Goal: Task Accomplishment & Management: Manage account settings

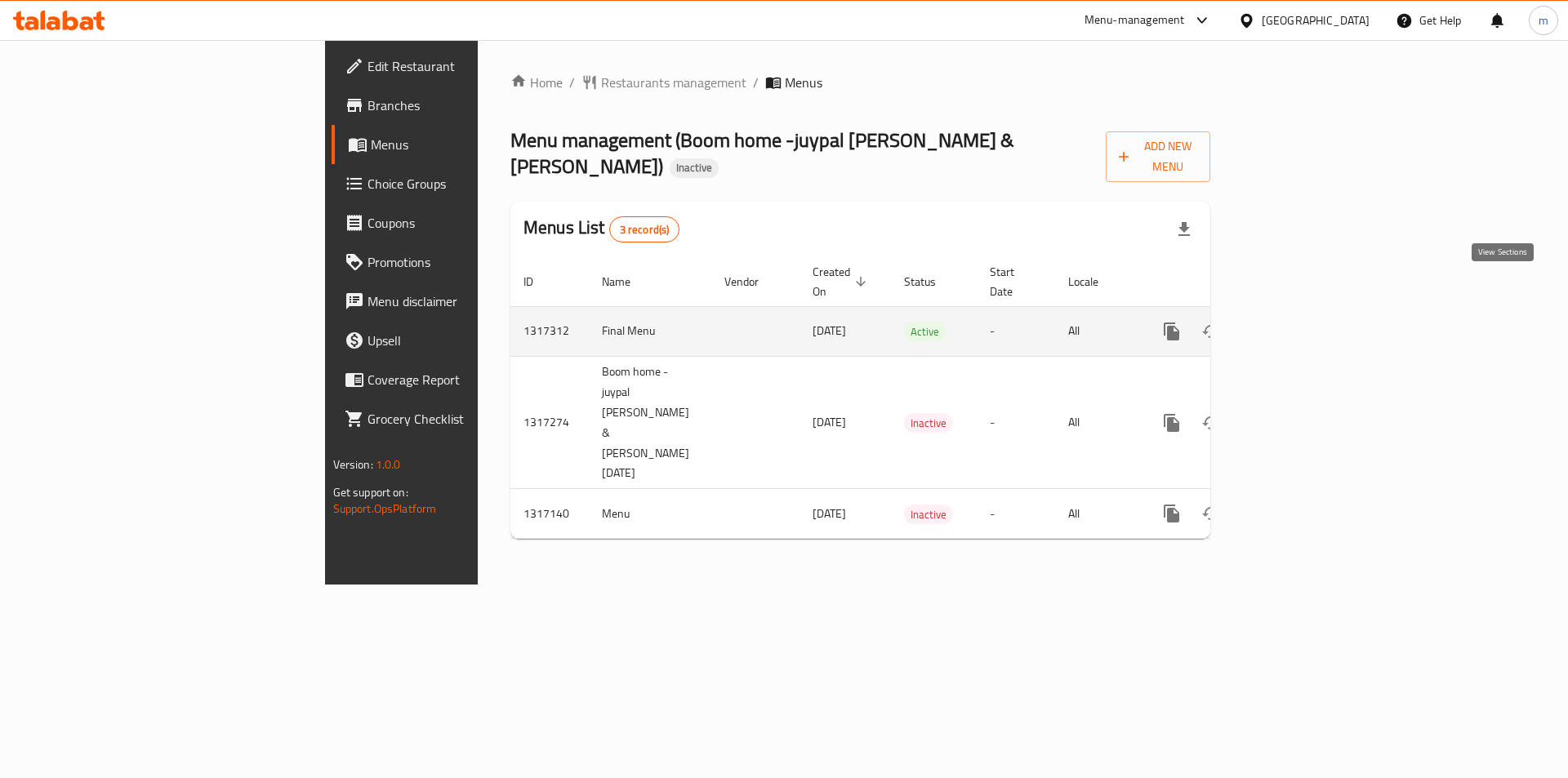
click at [1300, 322] on icon "enhanced table" at bounding box center [1290, 331] width 20 height 20
click at [1297, 324] on icon "enhanced table" at bounding box center [1290, 331] width 15 height 15
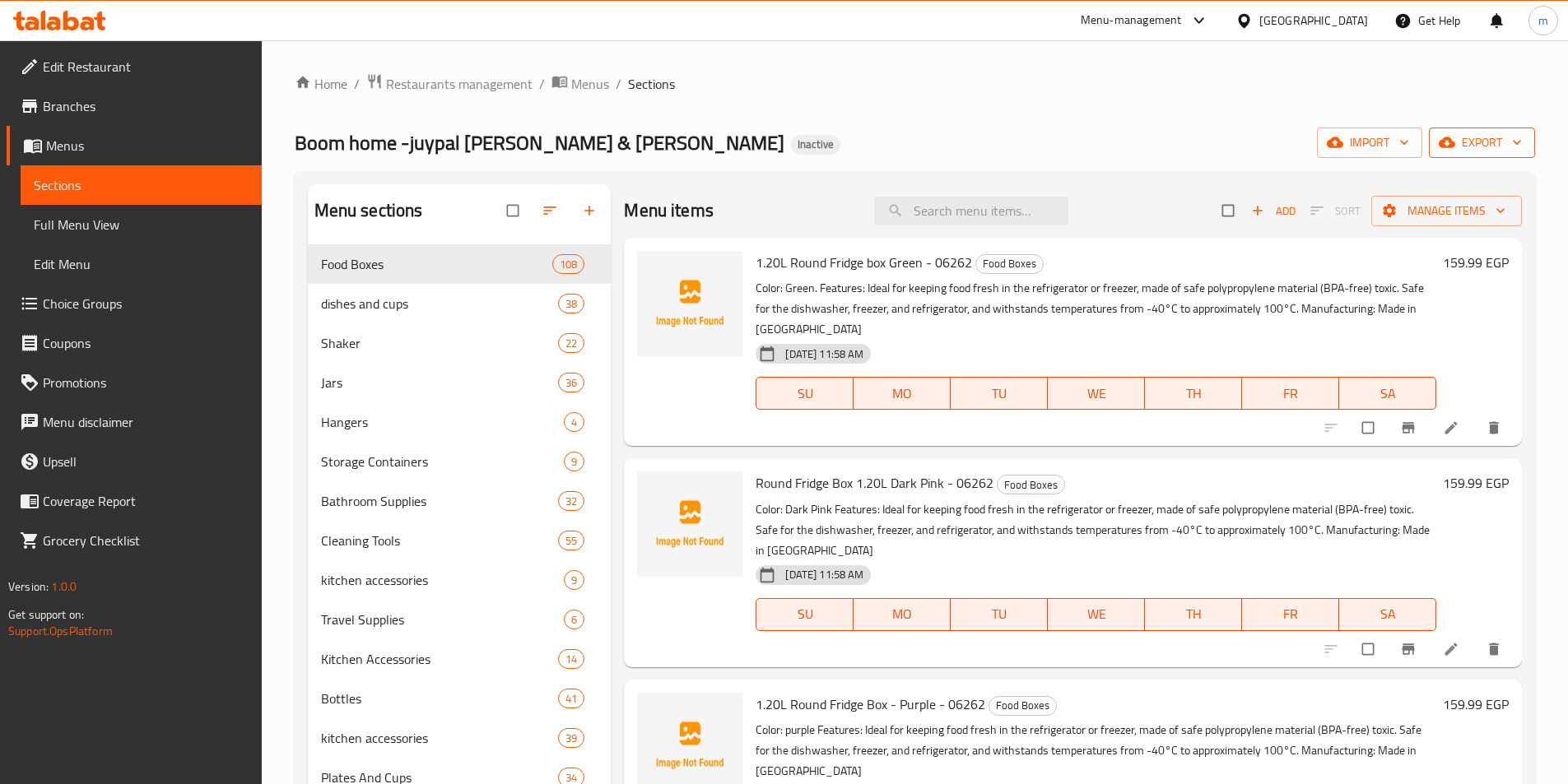
click at [1510, 143] on icon "button" at bounding box center [1517, 142] width 17 height 17
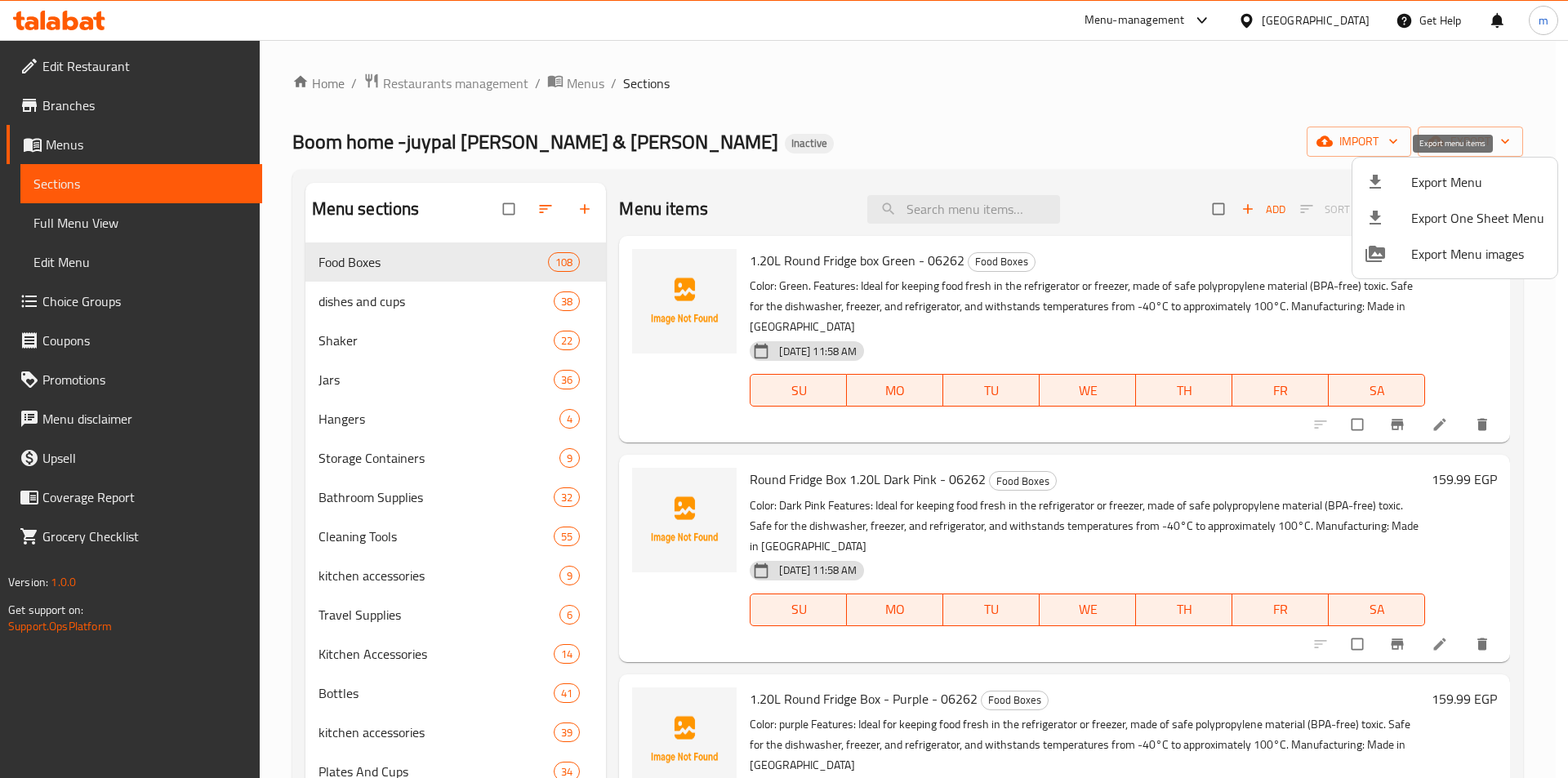
click at [1492, 173] on span "Export Menu" at bounding box center [1478, 182] width 133 height 20
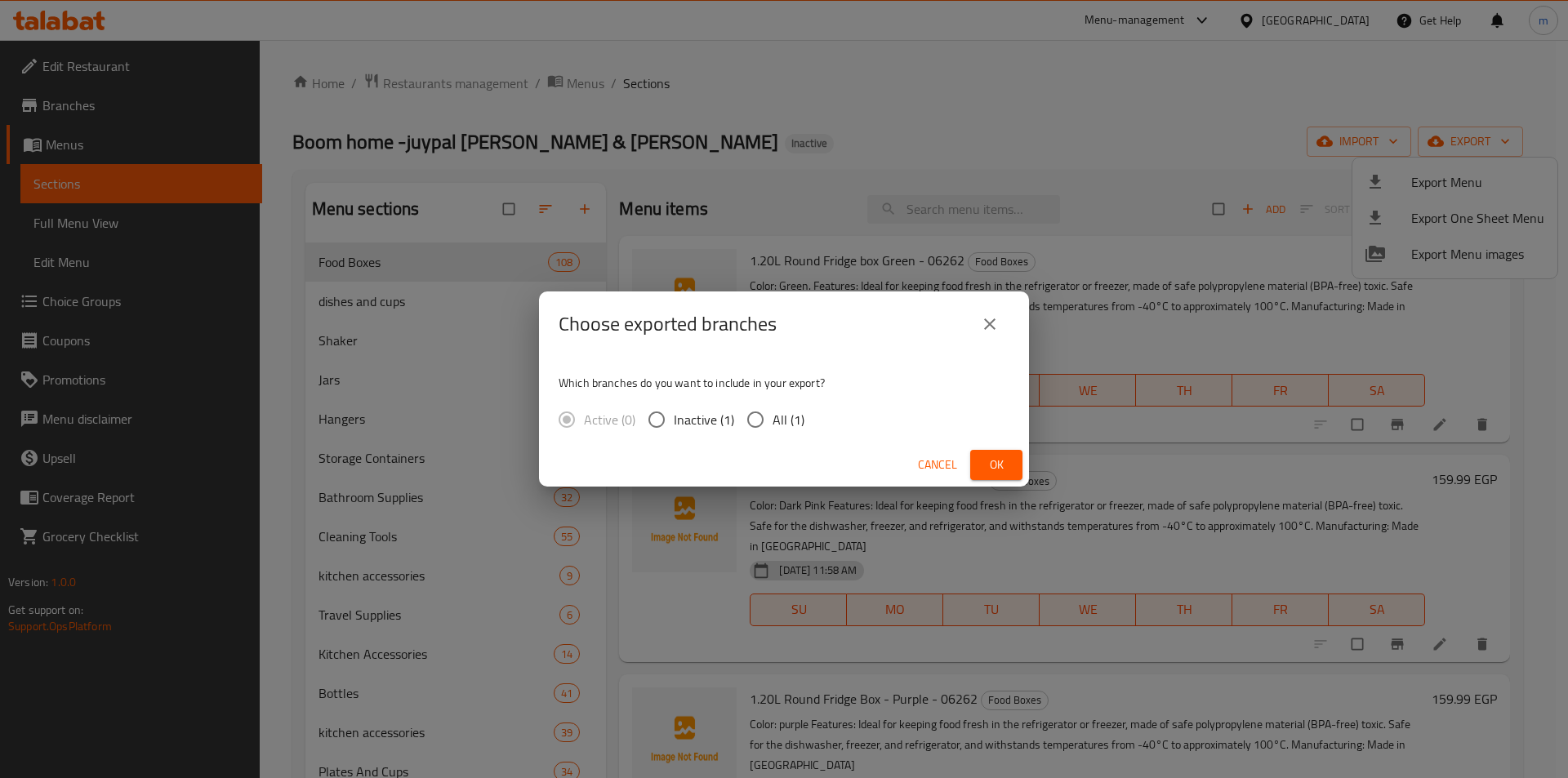
click at [766, 420] on input "All (1)" at bounding box center [756, 420] width 35 height 35
radio input "true"
click at [1000, 462] on span "Ok" at bounding box center [996, 465] width 26 height 21
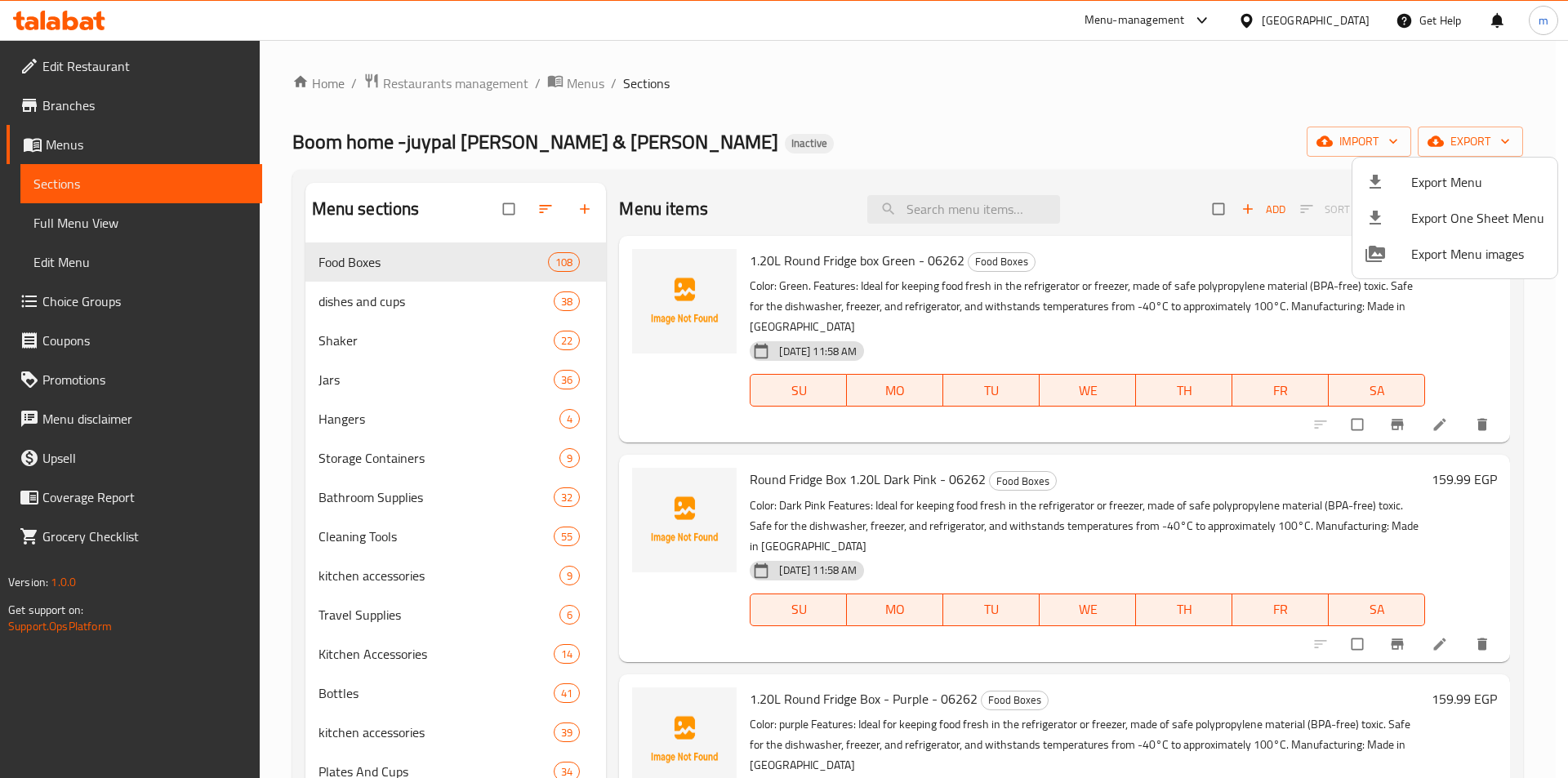
click at [294, 589] on div at bounding box center [784, 389] width 1568 height 778
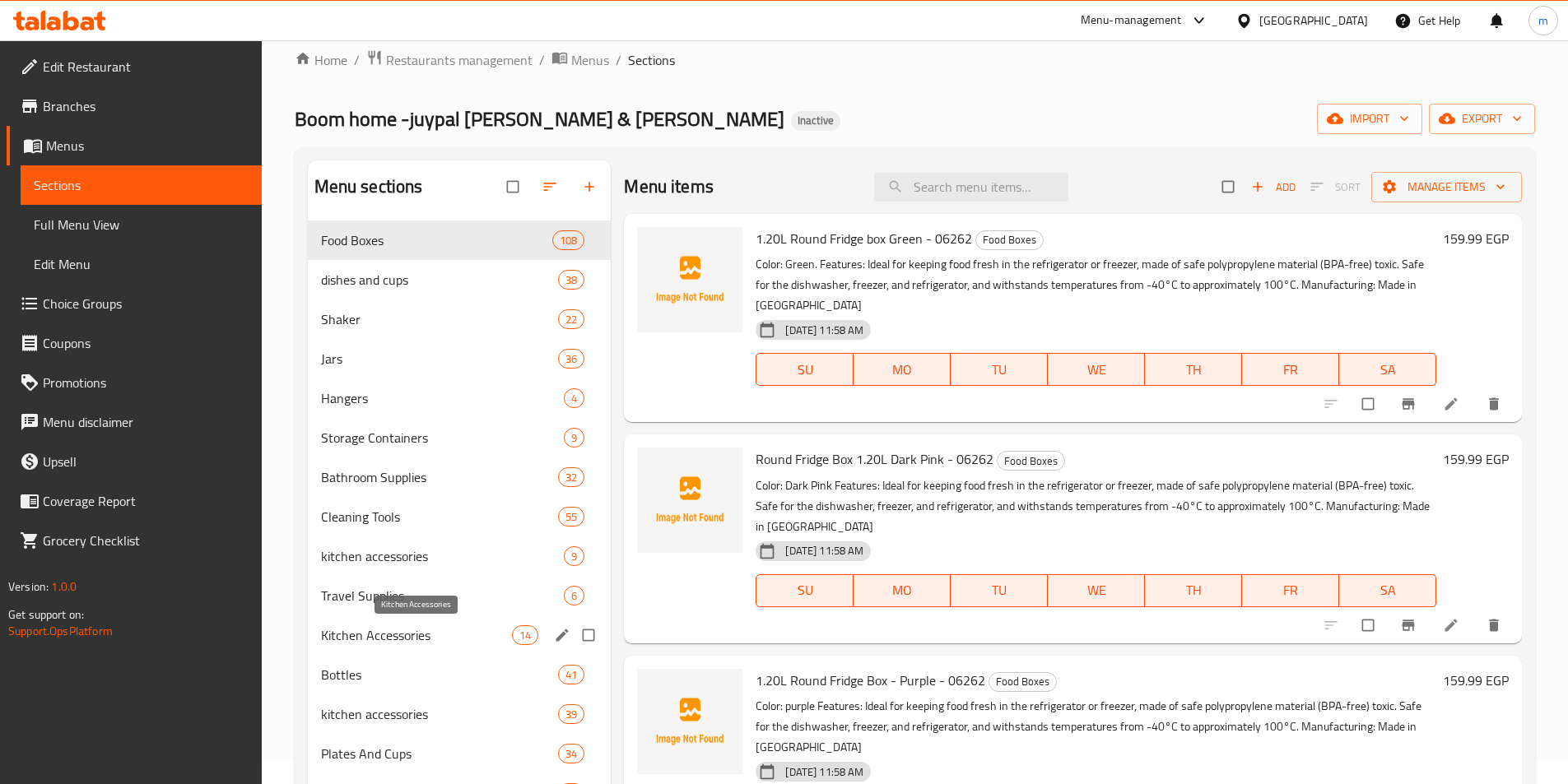
scroll to position [247, 0]
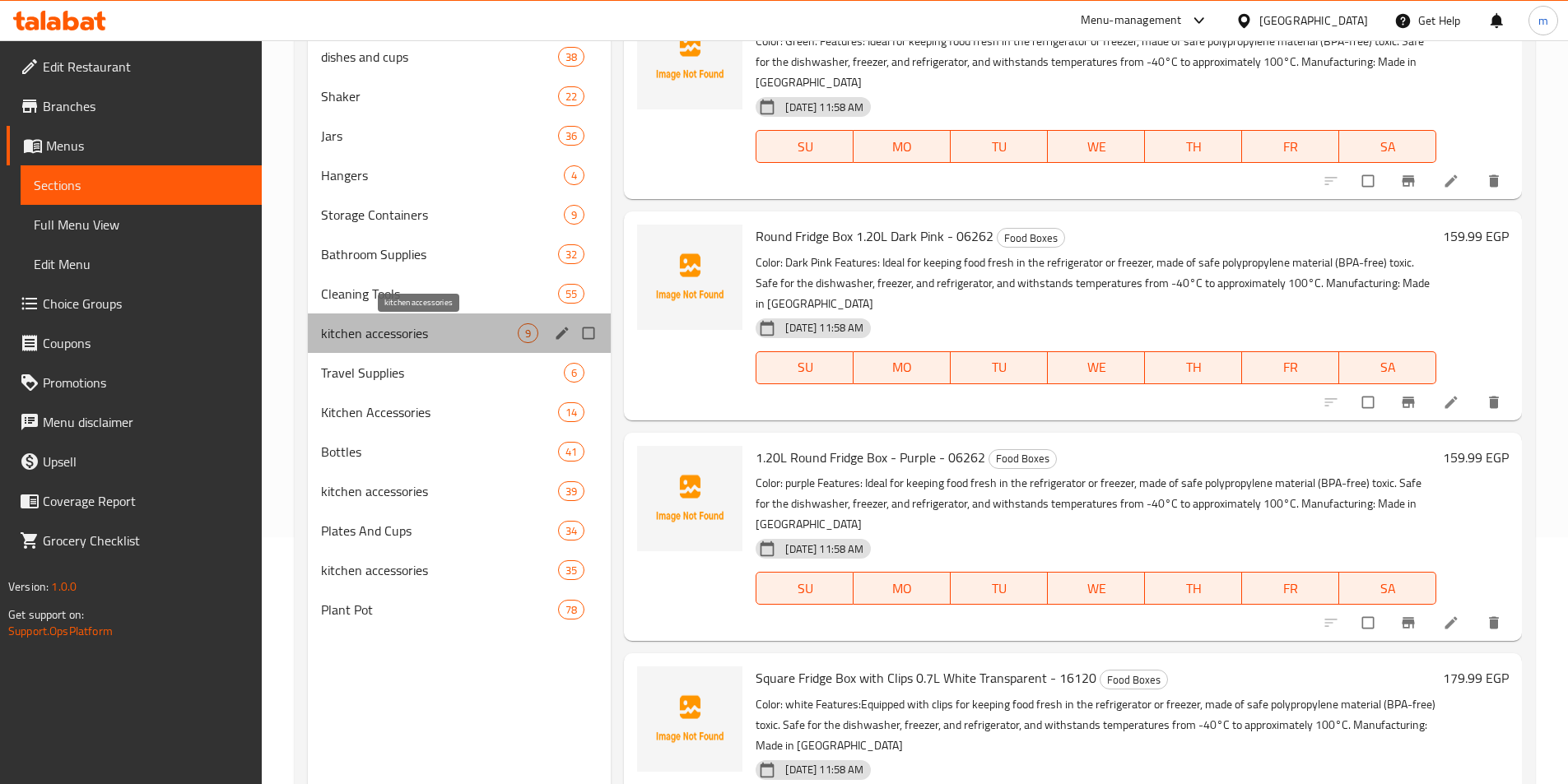
click at [401, 335] on span "kitchen accessories" at bounding box center [419, 333] width 198 height 20
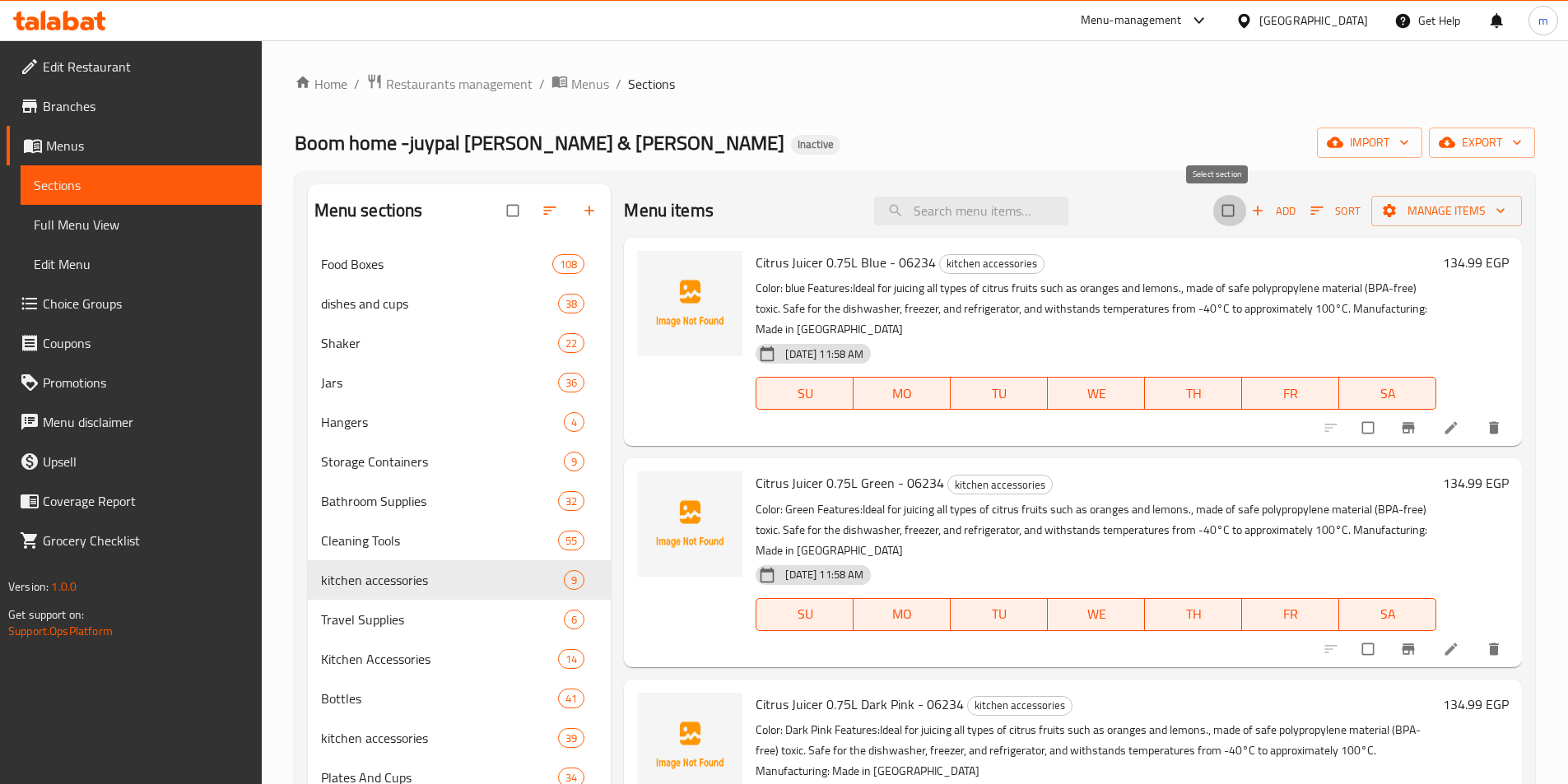
click at [1220, 208] on input "checkbox" at bounding box center [1230, 211] width 35 height 31
checkbox input "true"
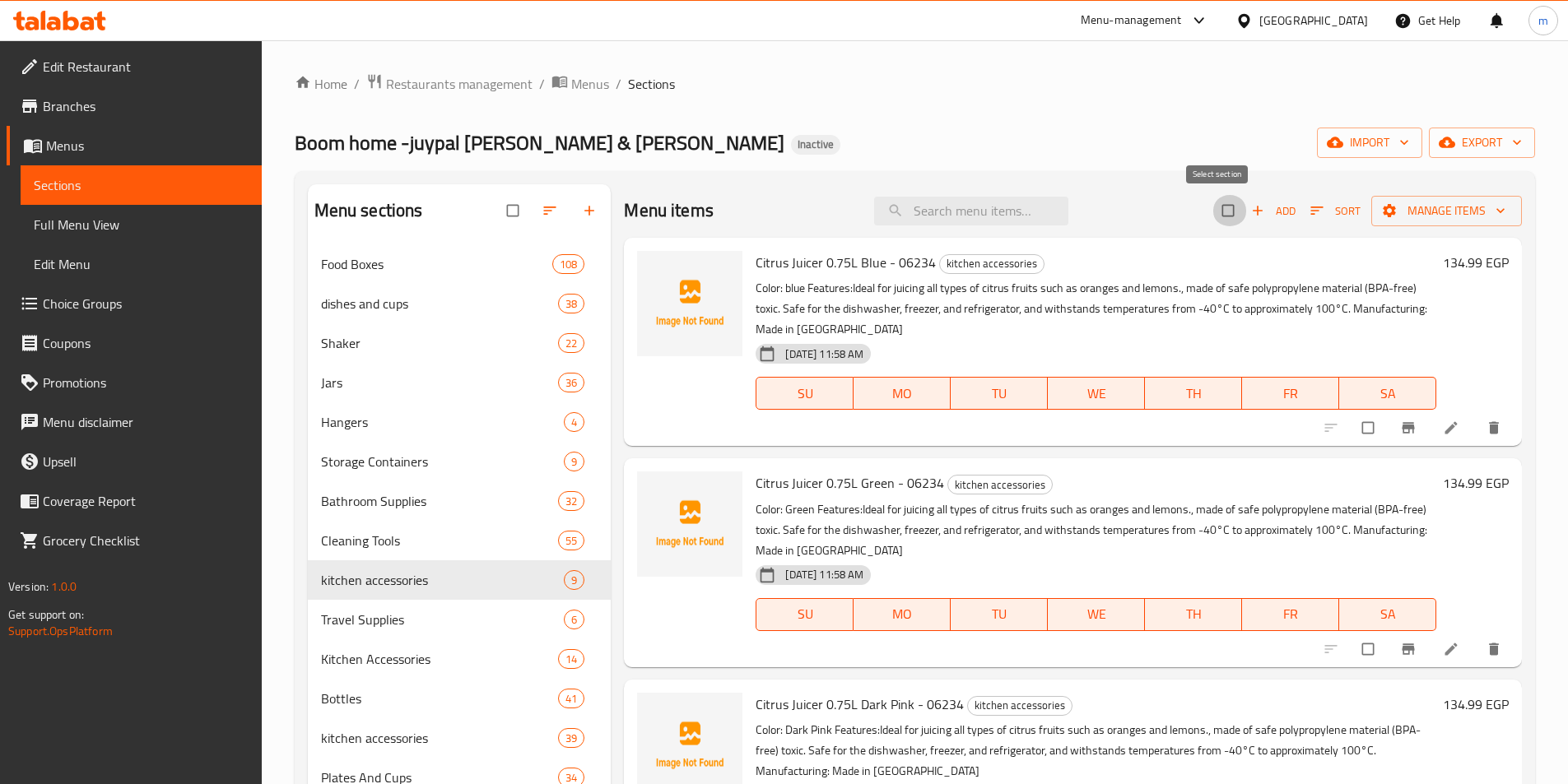
checkbox input "true"
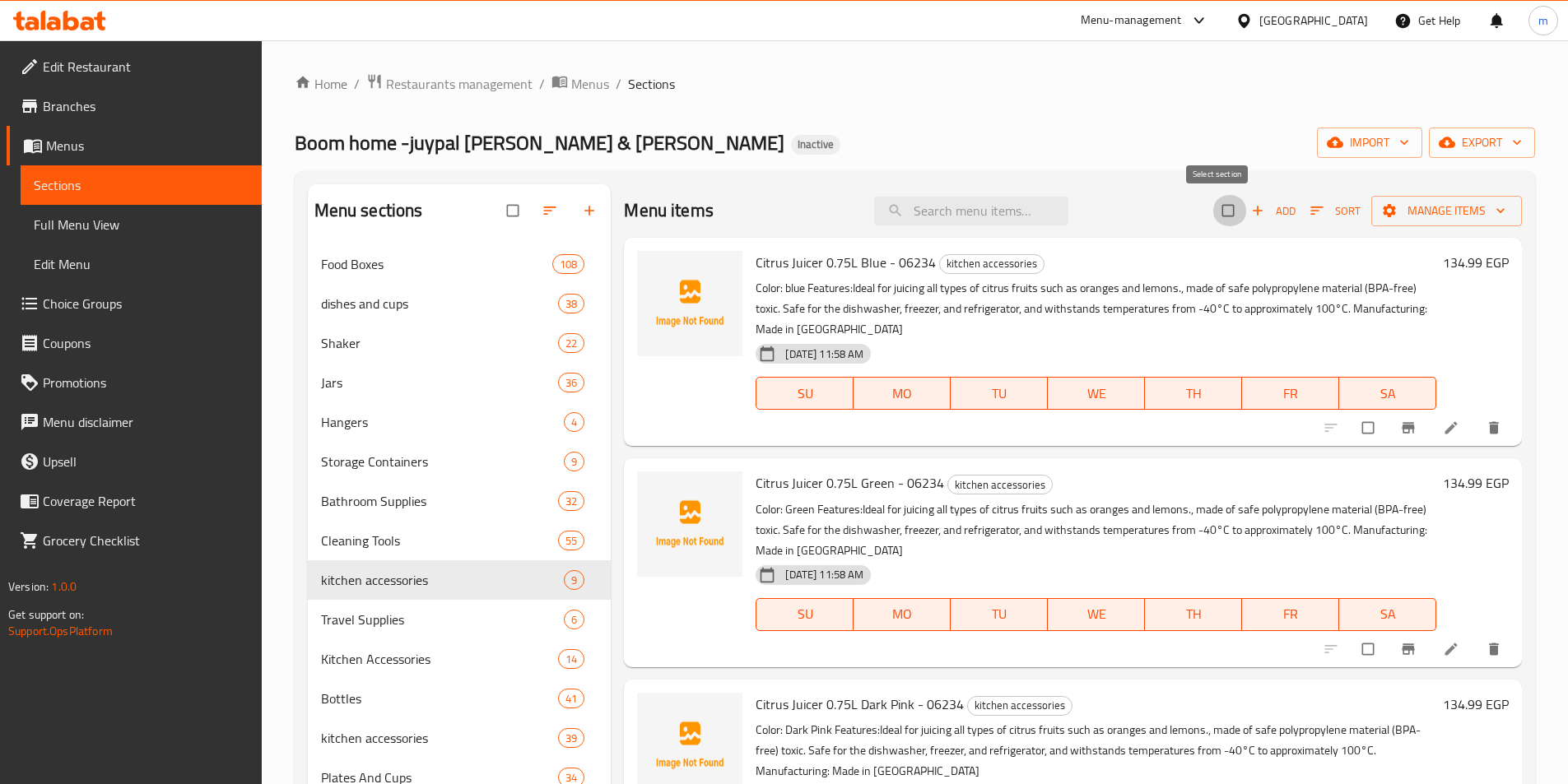
checkbox input "true"
click at [1469, 204] on span "Manage items" at bounding box center [1447, 211] width 125 height 21
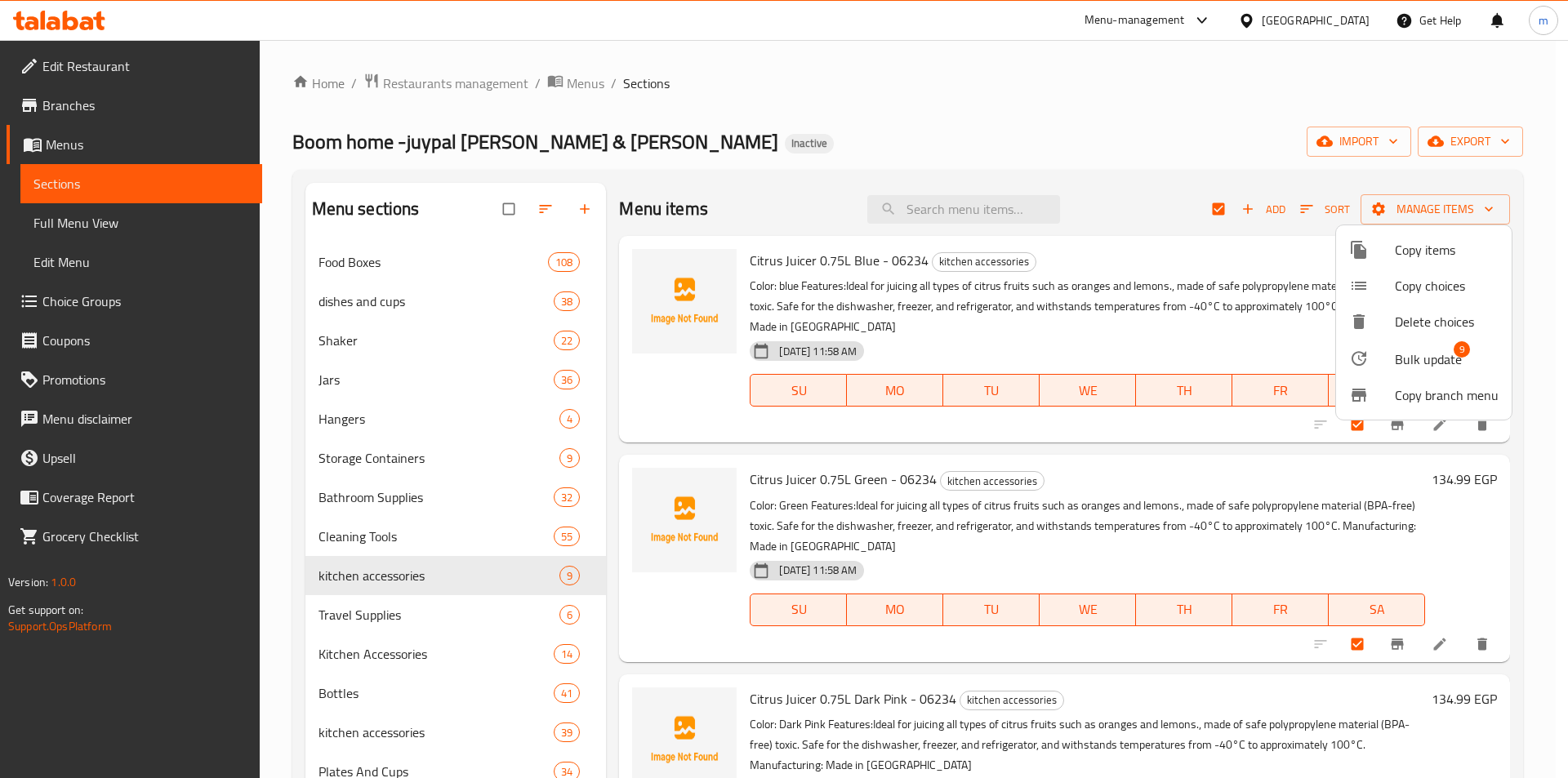
click at [1434, 360] on span "Bulk update" at bounding box center [1428, 359] width 67 height 20
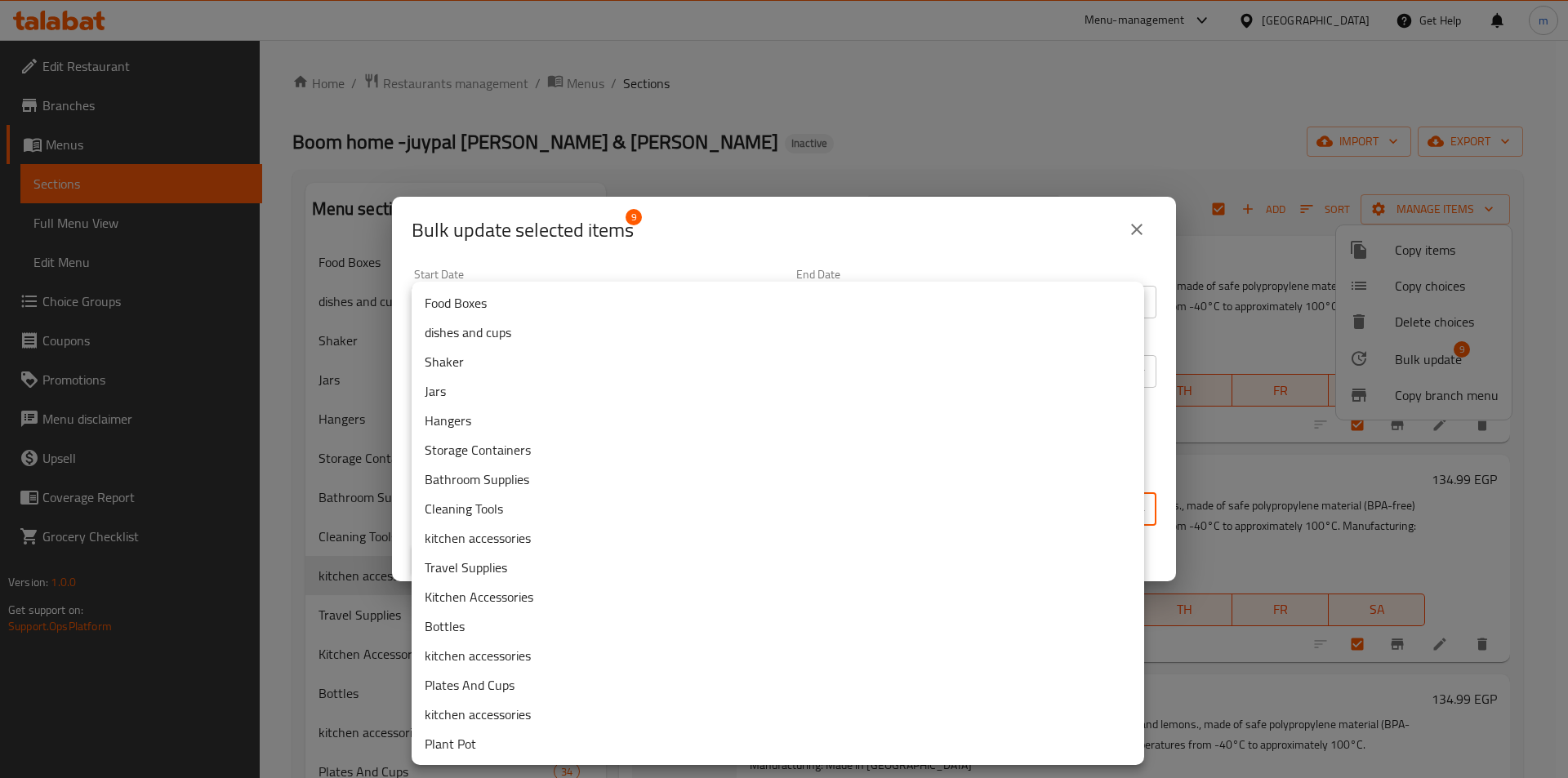
click at [711, 493] on body "​ Menu-management Egypt Get Help m Edit Restaurant Branches Menus Sections Full…" at bounding box center [784, 409] width 1568 height 738
click at [465, 596] on li "Kitchen Accessories" at bounding box center [778, 596] width 733 height 29
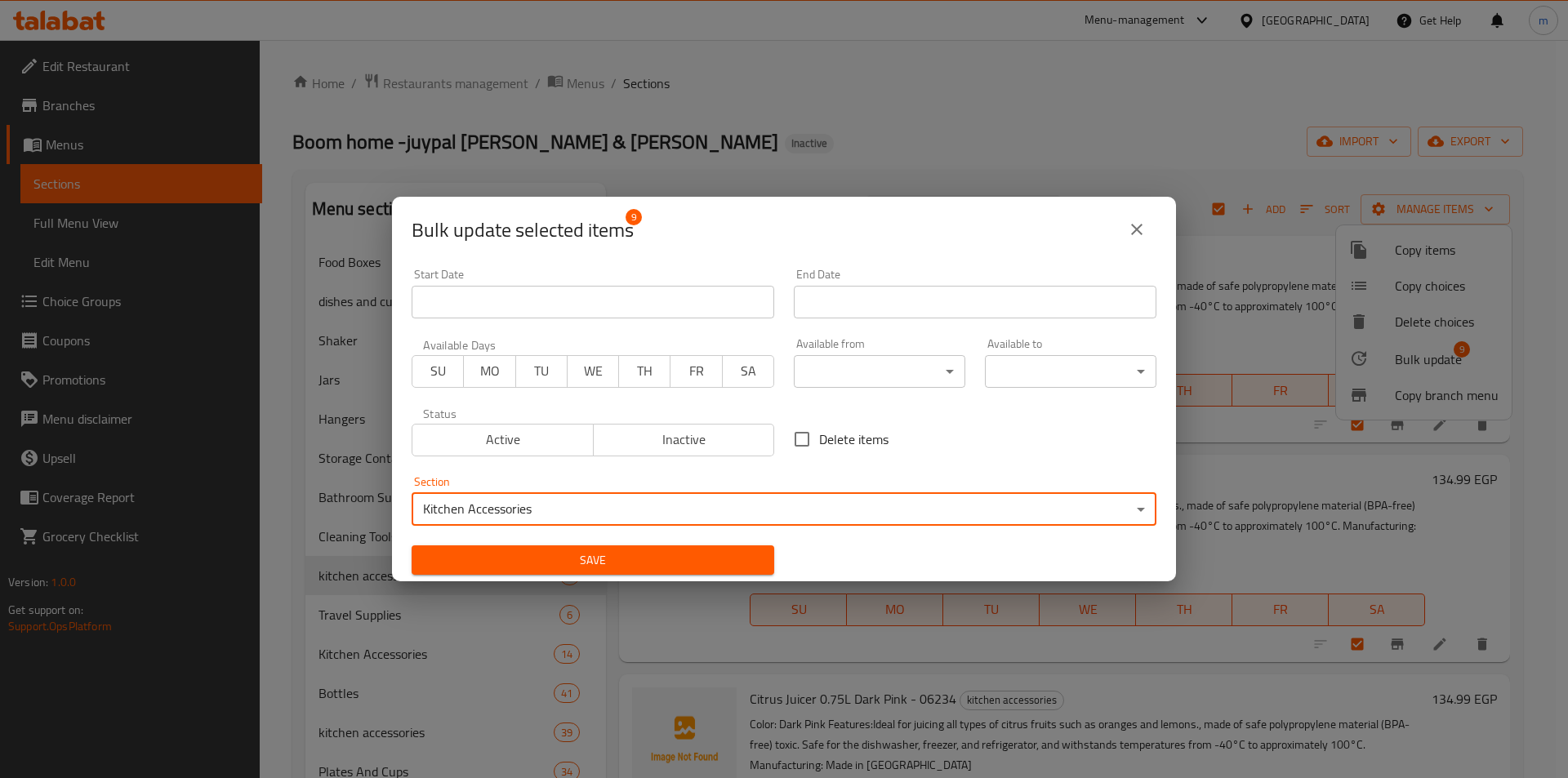
click at [627, 551] on span "Save" at bounding box center [592, 561] width 336 height 21
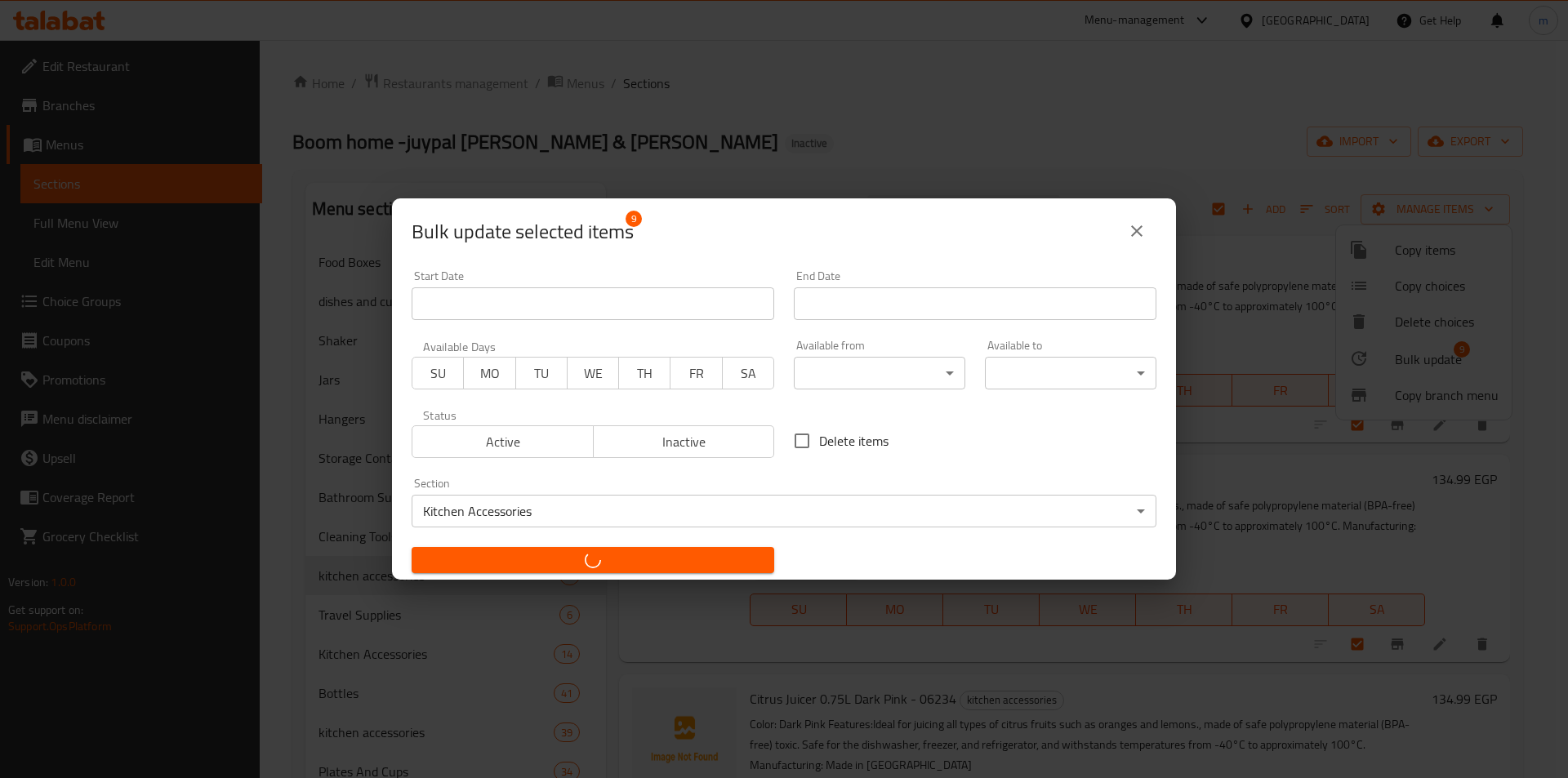
checkbox input "false"
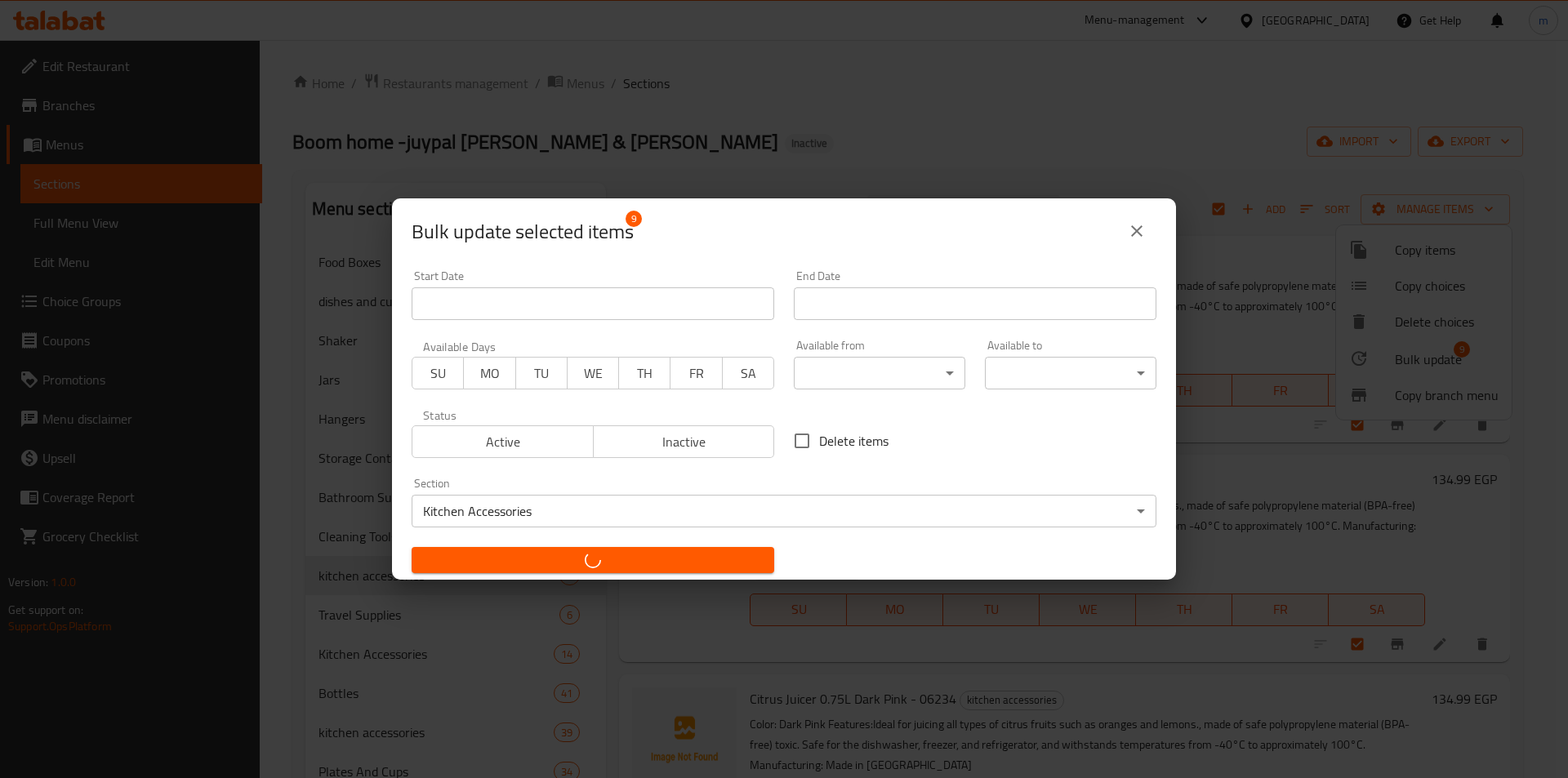
checkbox input "false"
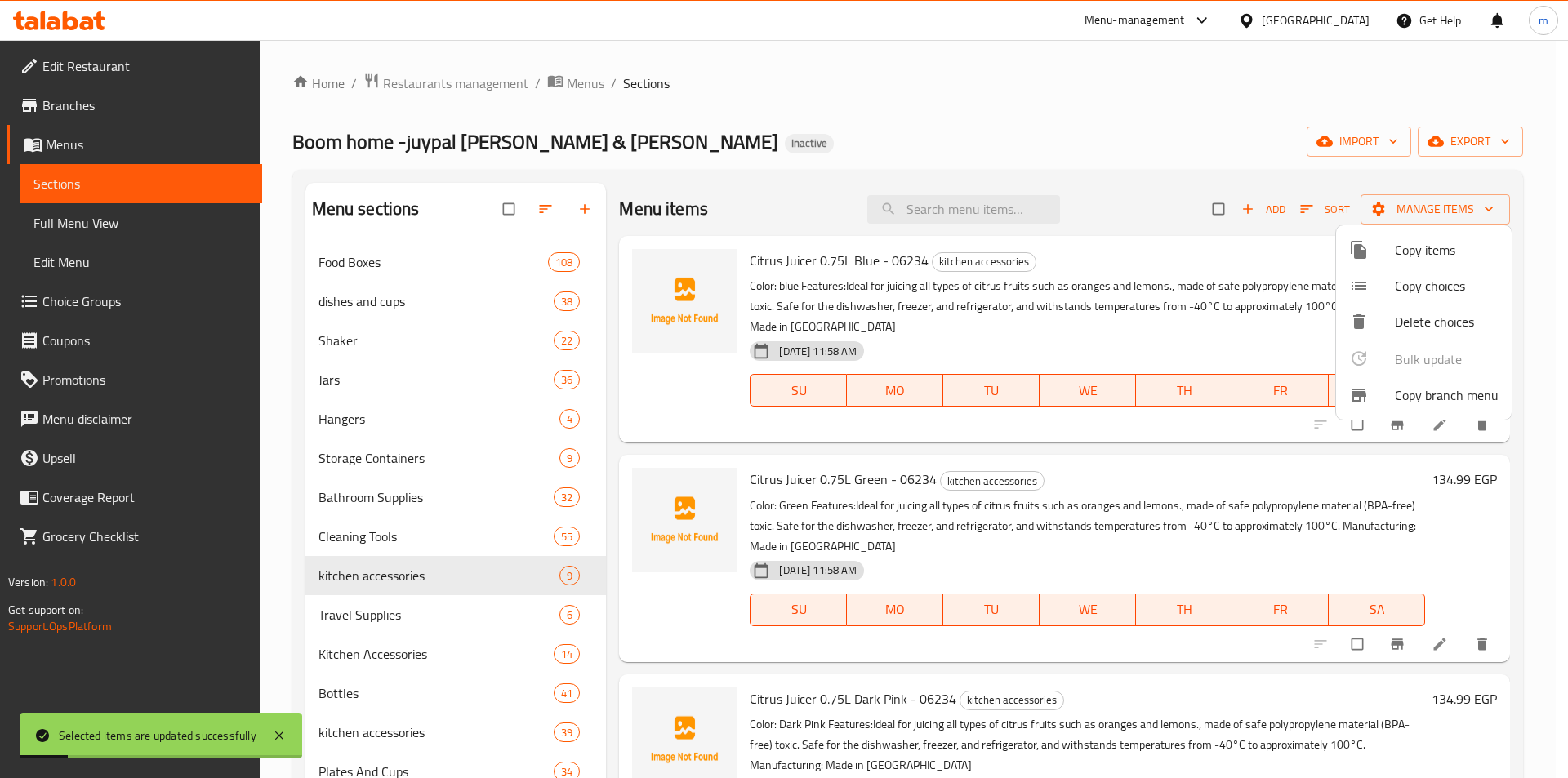
click at [376, 732] on div at bounding box center [784, 389] width 1568 height 778
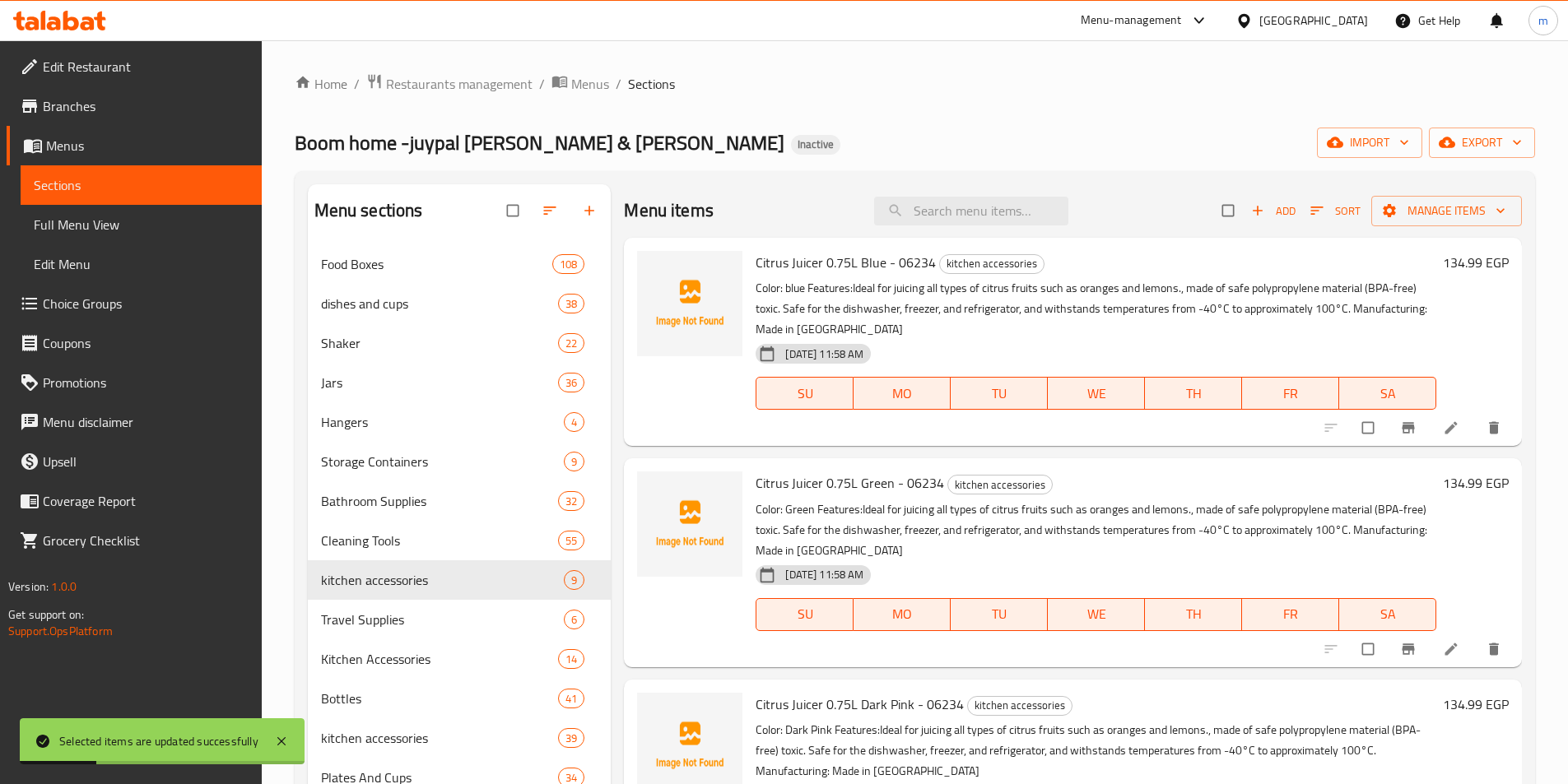
scroll to position [165, 0]
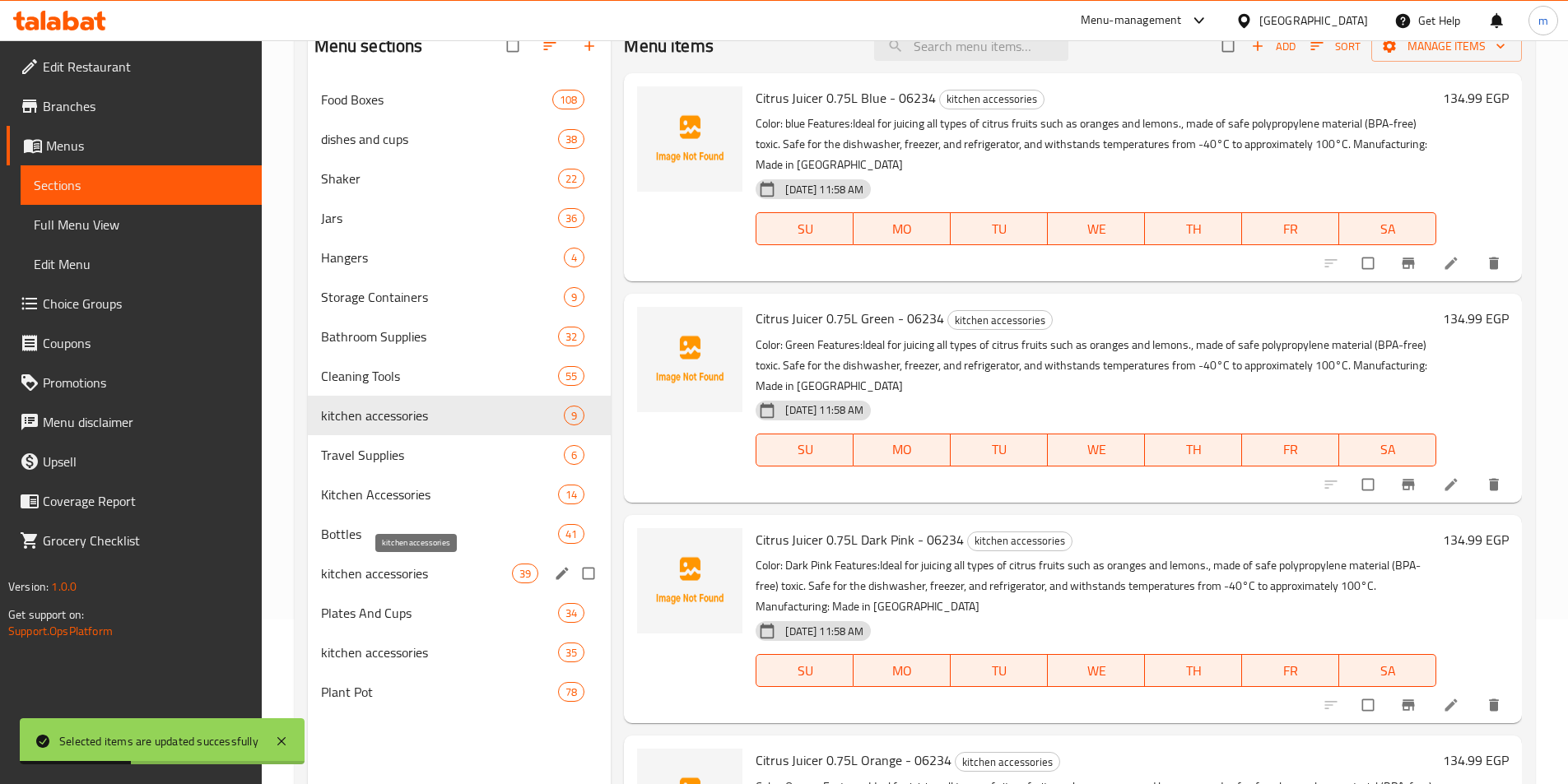
click at [372, 577] on span "kitchen accessories" at bounding box center [417, 573] width 192 height 20
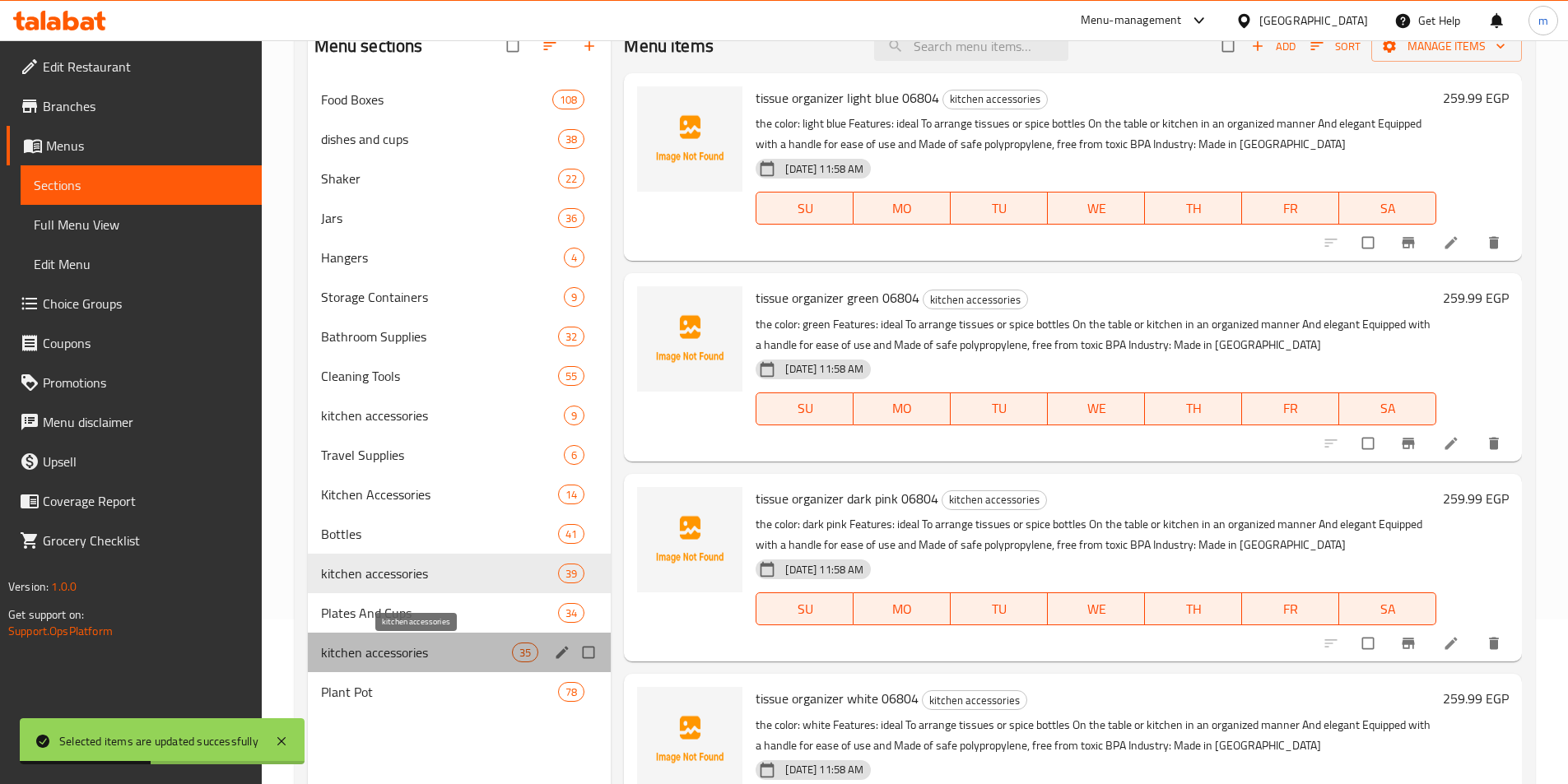
click at [393, 657] on span "kitchen accessories" at bounding box center [417, 652] width 192 height 20
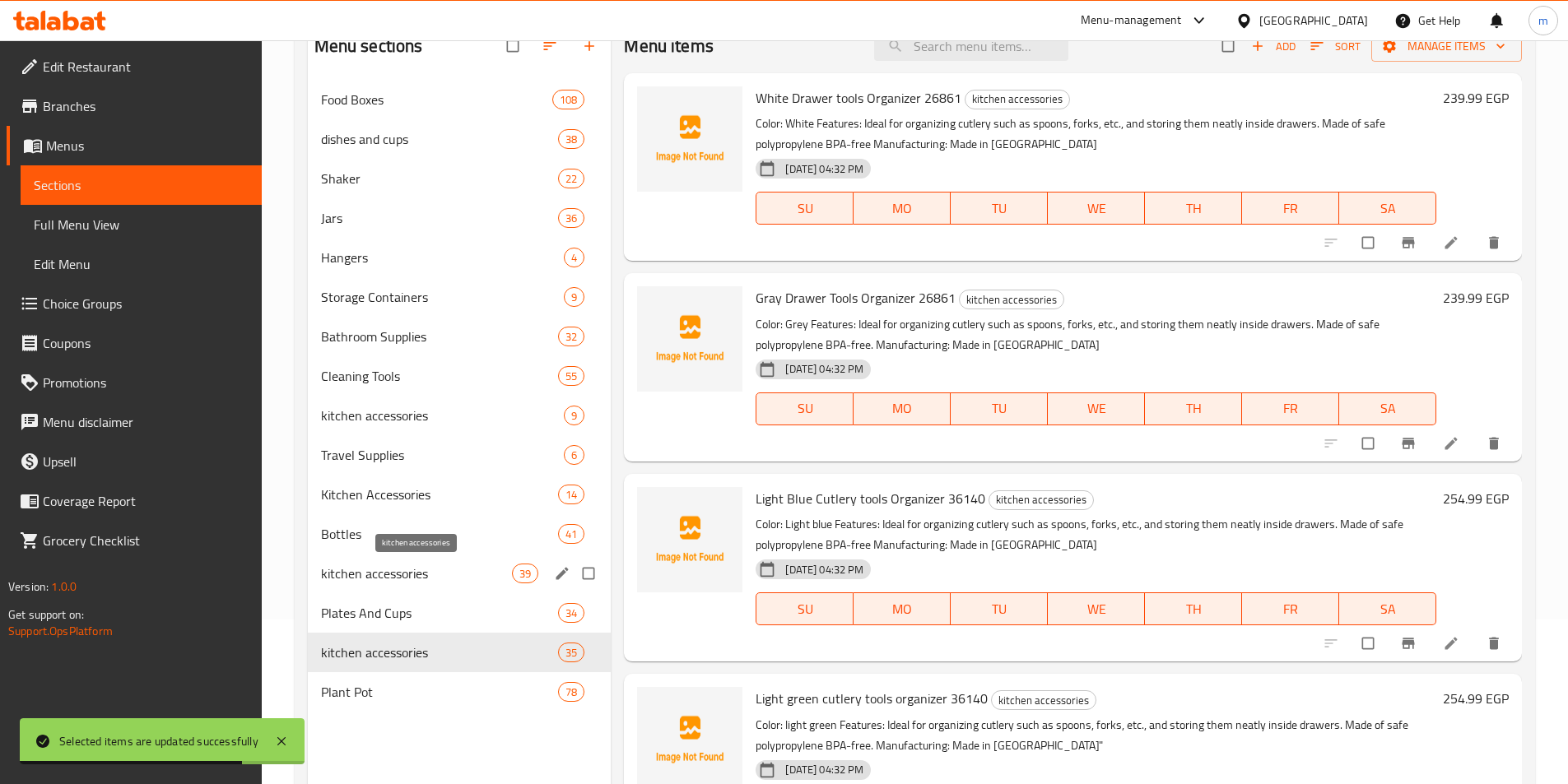
click at [406, 571] on span "kitchen accessories" at bounding box center [417, 573] width 192 height 20
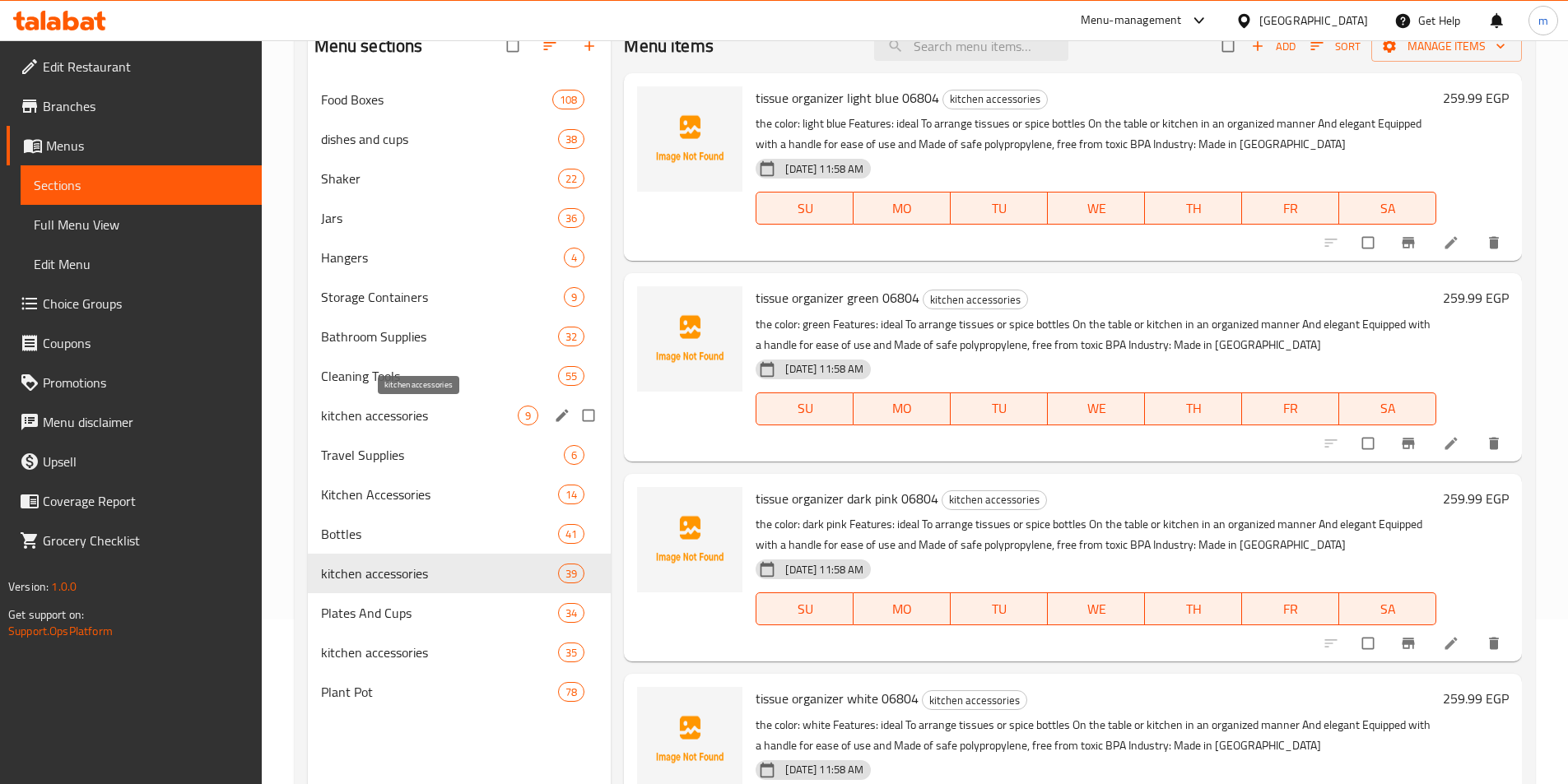
click at [415, 422] on span "kitchen accessories" at bounding box center [419, 416] width 198 height 20
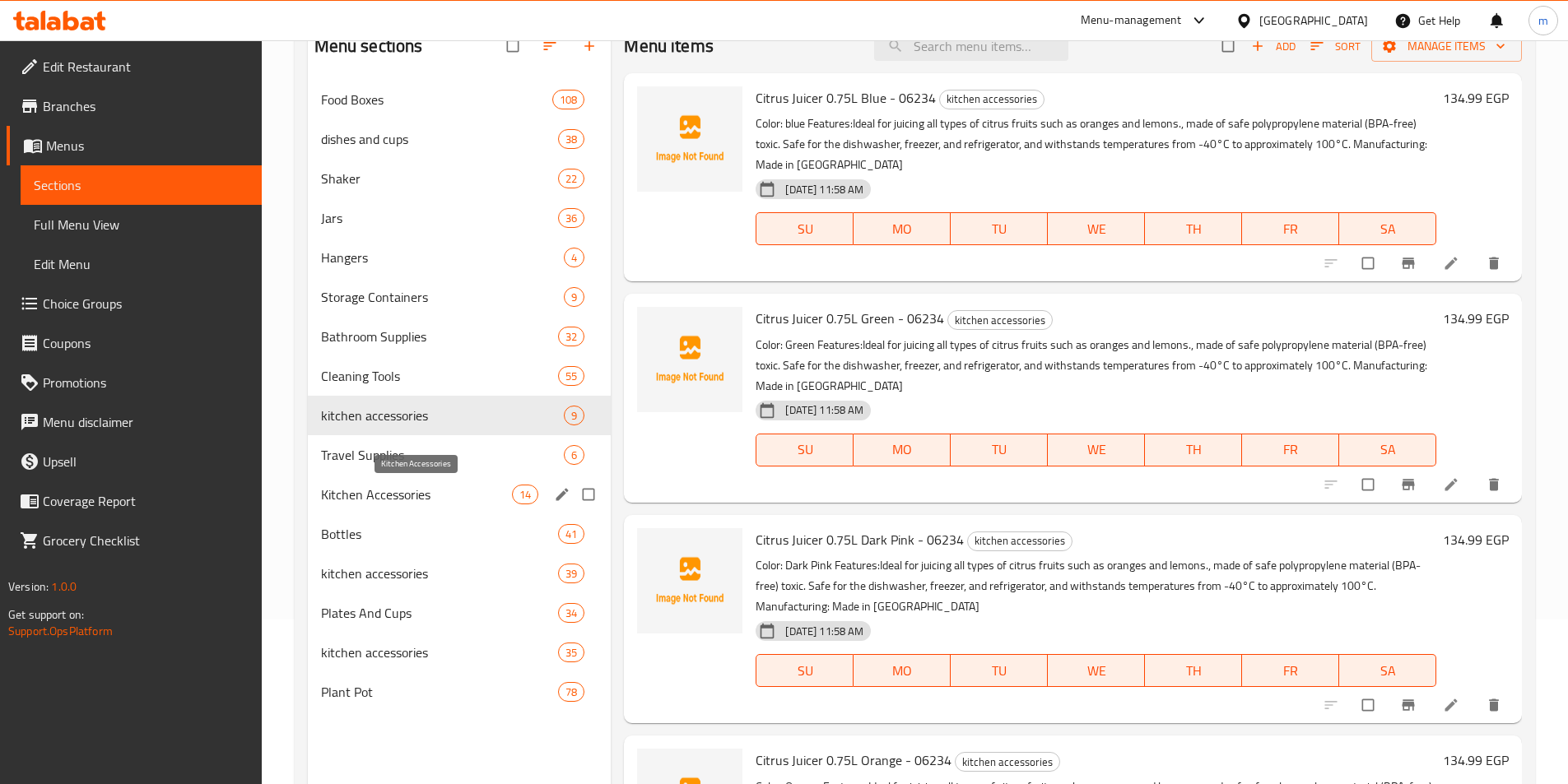
click at [425, 495] on span "Kitchen Accessories" at bounding box center [417, 494] width 192 height 20
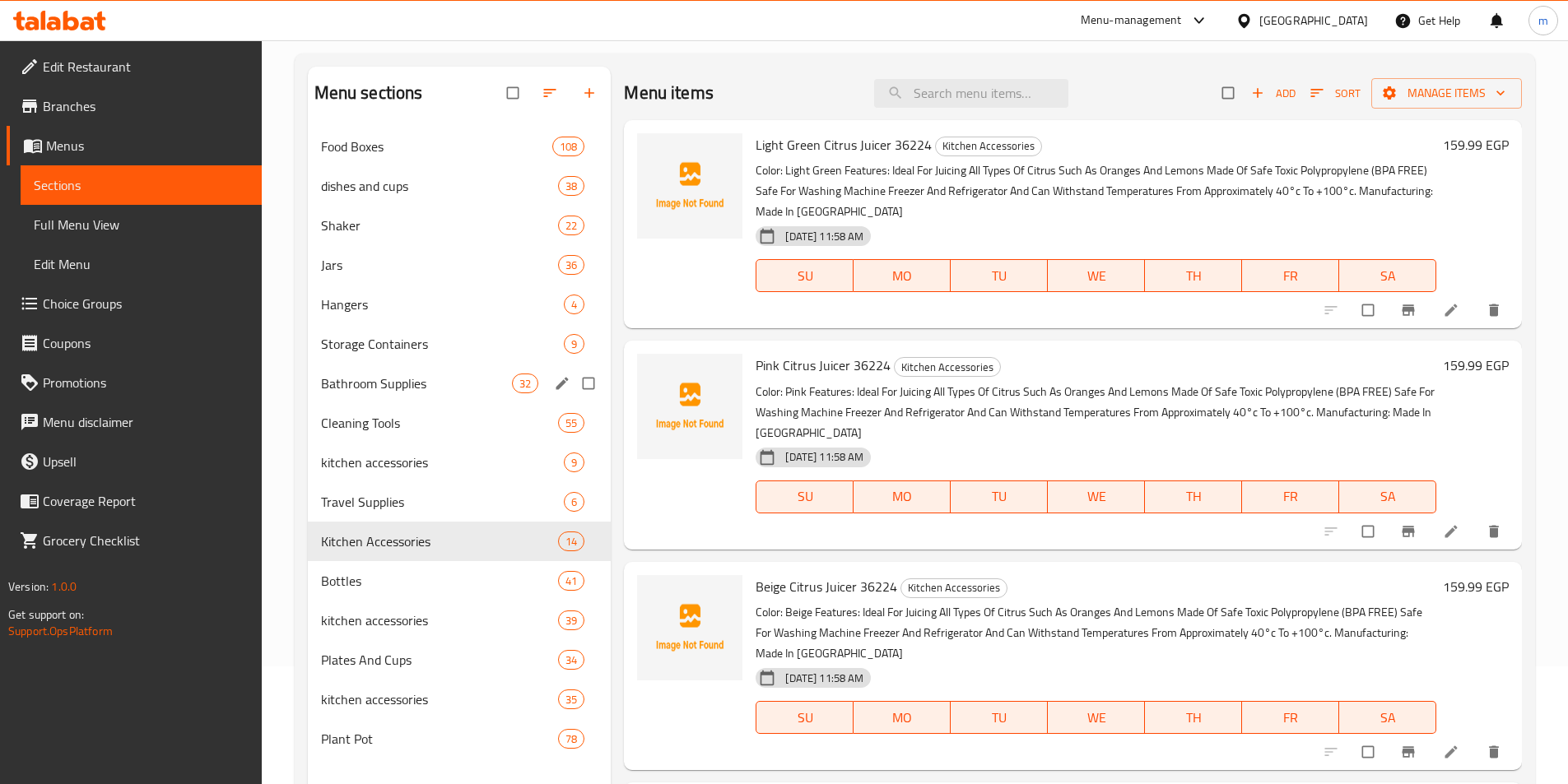
scroll to position [230, 0]
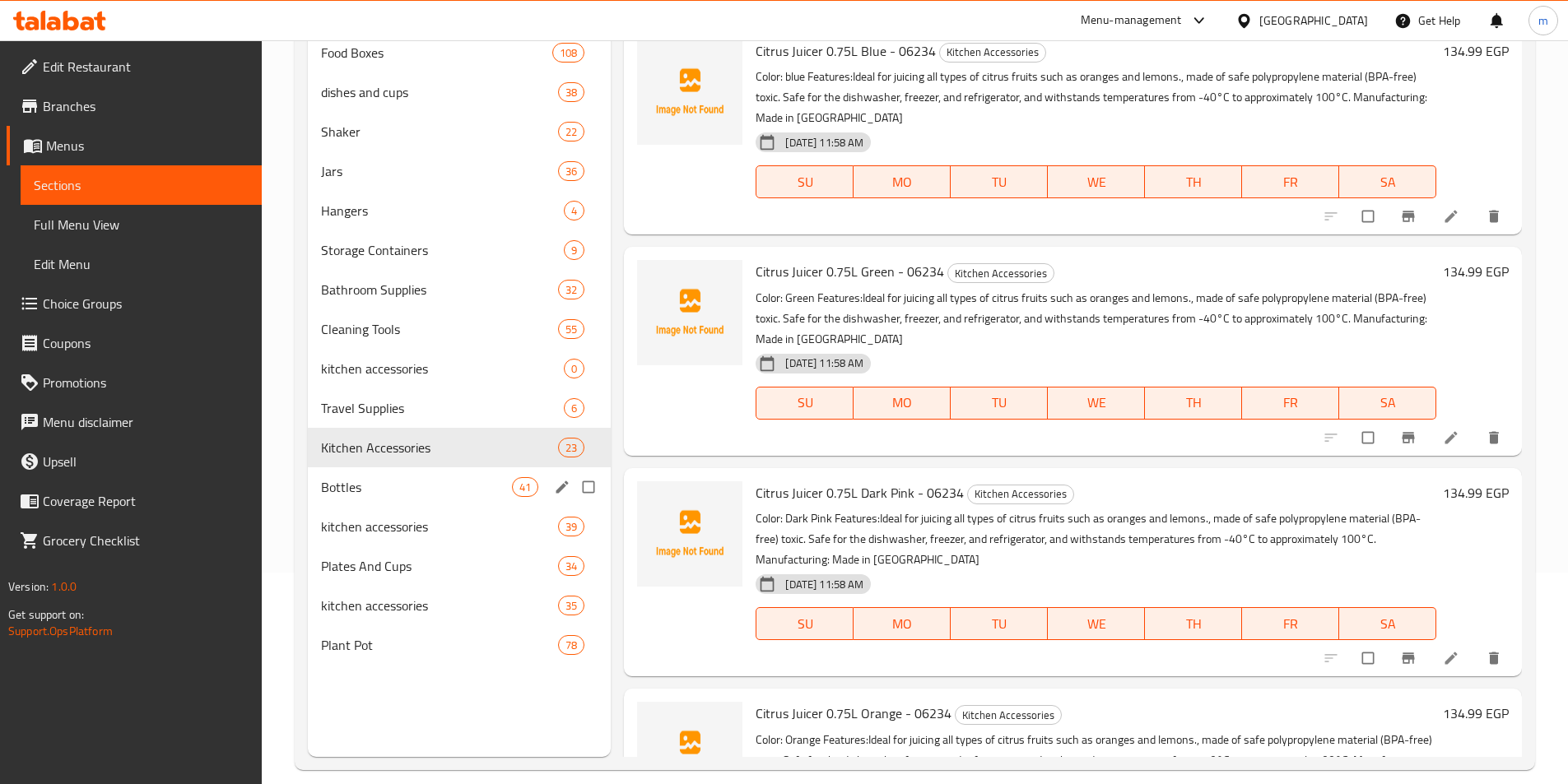
scroll to position [230, 0]
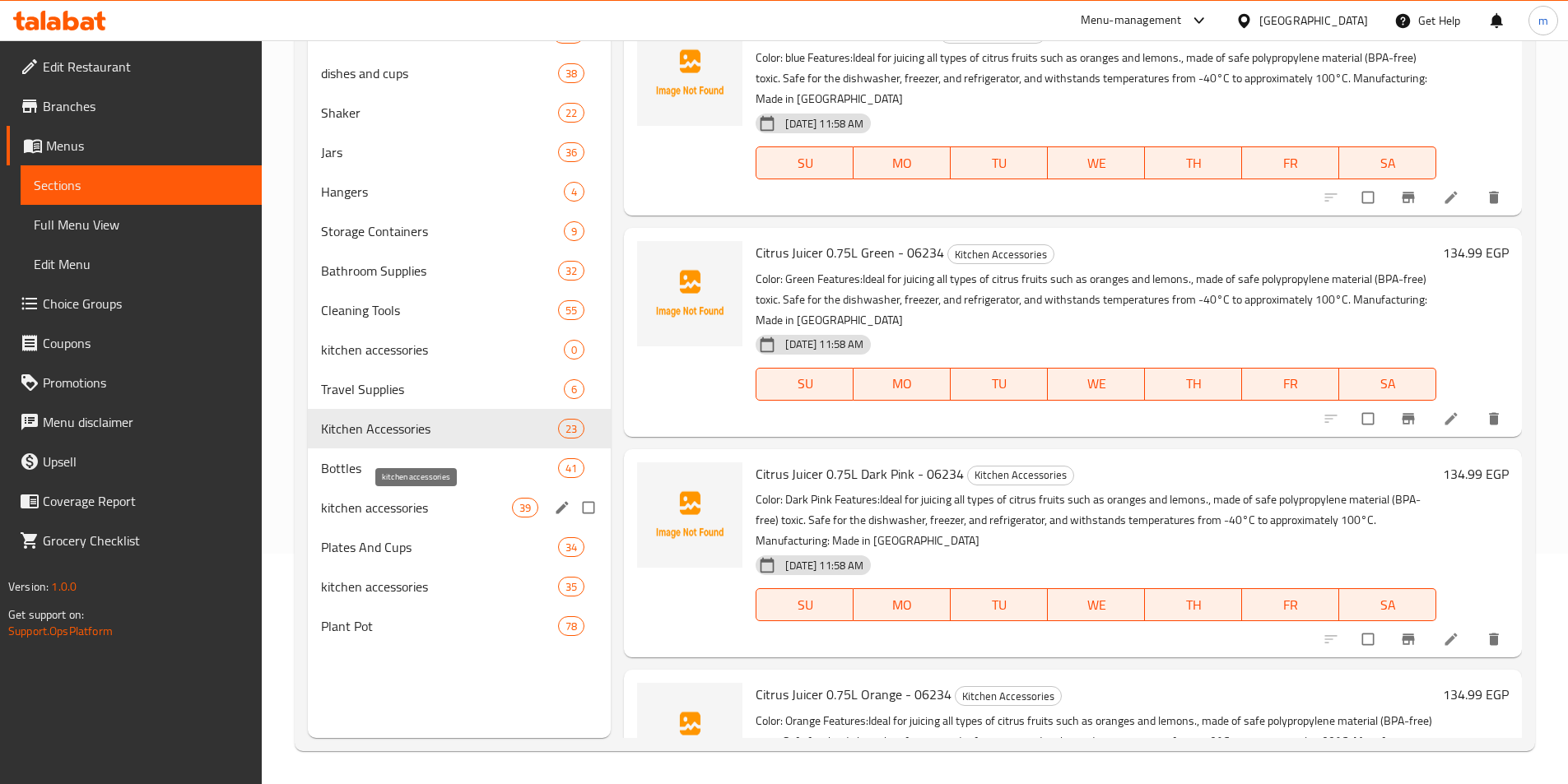
drag, startPoint x: 381, startPoint y: 504, endPoint x: 288, endPoint y: 493, distance: 93.6
click at [288, 493] on div "Home / Restaurants management / Menus / Sections Boom home -juypal Hogar & Mari…" at bounding box center [914, 297] width 1307 height 974
click at [590, 347] on input "Menu sections" at bounding box center [590, 349] width 35 height 31
checkbox input "true"
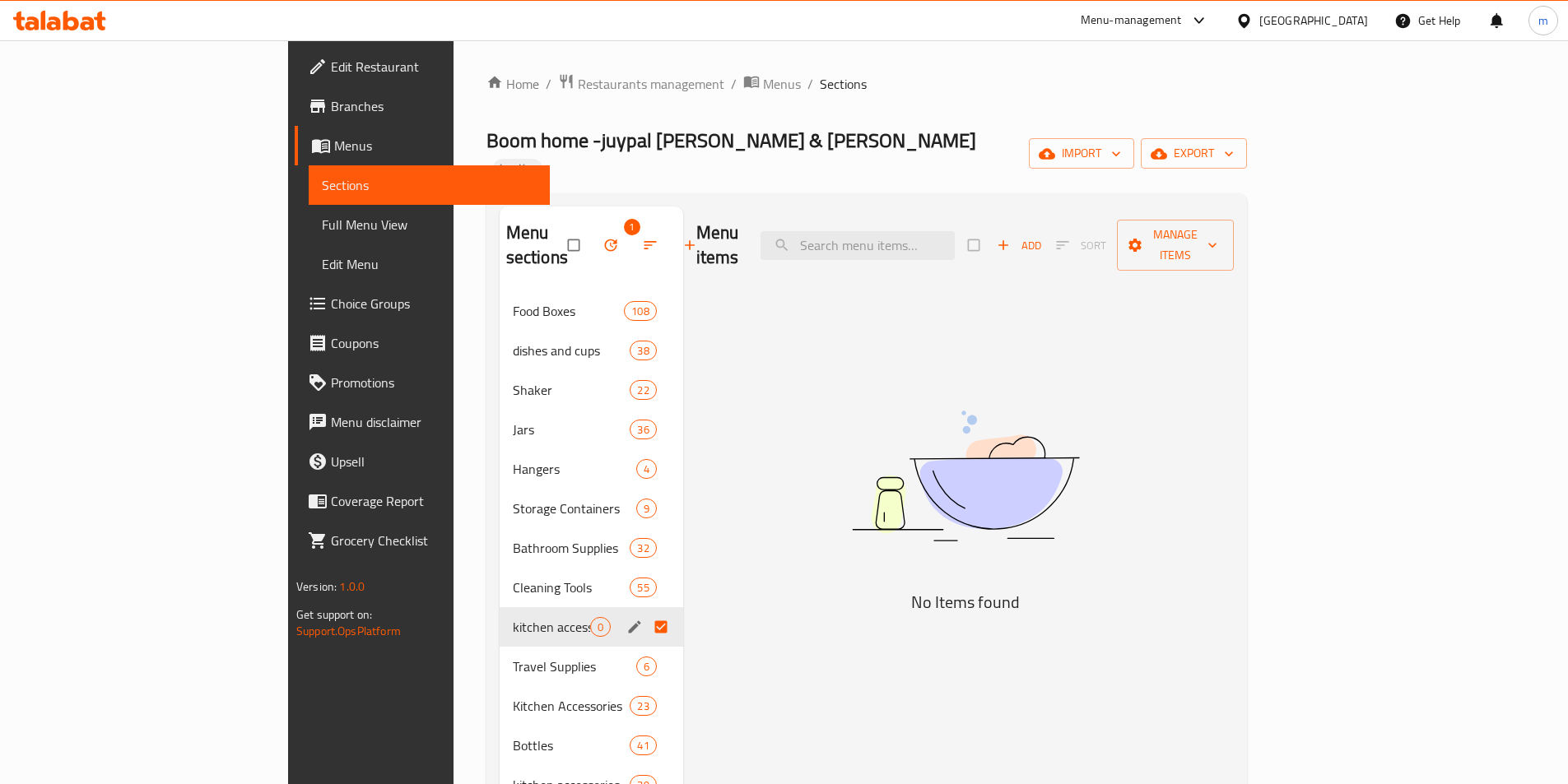
click at [593, 227] on button "button" at bounding box center [612, 246] width 39 height 37
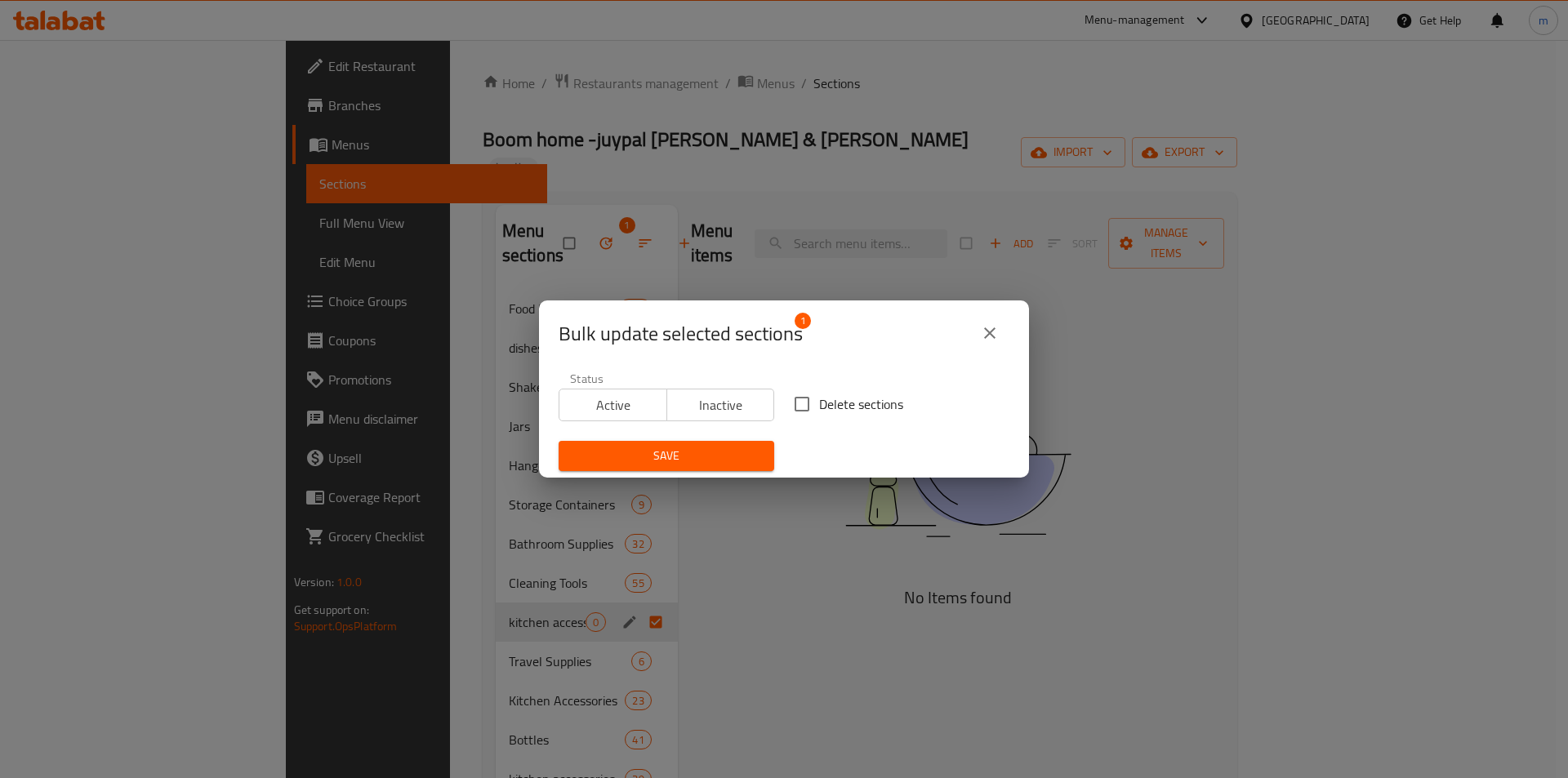
click at [790, 405] on input "Delete sections" at bounding box center [803, 405] width 35 height 35
checkbox input "true"
click at [713, 452] on span "Save" at bounding box center [666, 456] width 189 height 21
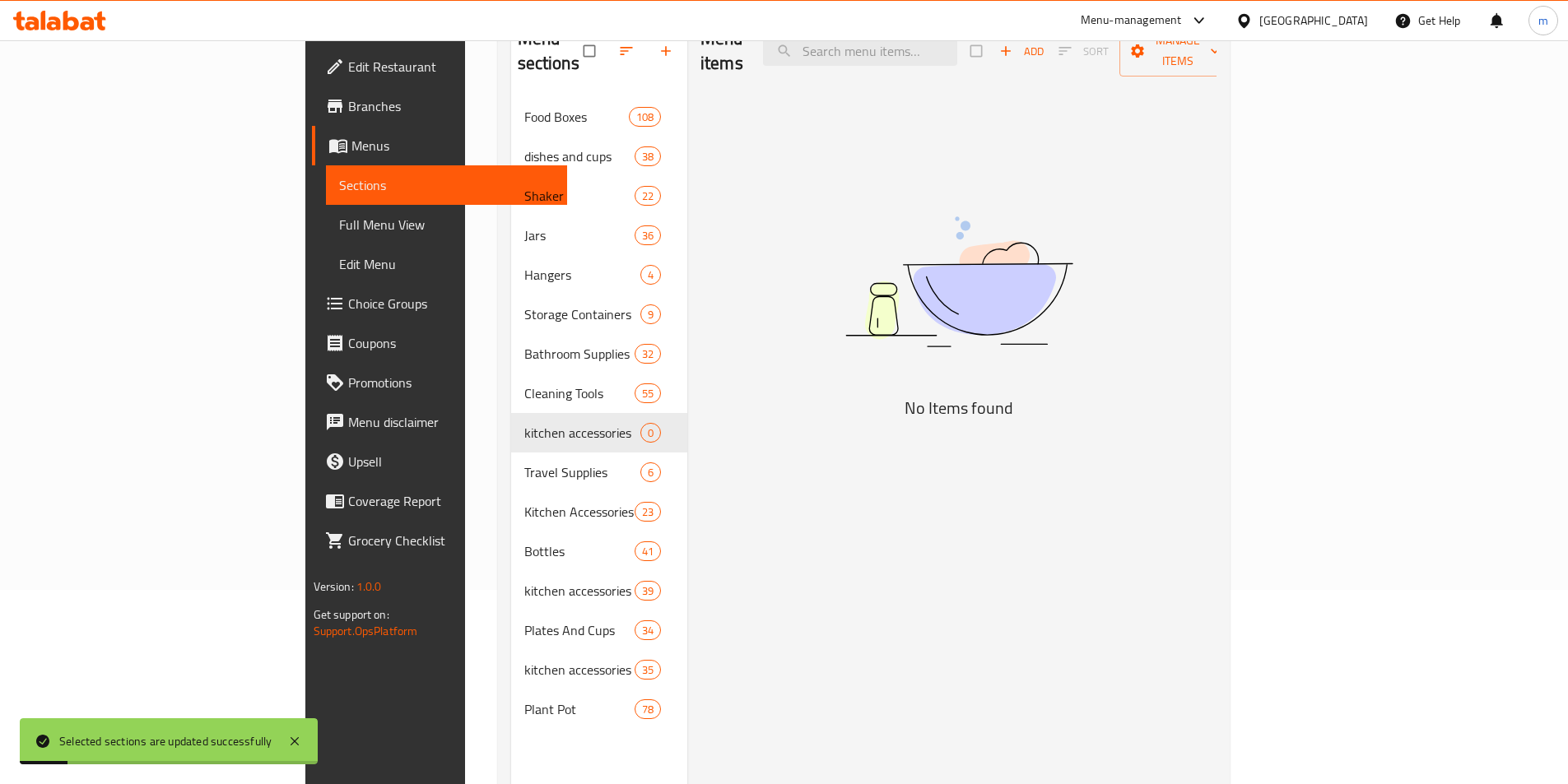
scroll to position [230, 0]
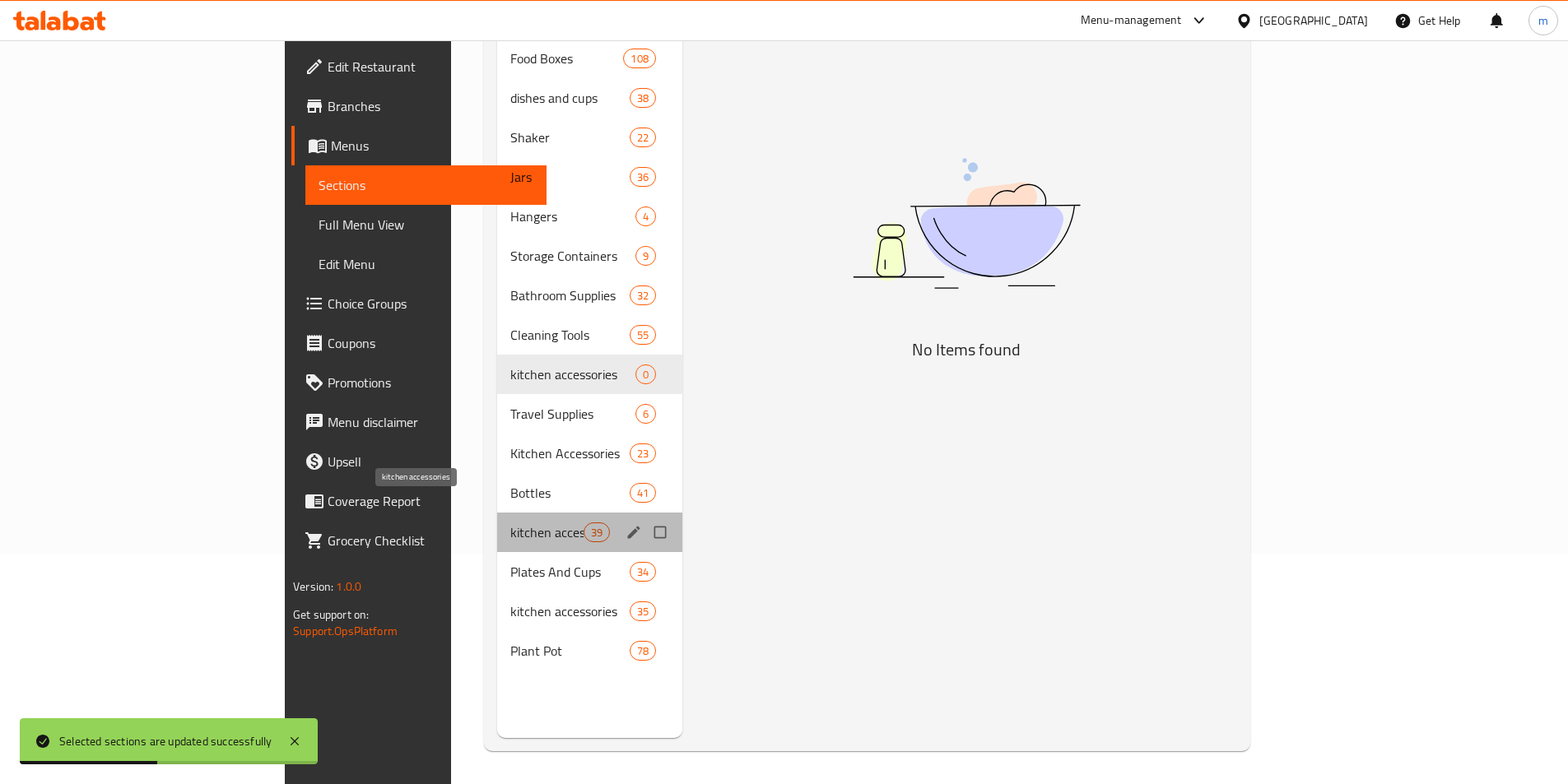
click at [511, 523] on span "kitchen accessories" at bounding box center [546, 532] width 72 height 20
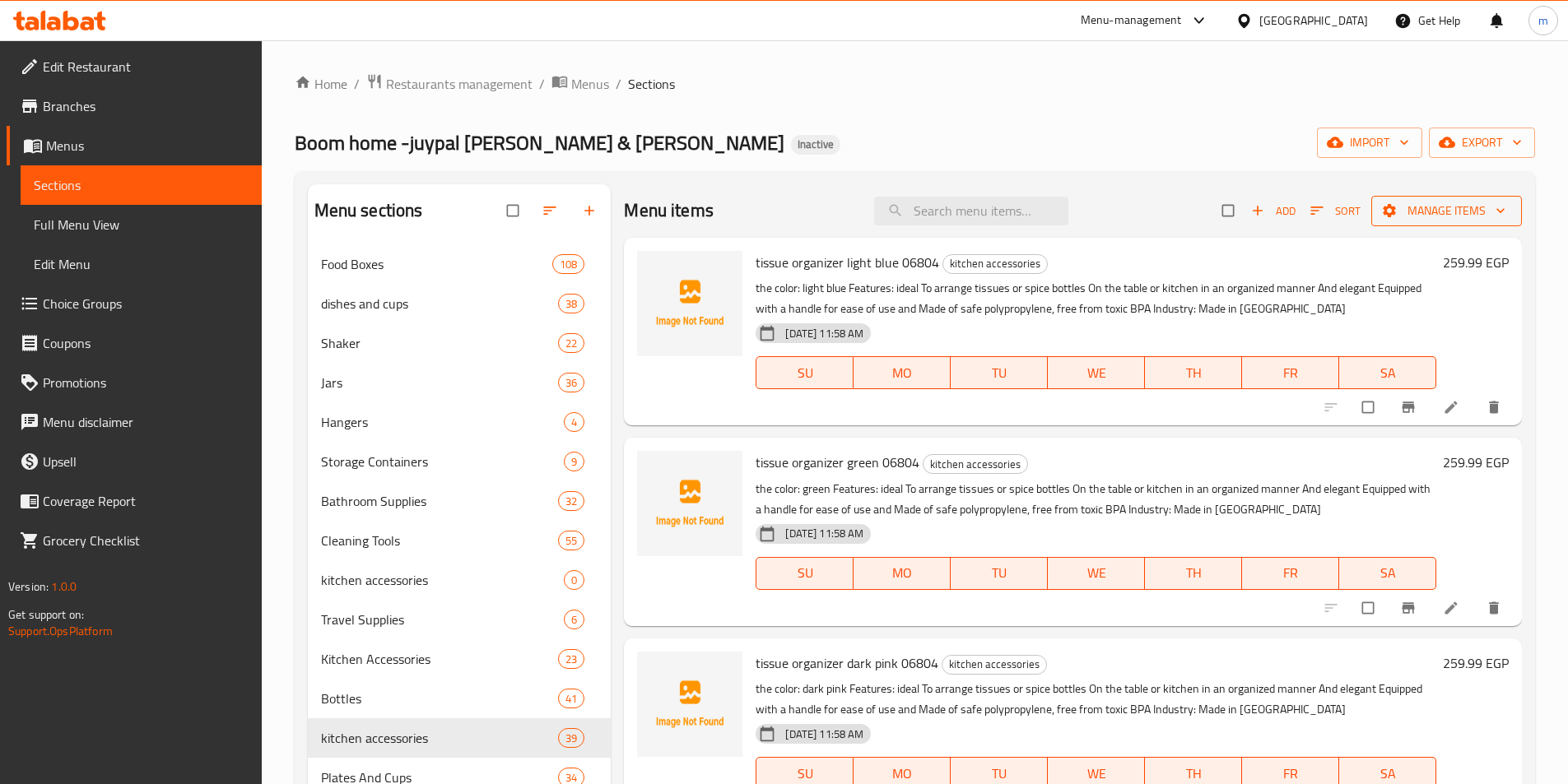
click at [1387, 210] on span "button" at bounding box center [1391, 210] width 20 height 17
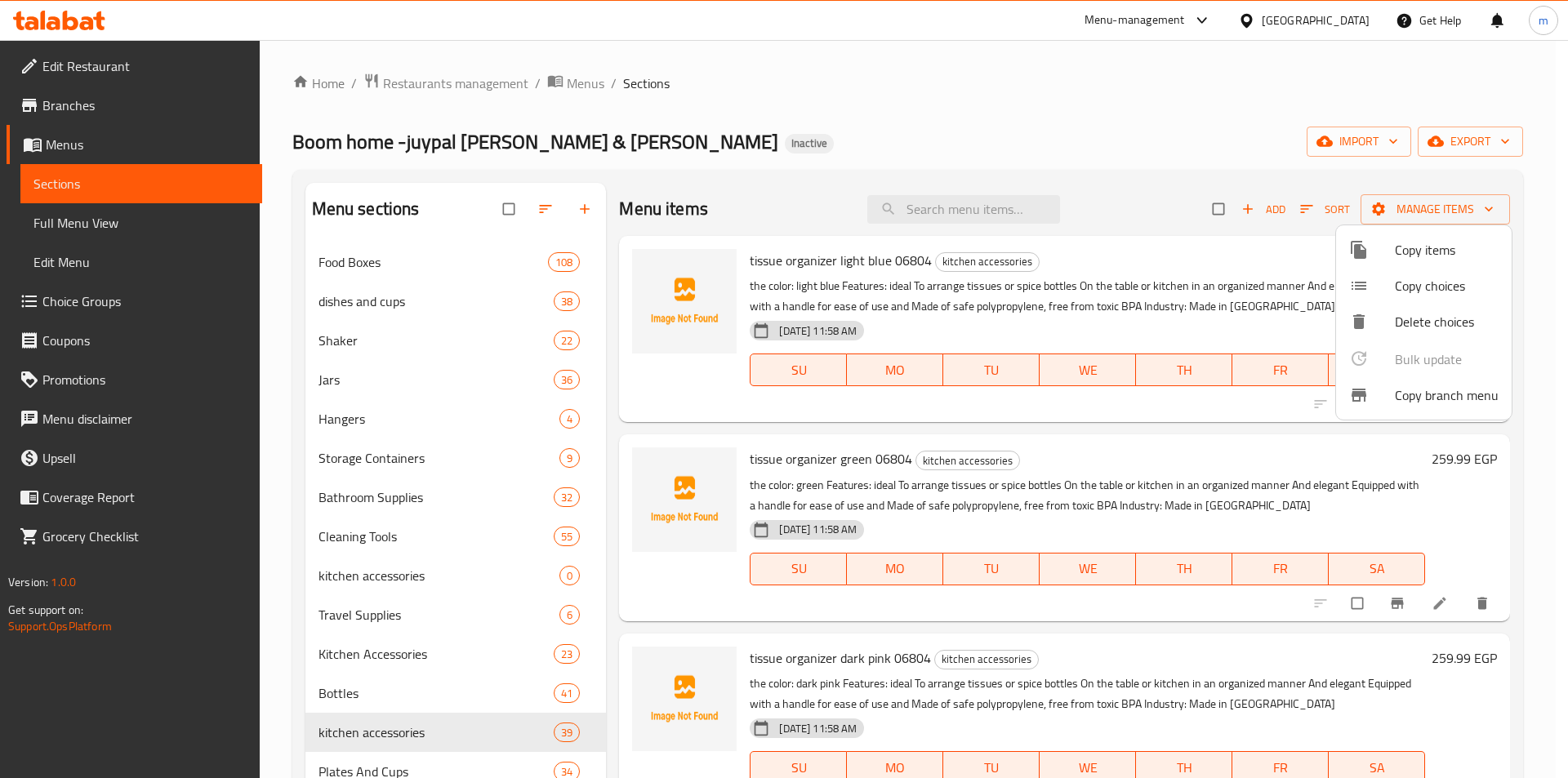
click at [1292, 173] on div at bounding box center [784, 389] width 1568 height 778
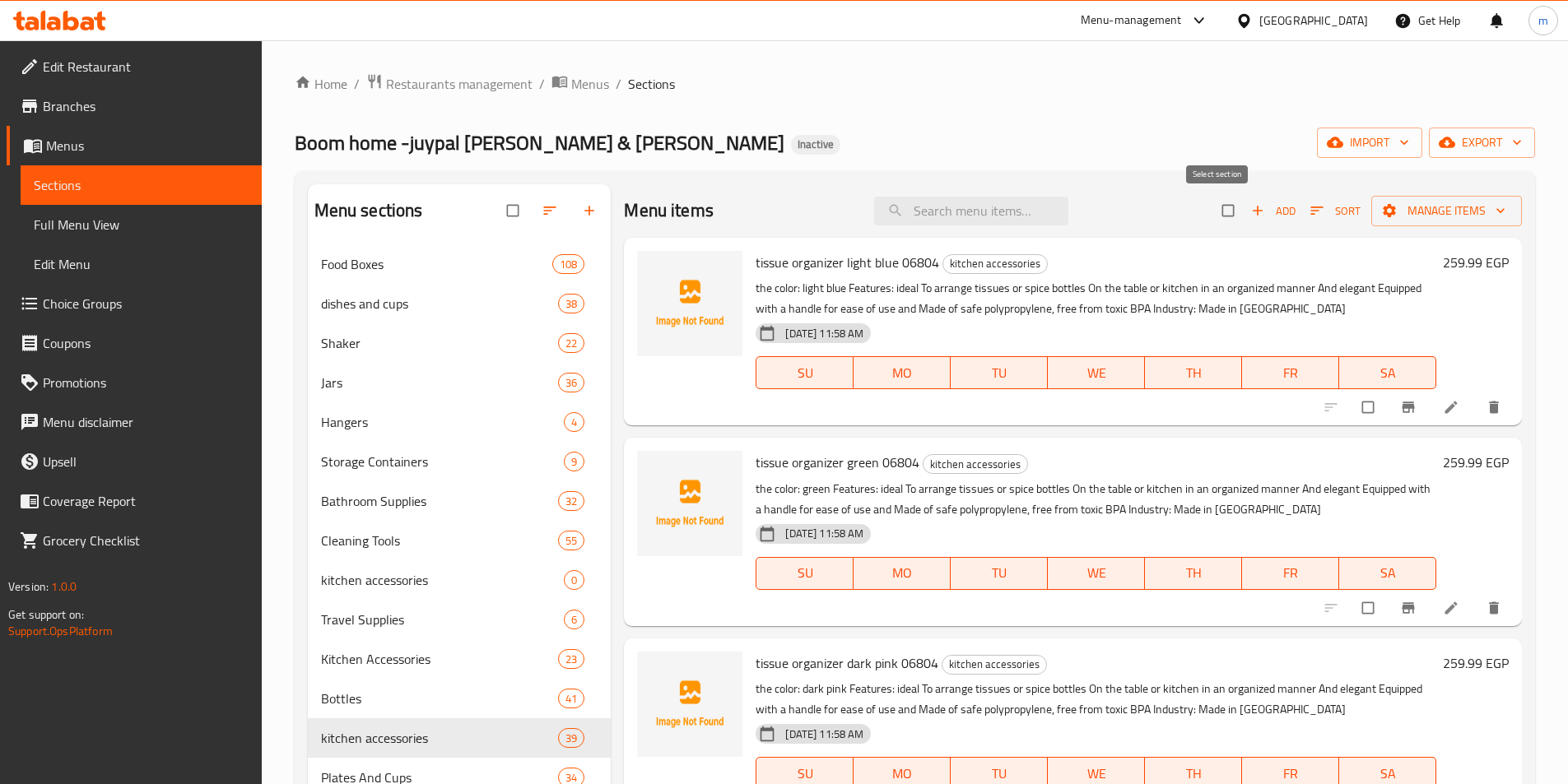
click at [1218, 210] on input "checkbox" at bounding box center [1230, 211] width 35 height 31
checkbox input "true"
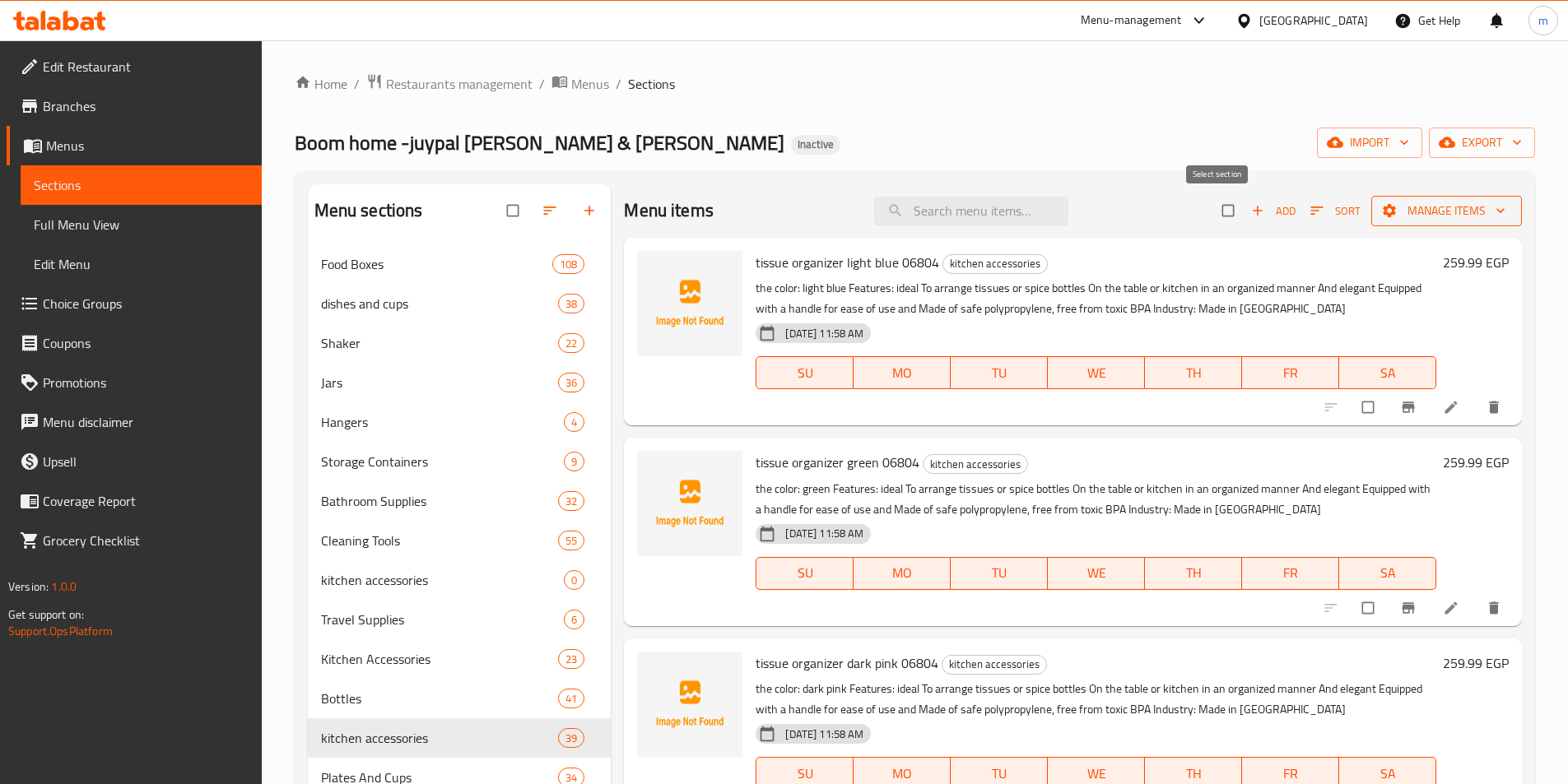
checkbox input "true"
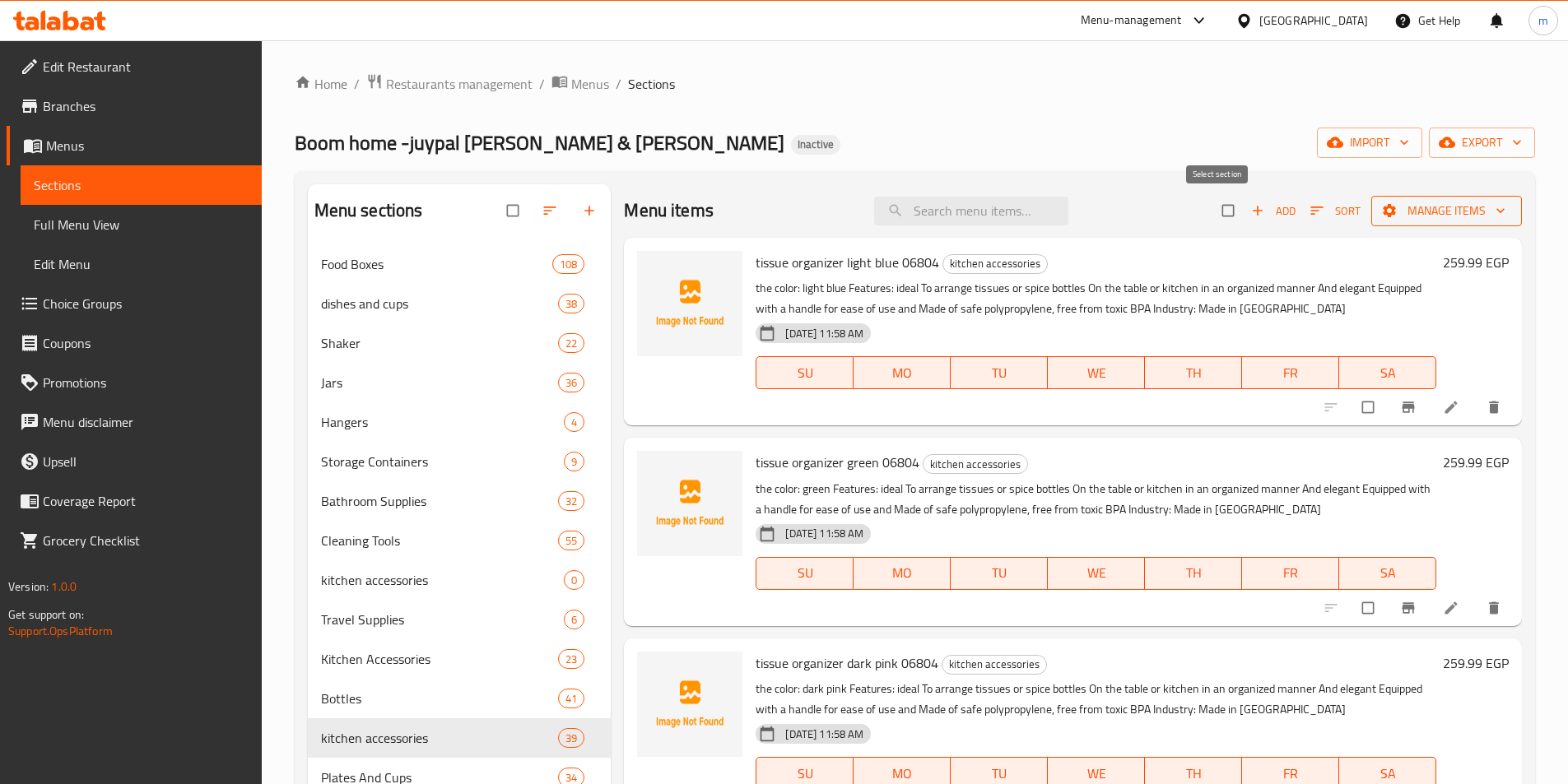
checkbox input "true"
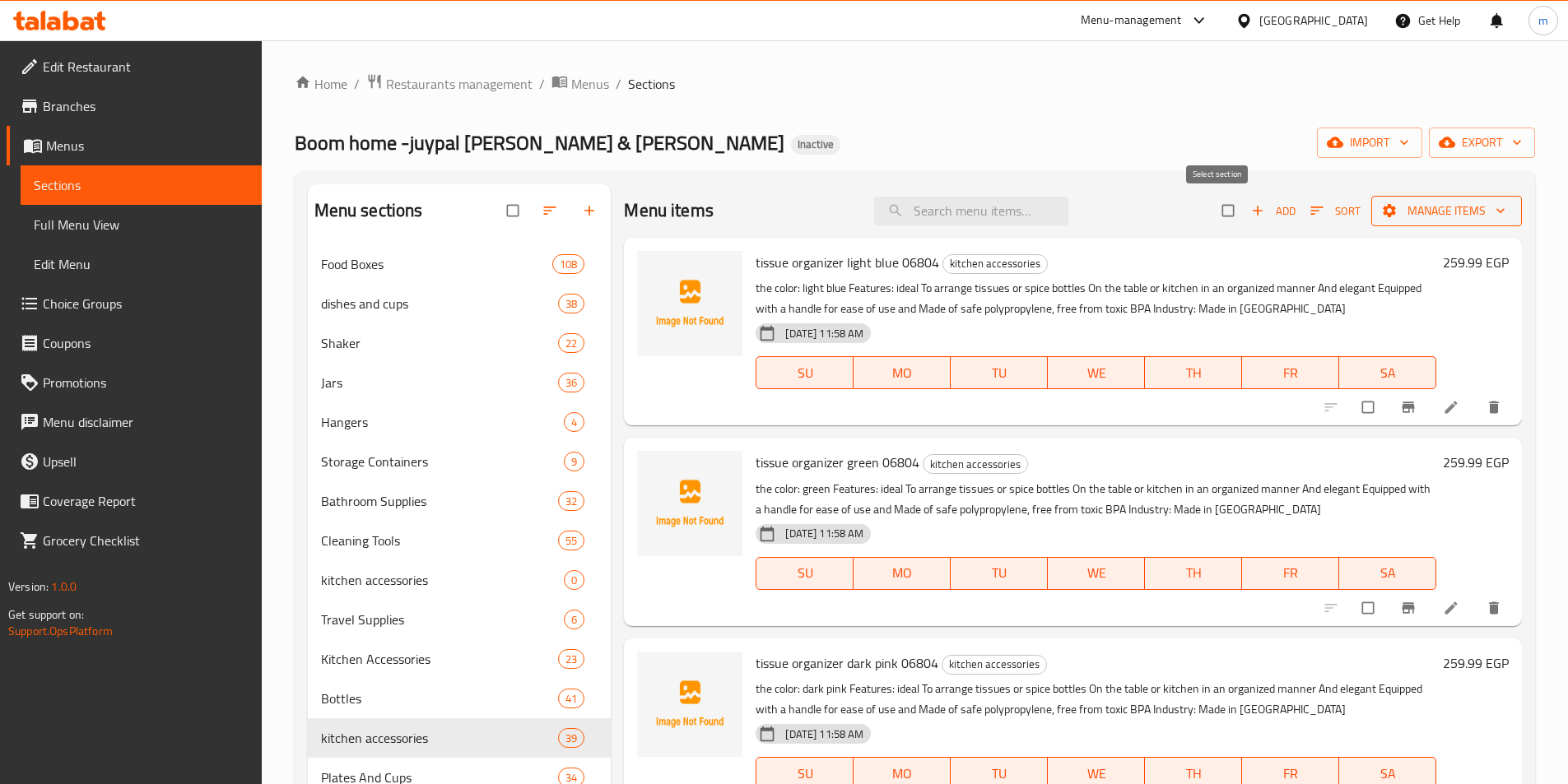
checkbox input "true"
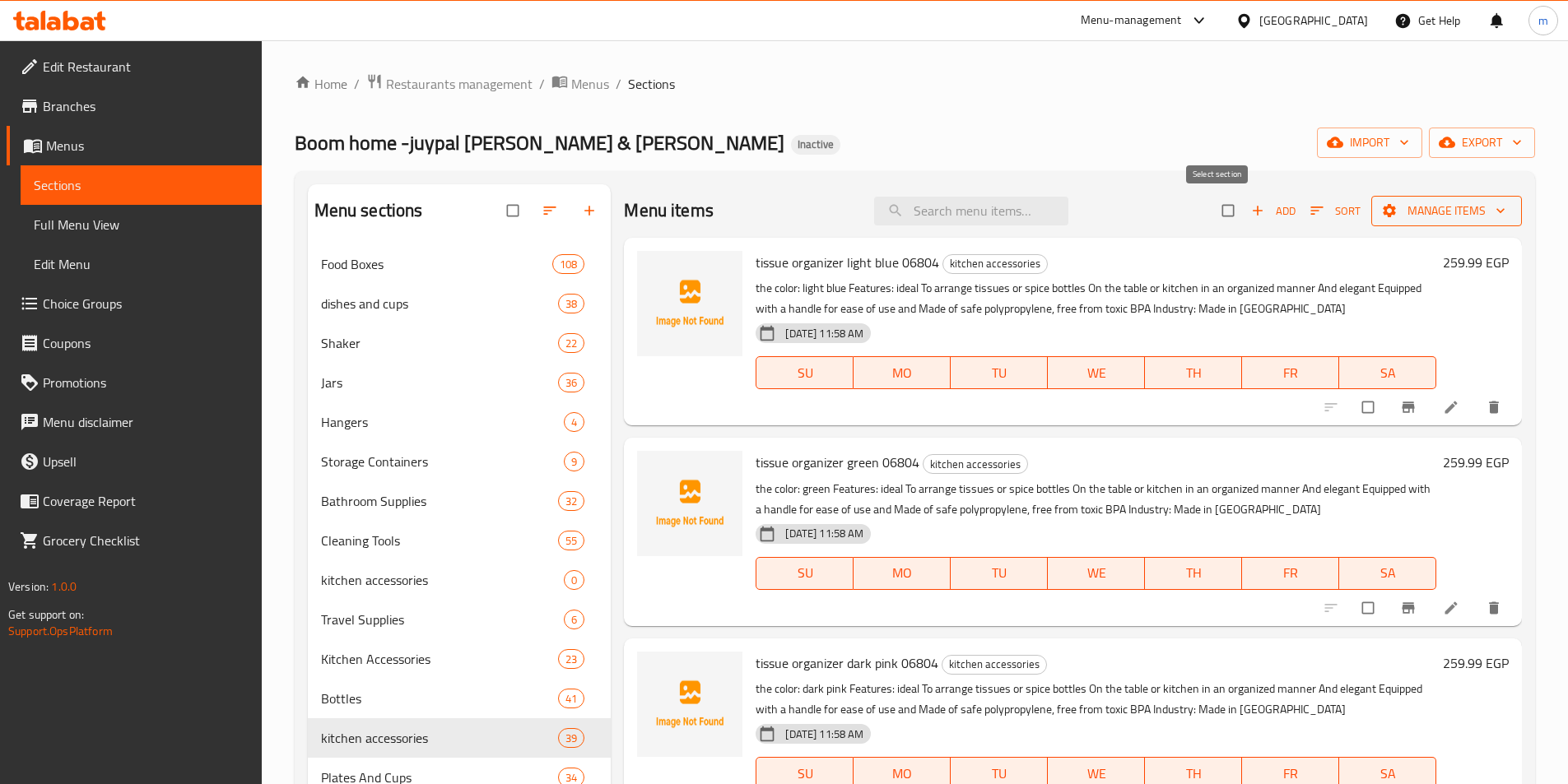
checkbox input "true"
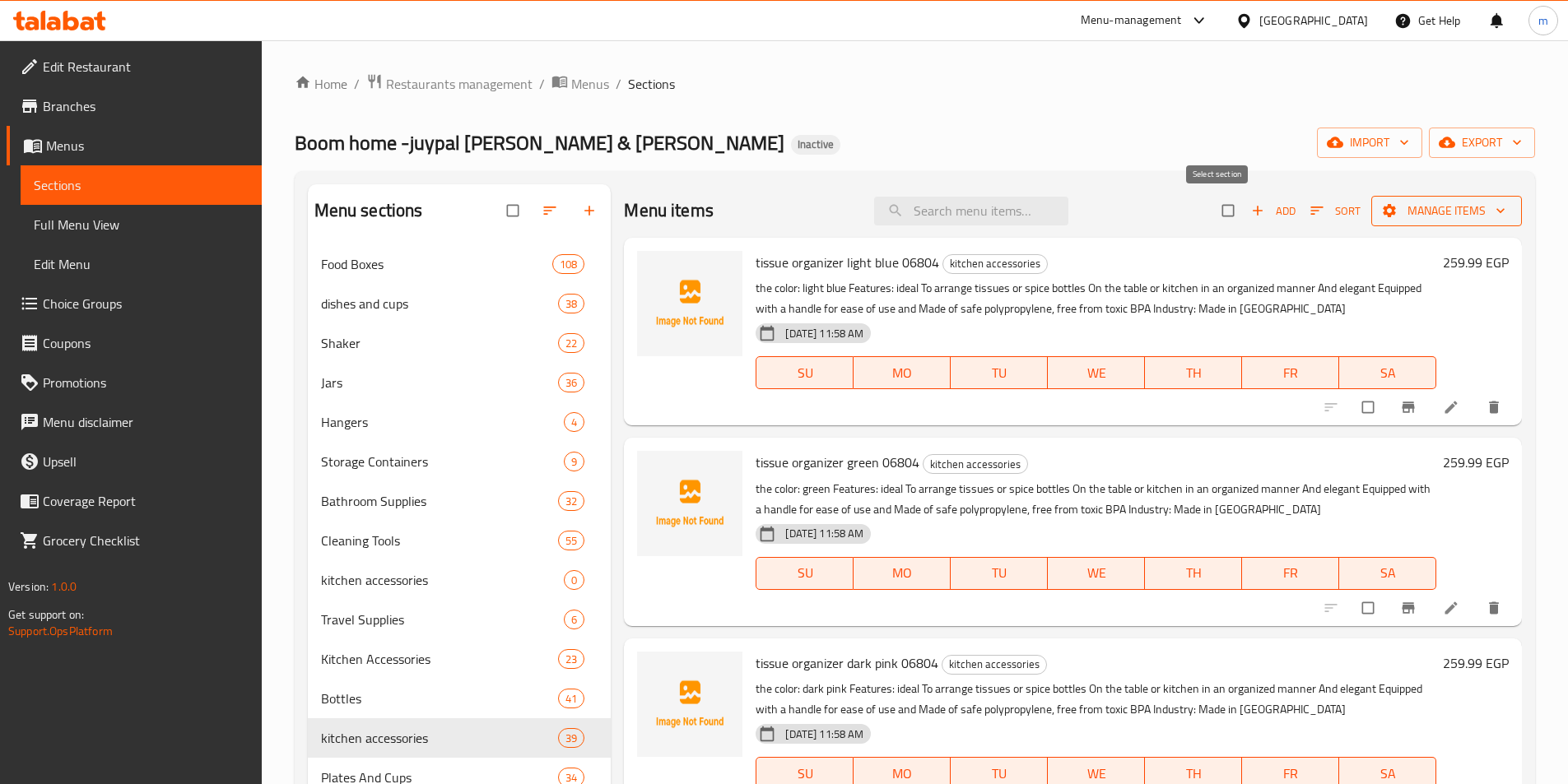
checkbox input "true"
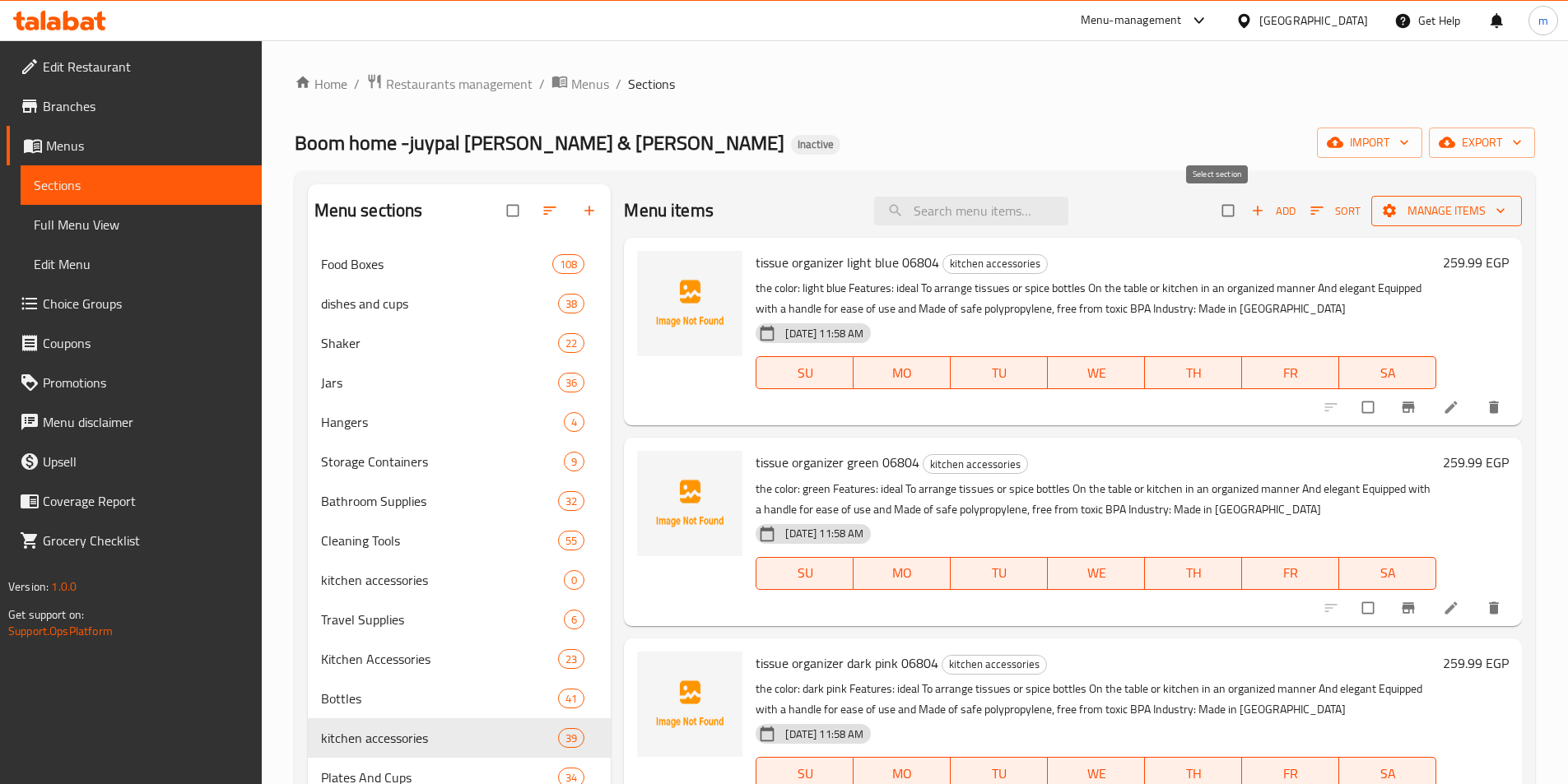
checkbox input "true"
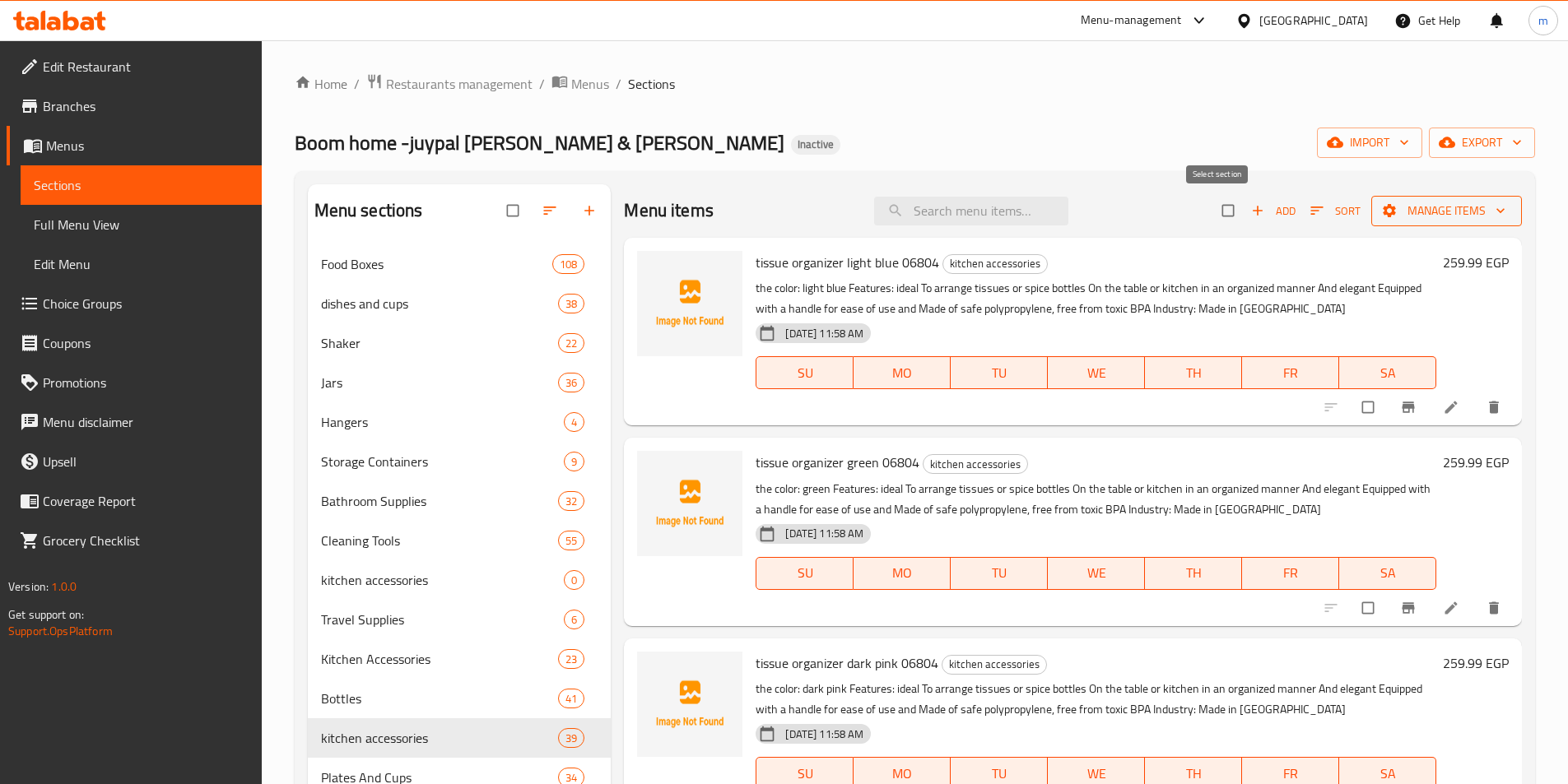
checkbox input "true"
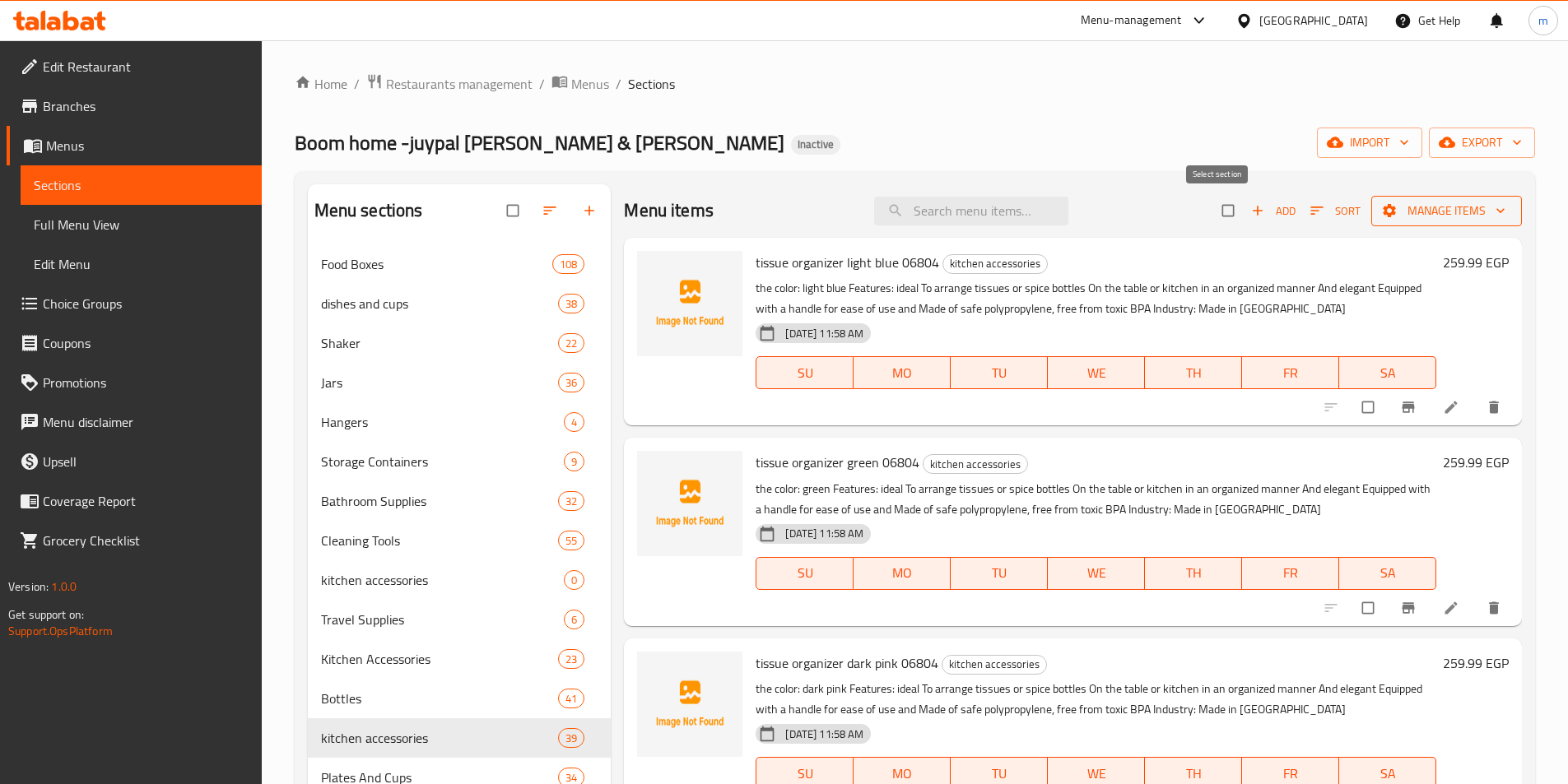
checkbox input "true"
click at [1436, 215] on span "Manage items" at bounding box center [1447, 211] width 125 height 21
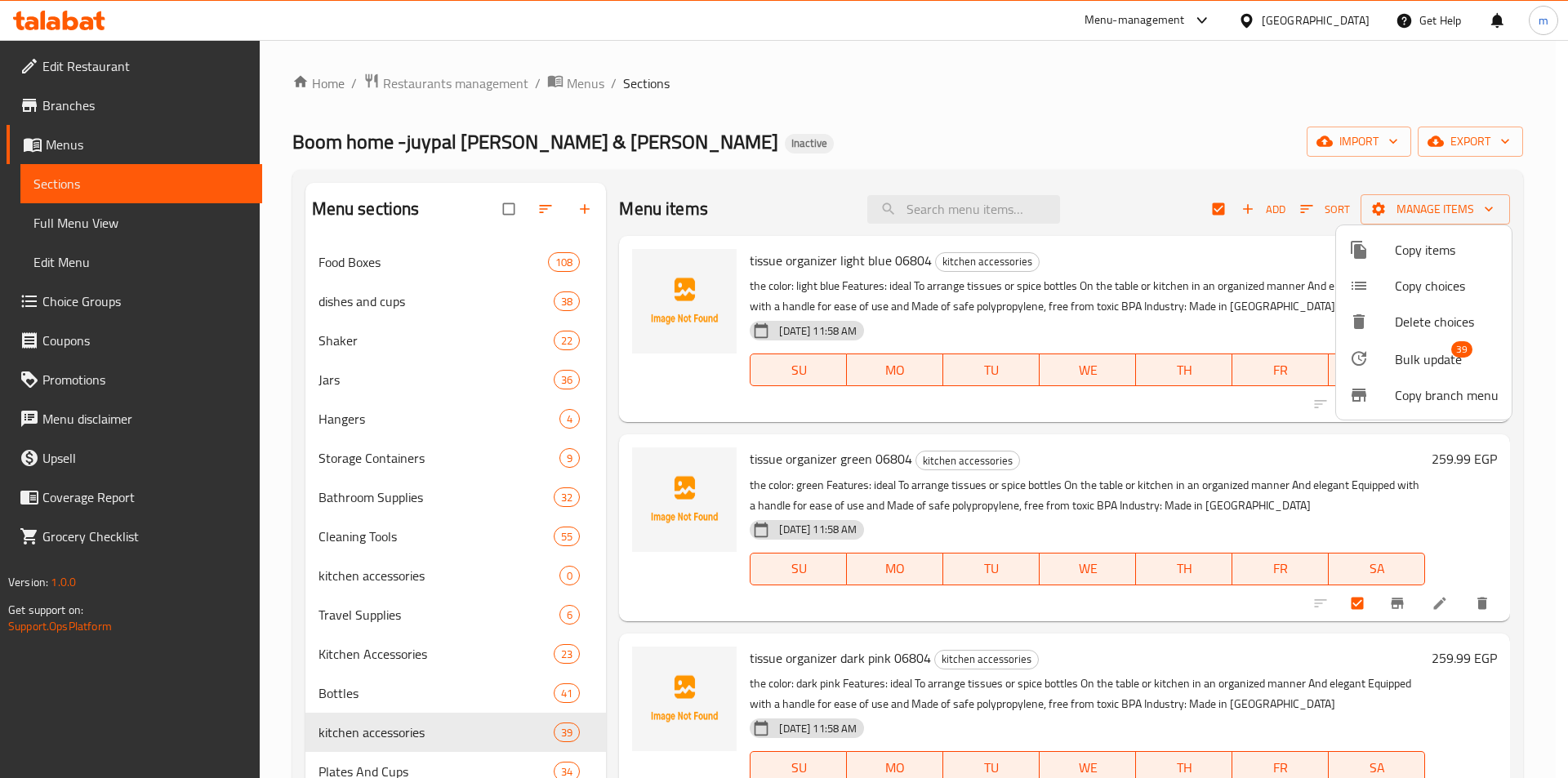
click at [1444, 367] on span "Bulk update" at bounding box center [1428, 359] width 67 height 20
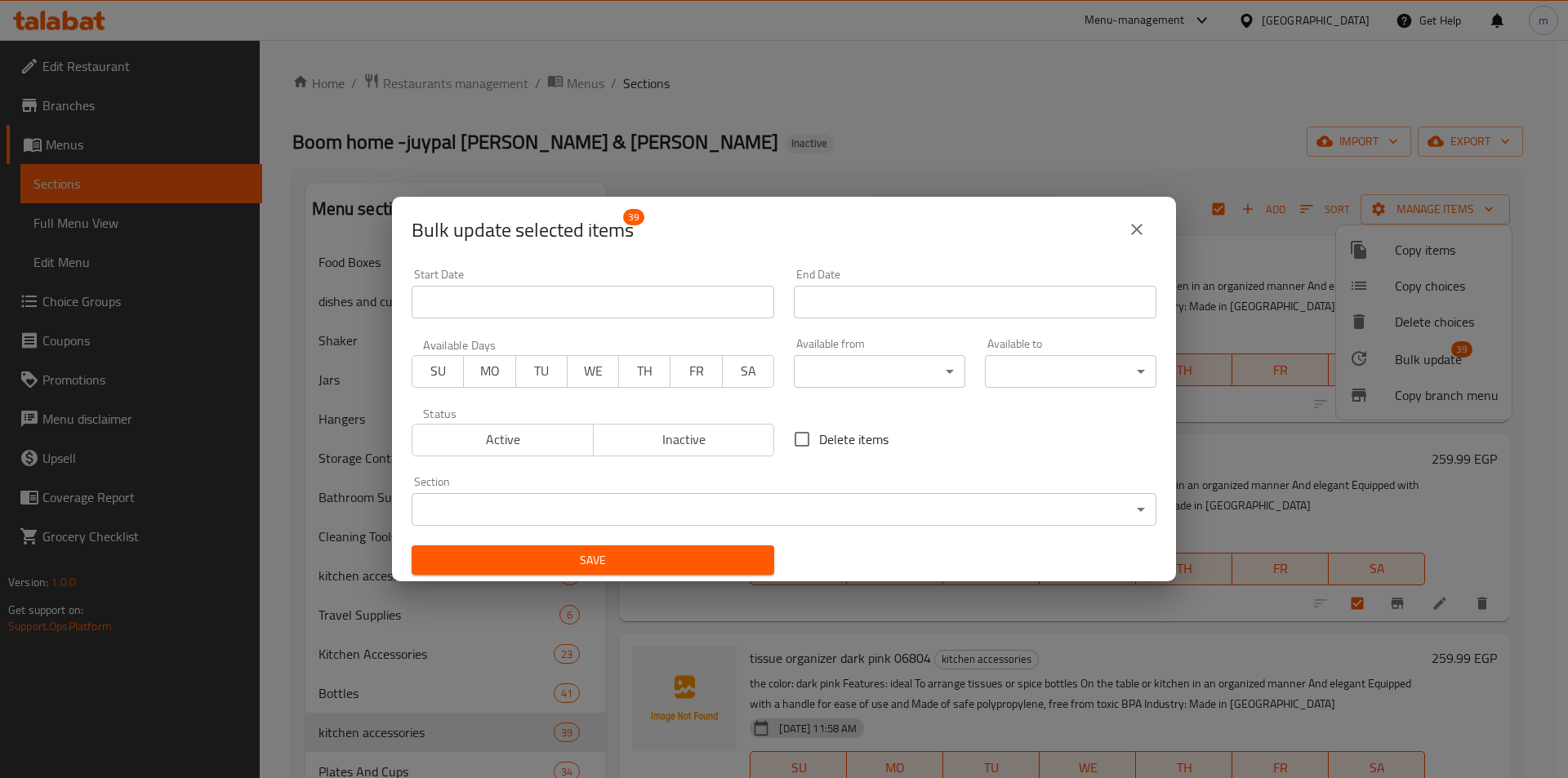
click at [678, 507] on body "​ Menu-management Egypt Get Help m Edit Restaurant Branches Menus Sections Full…" at bounding box center [784, 409] width 1568 height 738
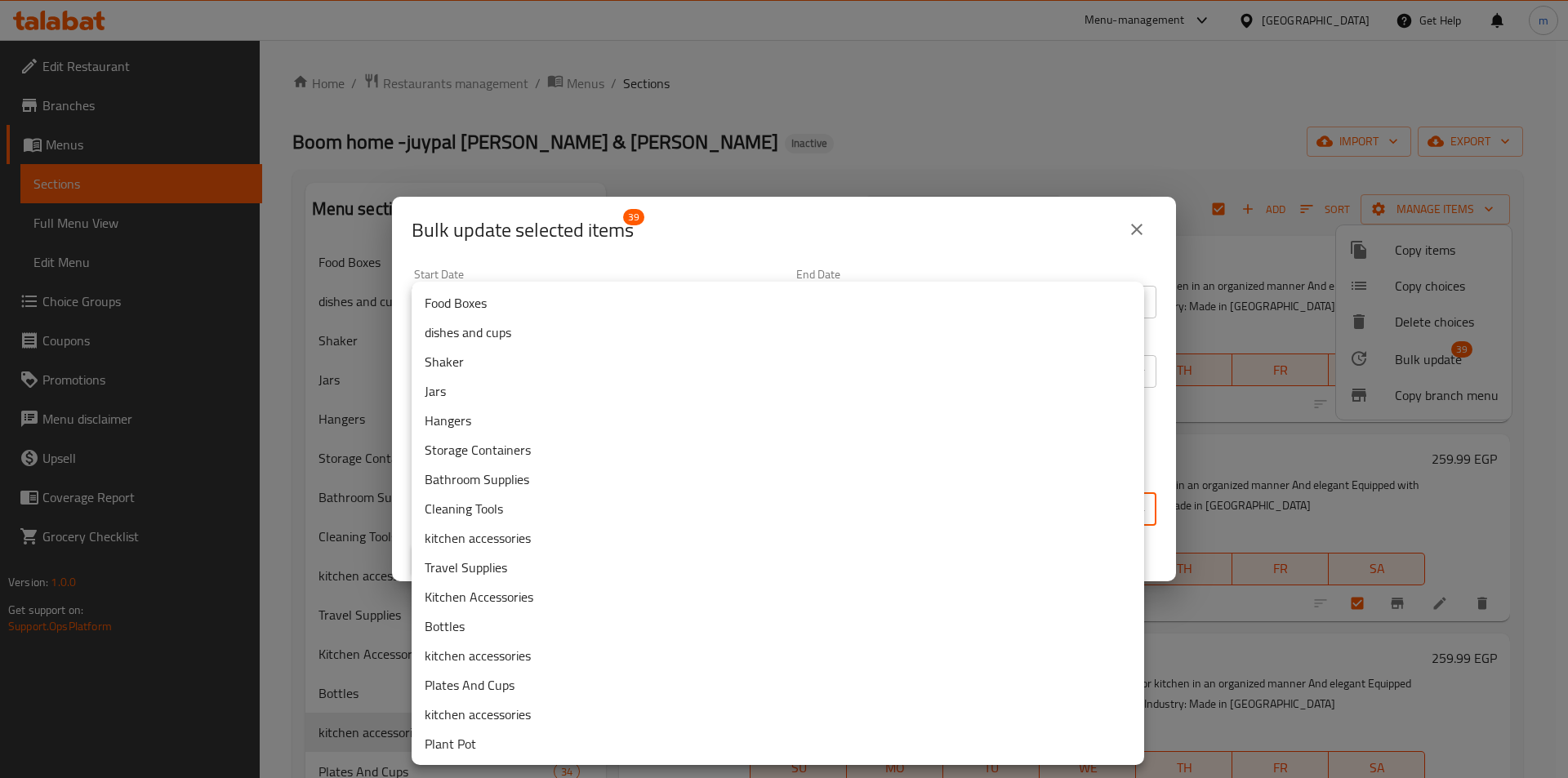
click at [485, 602] on li "Kitchen Accessories" at bounding box center [778, 596] width 733 height 29
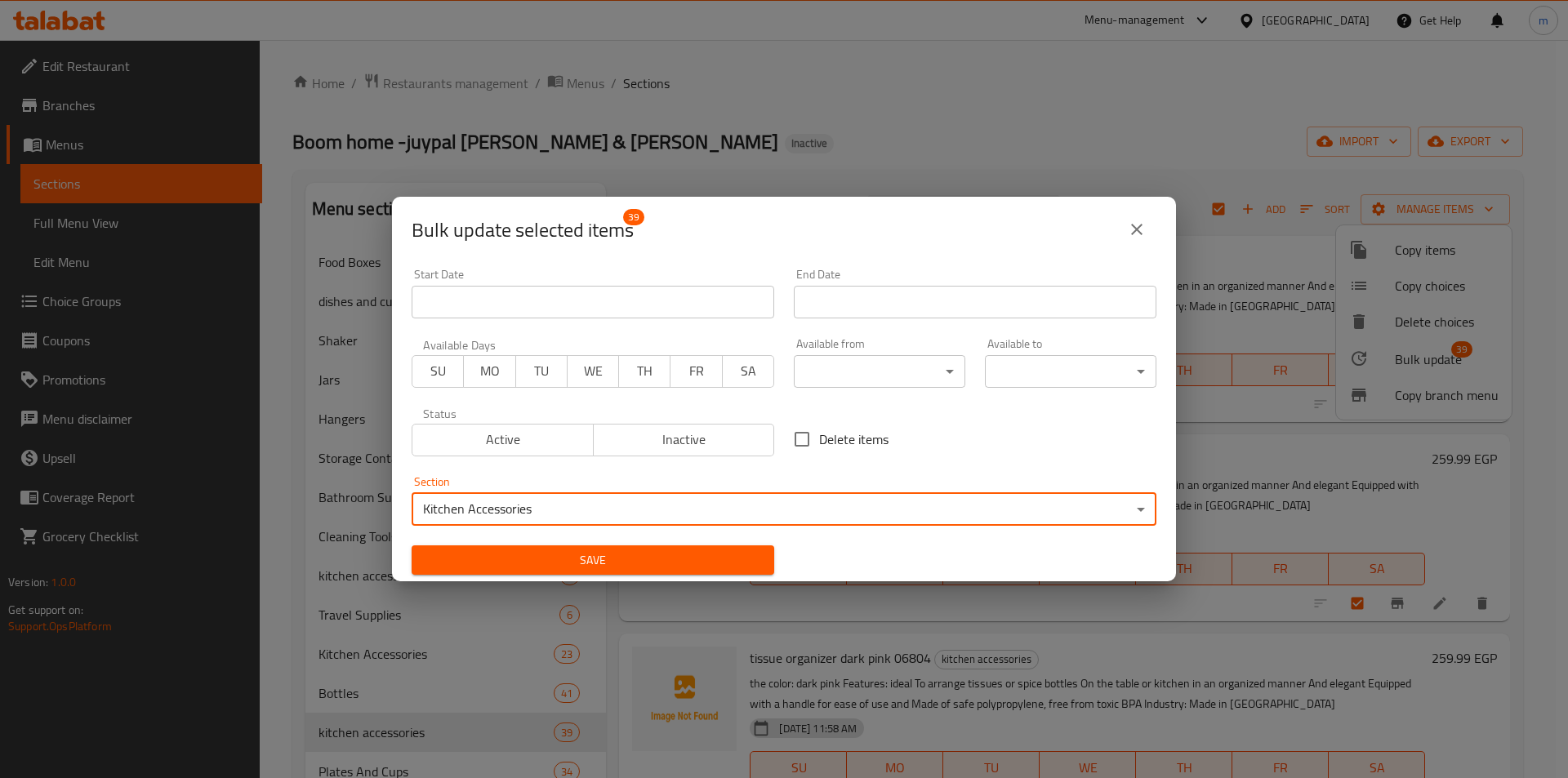
click at [638, 555] on span "Save" at bounding box center [592, 561] width 336 height 21
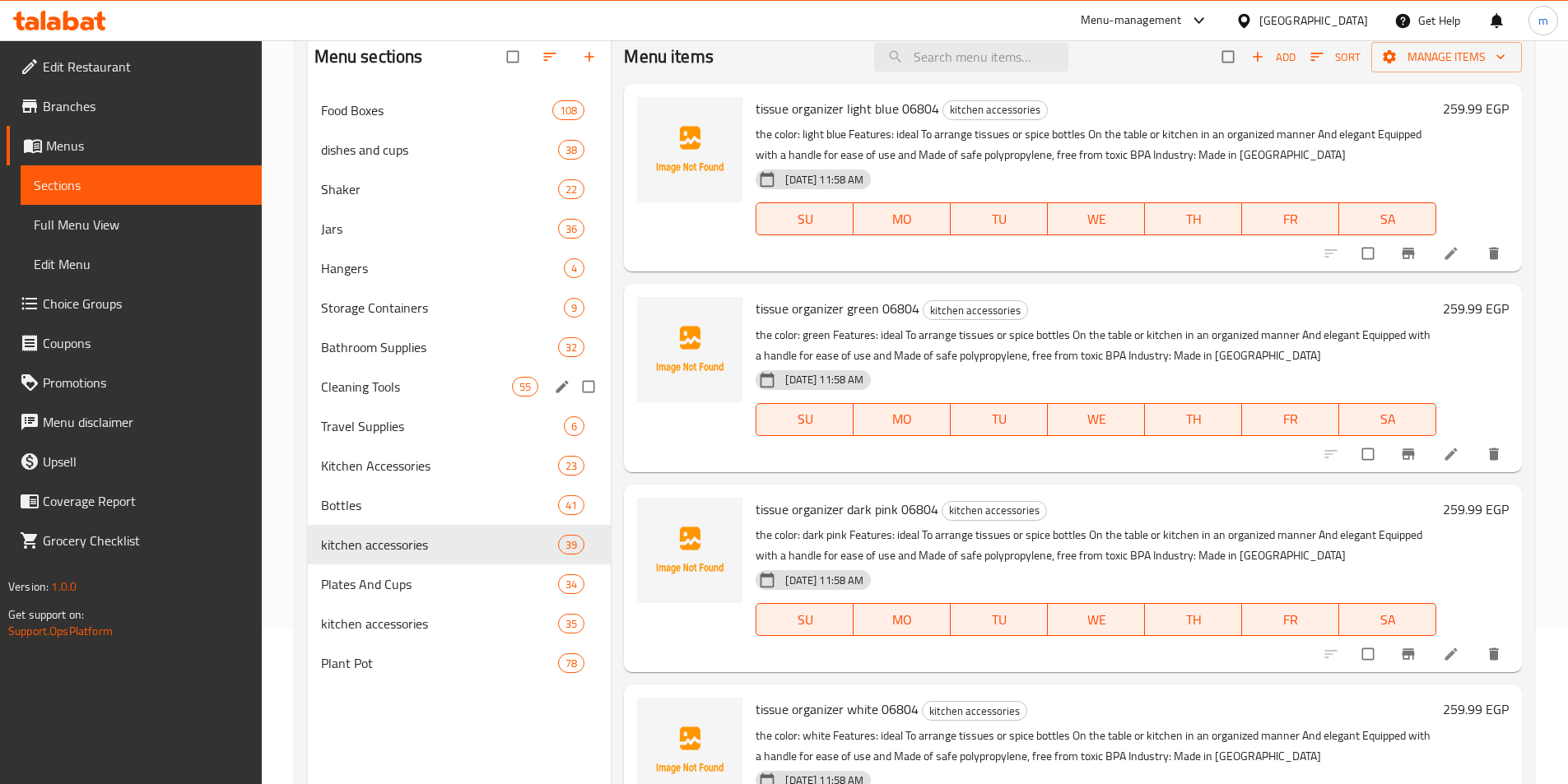
scroll to position [165, 0]
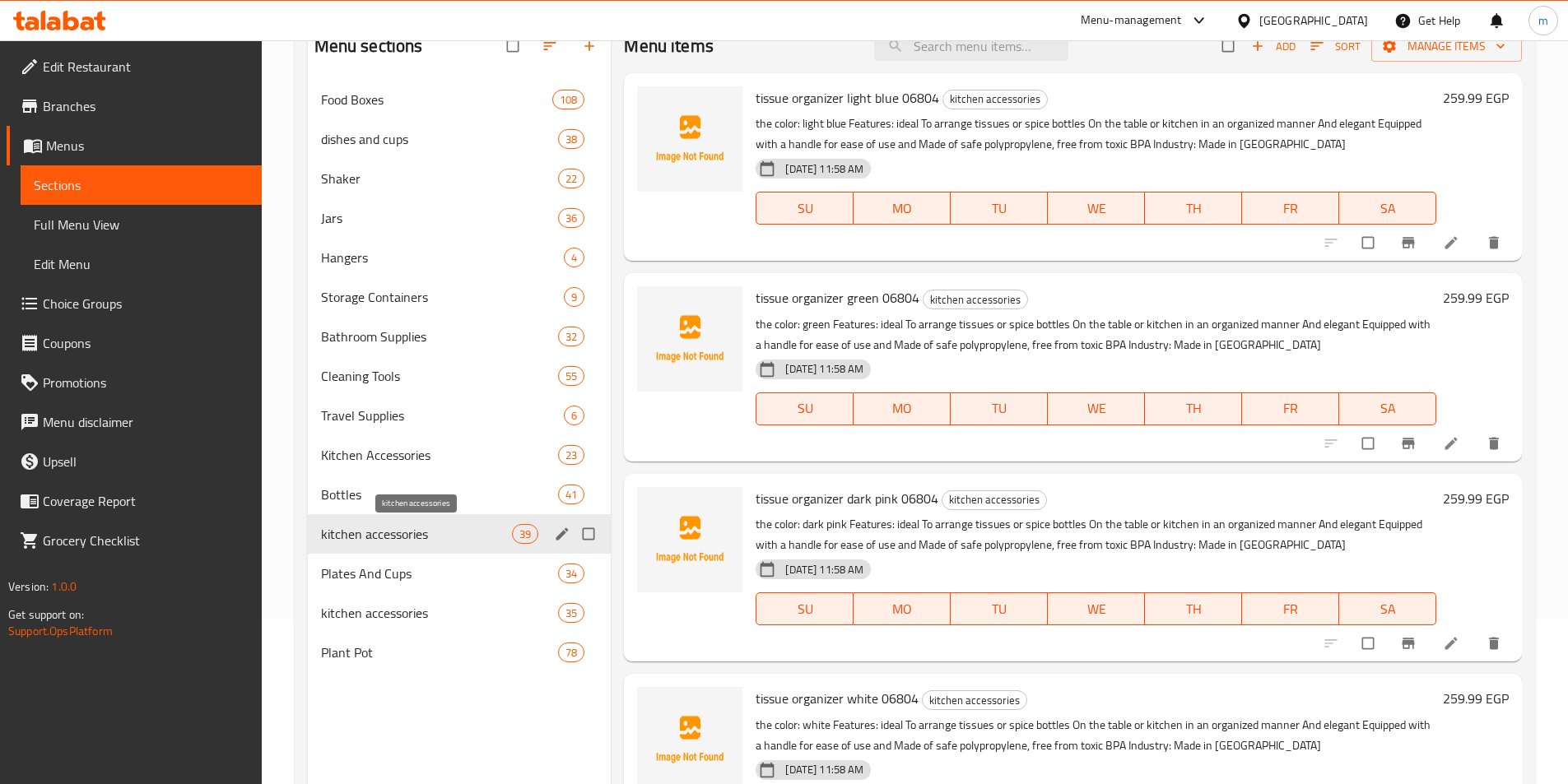
click at [412, 534] on span "kitchen accessories" at bounding box center [417, 534] width 192 height 20
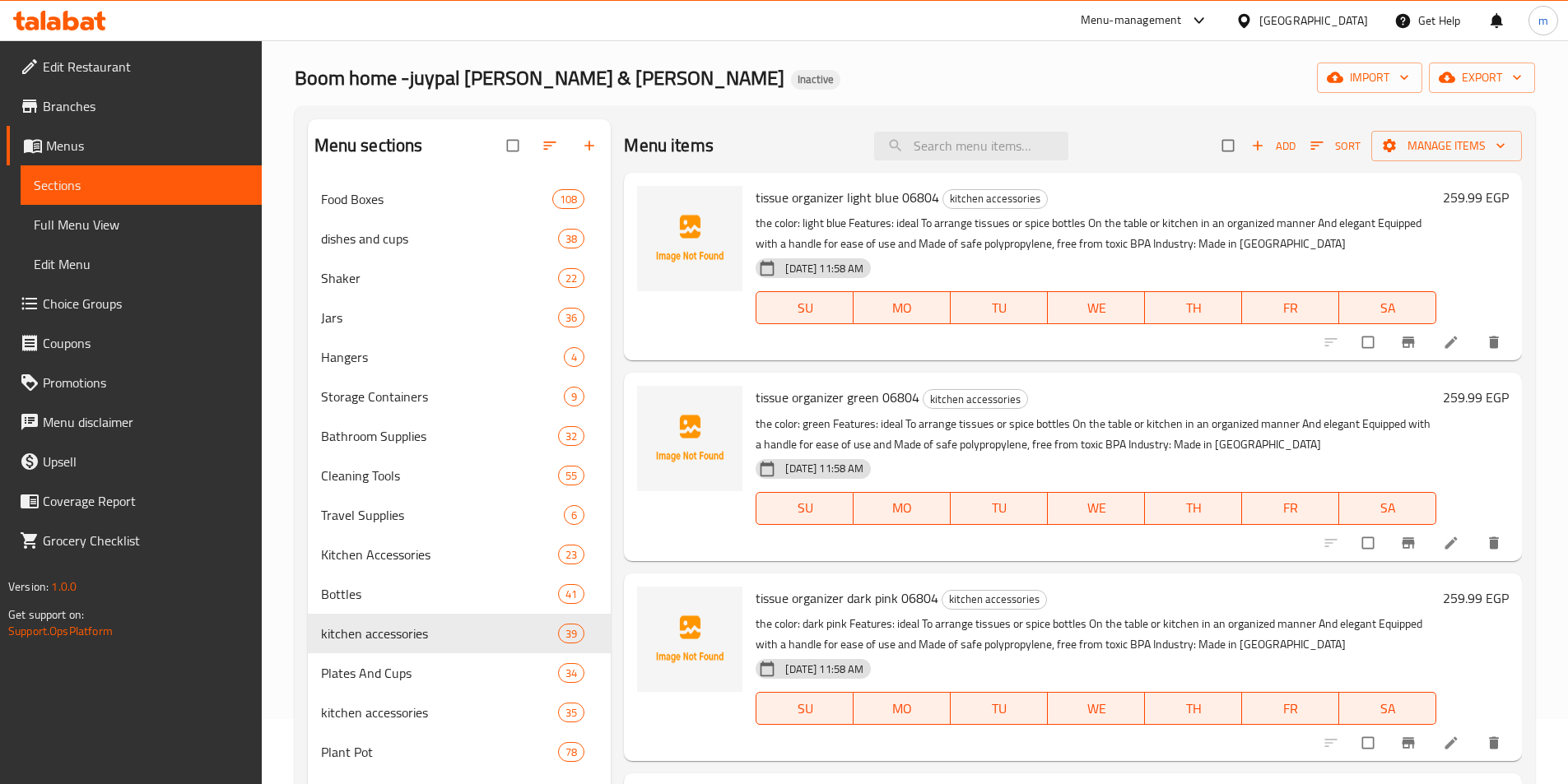
scroll to position [0, 0]
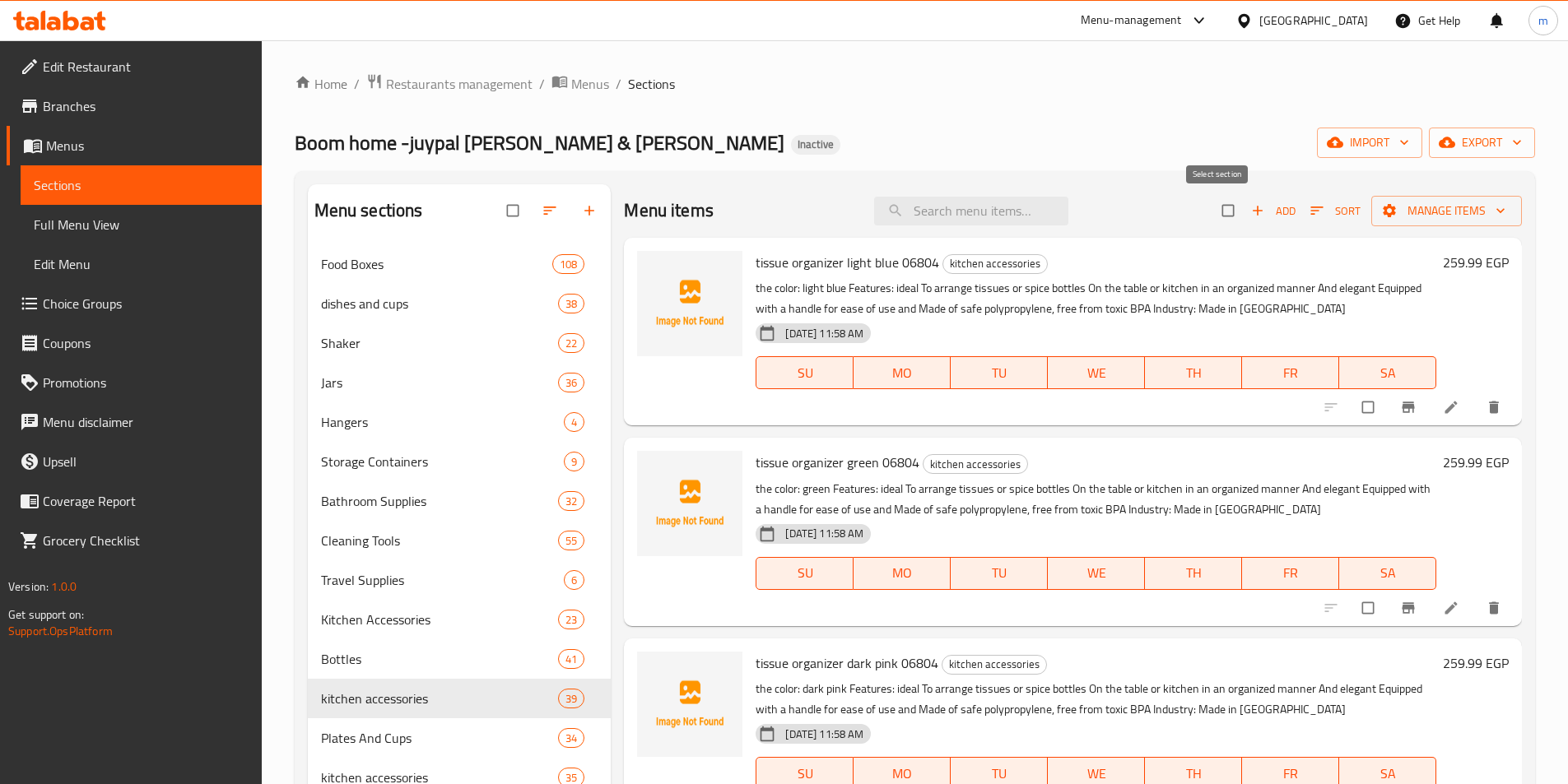
click at [1228, 211] on input "checkbox" at bounding box center [1230, 211] width 35 height 31
checkbox input "true"
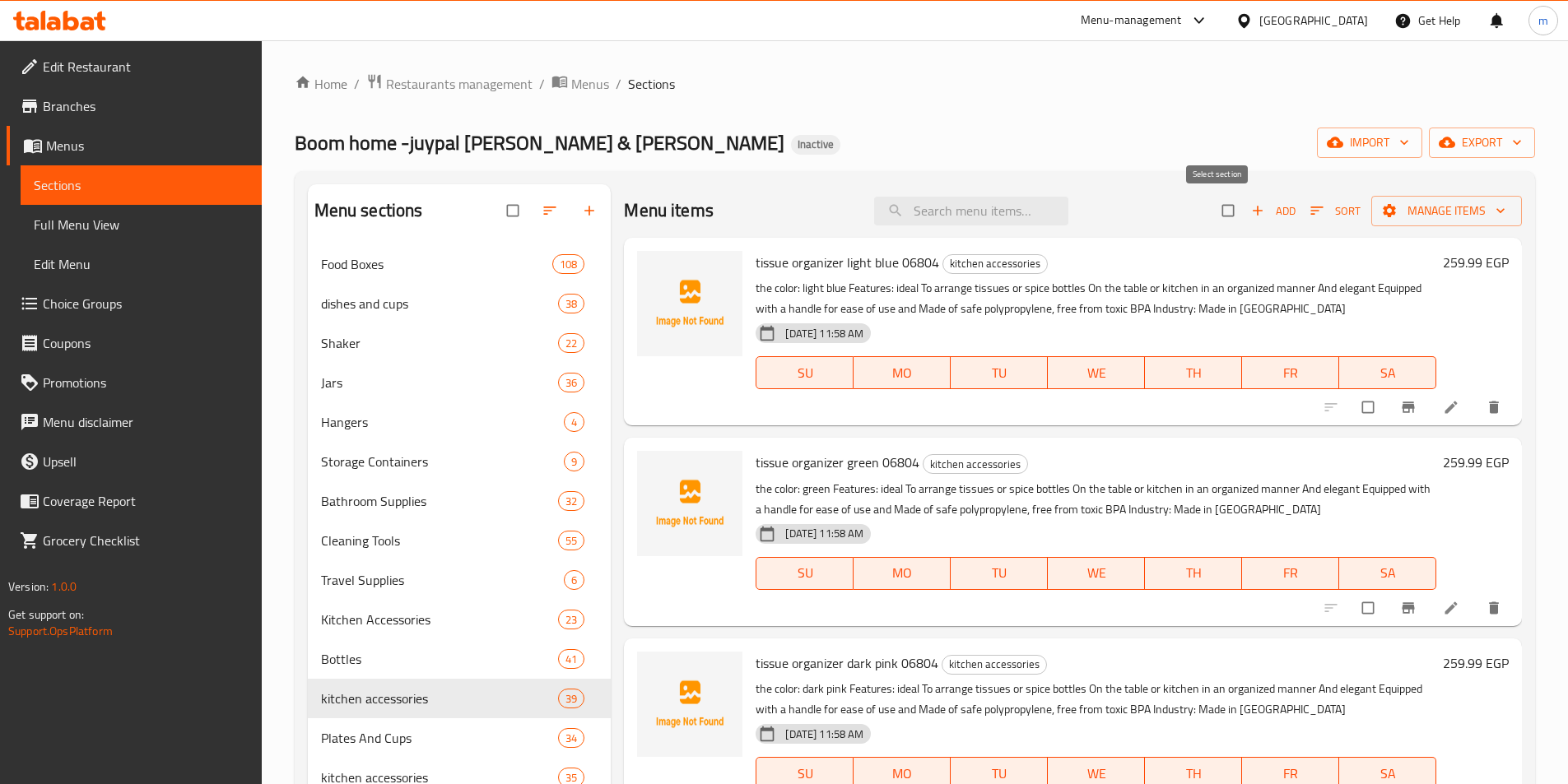
checkbox input "true"
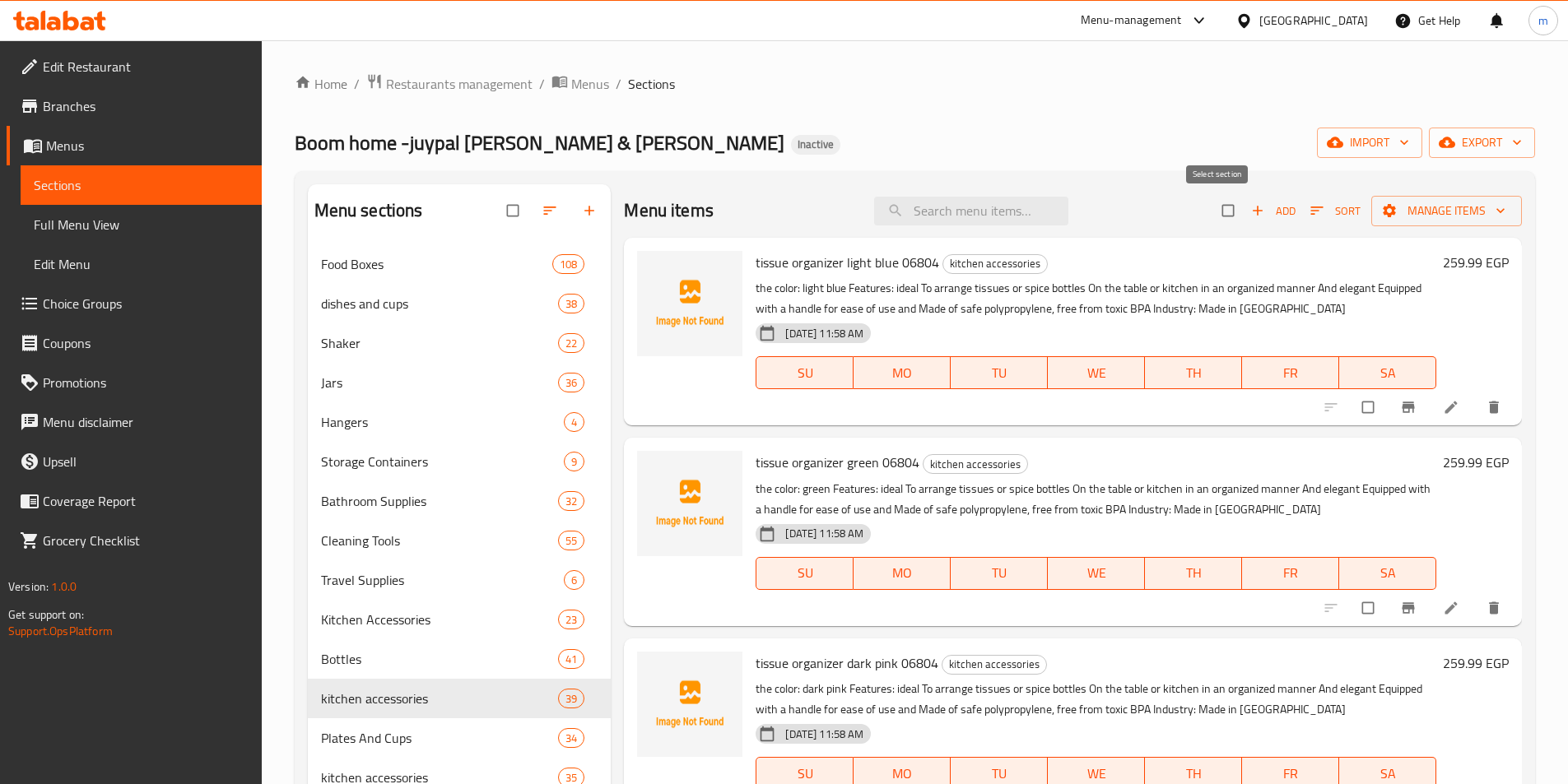
checkbox input "true"
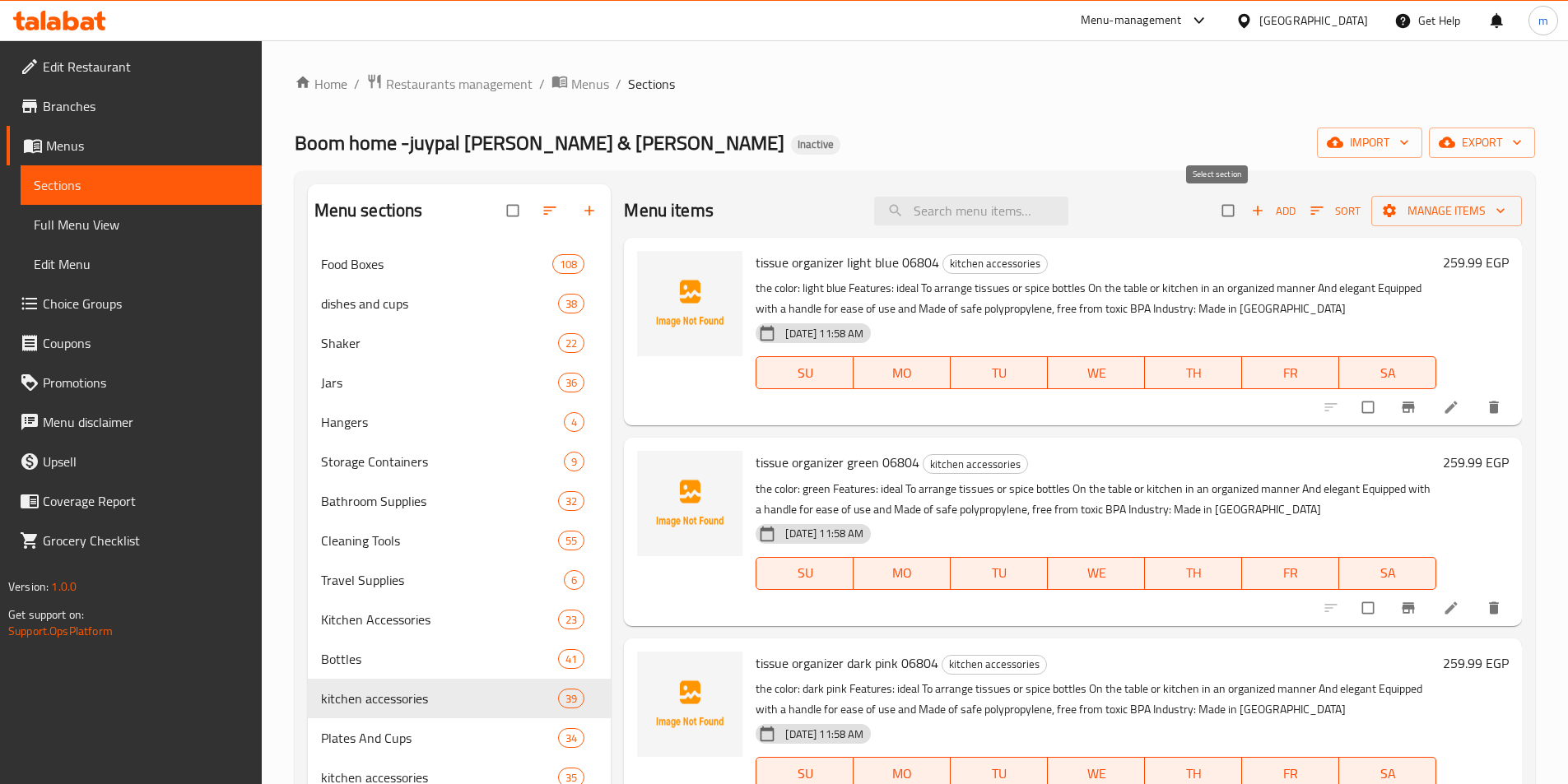
checkbox input "true"
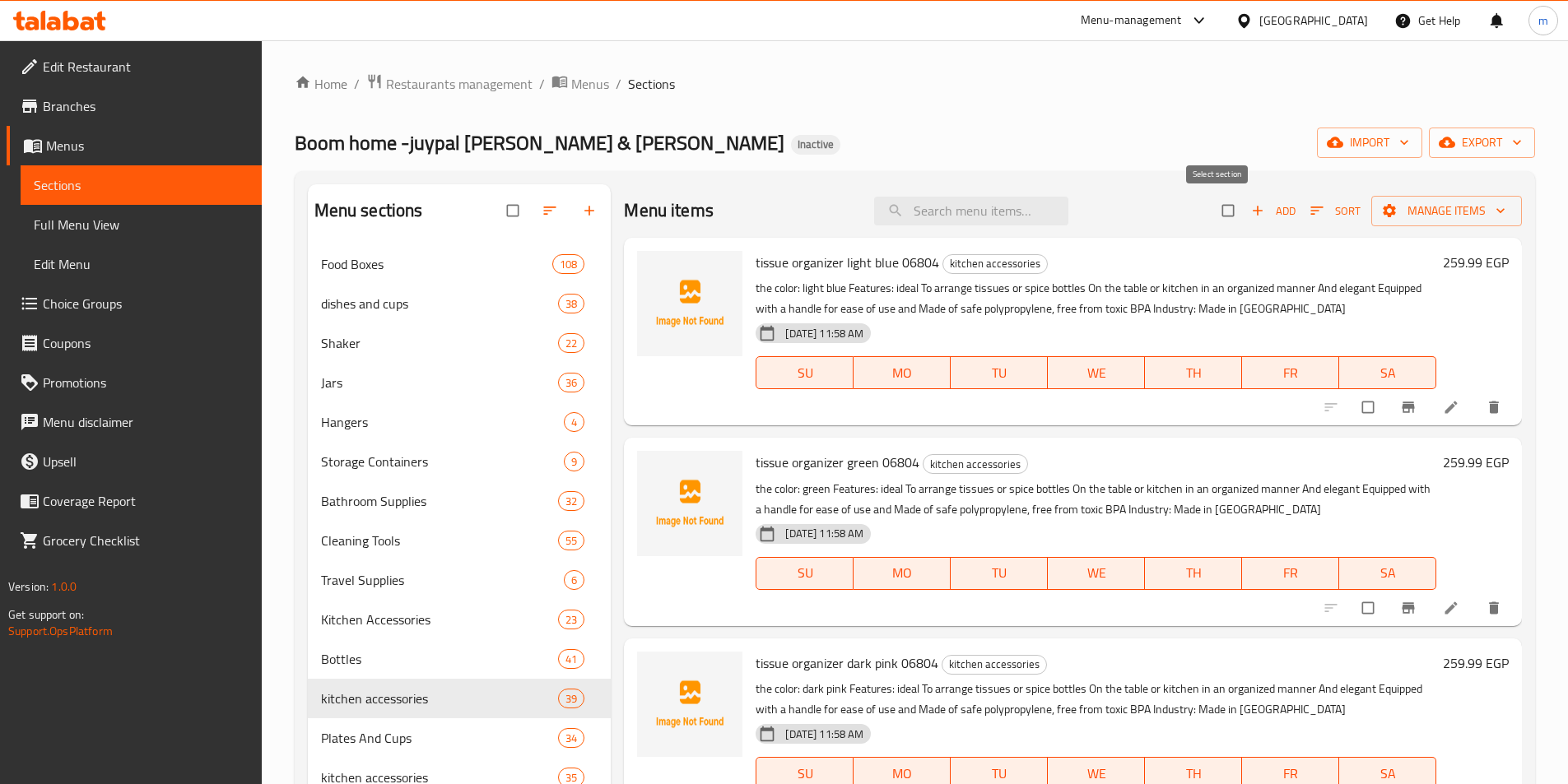
checkbox input "true"
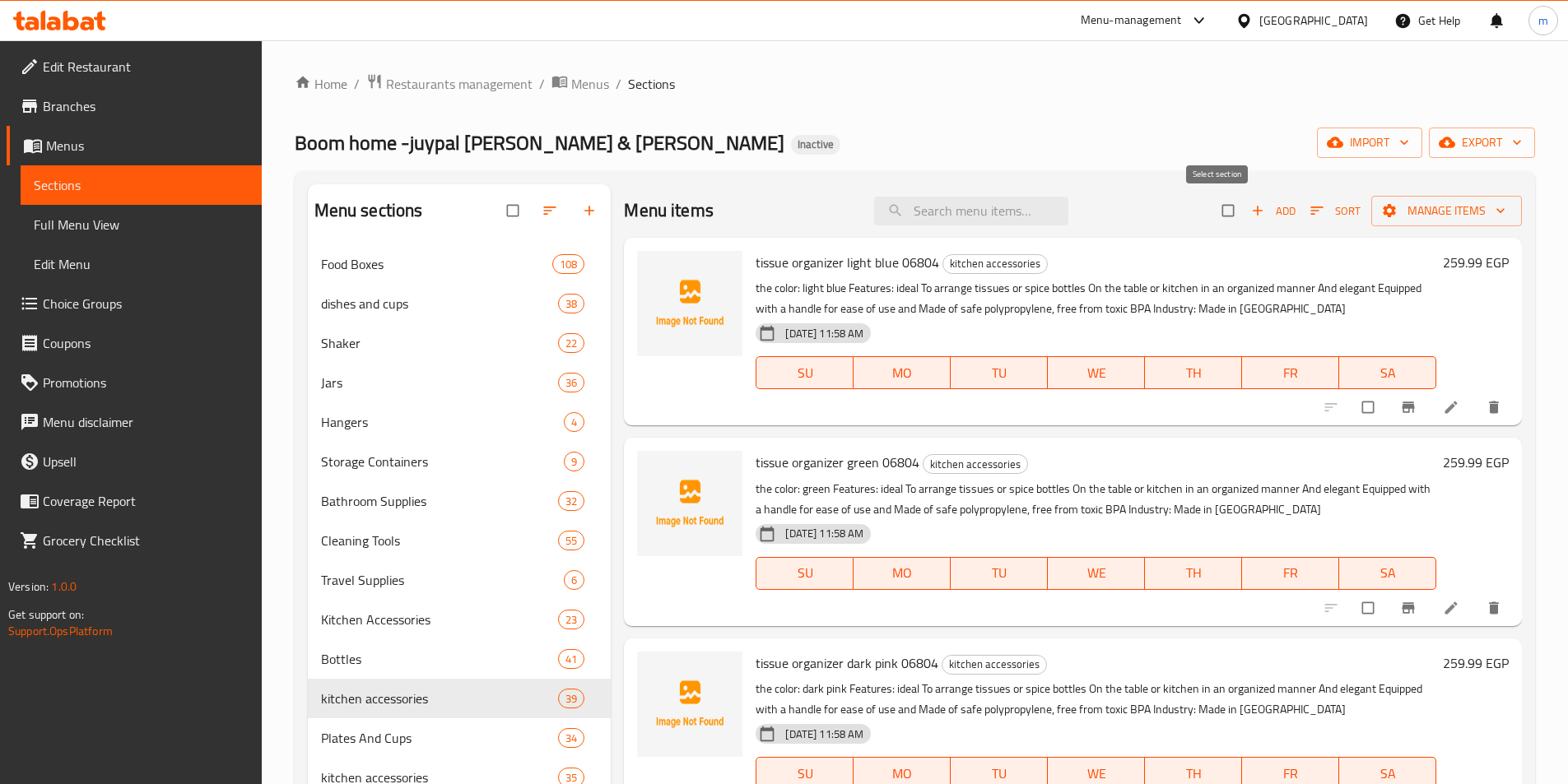
checkbox input "true"
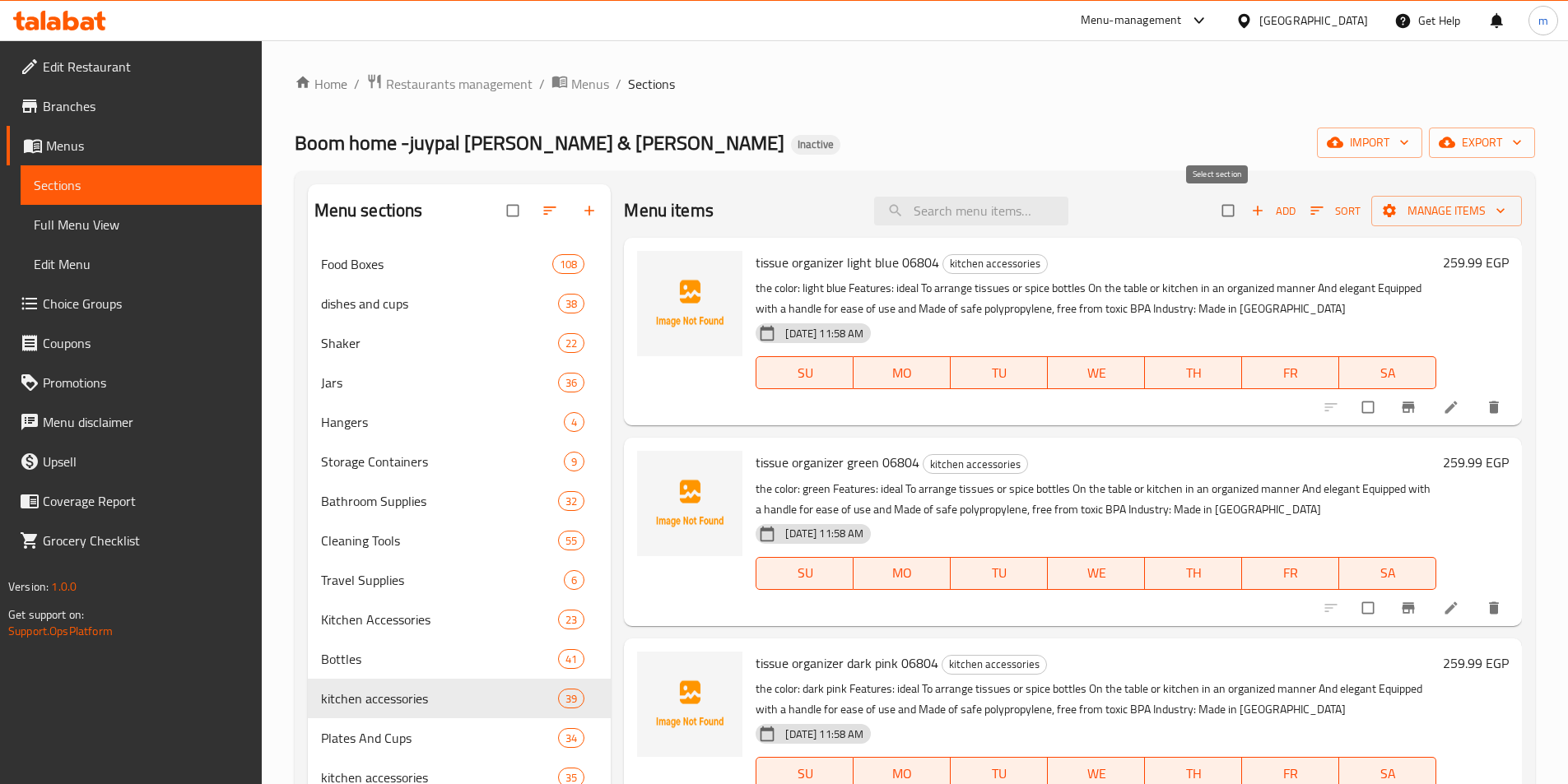
checkbox input "true"
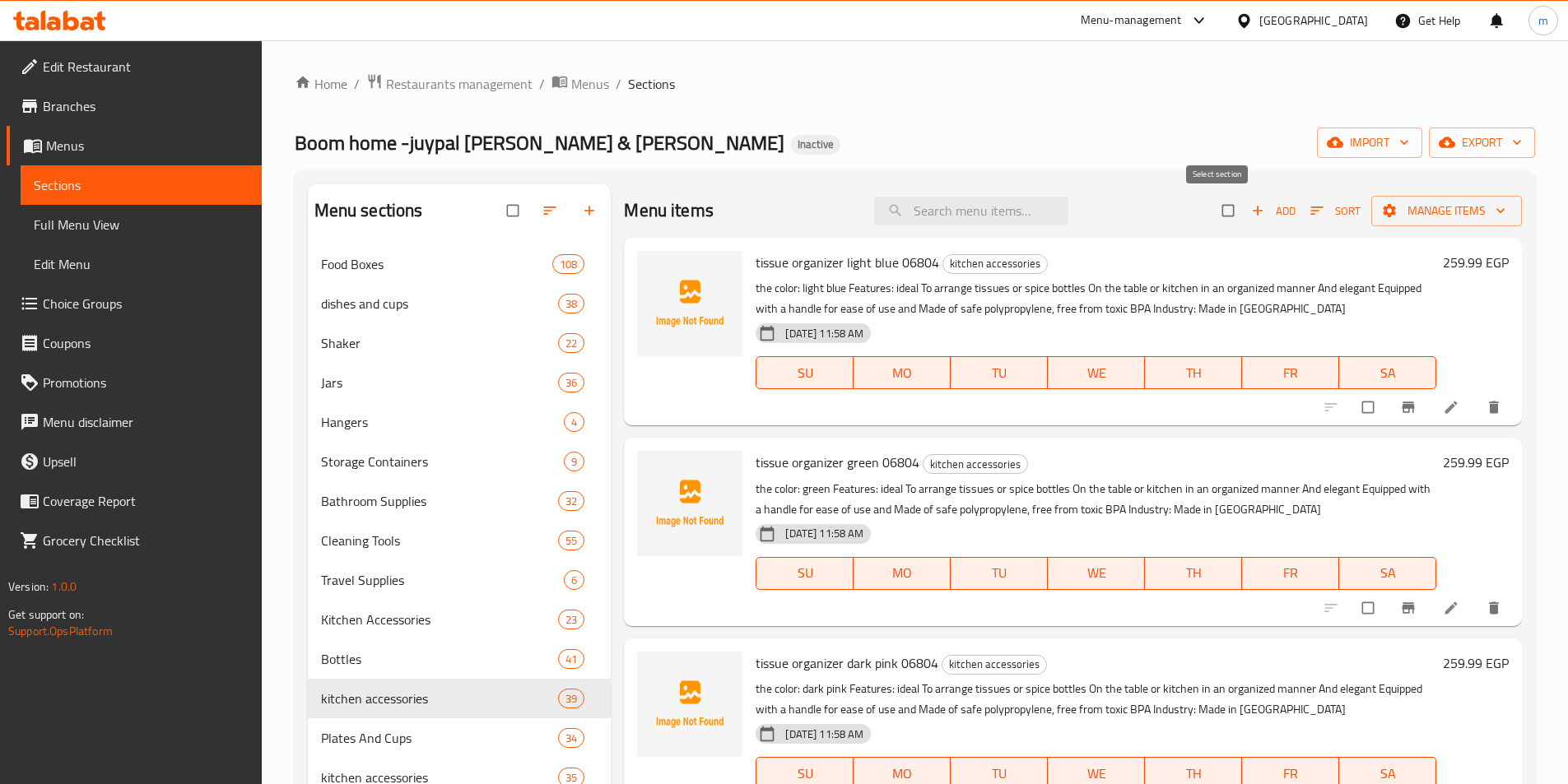
checkbox input "true"
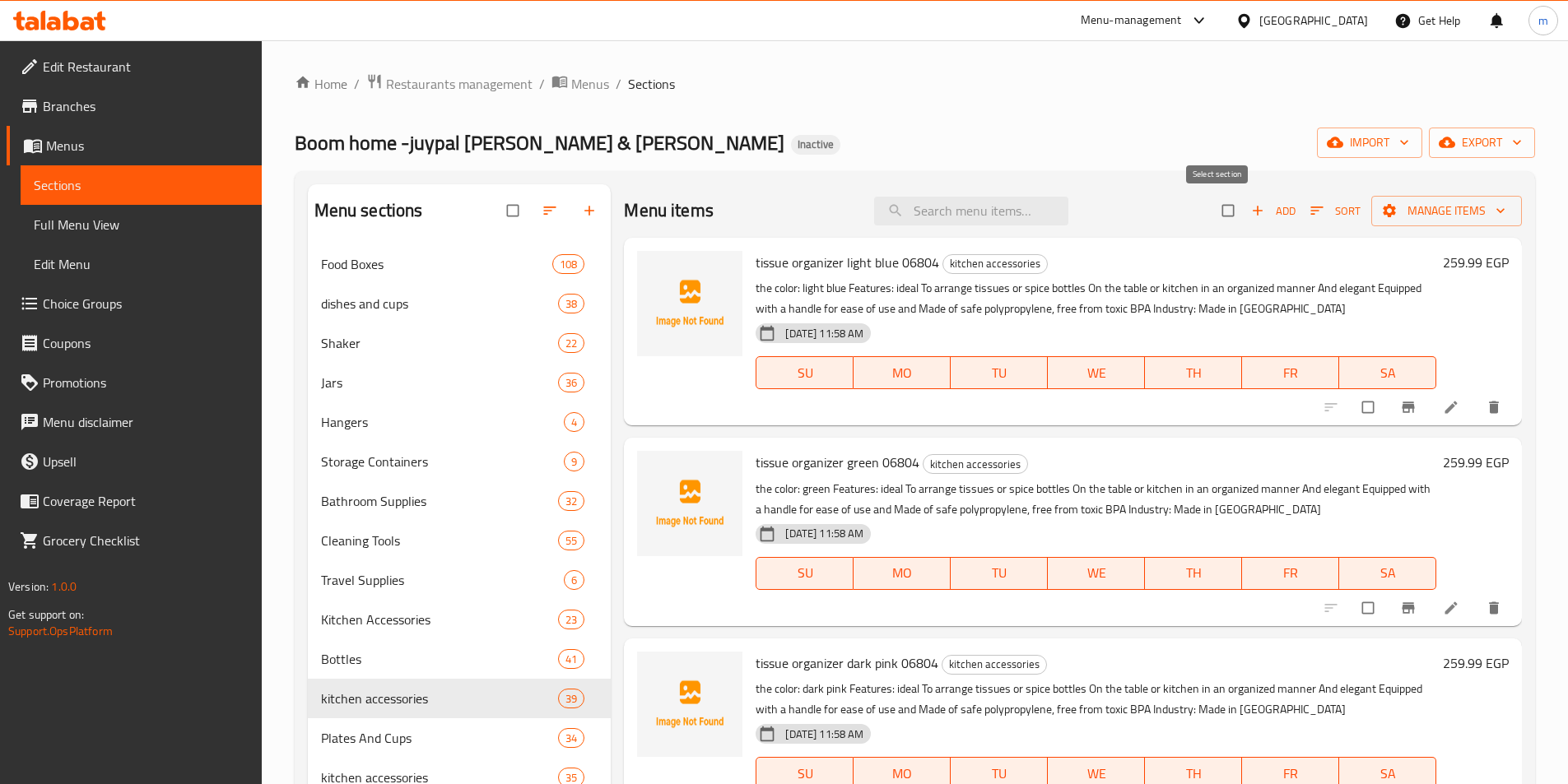
checkbox input "true"
click at [1423, 202] on span "Manage items" at bounding box center [1447, 211] width 125 height 21
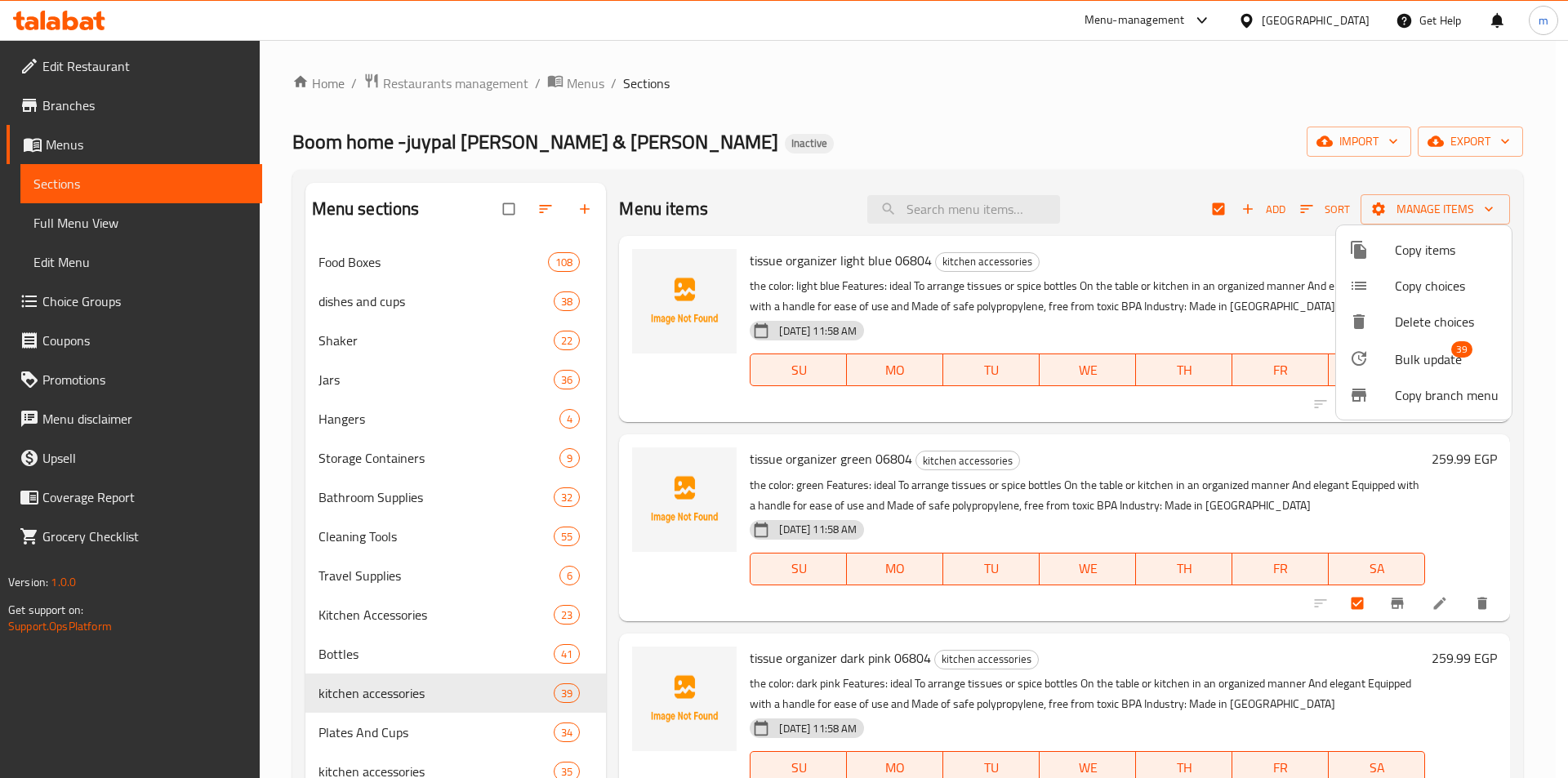
click at [1421, 362] on span "Bulk update" at bounding box center [1428, 359] width 67 height 20
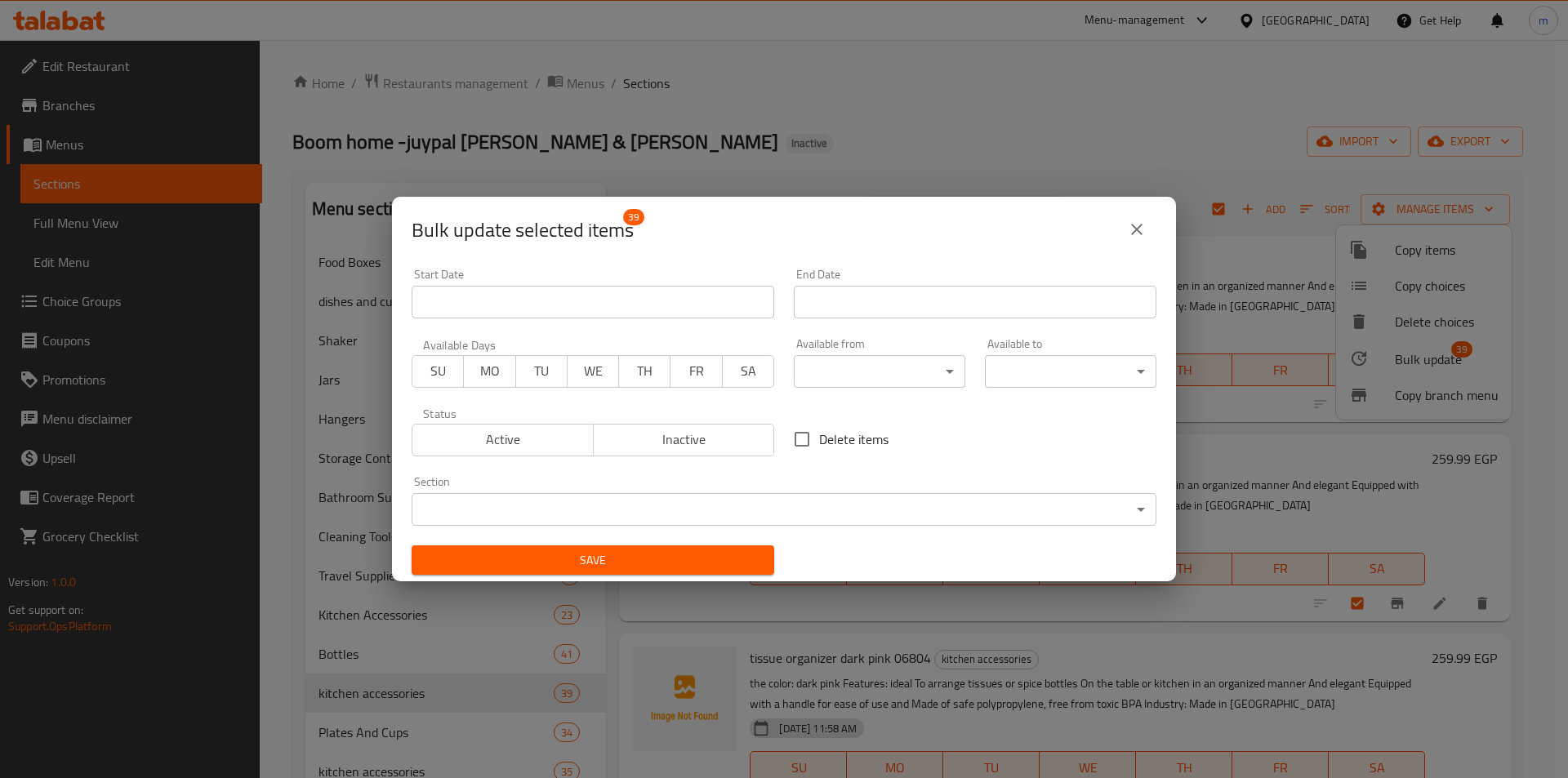
click at [529, 522] on body "​ Menu-management Egypt Get Help m Edit Restaurant Branches Menus Sections Full…" at bounding box center [784, 409] width 1568 height 738
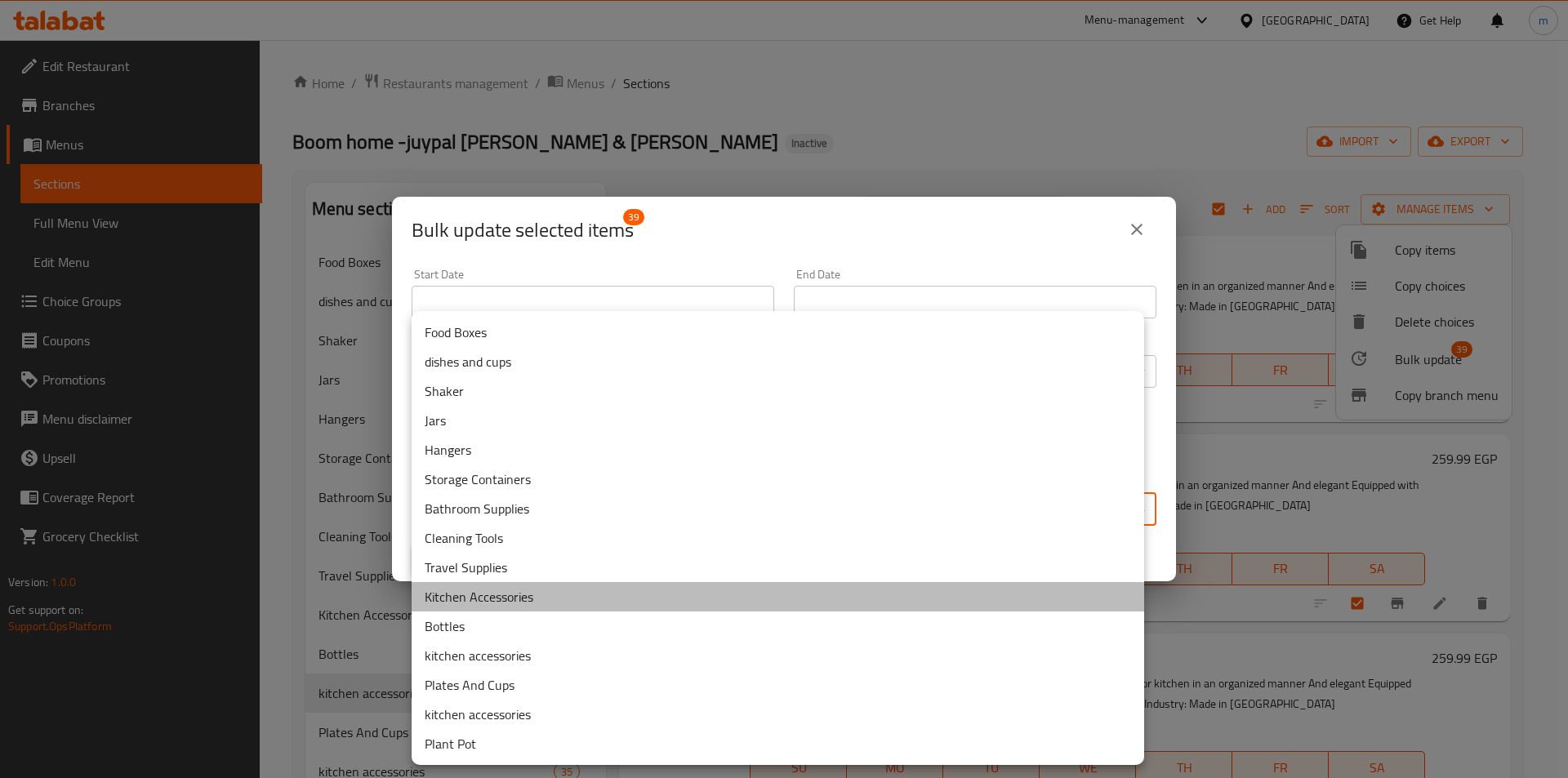
click at [496, 597] on li "Kitchen Accessories" at bounding box center [778, 596] width 733 height 29
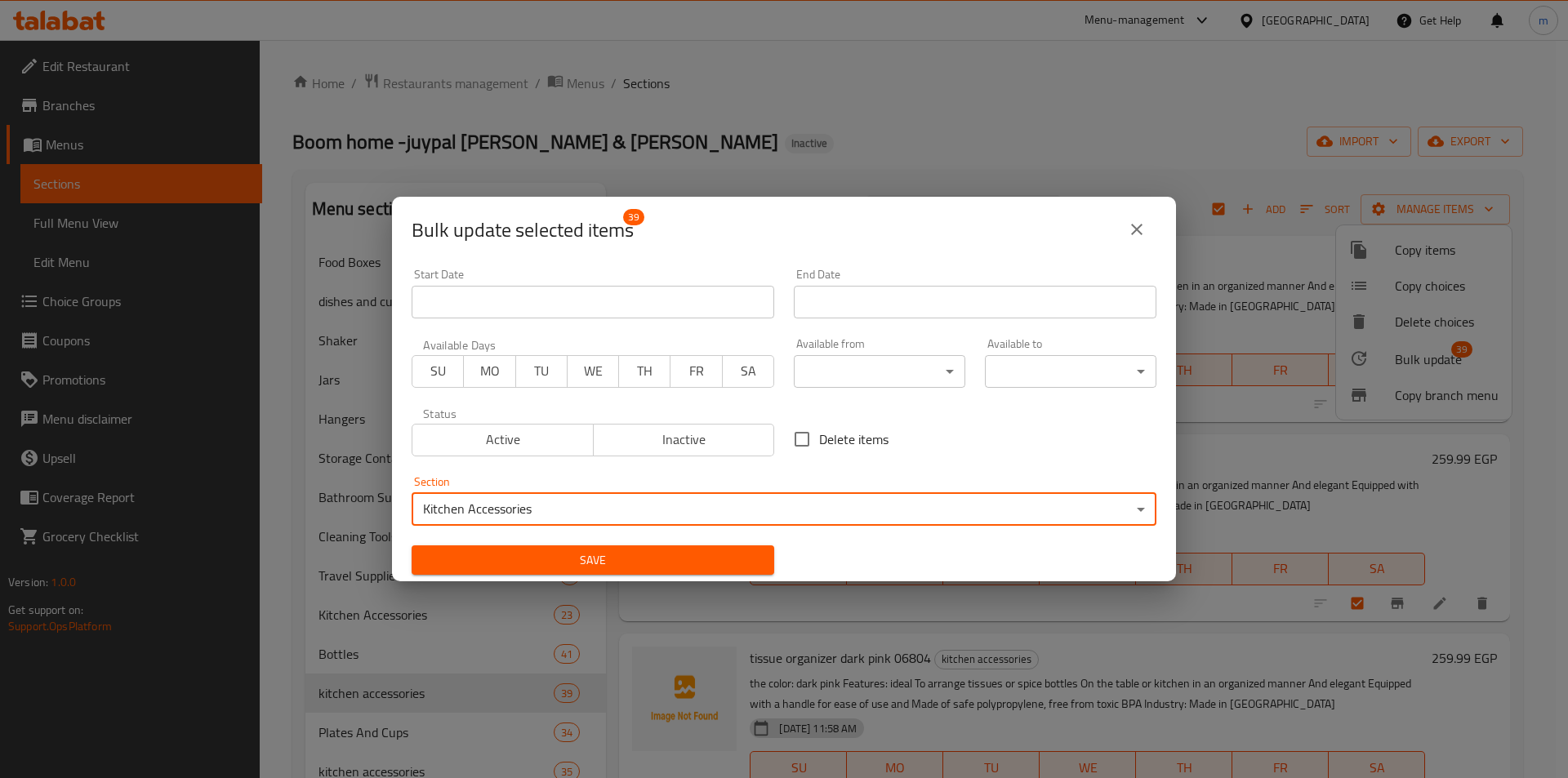
click at [646, 559] on span "Save" at bounding box center [592, 561] width 336 height 21
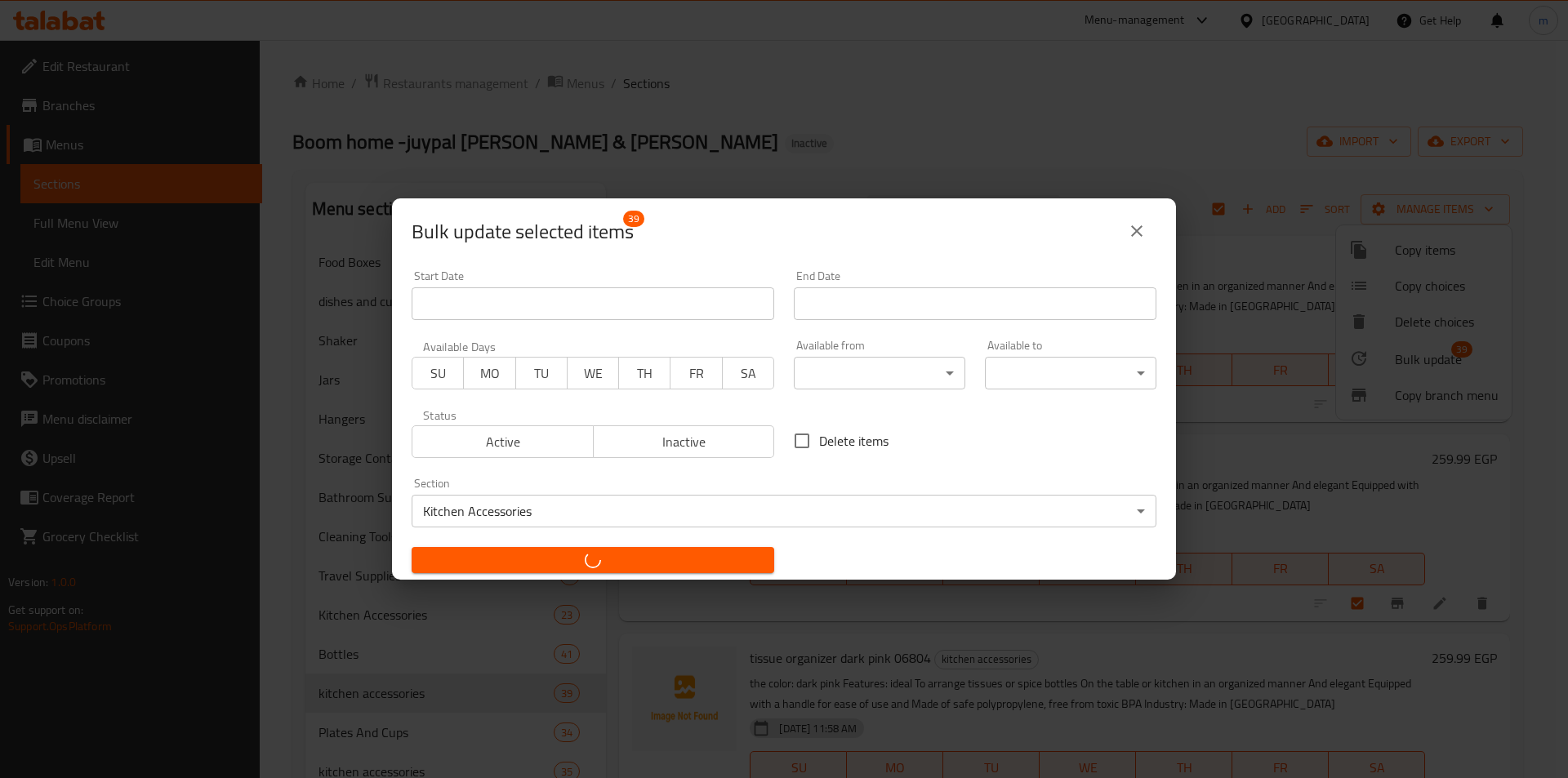
checkbox input "false"
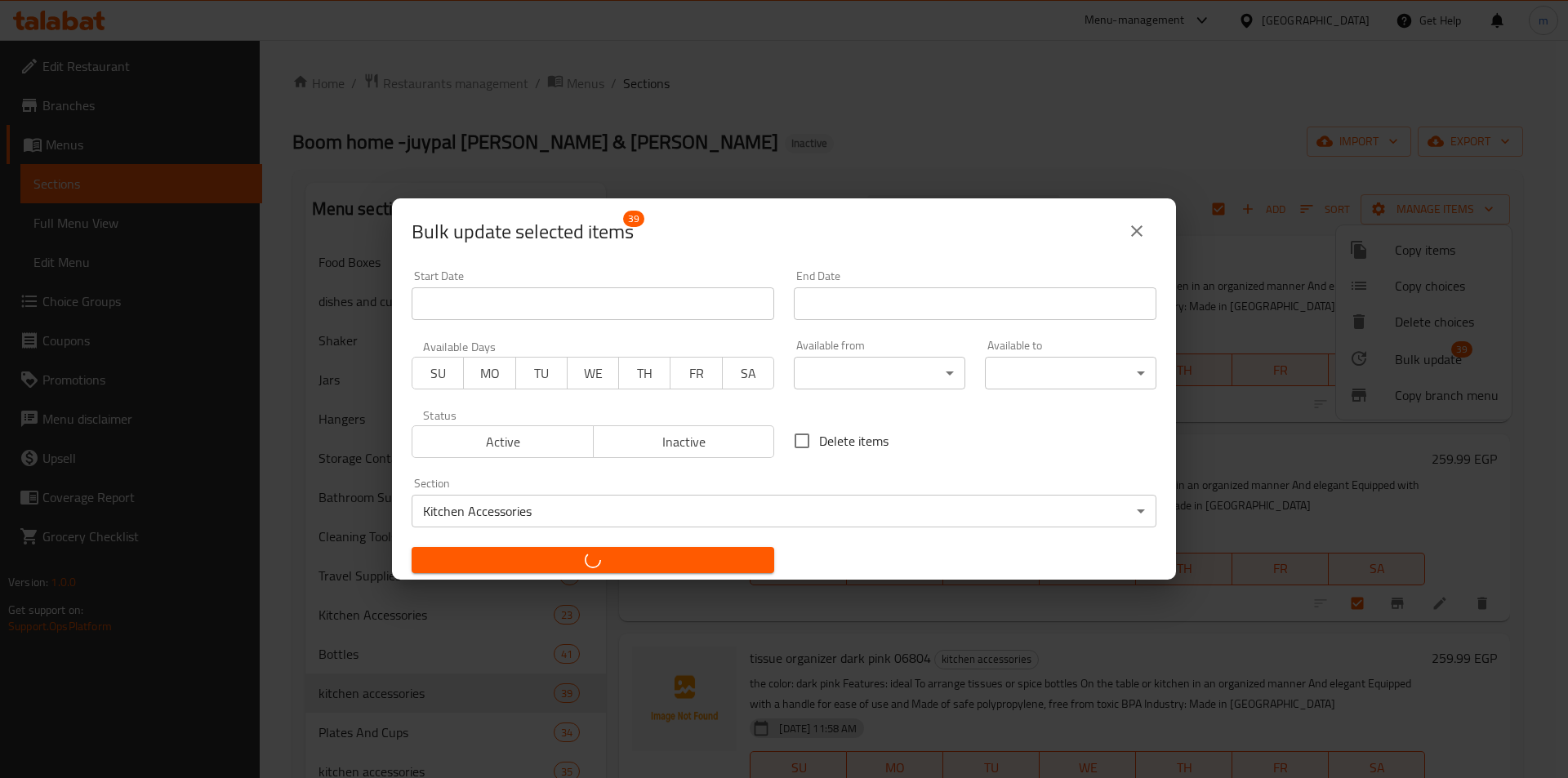
checkbox input "false"
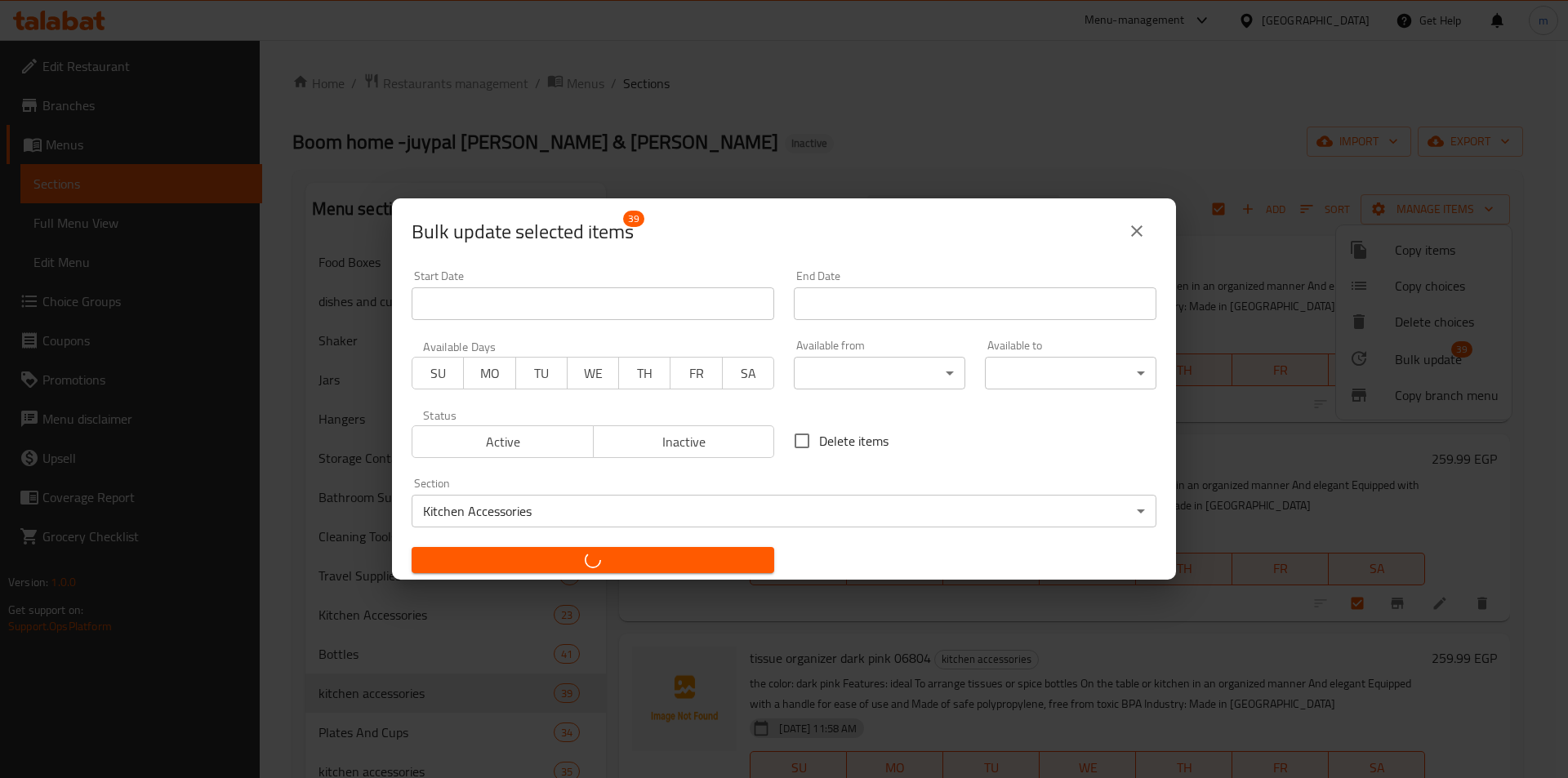
checkbox input "false"
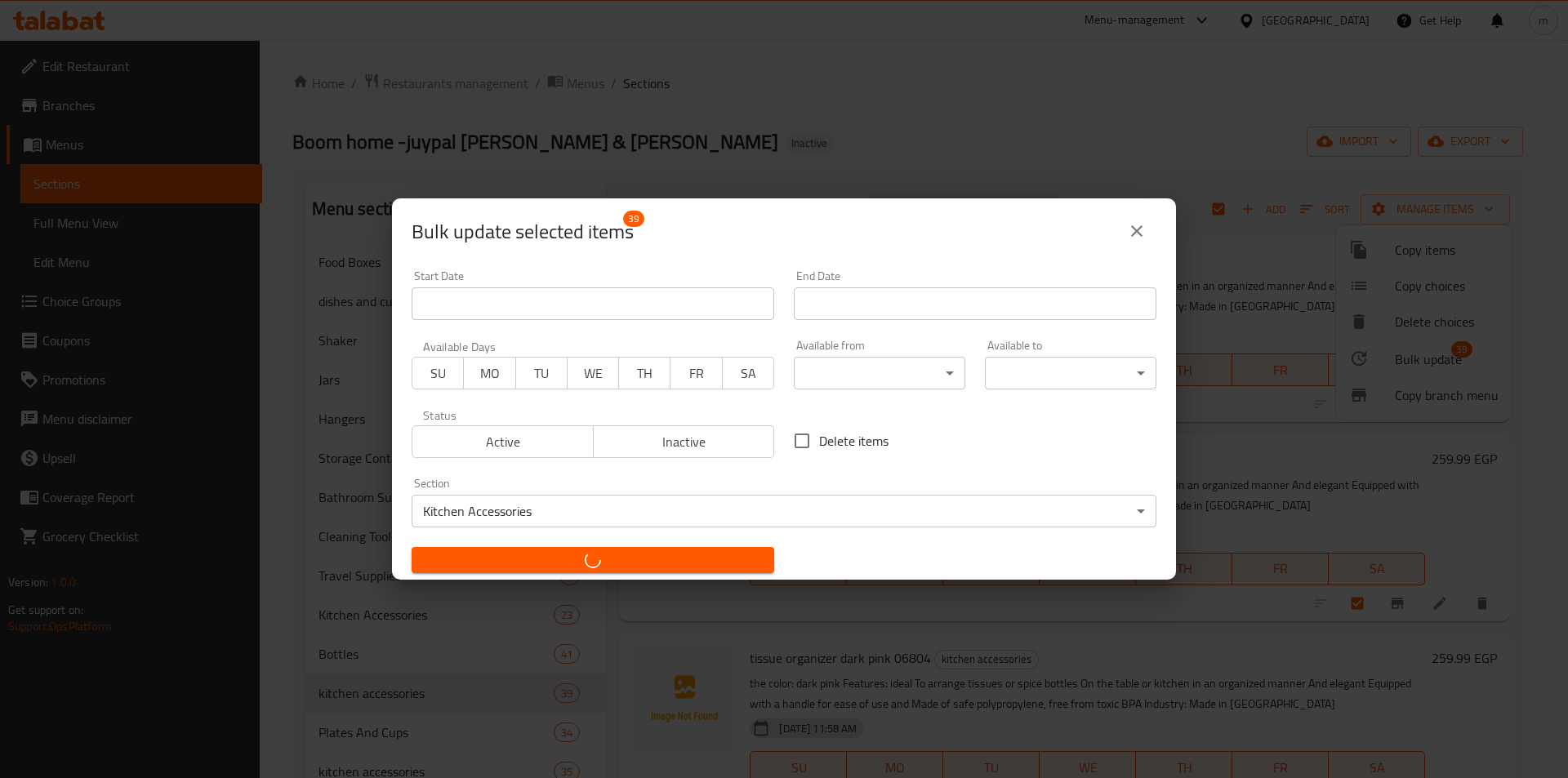
checkbox input "false"
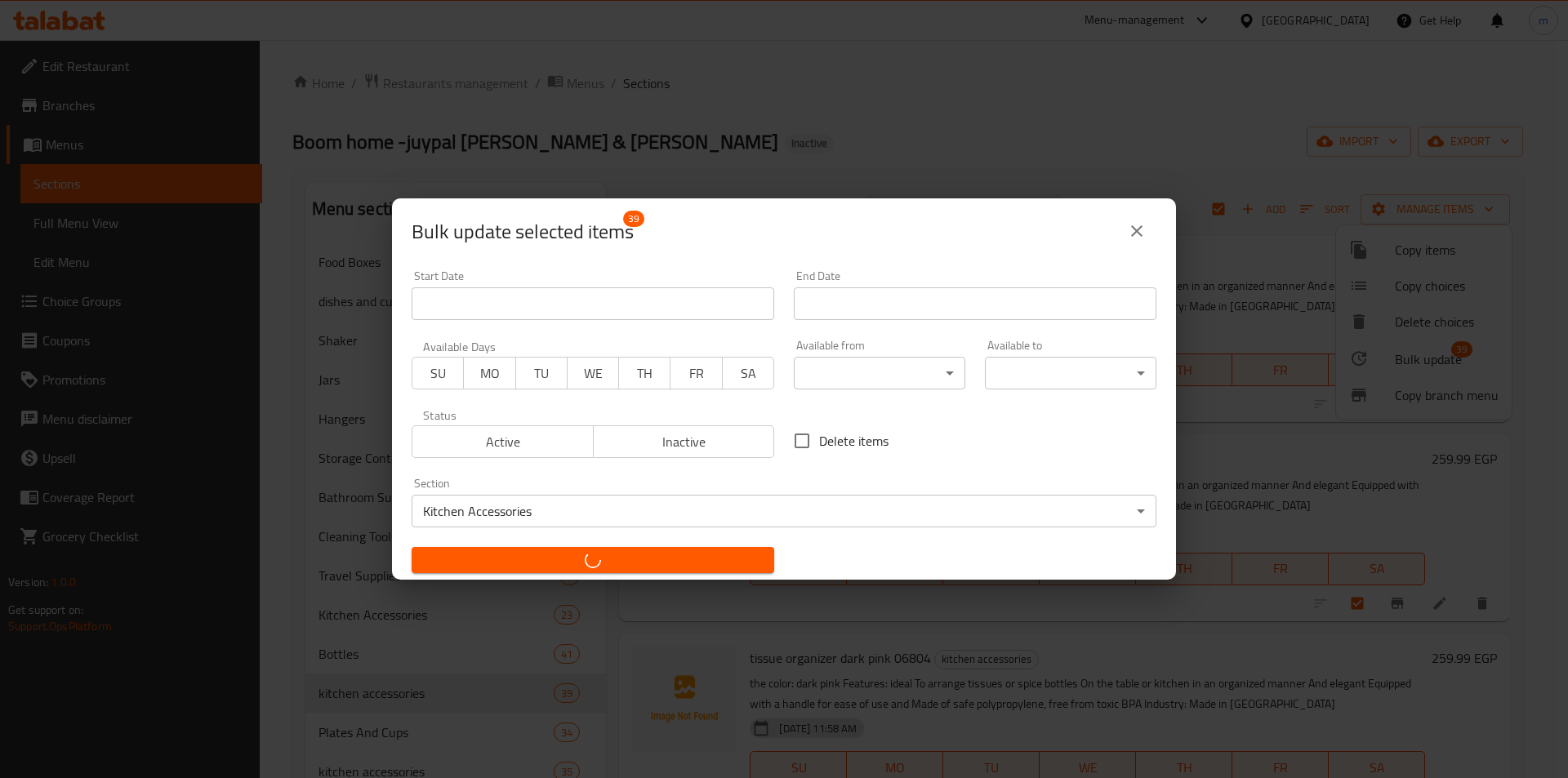
checkbox input "false"
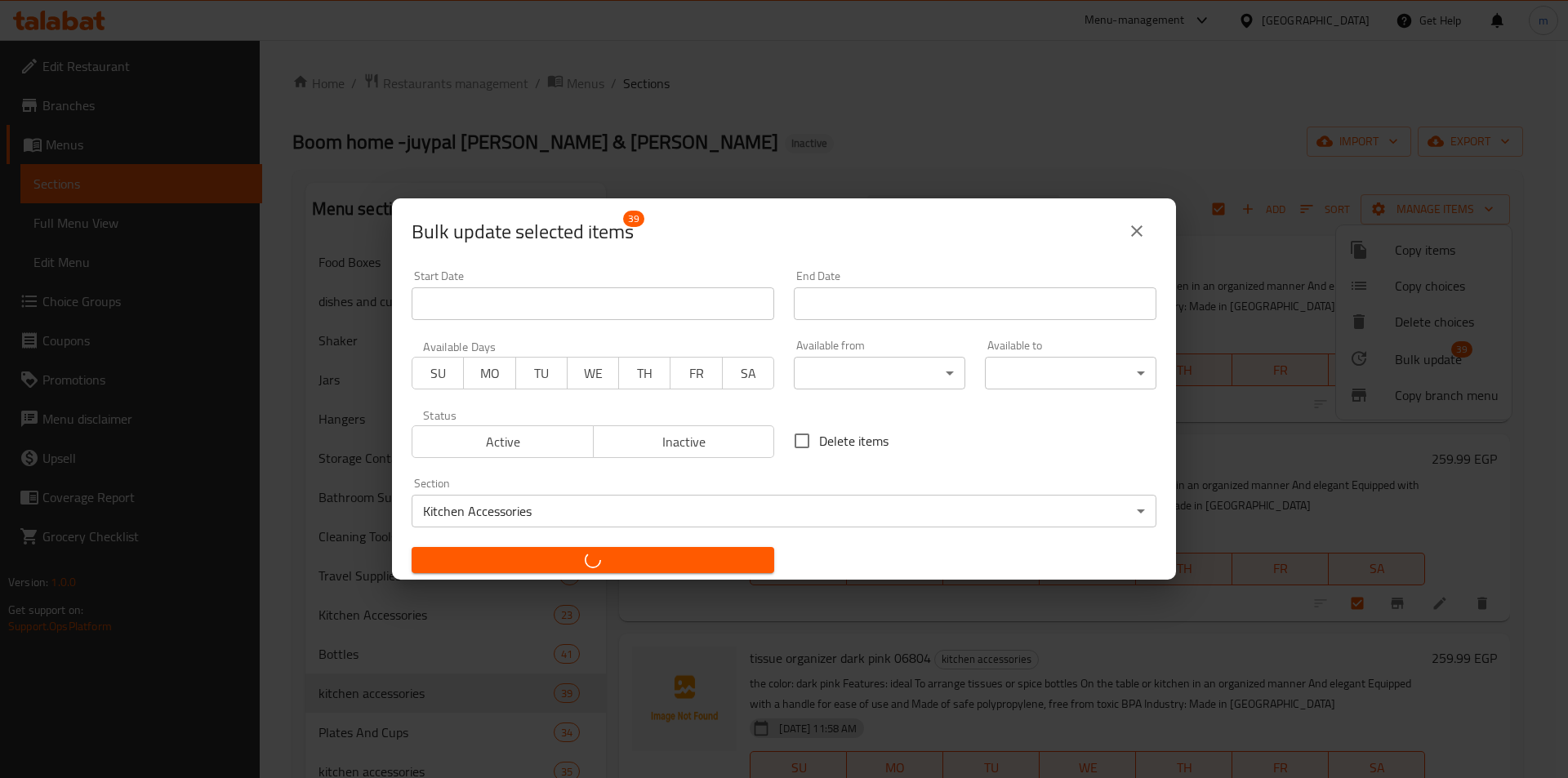
checkbox input "false"
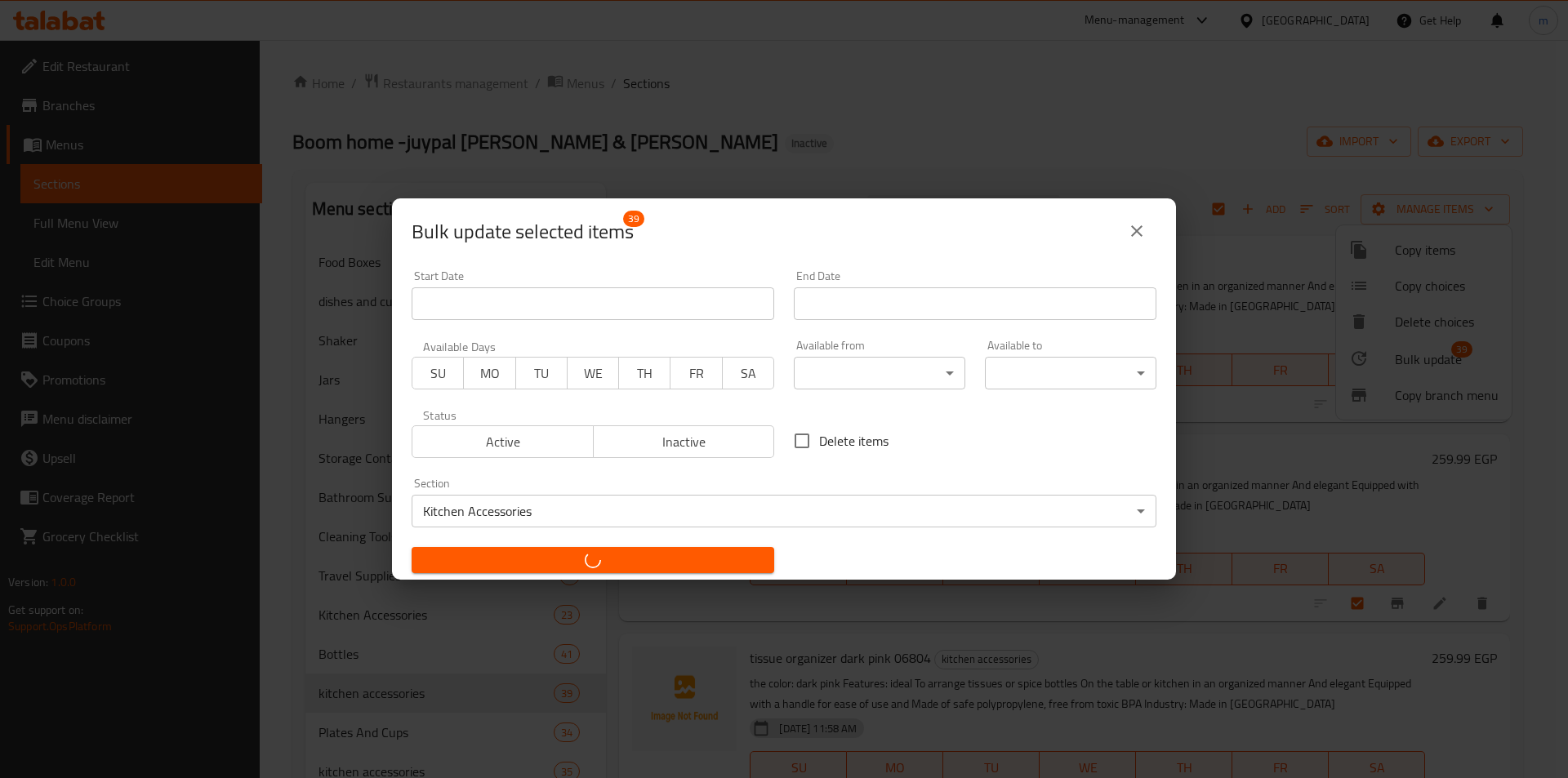
checkbox input "false"
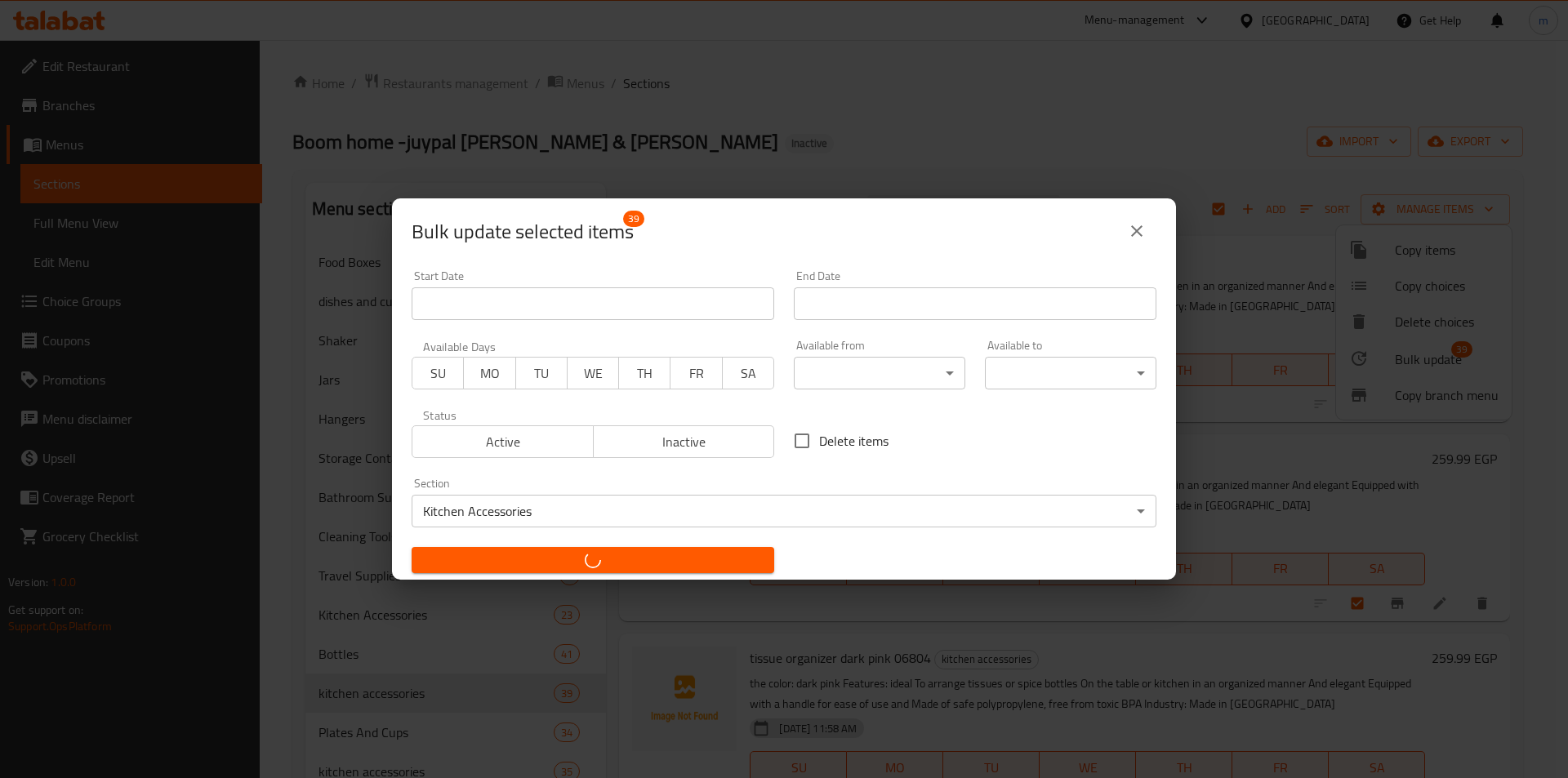
checkbox input "false"
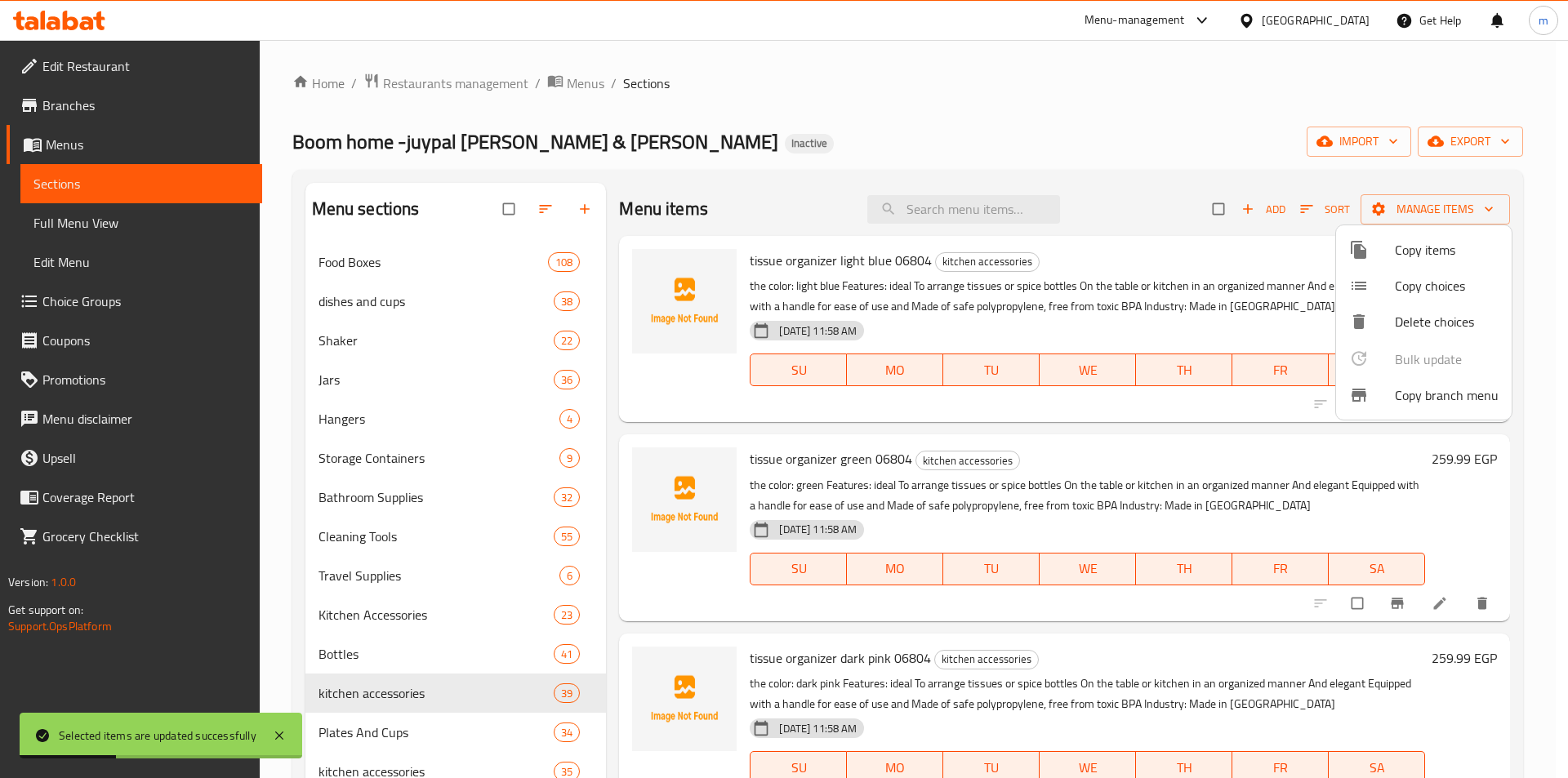
click at [624, 614] on div at bounding box center [784, 389] width 1568 height 778
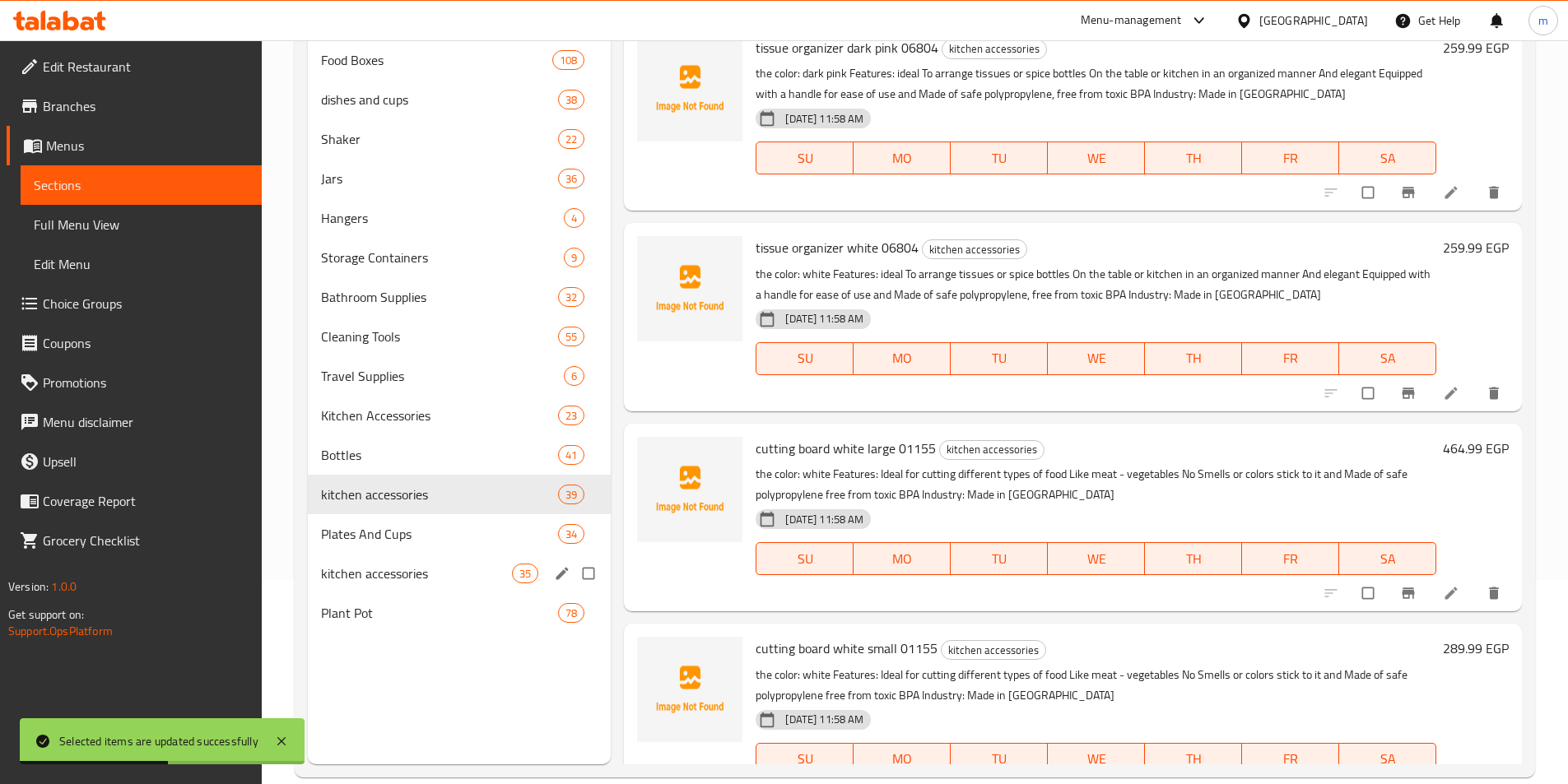
scroll to position [230, 0]
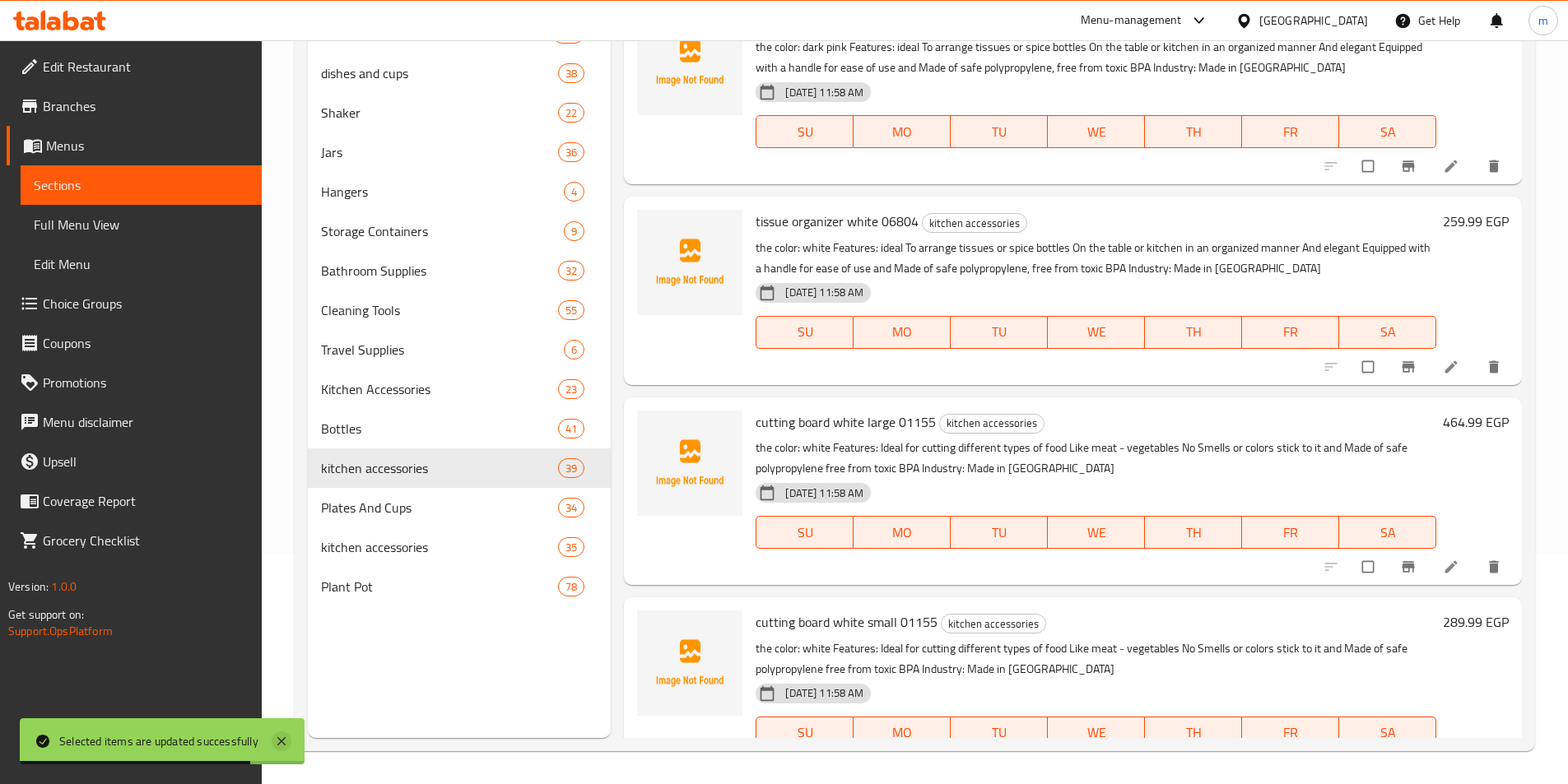
click at [282, 733] on icon at bounding box center [282, 741] width 20 height 20
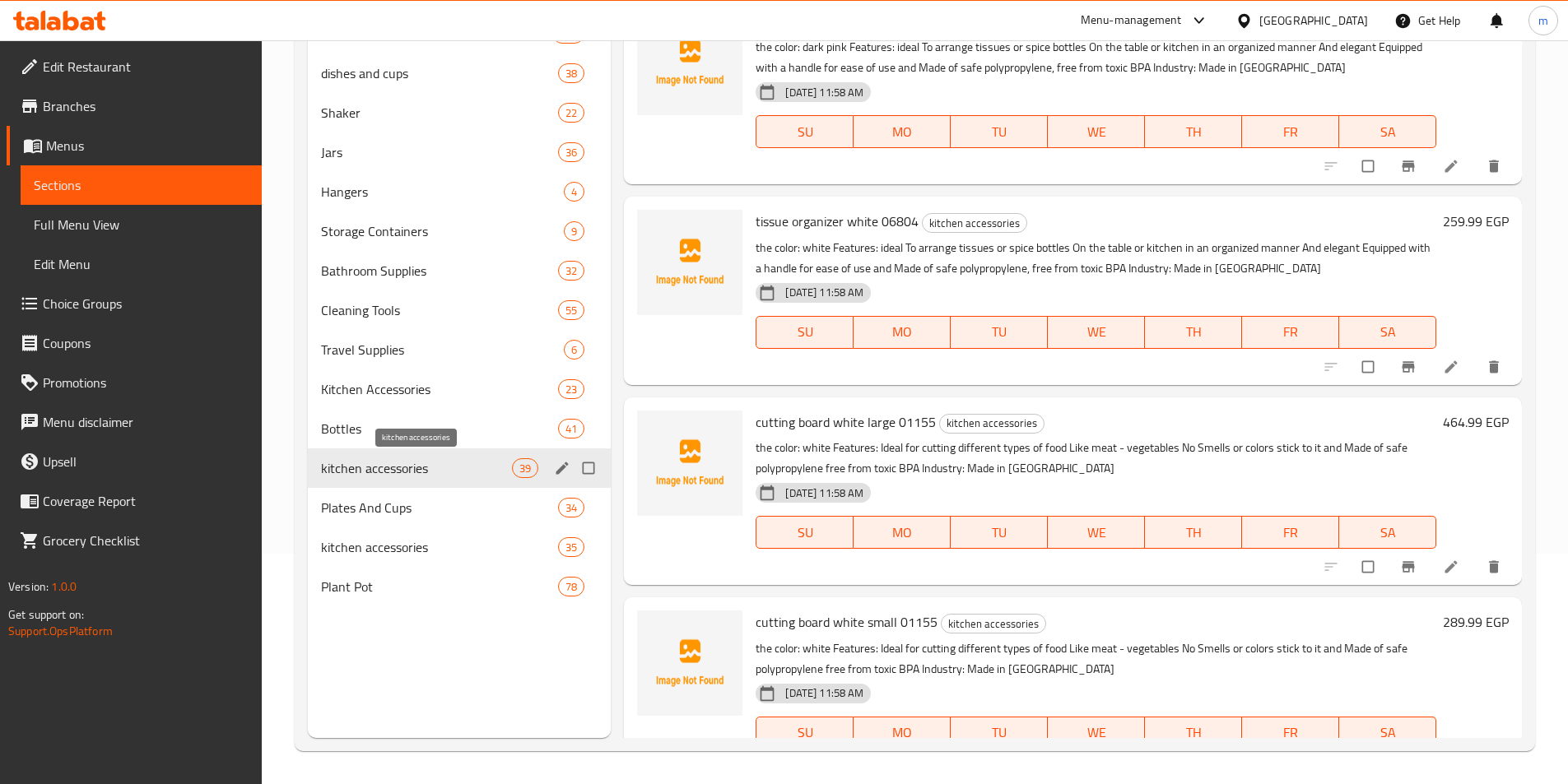
click at [471, 470] on span "kitchen accessories" at bounding box center [417, 468] width 192 height 20
click at [433, 504] on span "Plates And Cups" at bounding box center [417, 507] width 192 height 20
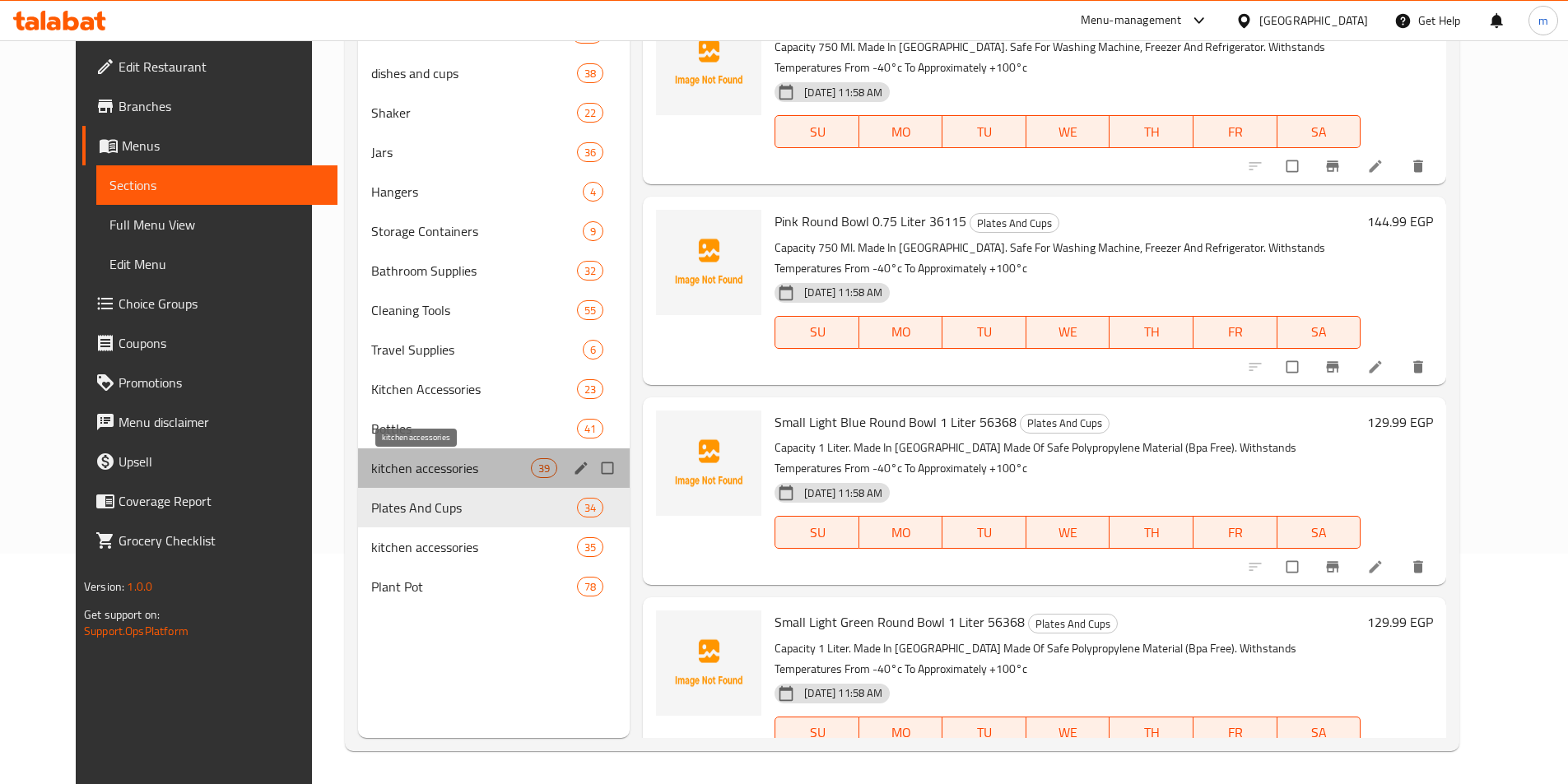
click at [456, 468] on span "kitchen accessories" at bounding box center [451, 468] width 160 height 20
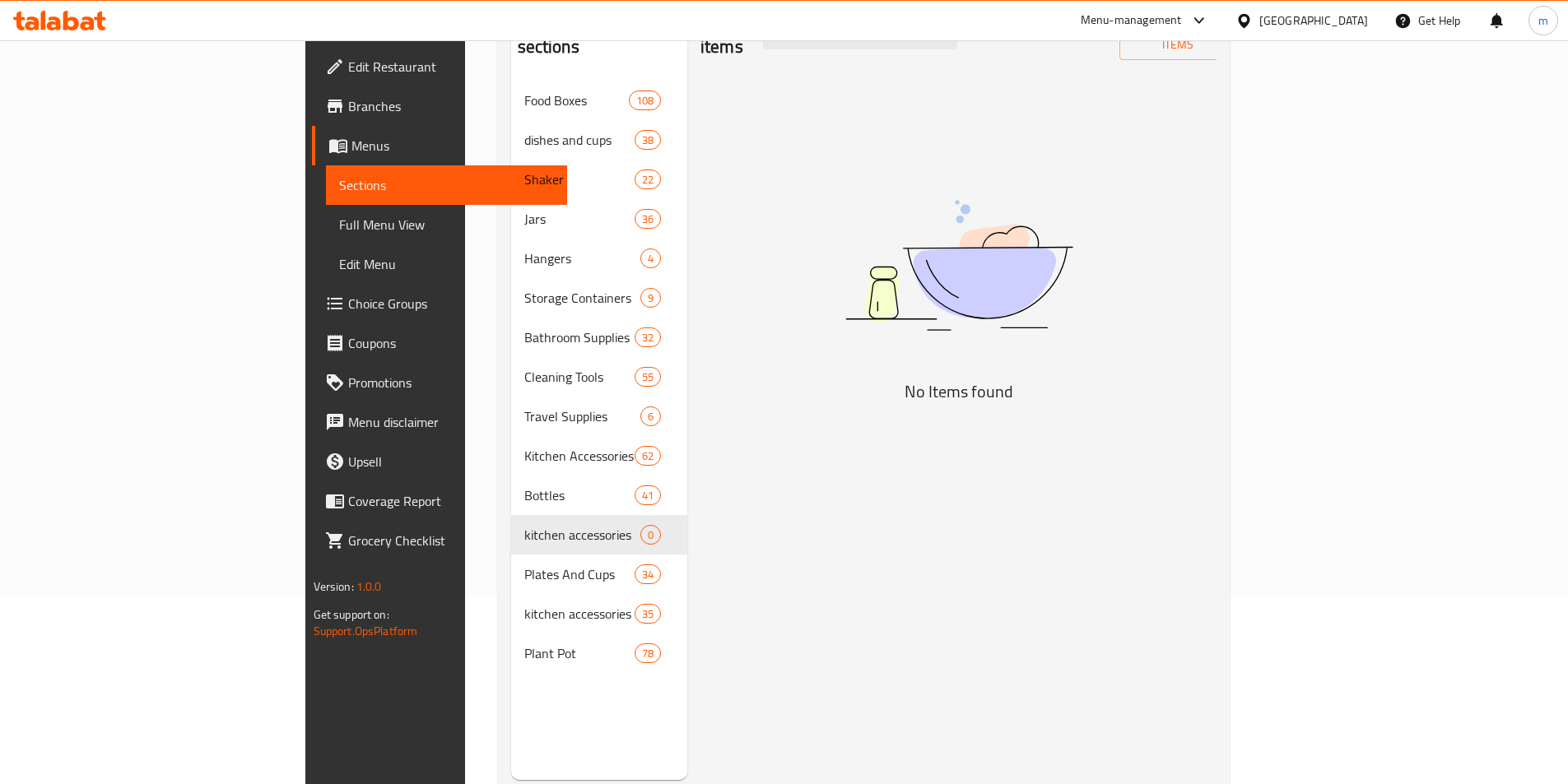
scroll to position [230, 0]
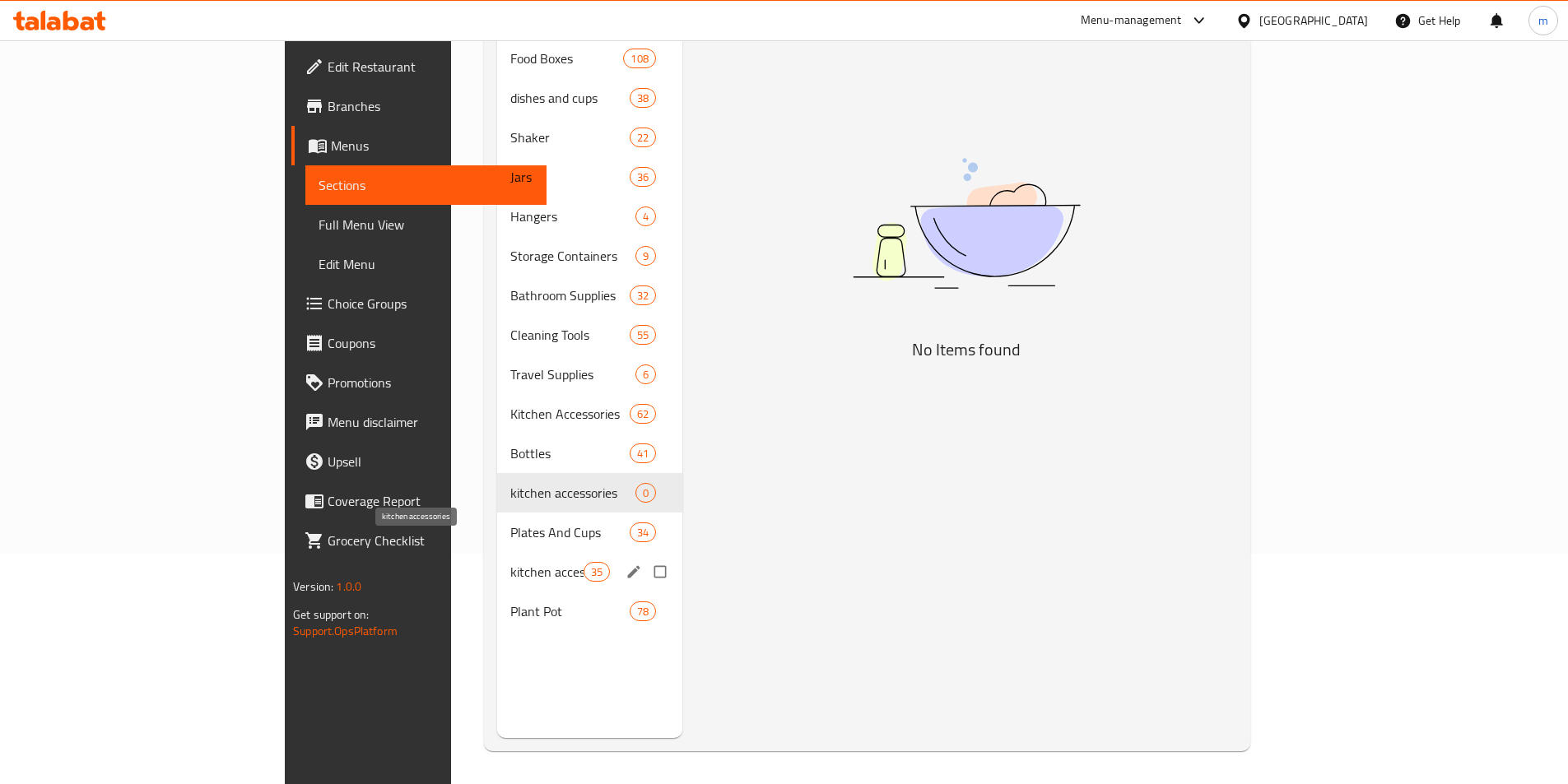
click at [511, 562] on span "kitchen accessories" at bounding box center [546, 571] width 72 height 20
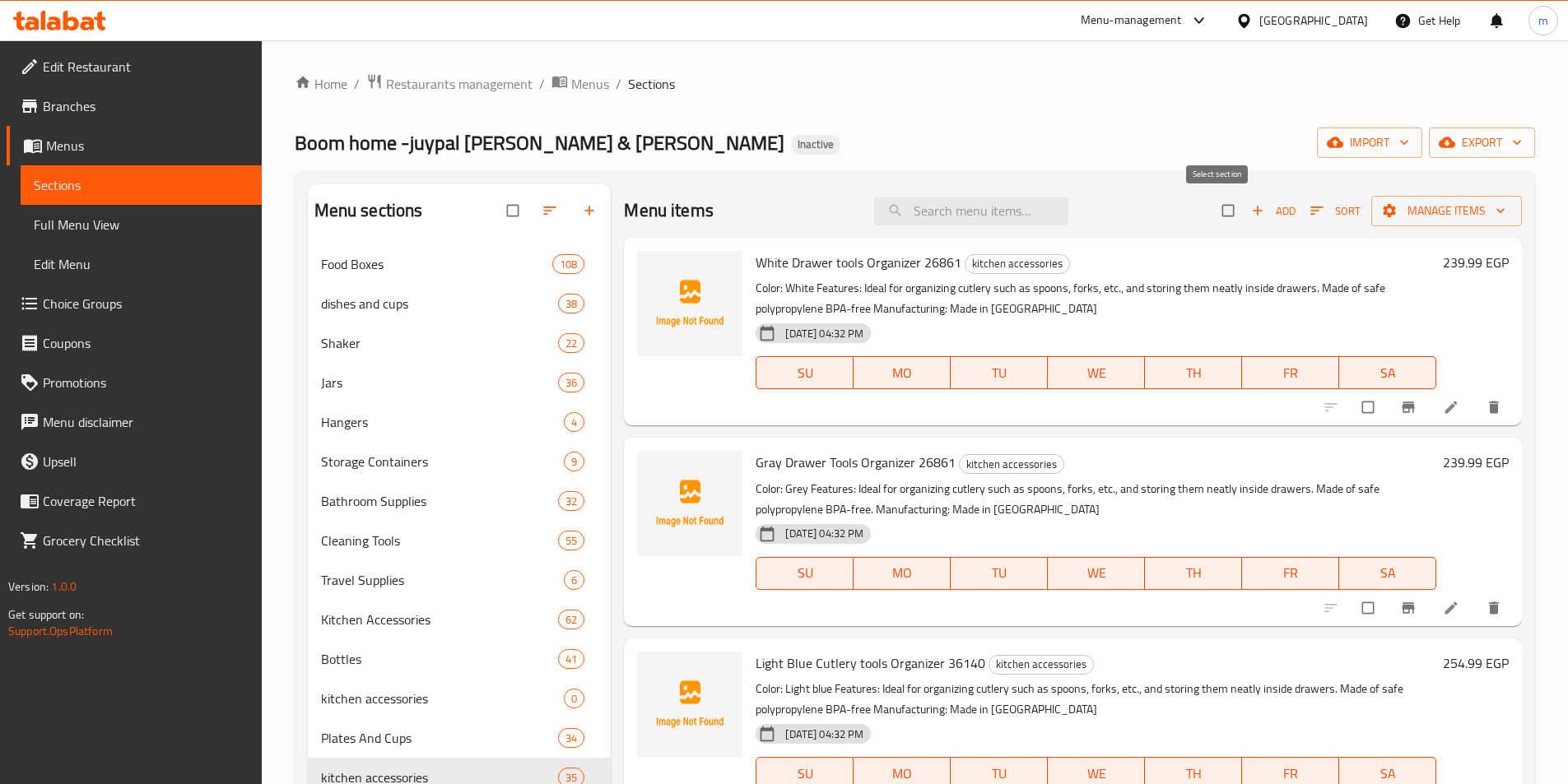
click at [1216, 209] on input "checkbox" at bounding box center [1230, 211] width 35 height 31
checkbox input "true"
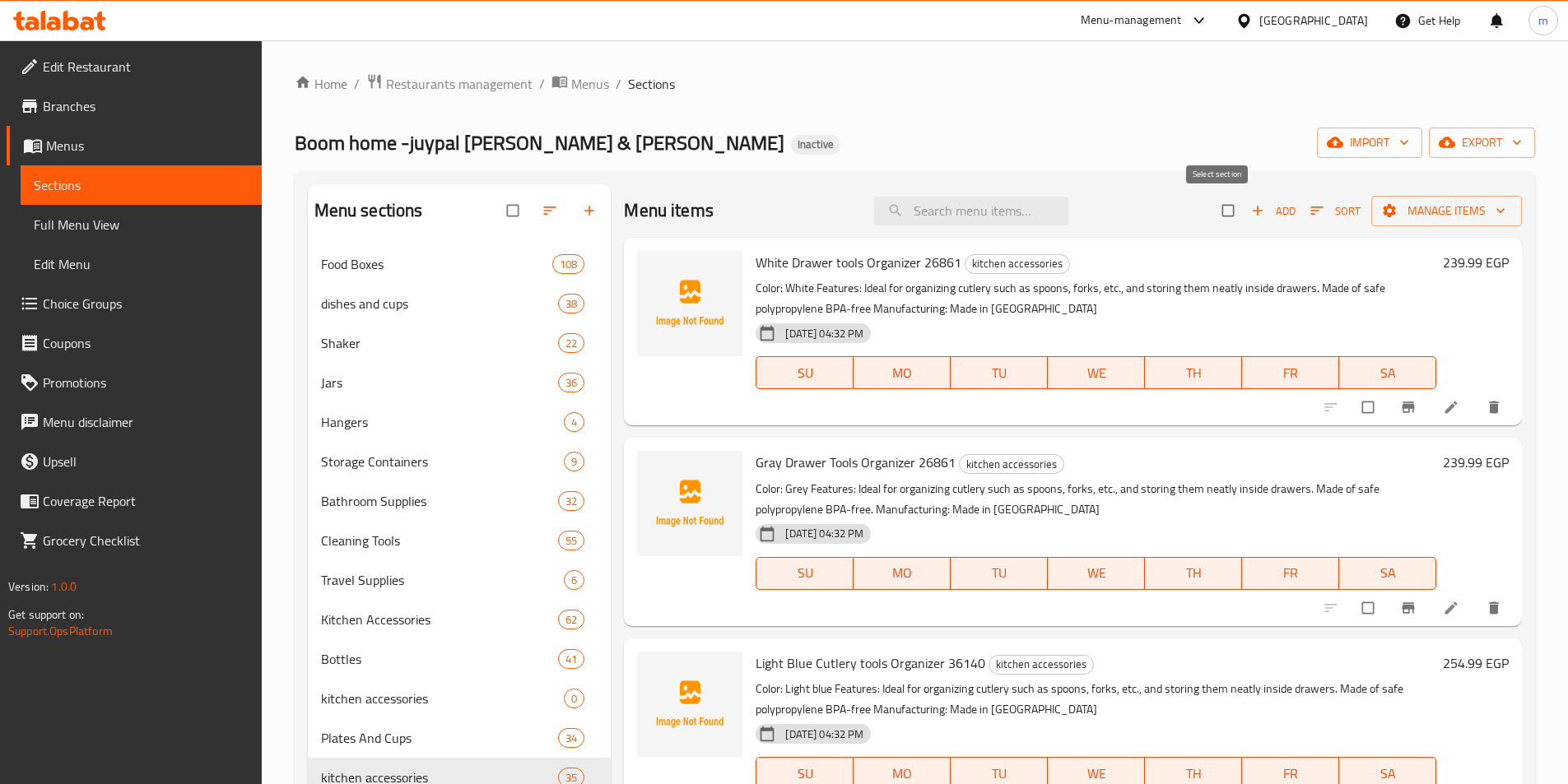
checkbox input "true"
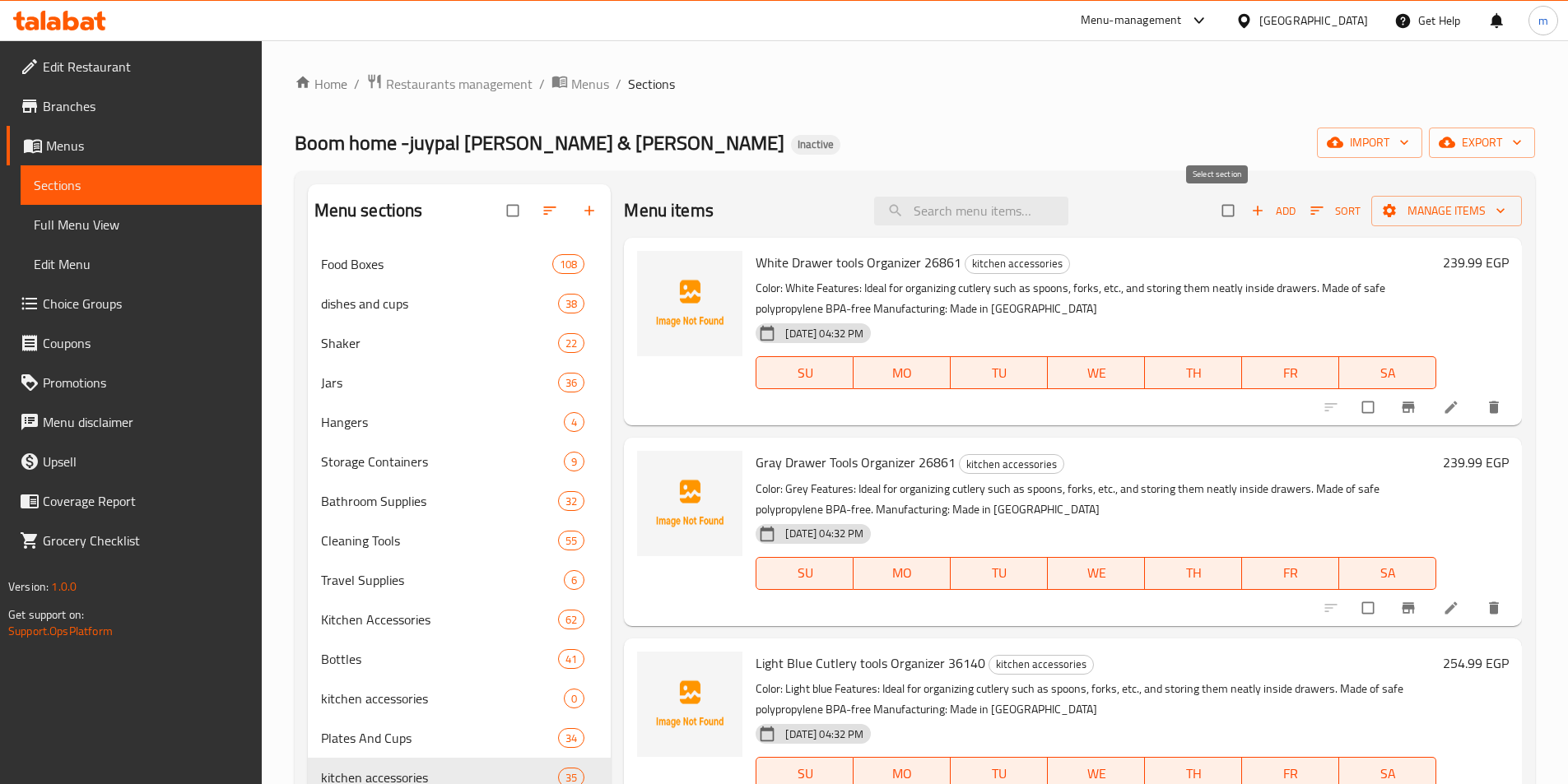
checkbox input "true"
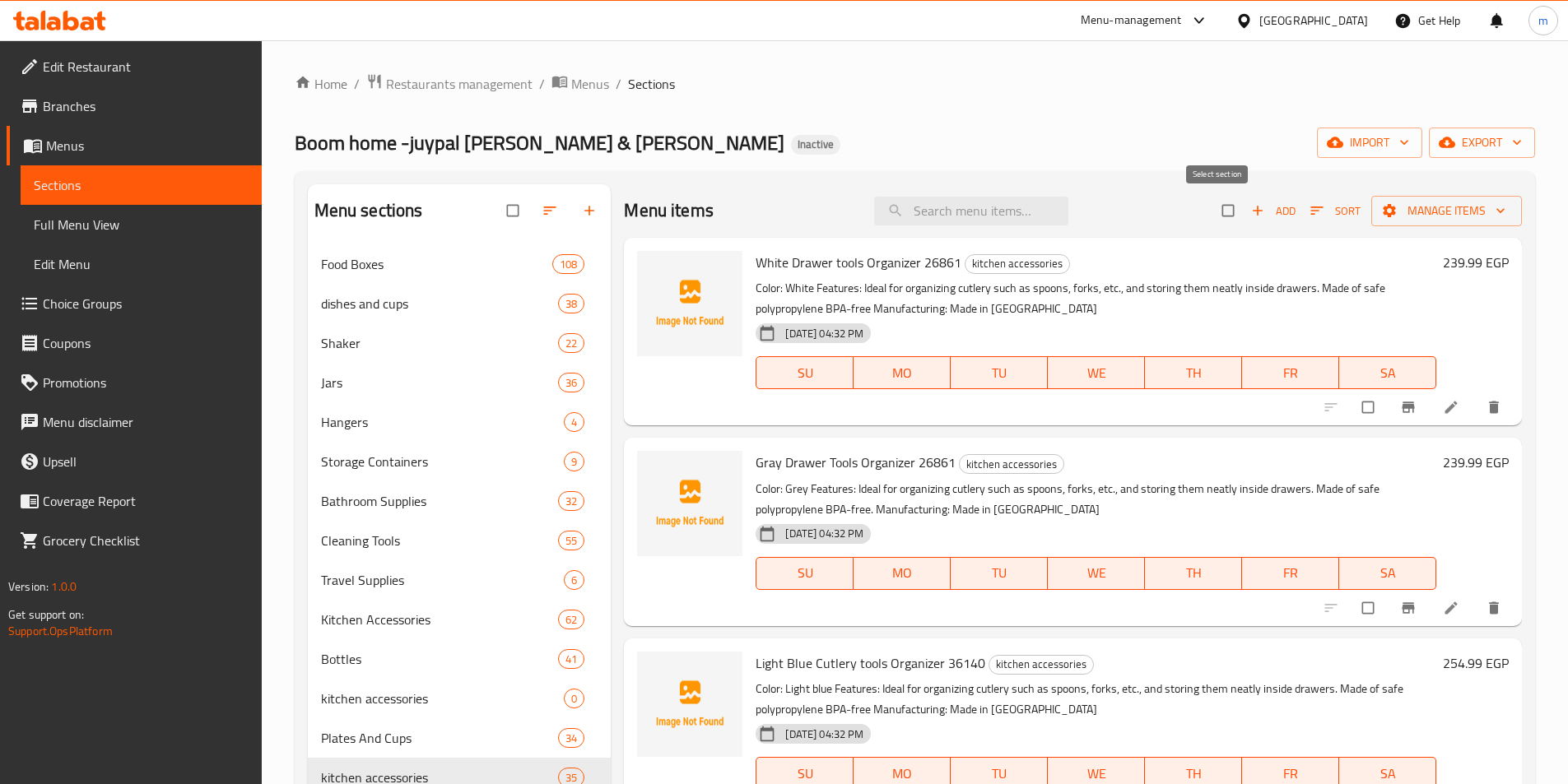
checkbox input "true"
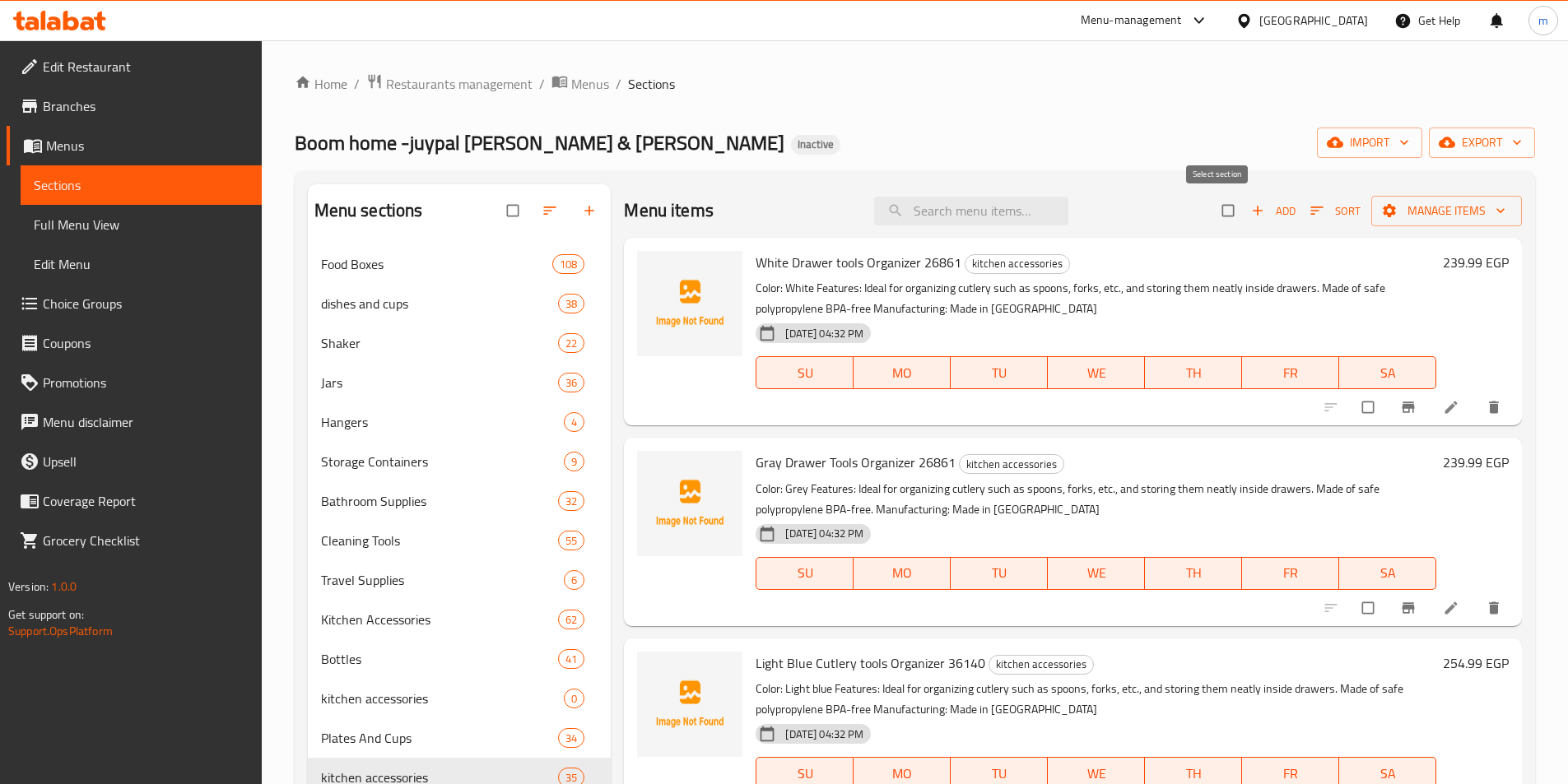
checkbox input "true"
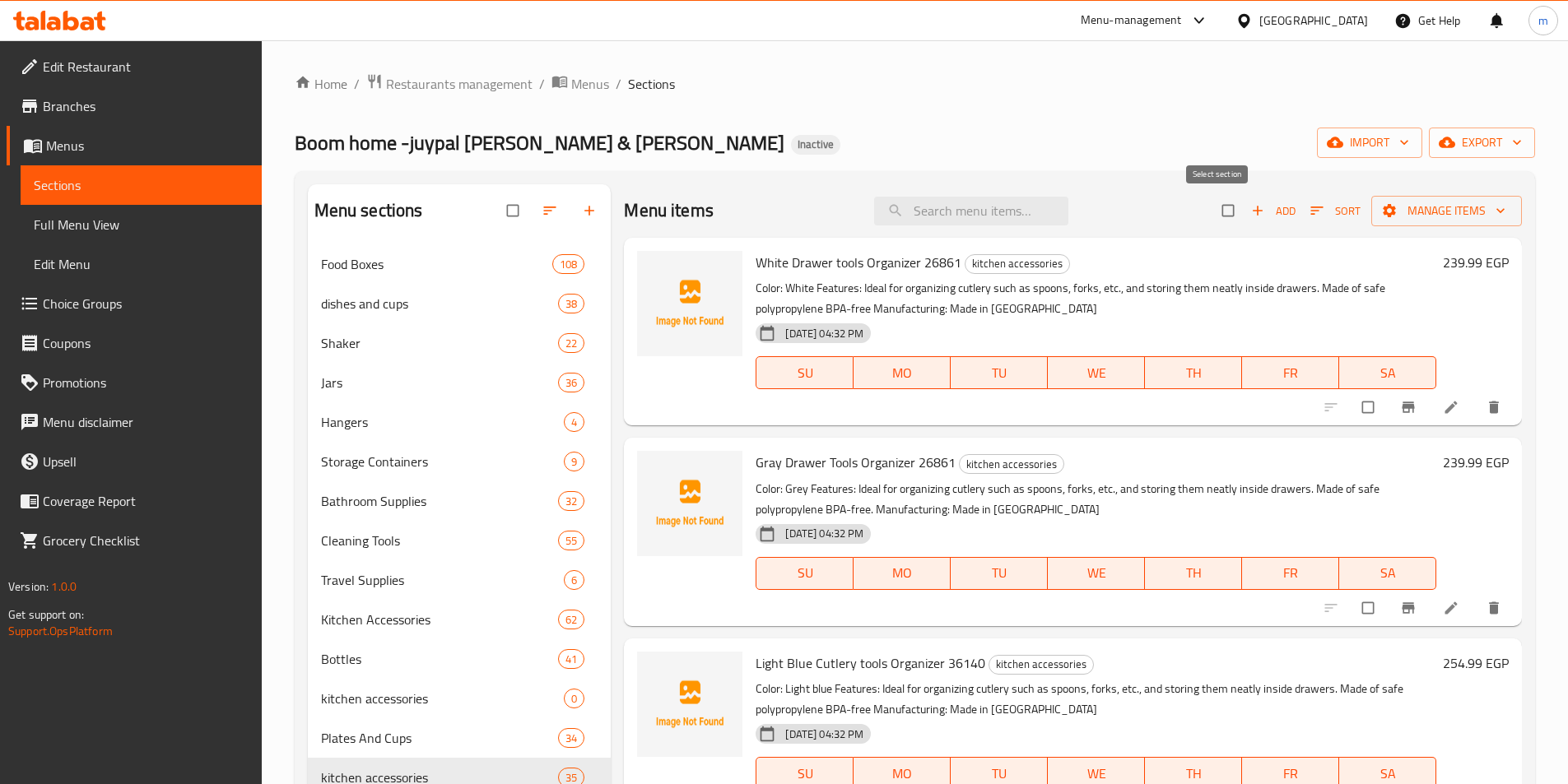
checkbox input "true"
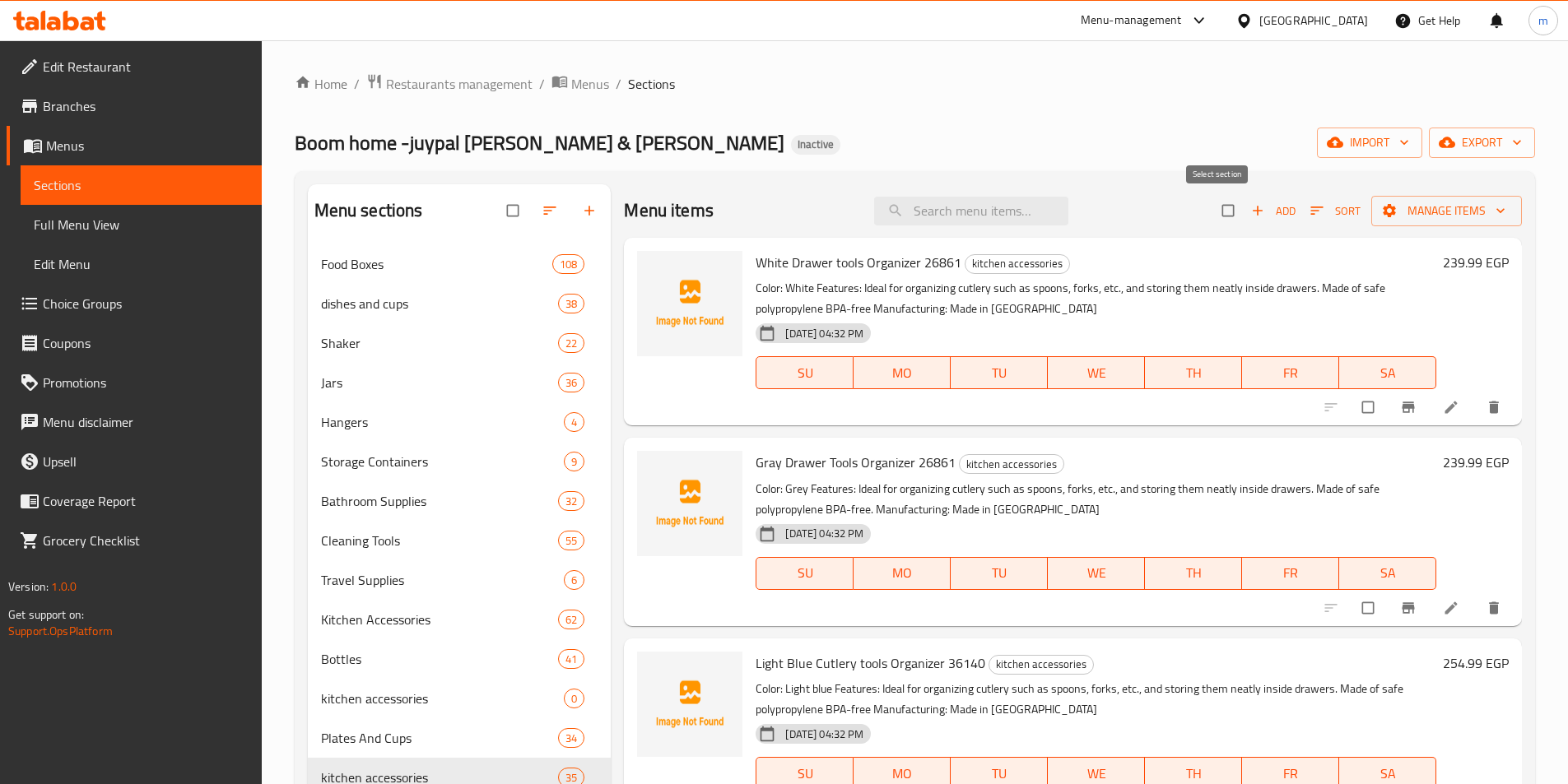
checkbox input "true"
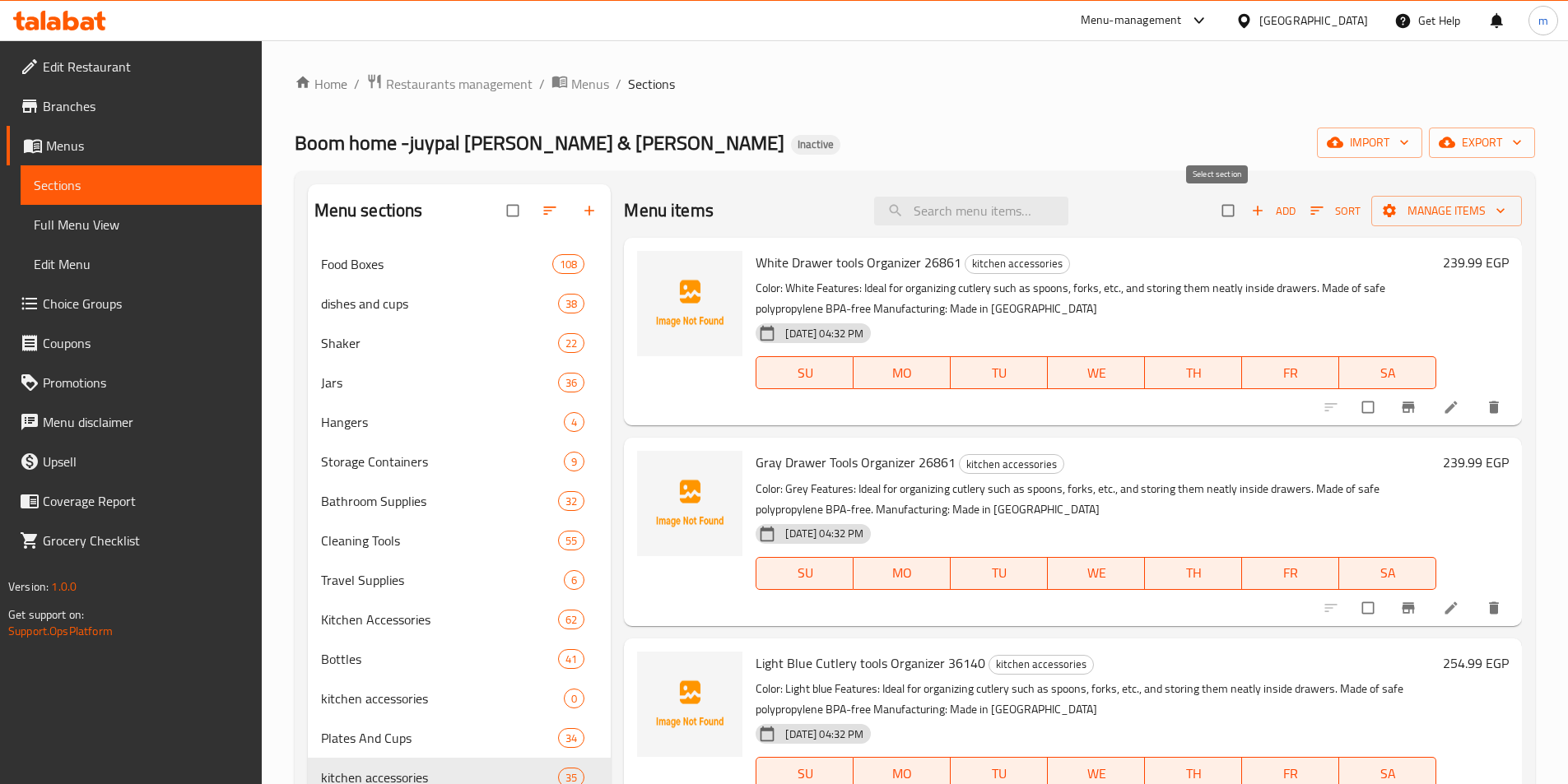
checkbox input "true"
click at [1421, 211] on span "Manage items" at bounding box center [1447, 211] width 125 height 21
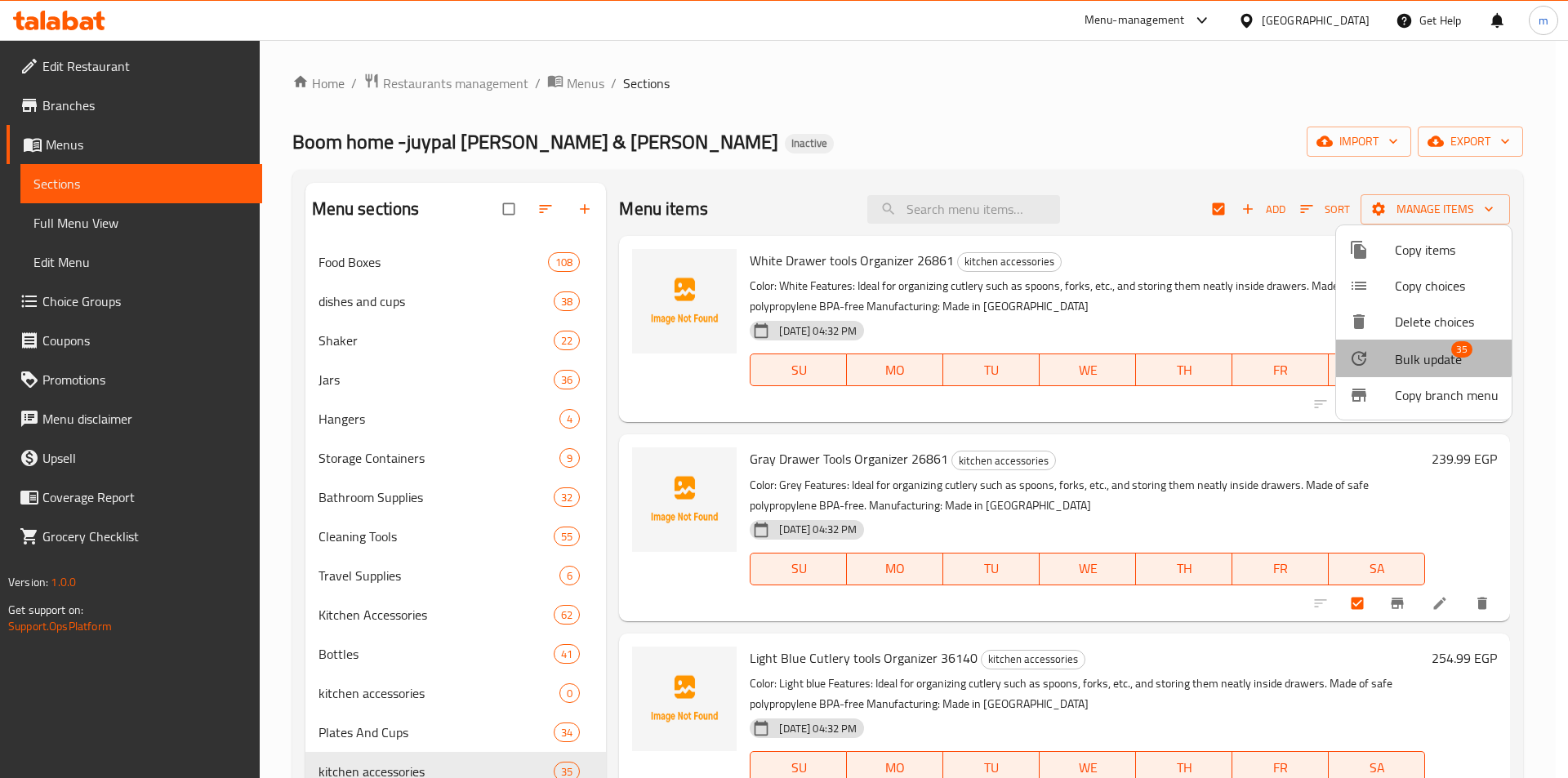
click at [1419, 354] on span "Bulk update" at bounding box center [1428, 359] width 67 height 20
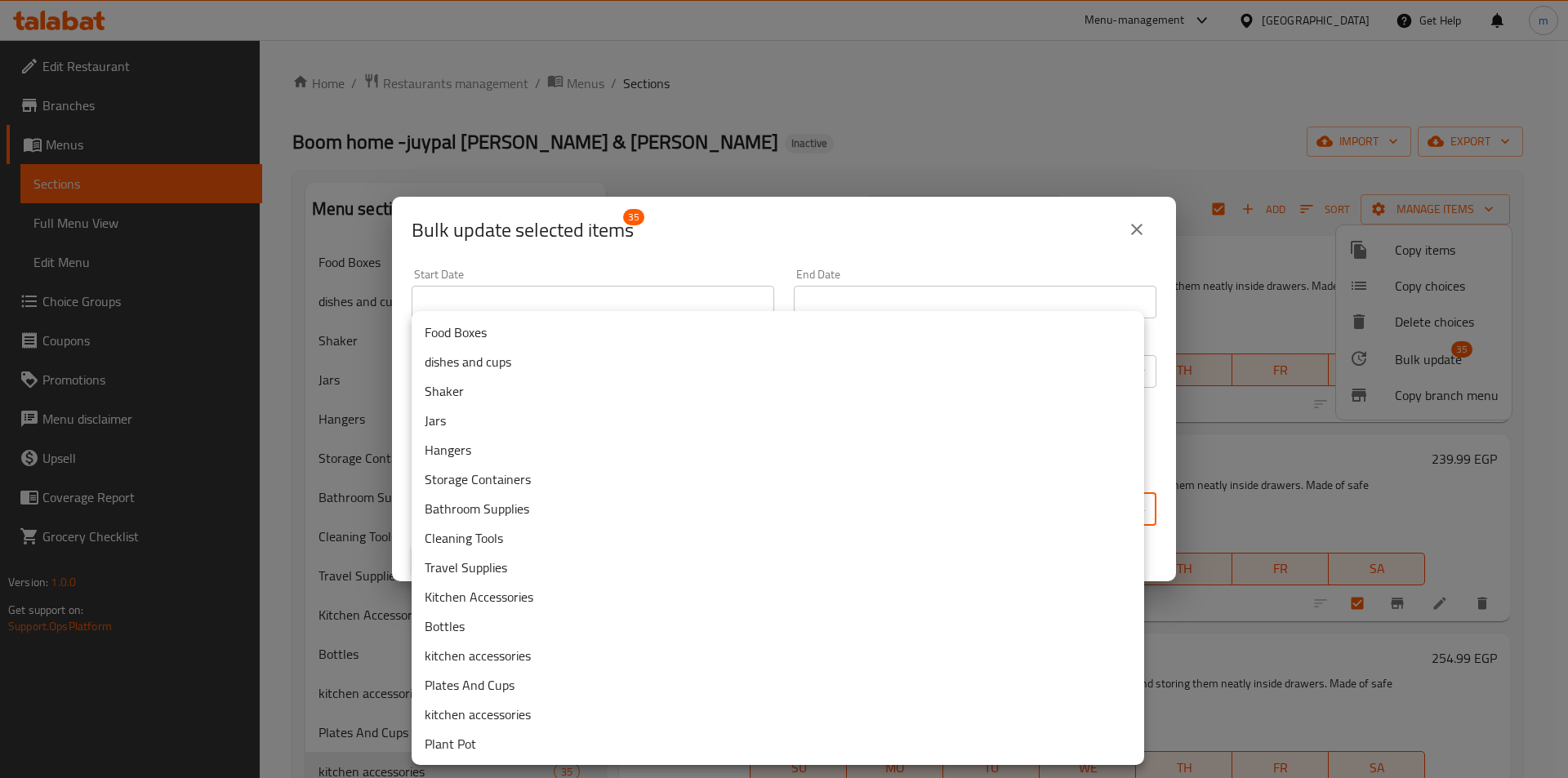
click at [539, 501] on body "​ Menu-management Egypt Get Help m Edit Restaurant Branches Menus Sections Full…" at bounding box center [784, 409] width 1568 height 738
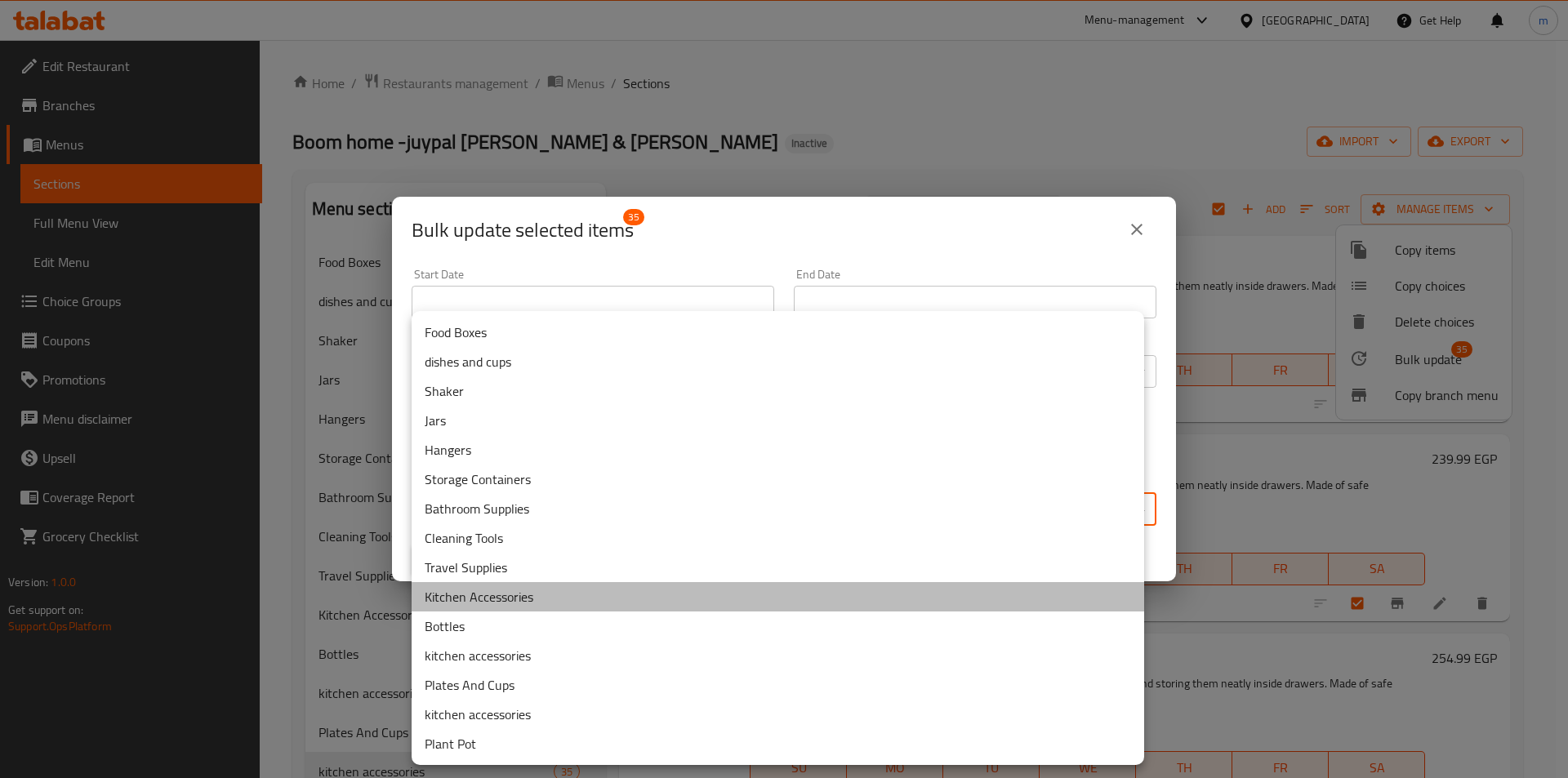
click at [474, 593] on li "Kitchen Accessories" at bounding box center [778, 596] width 733 height 29
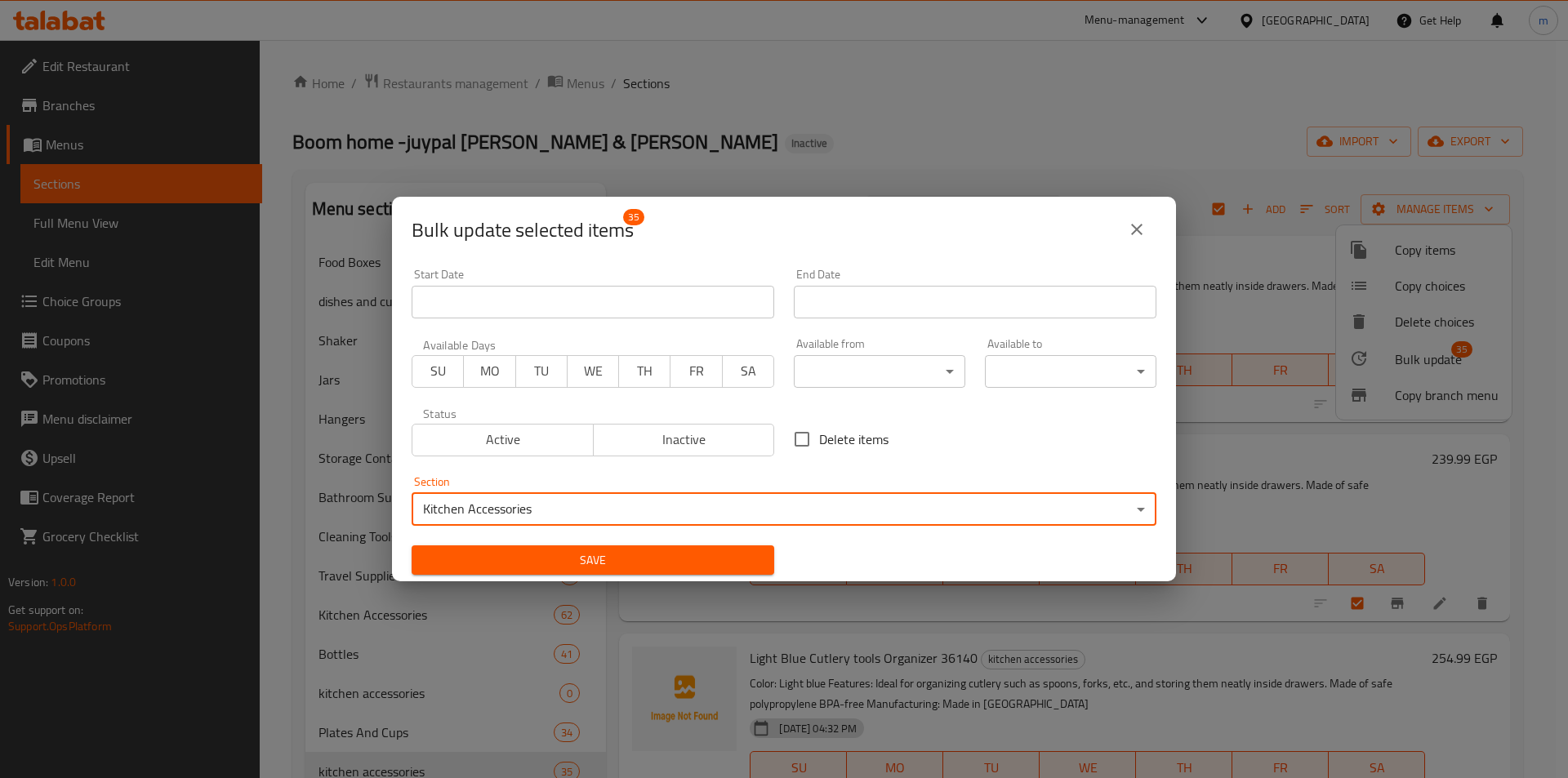
click at [628, 558] on span "Save" at bounding box center [592, 561] width 336 height 21
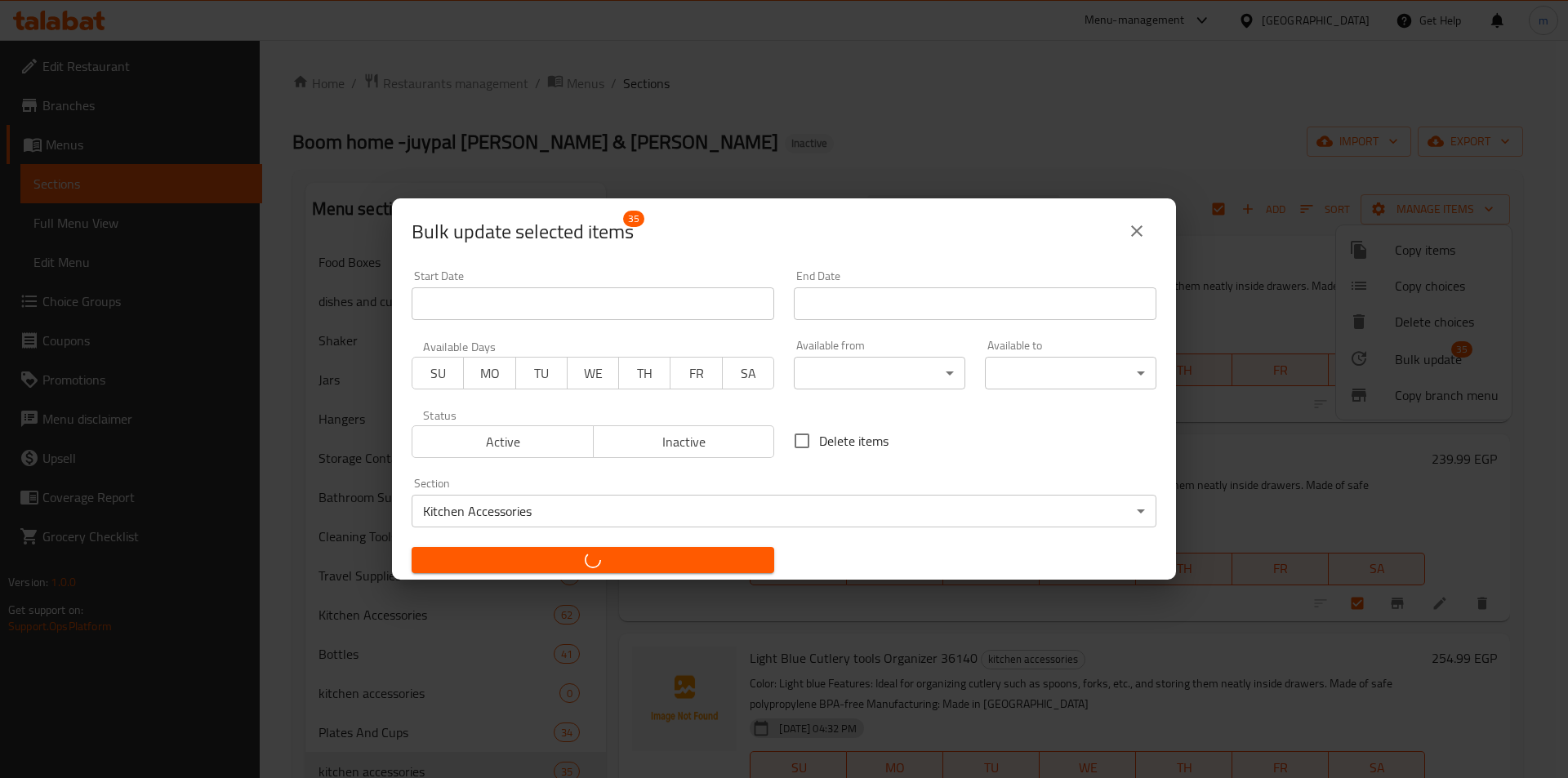
checkbox input "false"
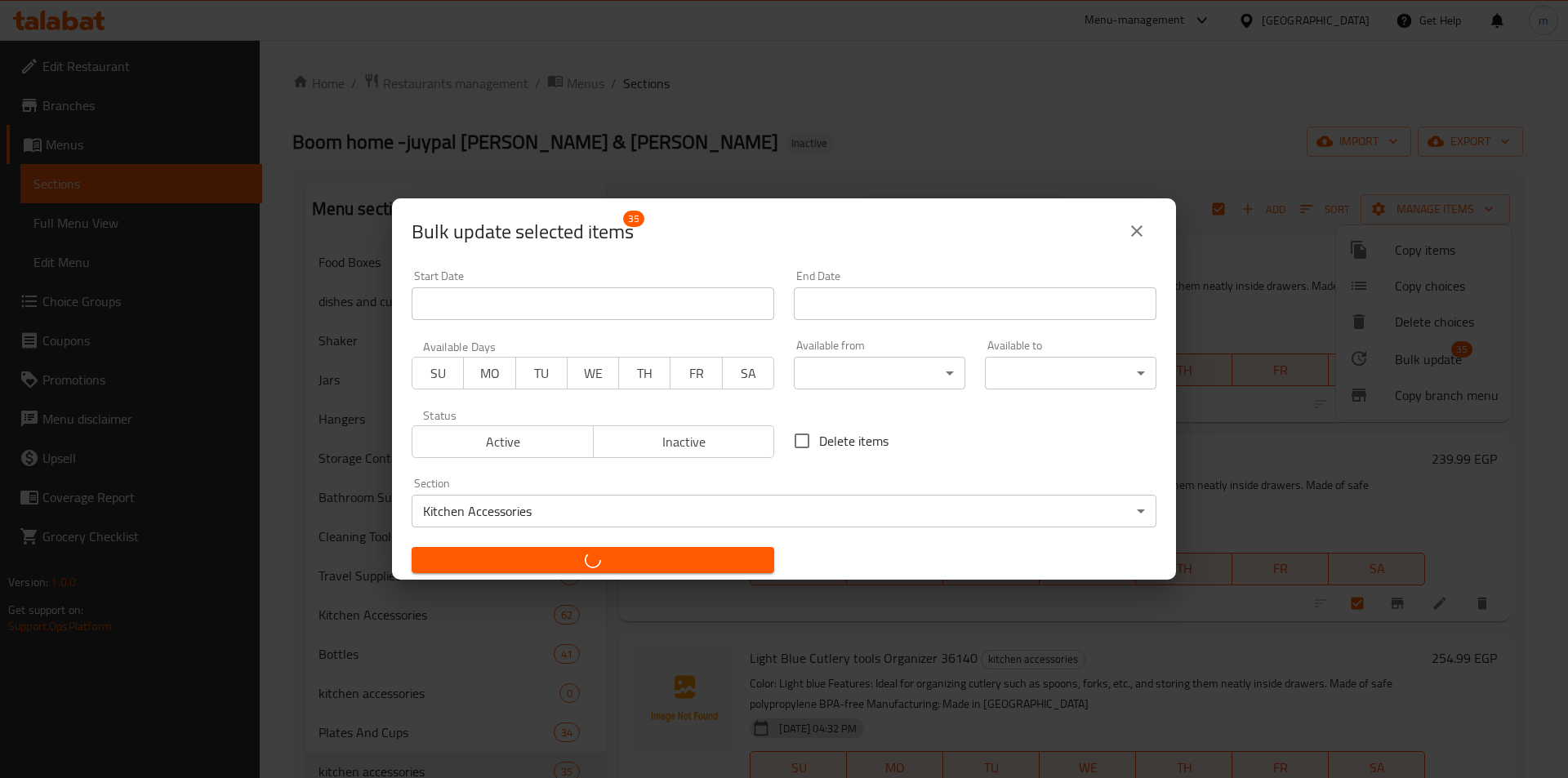
checkbox input "false"
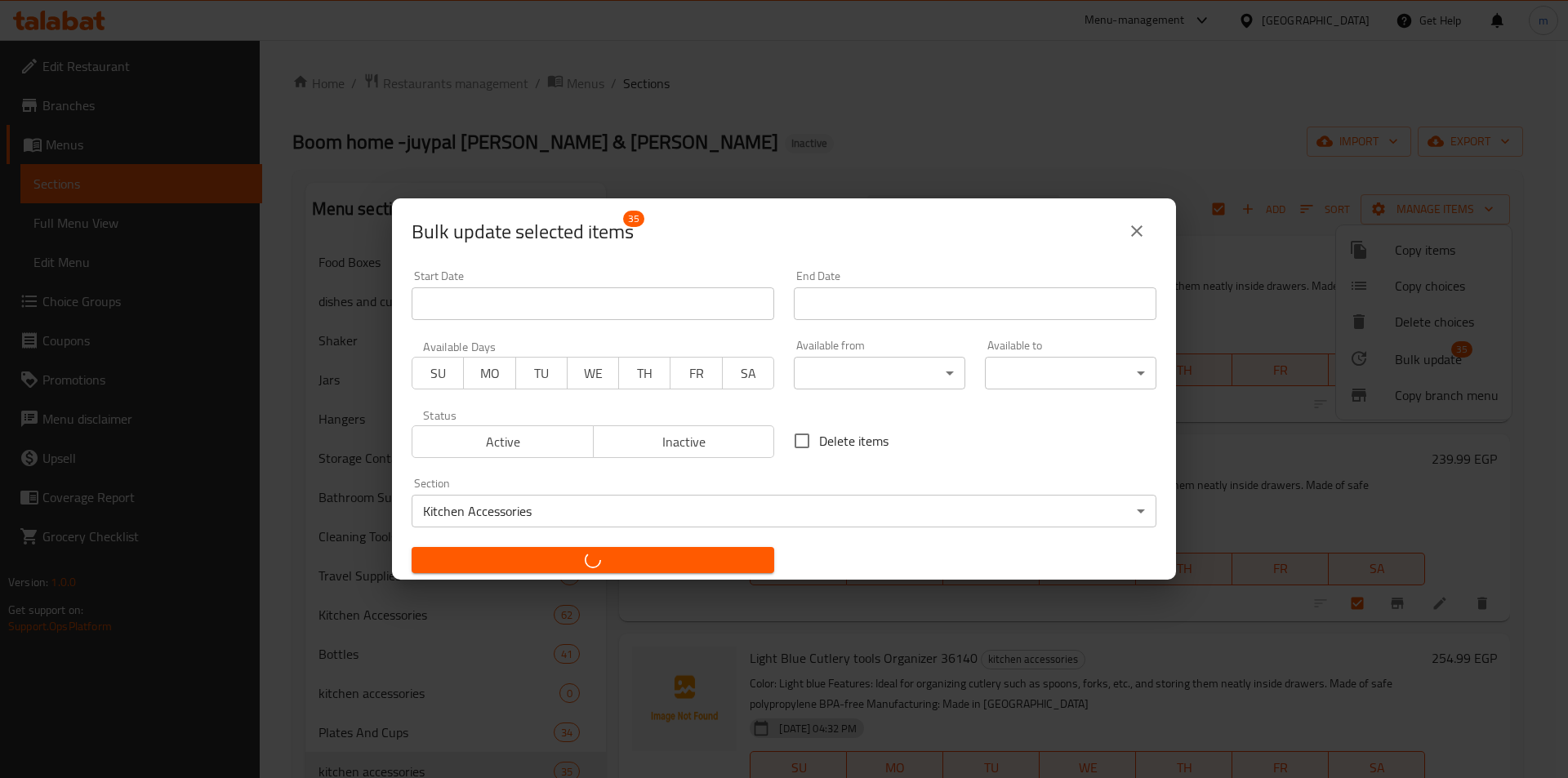
checkbox input "false"
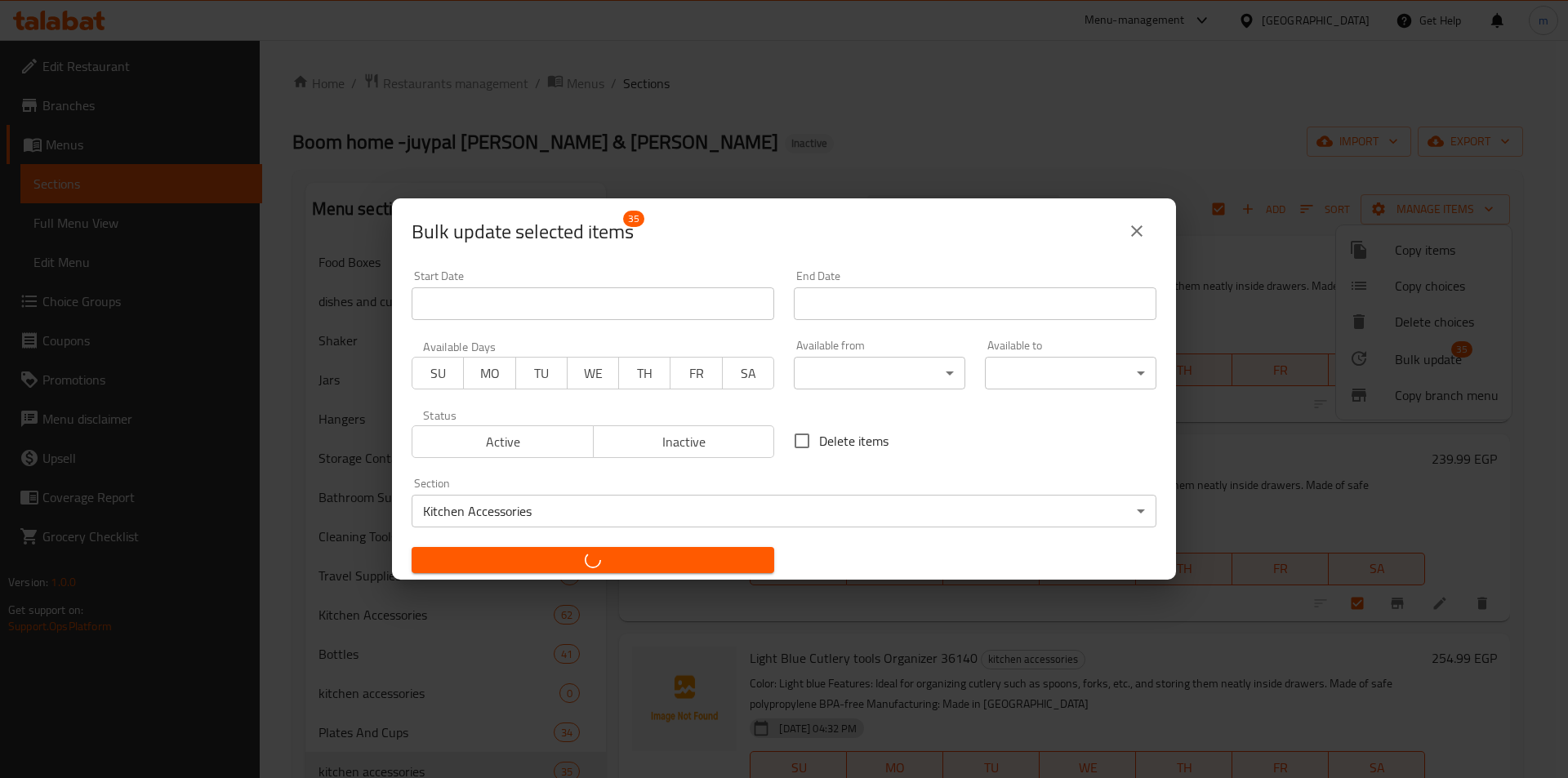
checkbox input "false"
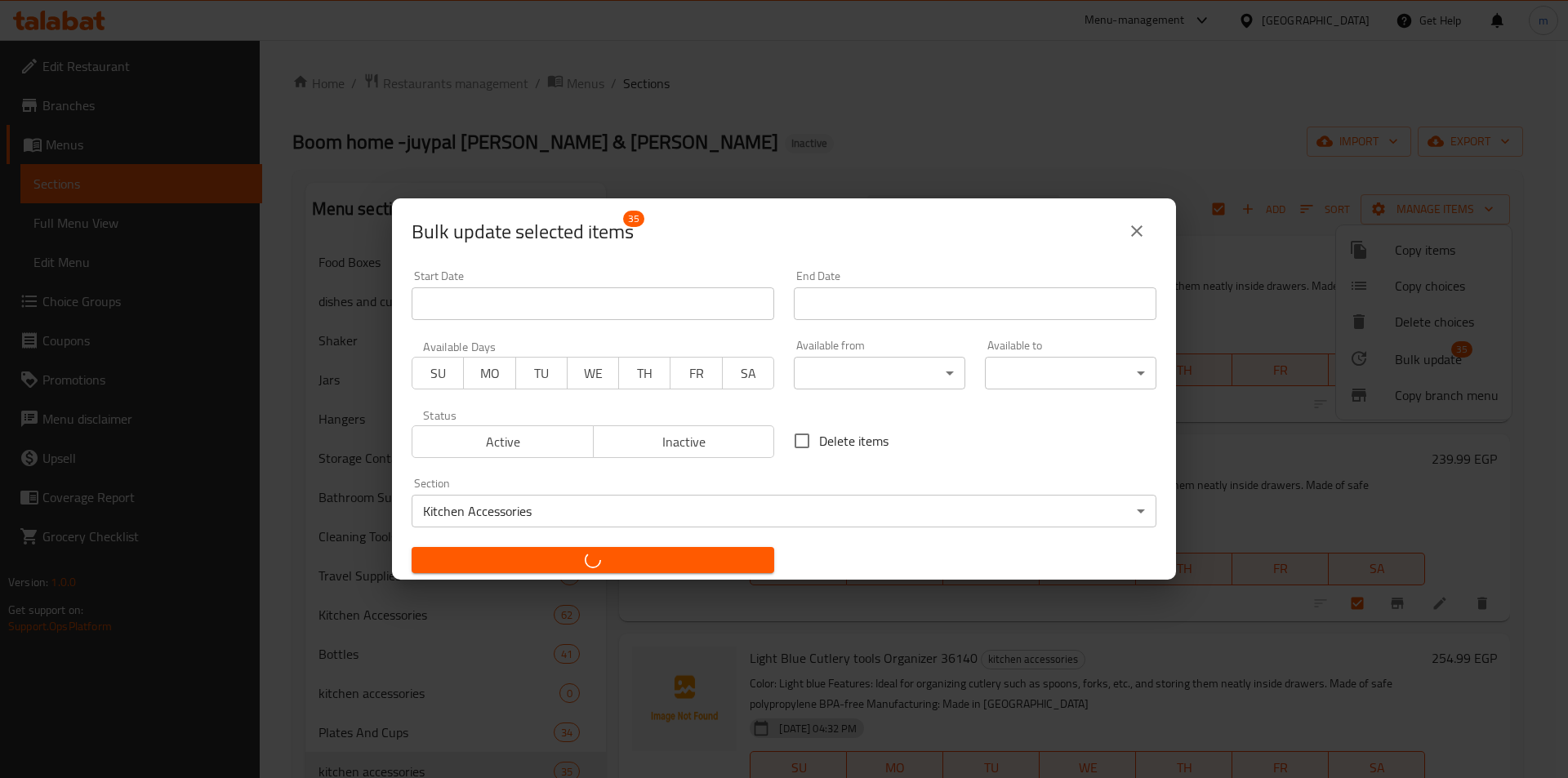
checkbox input "false"
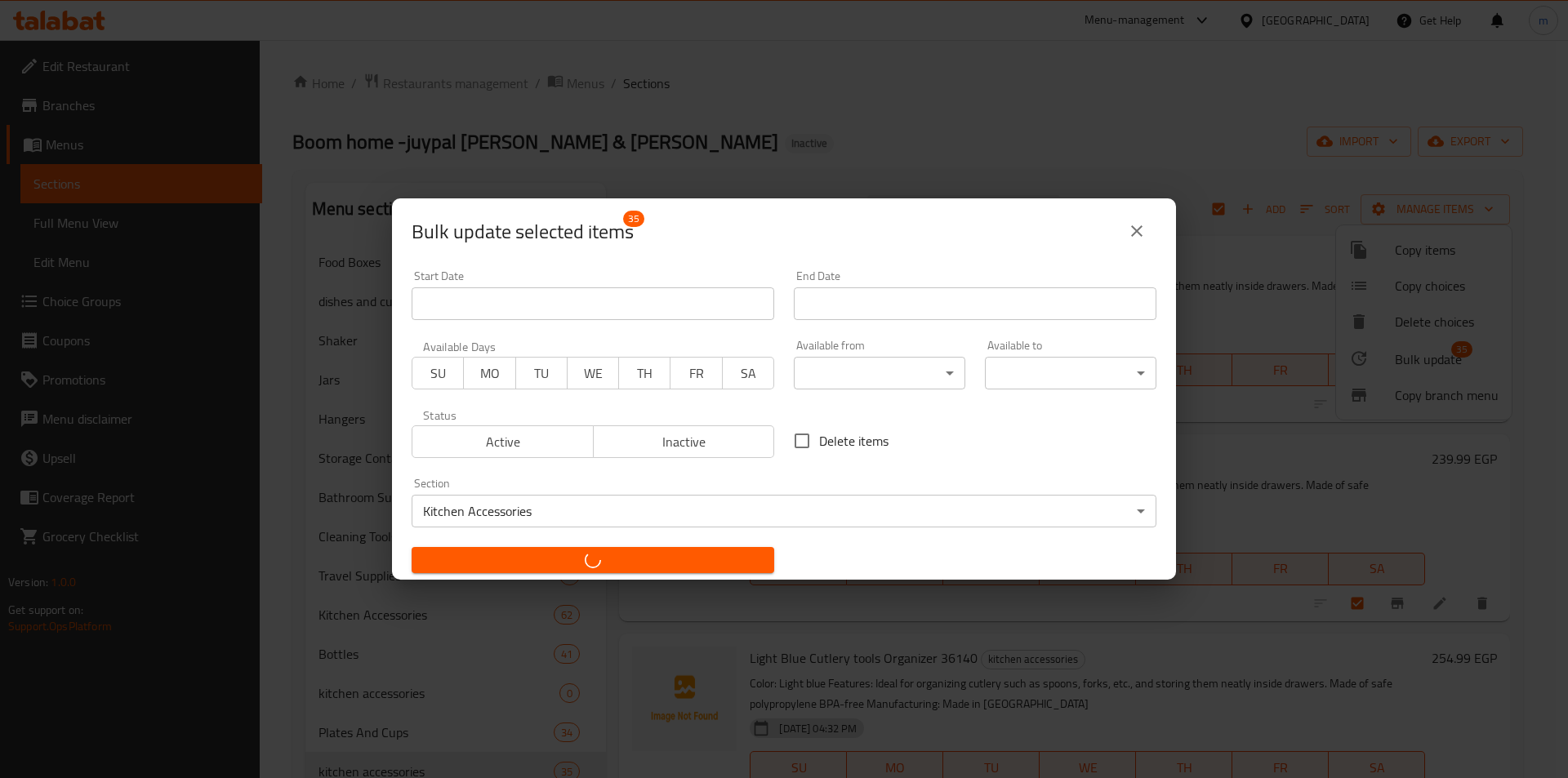
checkbox input "false"
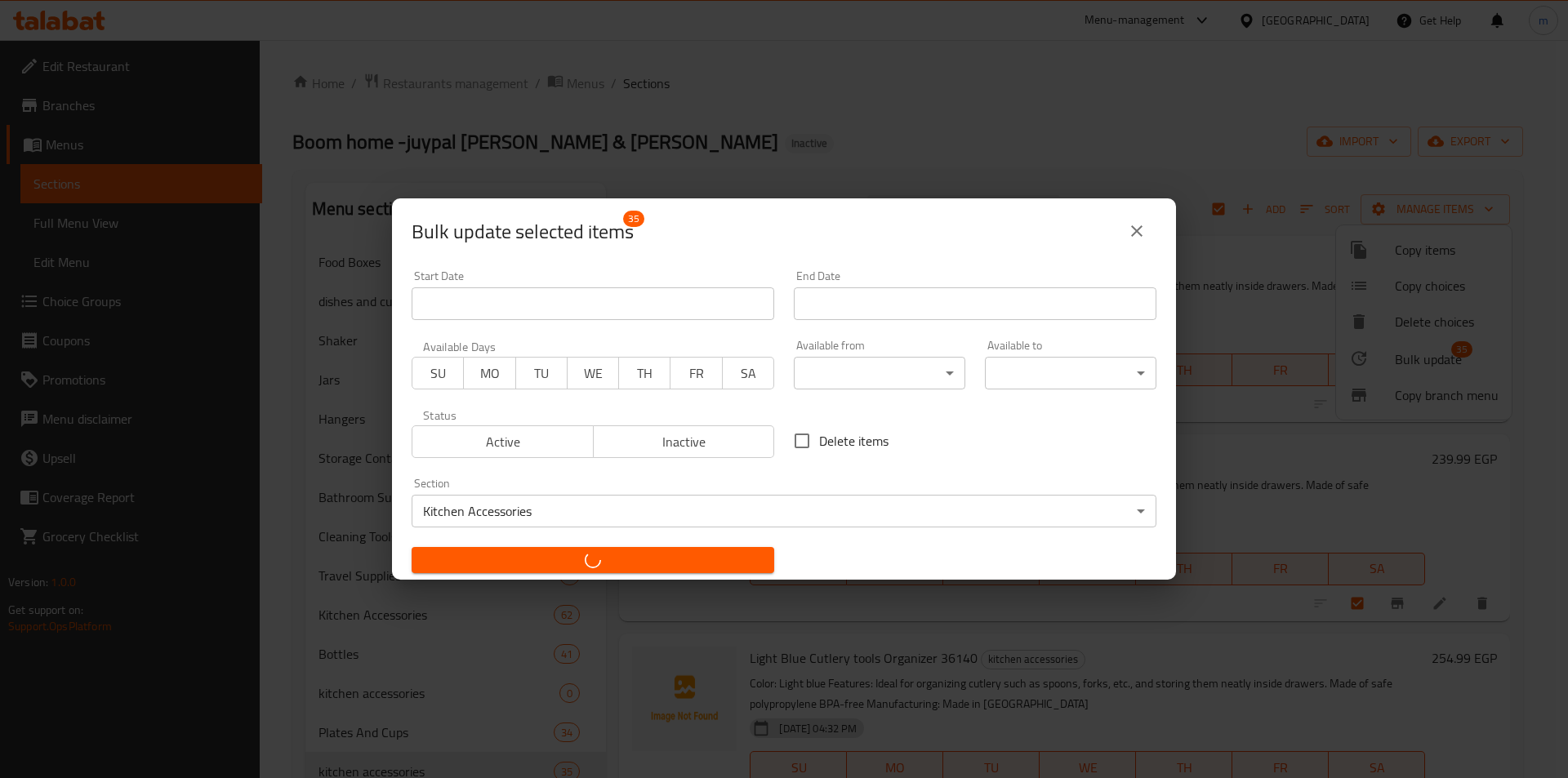
checkbox input "false"
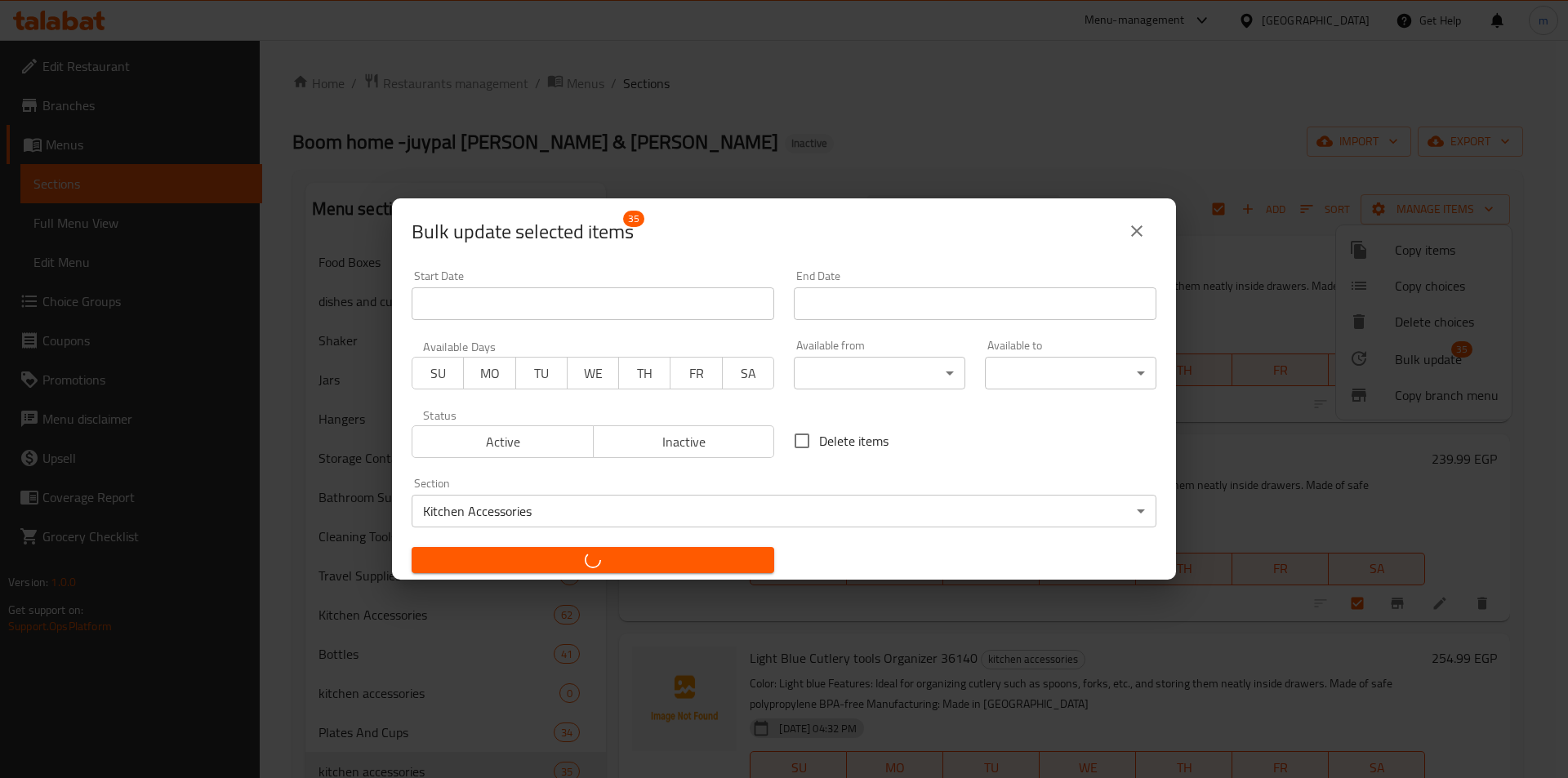
checkbox input "false"
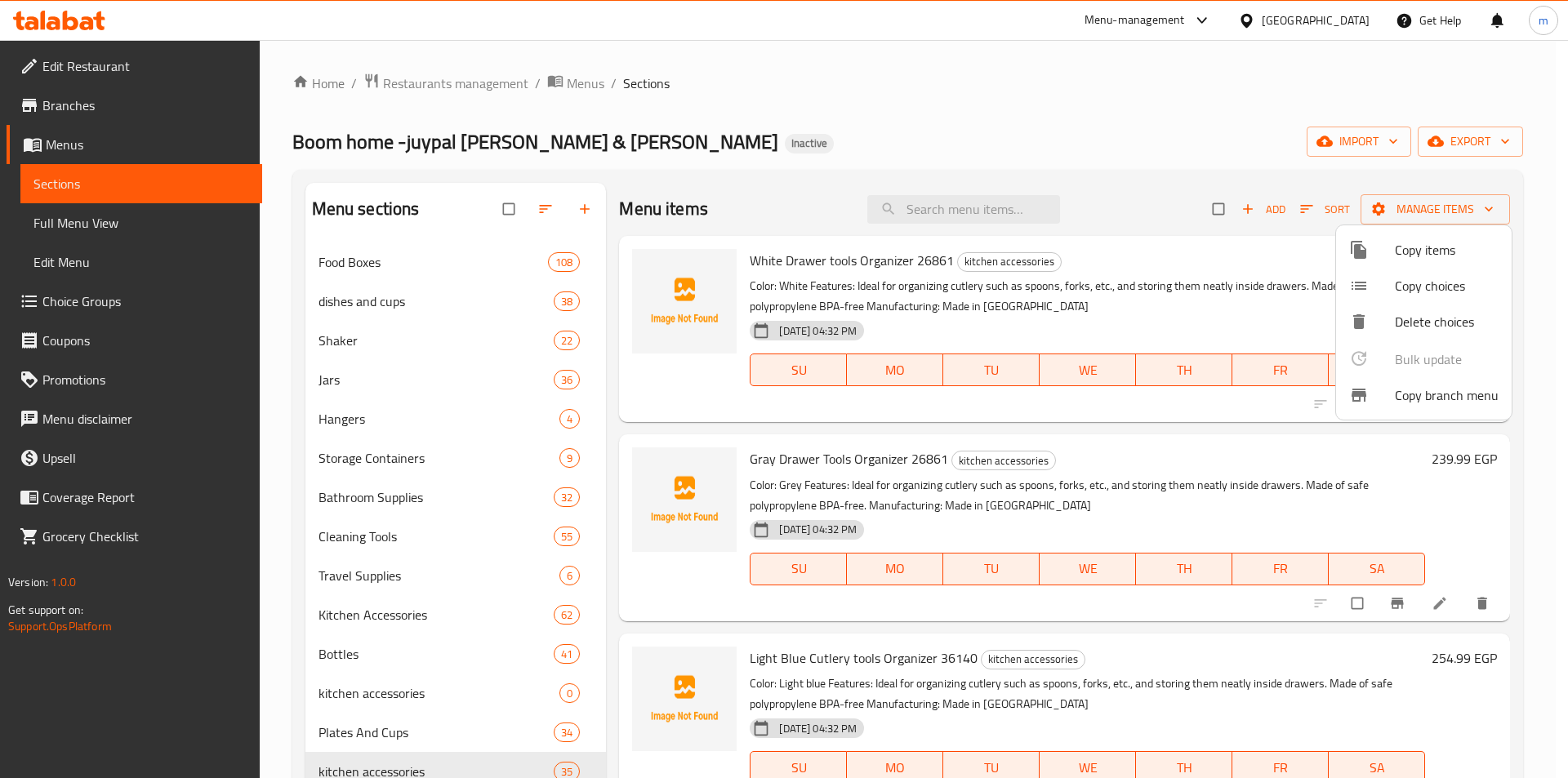
click at [397, 452] on div at bounding box center [784, 389] width 1568 height 778
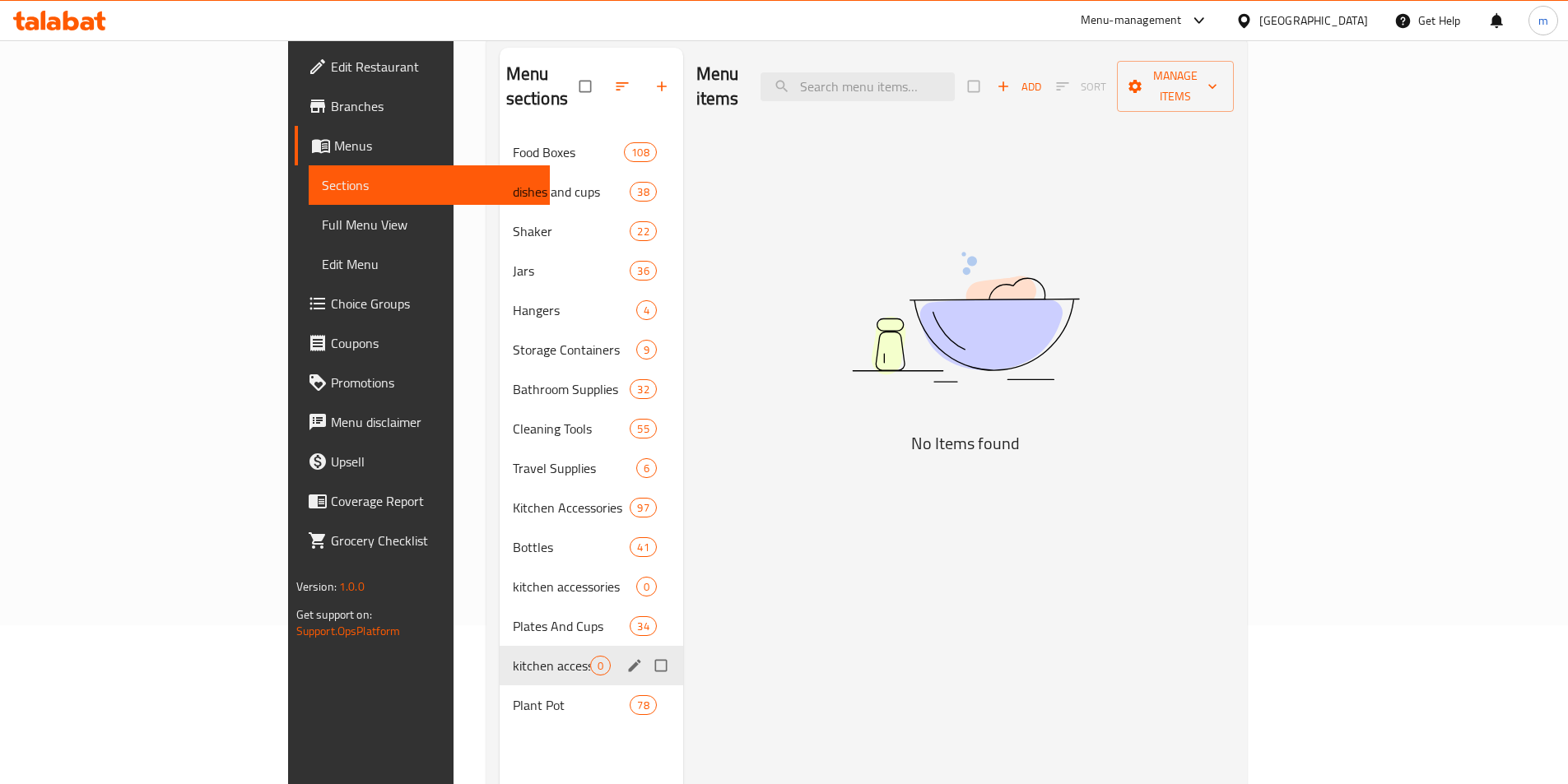
scroll to position [66, 0]
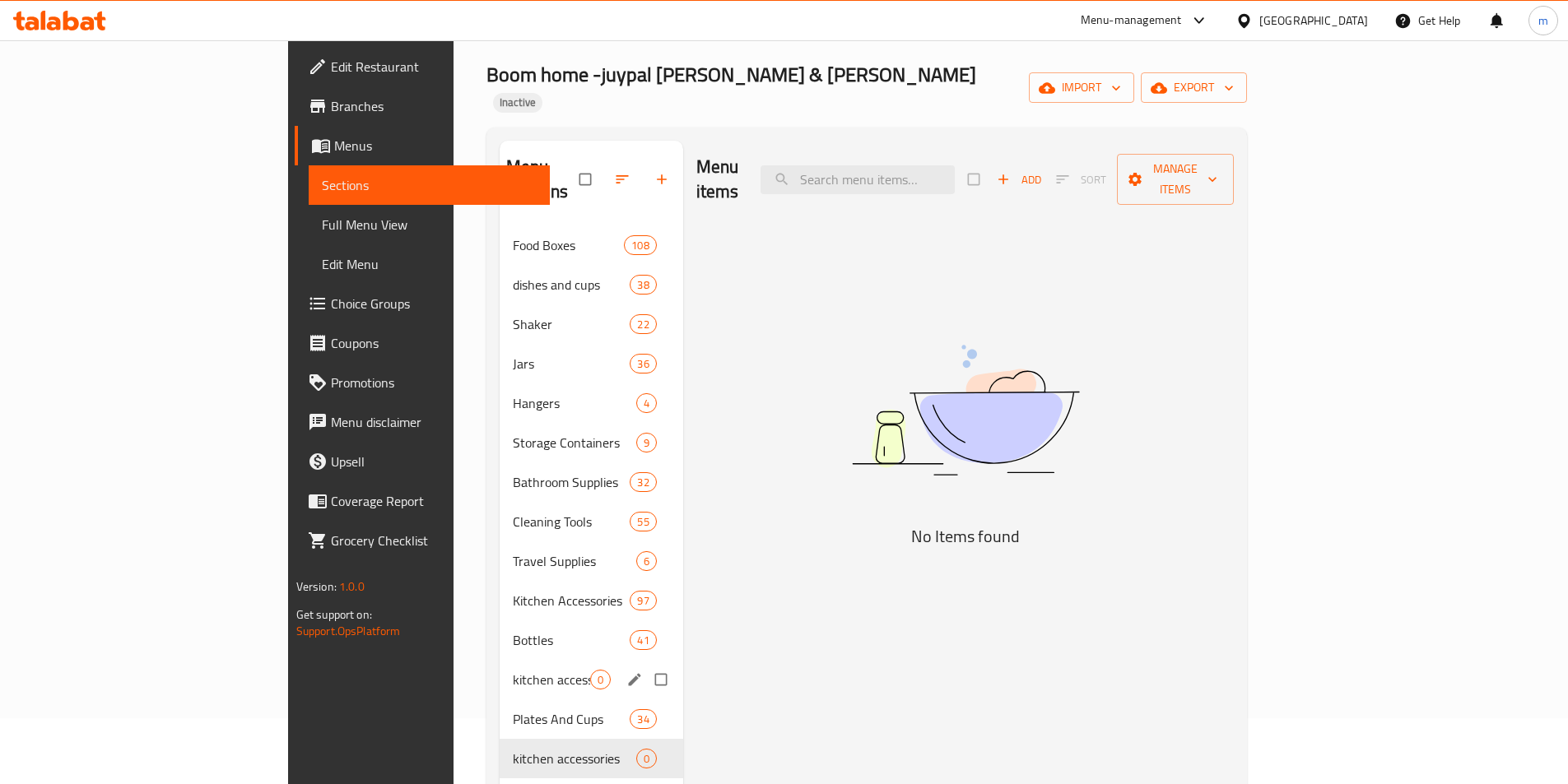
click at [645, 664] on input "Menu sections" at bounding box center [662, 679] width 35 height 31
checkbox input "true"
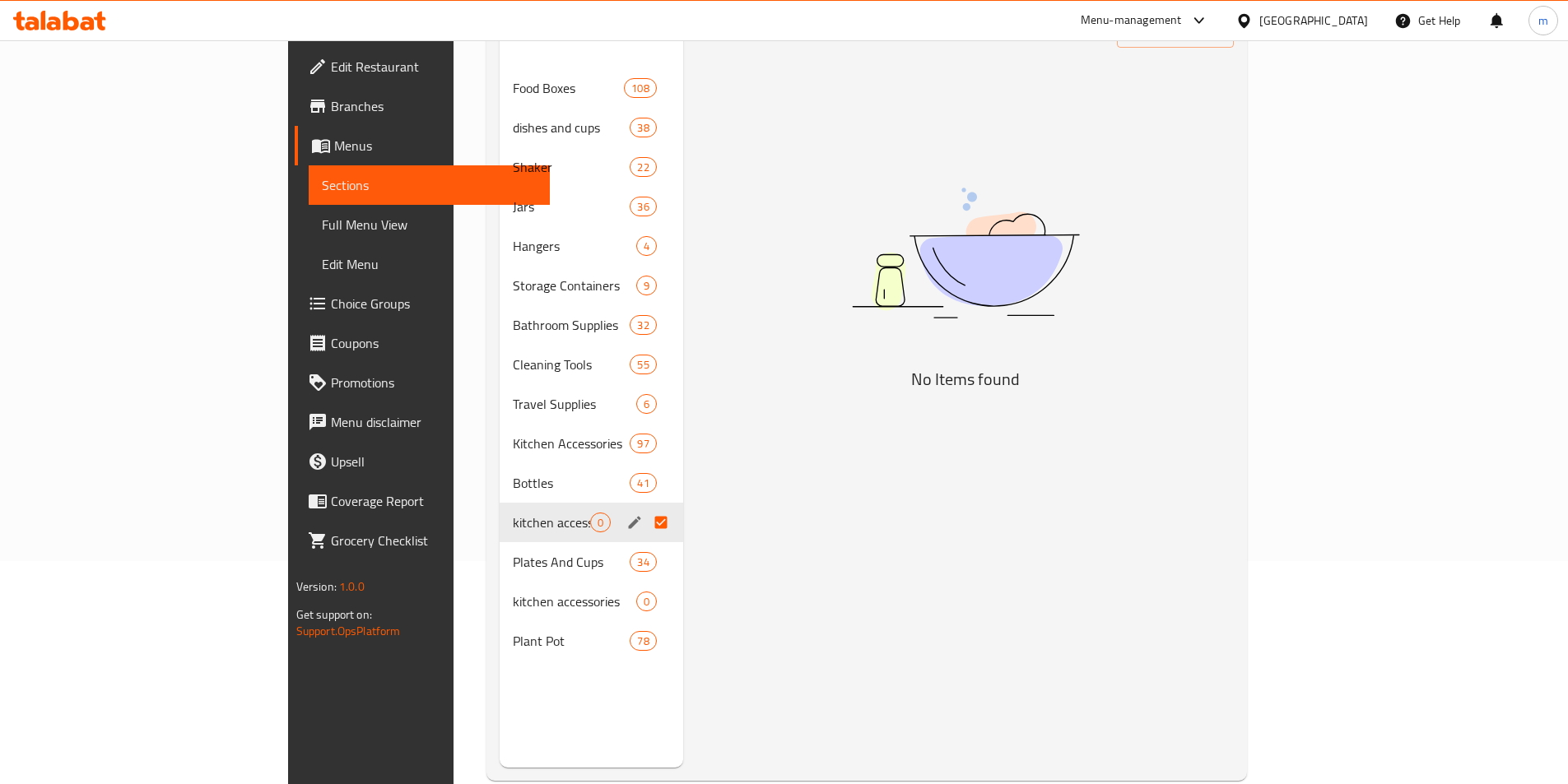
scroll to position [230, 0]
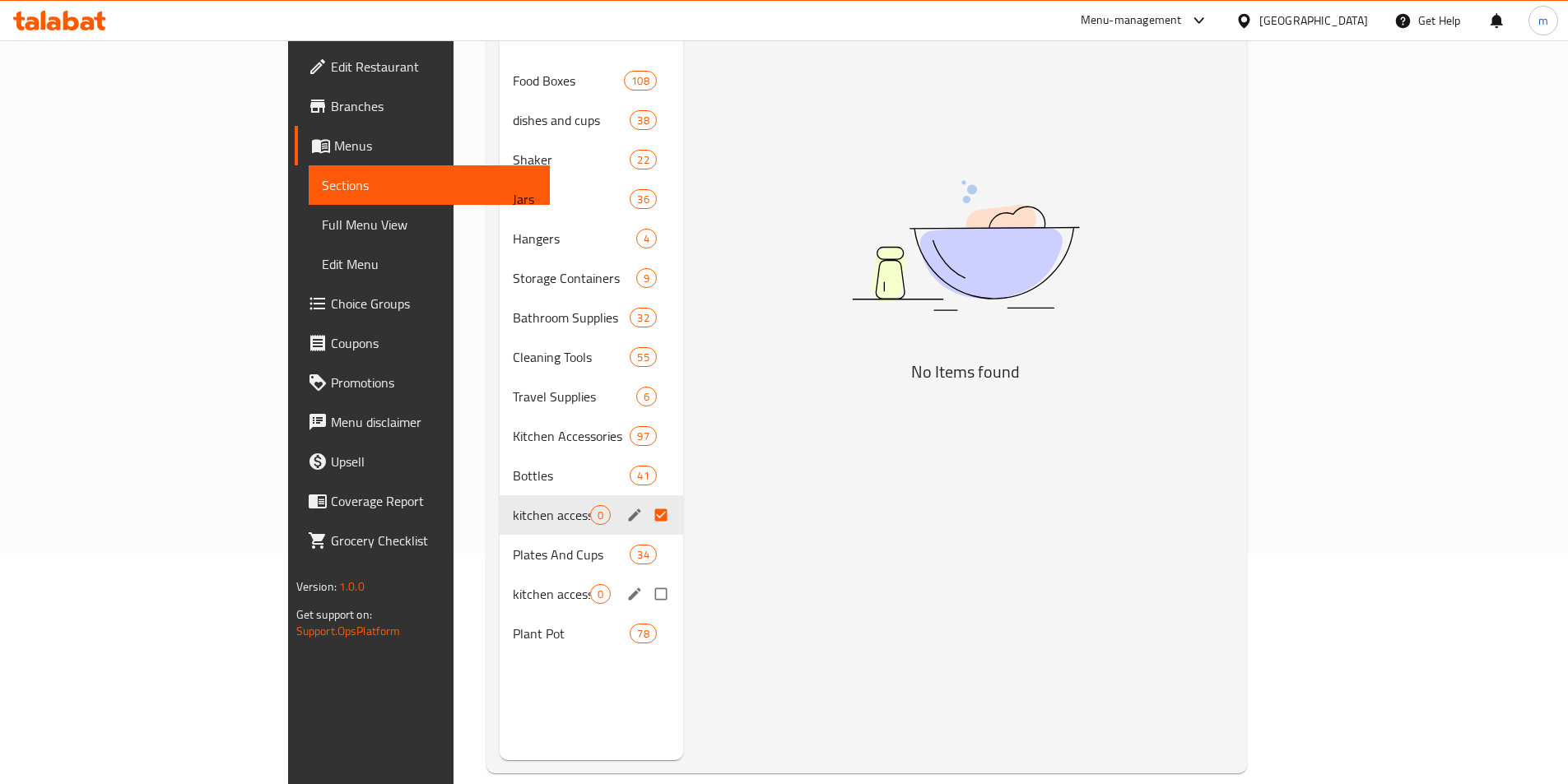
click at [645, 578] on input "Menu sections" at bounding box center [662, 594] width 35 height 31
checkbox input "true"
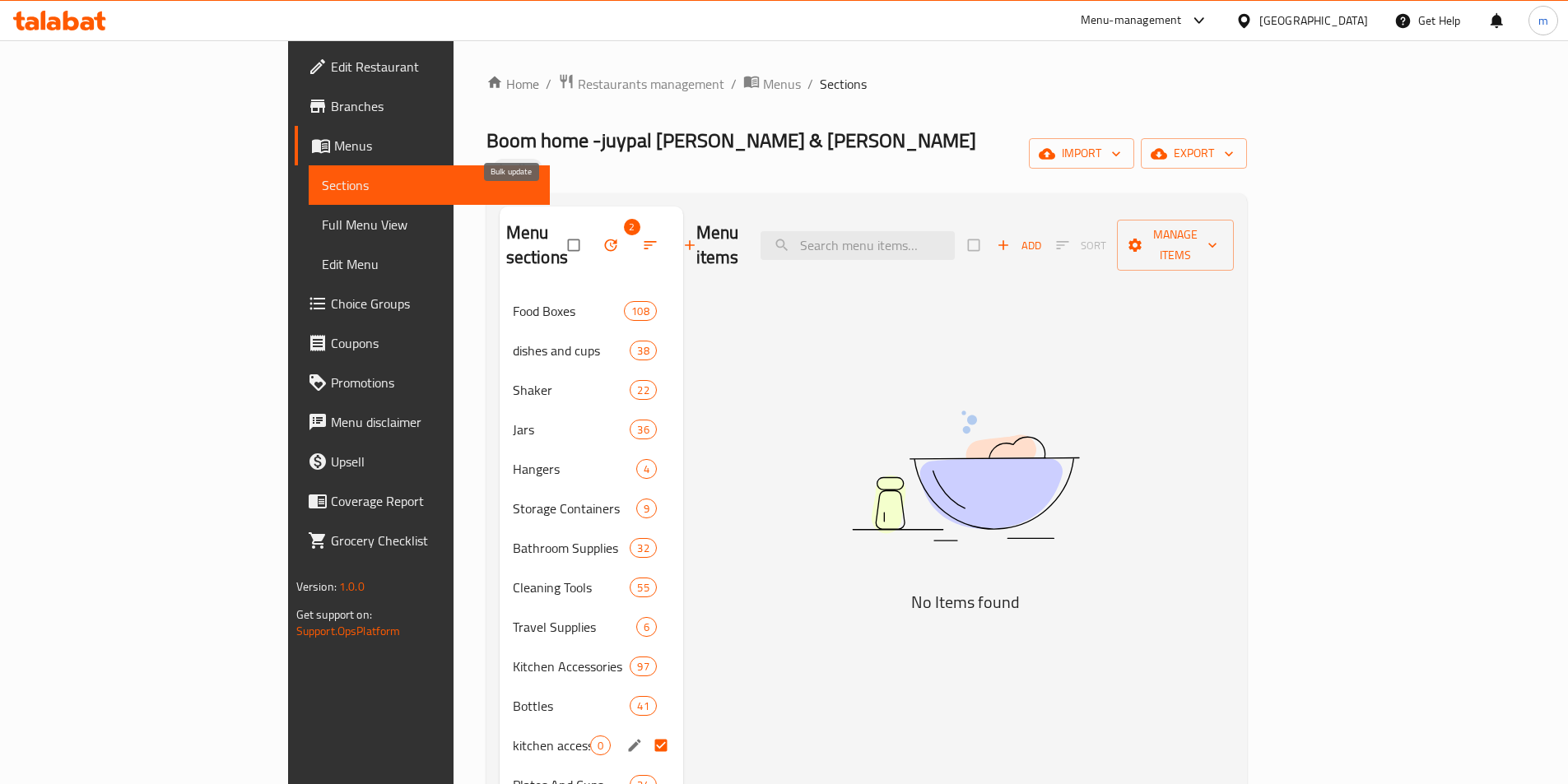
click at [593, 227] on button "button" at bounding box center [612, 246] width 39 height 37
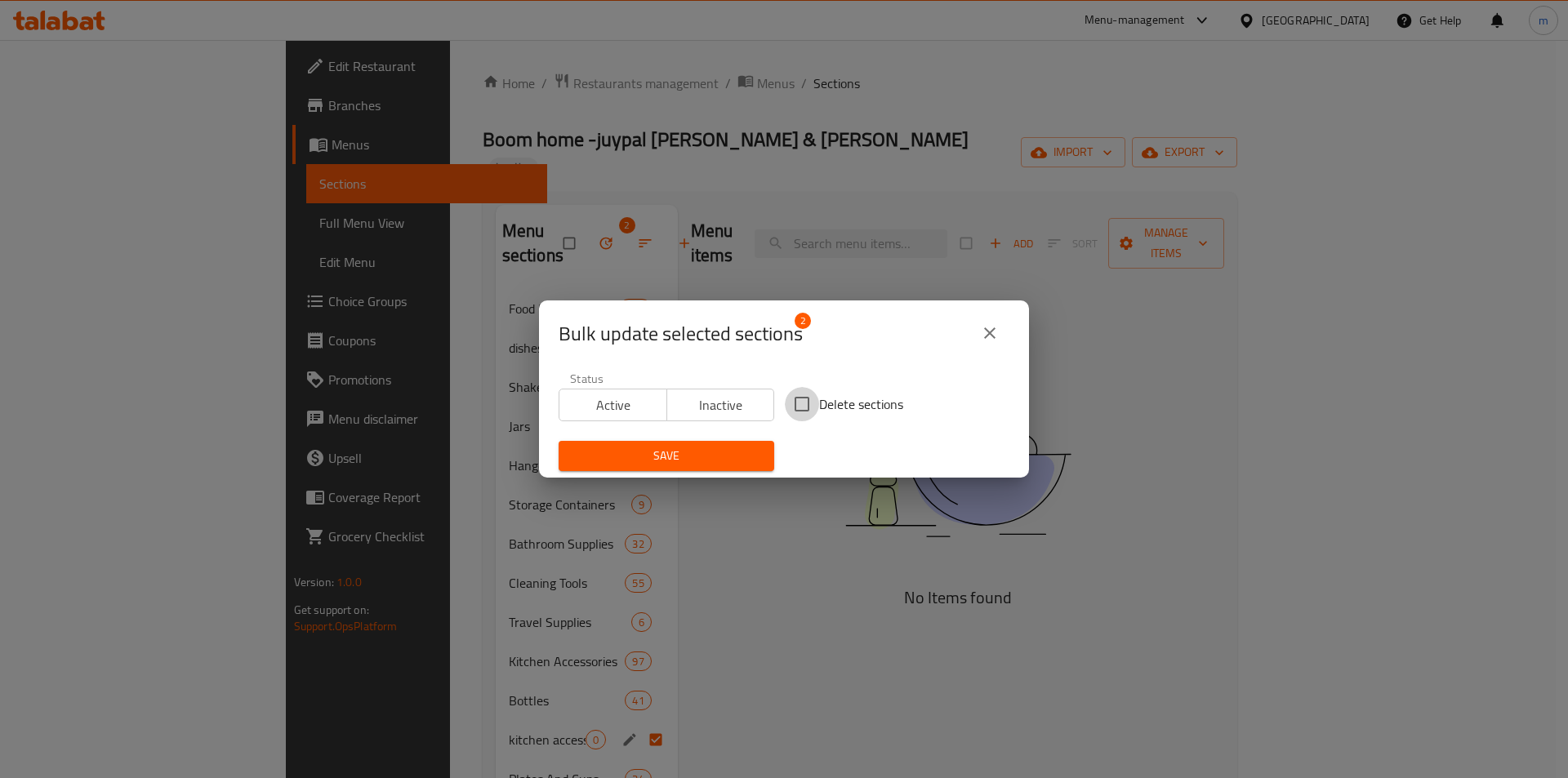
click at [811, 410] on input "Delete sections" at bounding box center [803, 405] width 35 height 35
checkbox input "true"
click at [729, 461] on span "Save" at bounding box center [666, 456] width 189 height 21
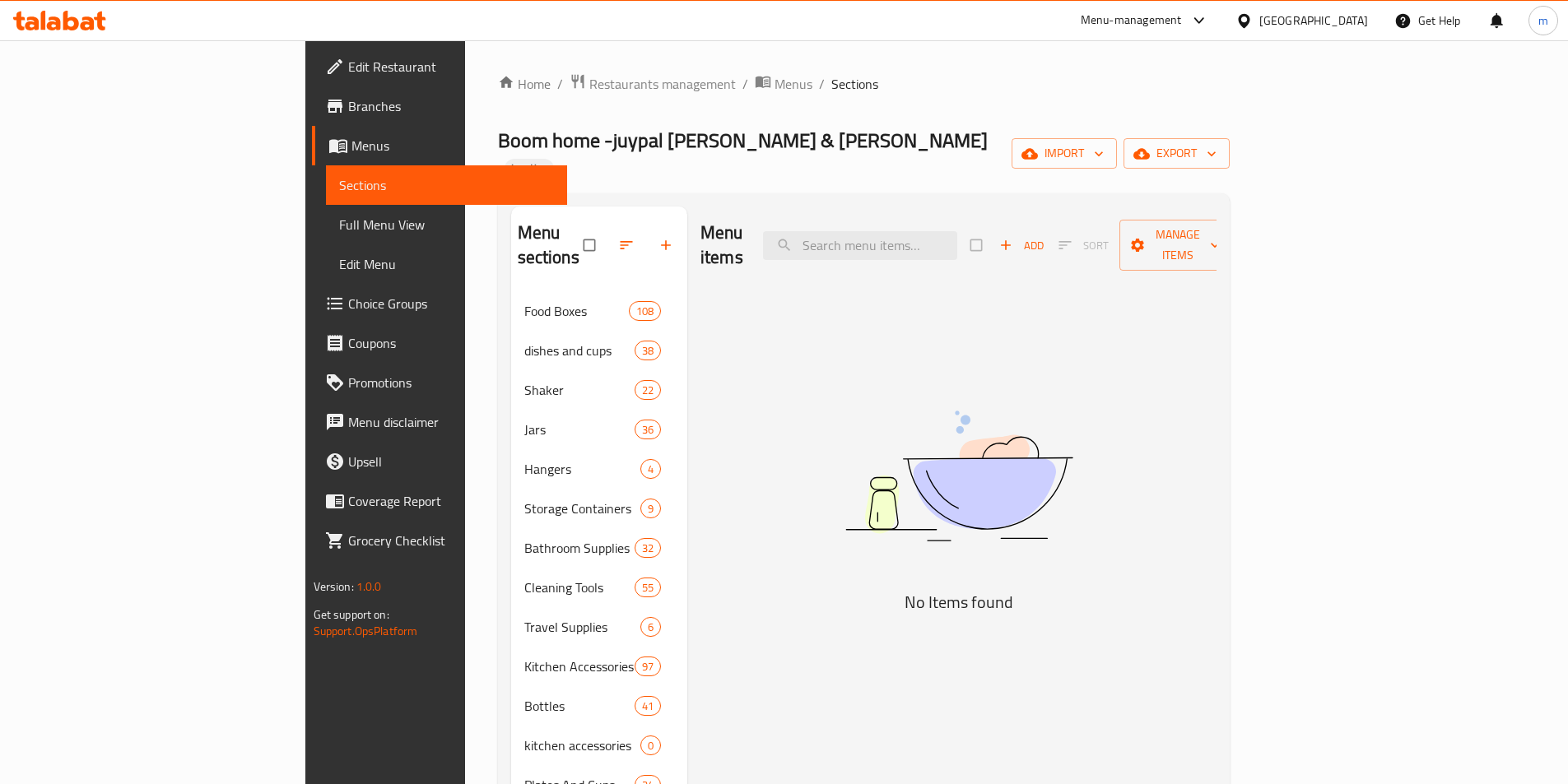
click at [696, 392] on div "Menu items Add Sort Manage items No Items found" at bounding box center [952, 598] width 529 height 784
drag, startPoint x: 675, startPoint y: 407, endPoint x: 704, endPoint y: 435, distance: 40.3
click at [688, 407] on div "Menu items Add Sort Manage items No Items found" at bounding box center [952, 598] width 529 height 784
click at [715, 324] on div "Menu items Add Sort Manage items No Items found" at bounding box center [952, 598] width 529 height 784
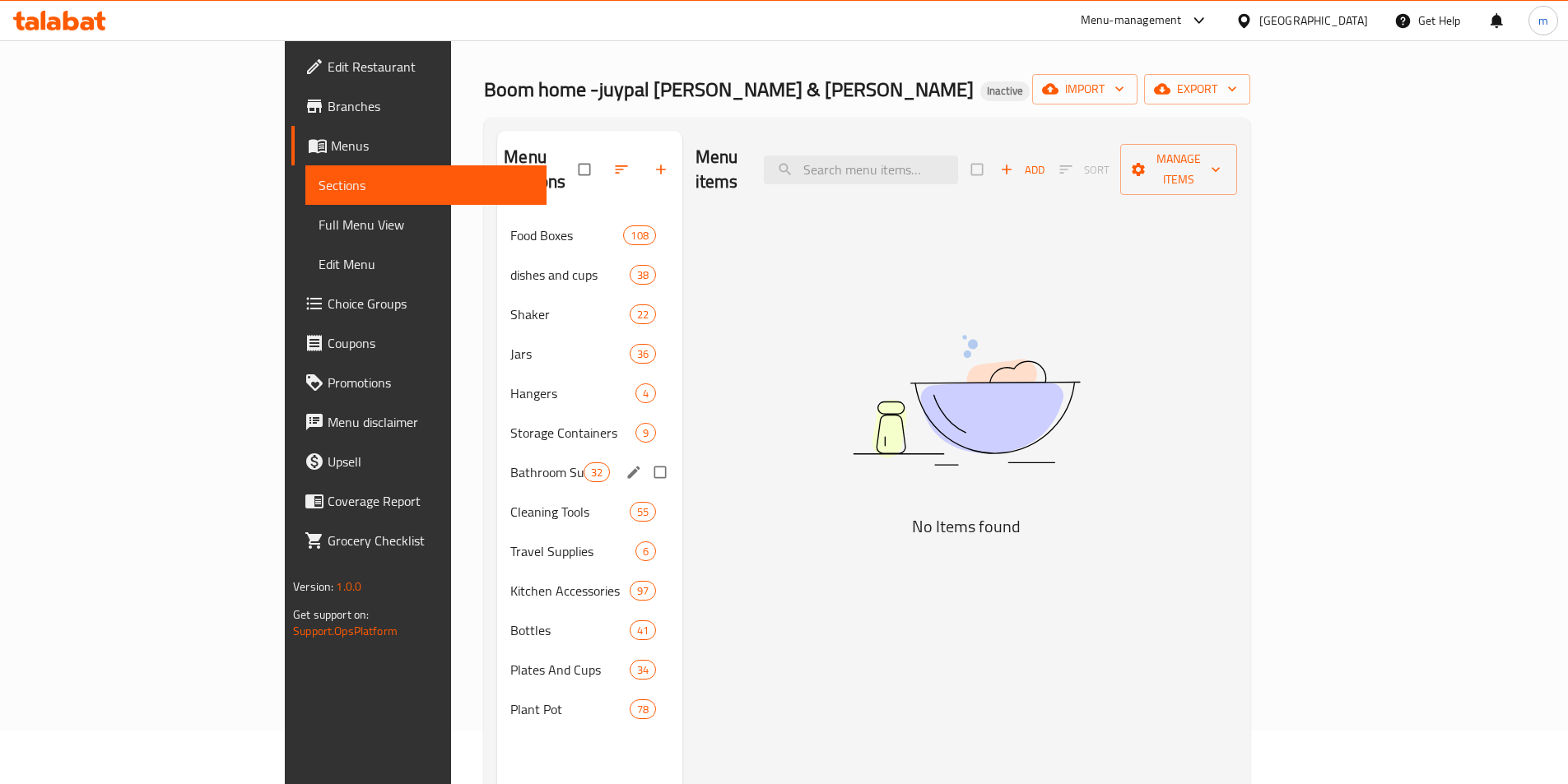
scroll to position [82, 0]
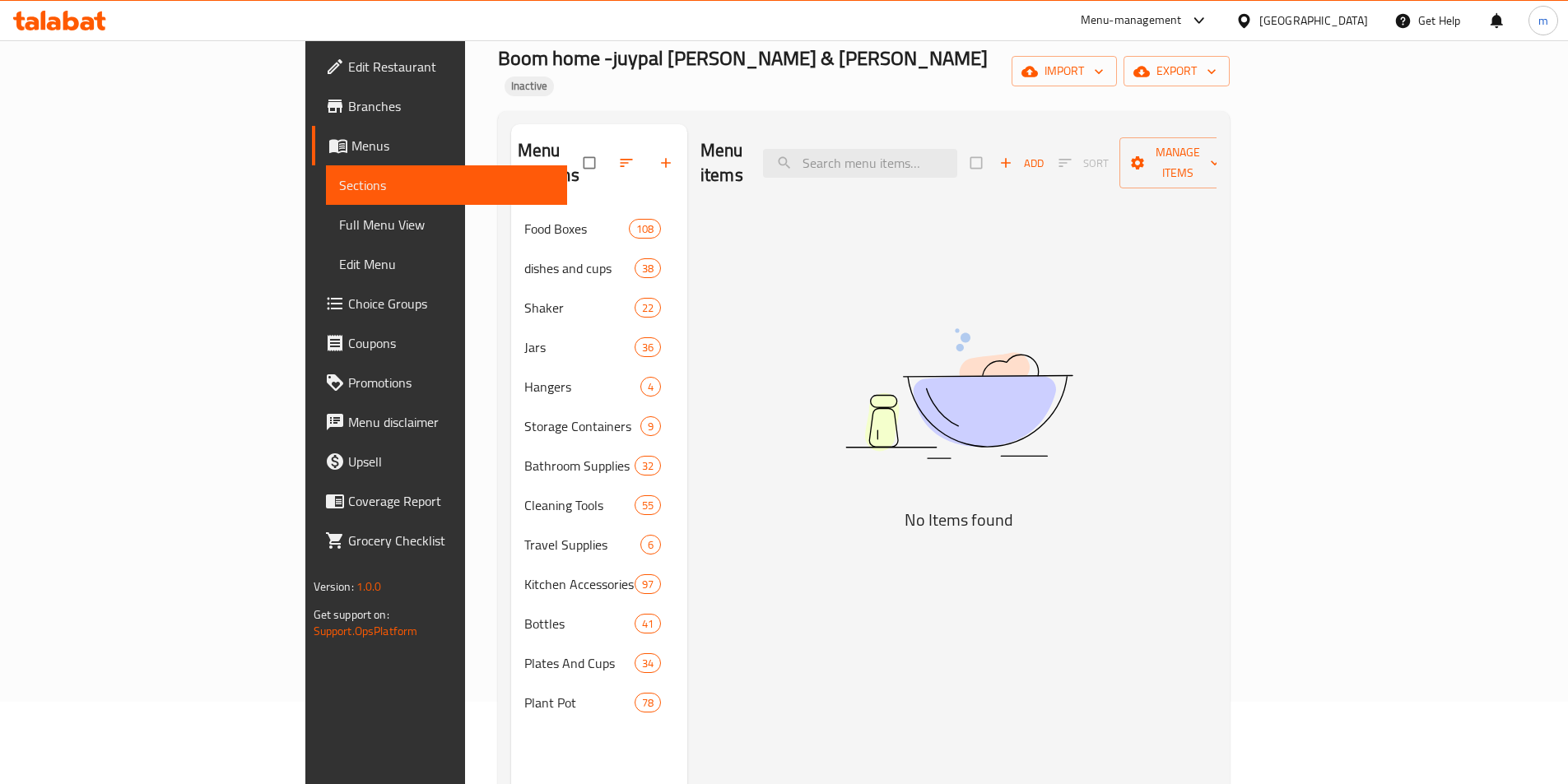
click at [740, 425] on div "Menu items Add Sort Manage items No Items found" at bounding box center [952, 517] width 529 height 784
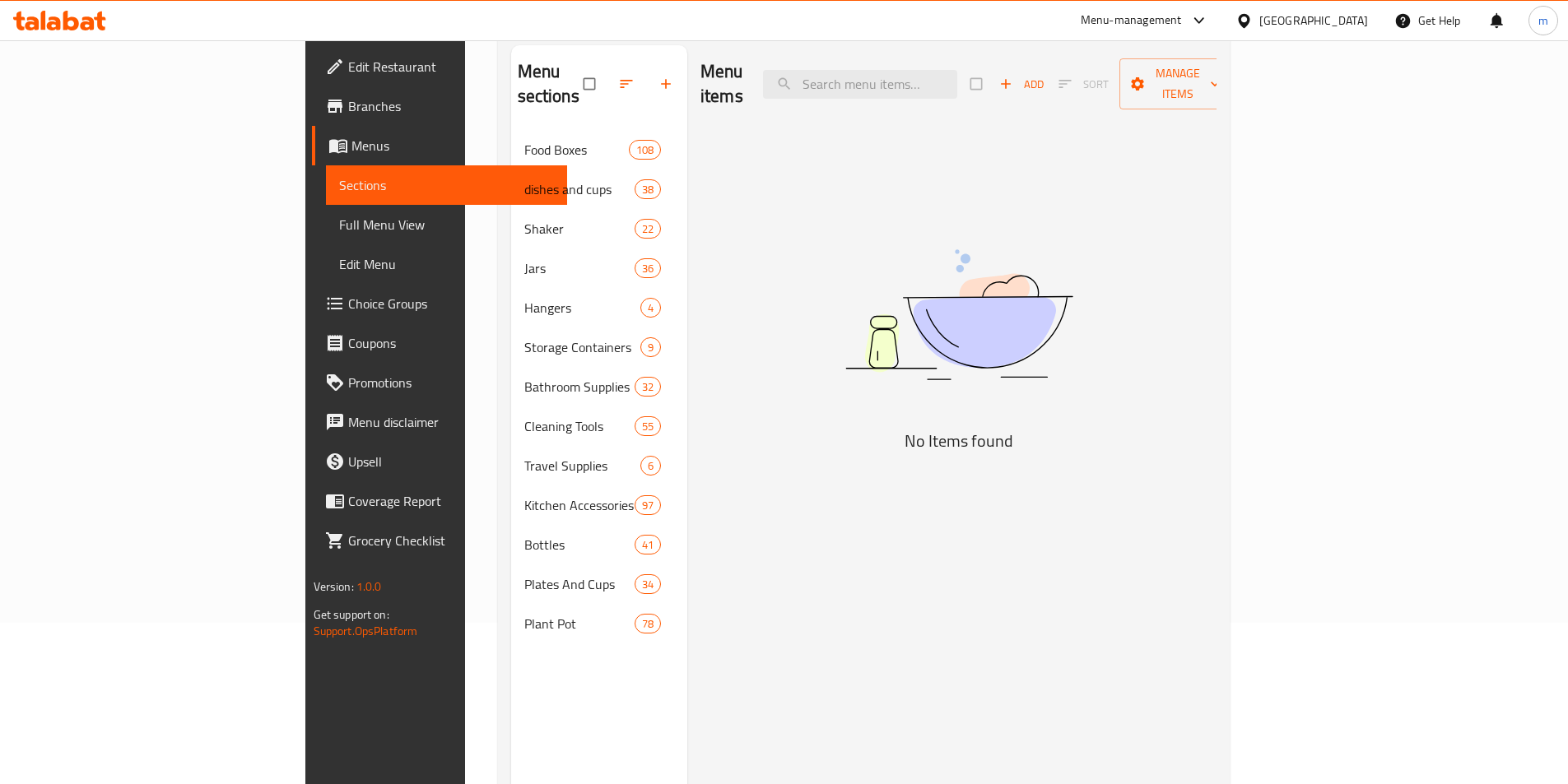
scroll to position [66, 0]
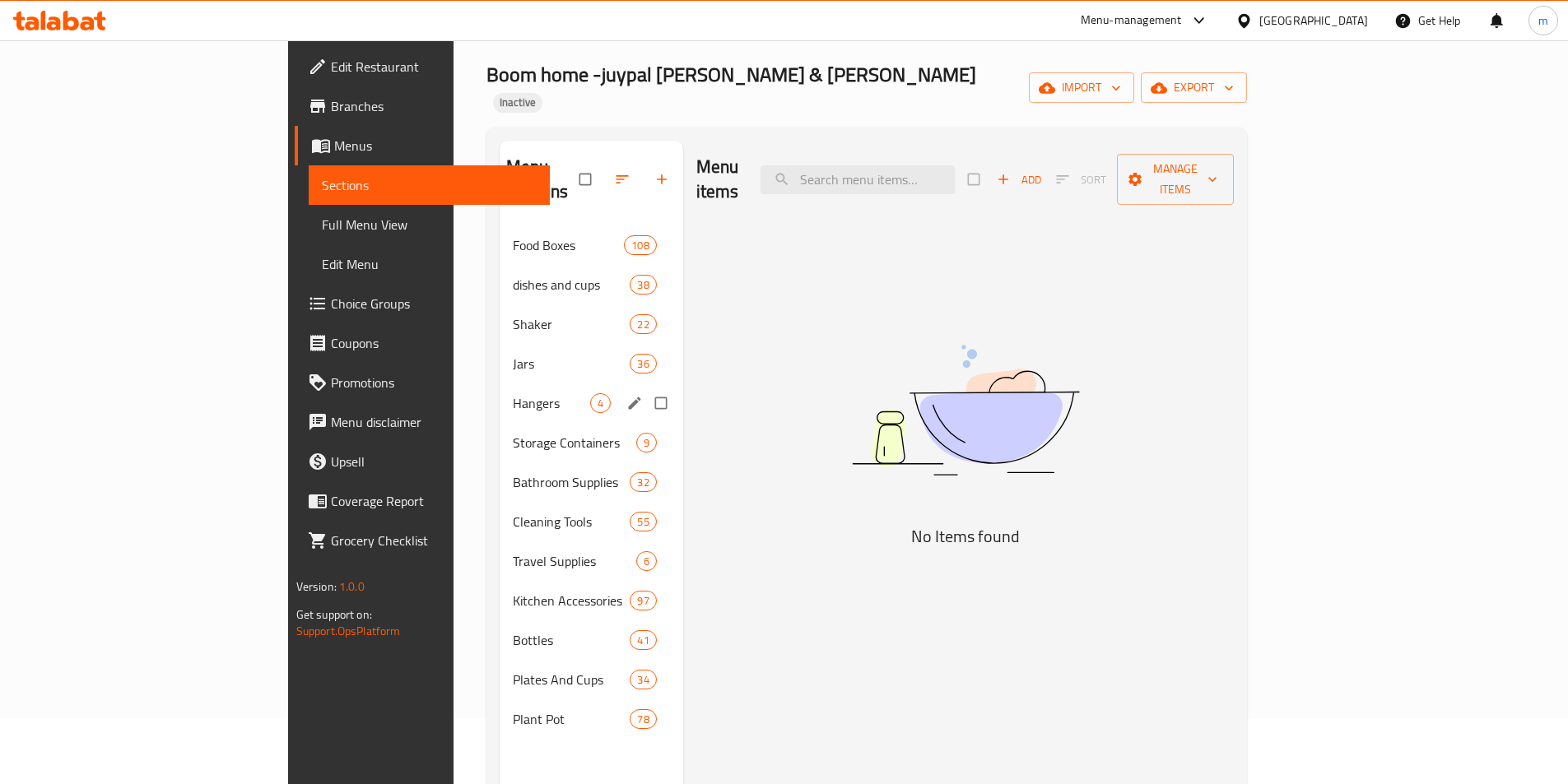
drag, startPoint x: 412, startPoint y: 240, endPoint x: 370, endPoint y: 355, distance: 122.4
click at [499, 355] on div "Food Boxes 108 dishes and cups 38 Shaker 22 Jars 36 Hangers 4 Storage Container…" at bounding box center [591, 482] width 184 height 513
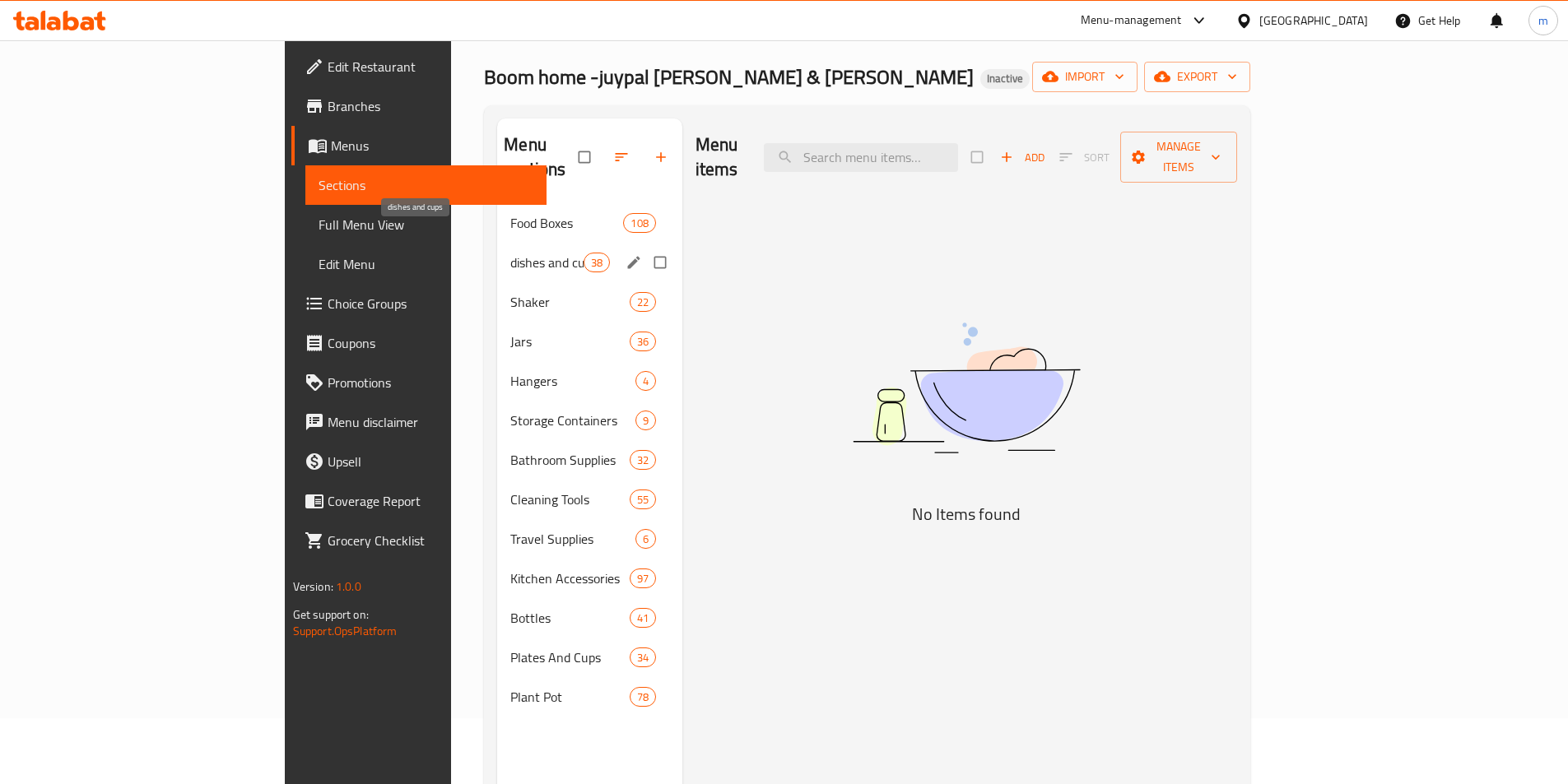
click at [511, 253] on span "dishes and cups" at bounding box center [546, 262] width 72 height 20
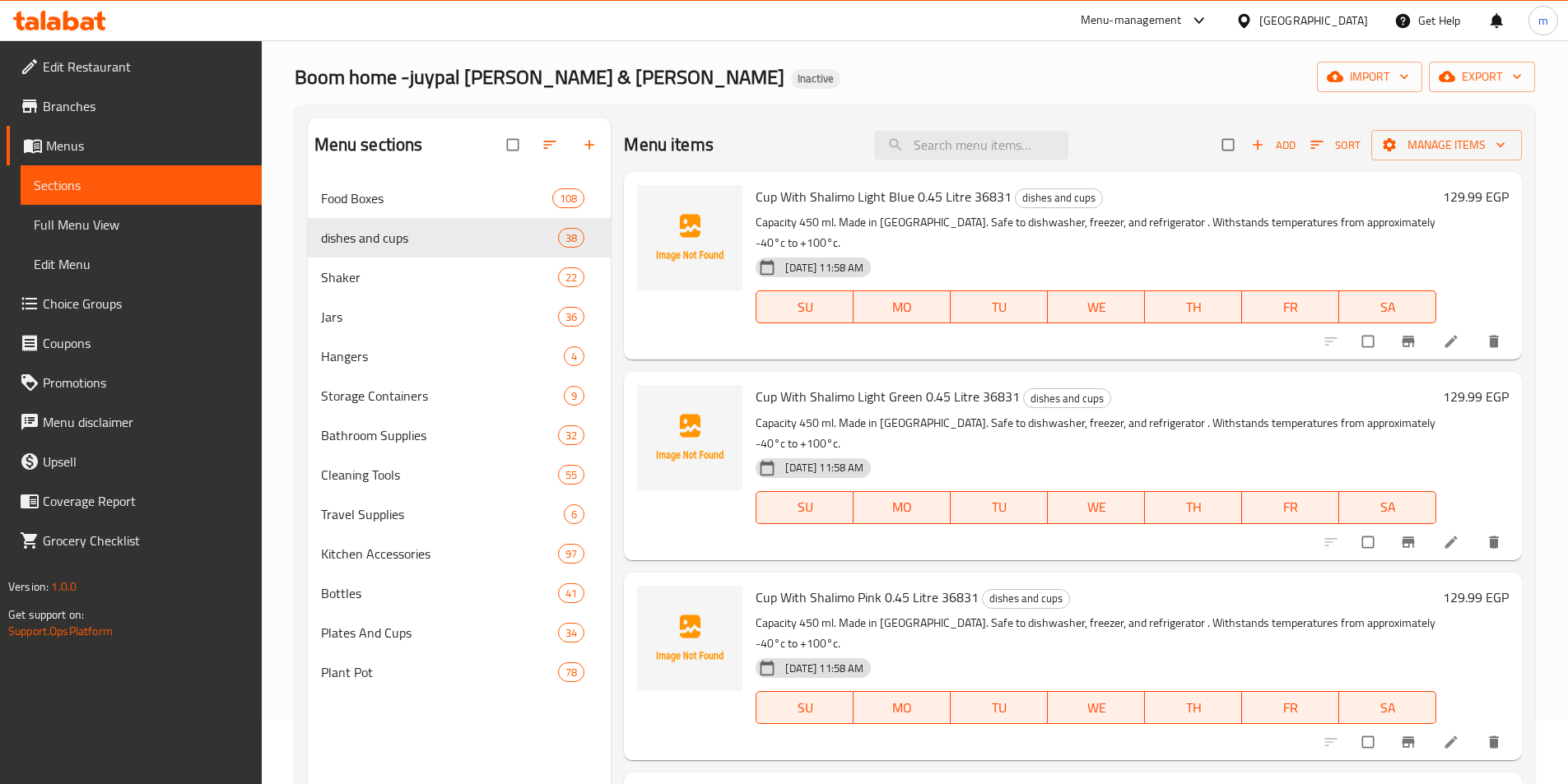
click at [1032, 195] on span "dishes and cups" at bounding box center [1059, 198] width 86 height 19
copy span "dishes and cups"
click at [1493, 81] on span "export" at bounding box center [1483, 78] width 80 height 21
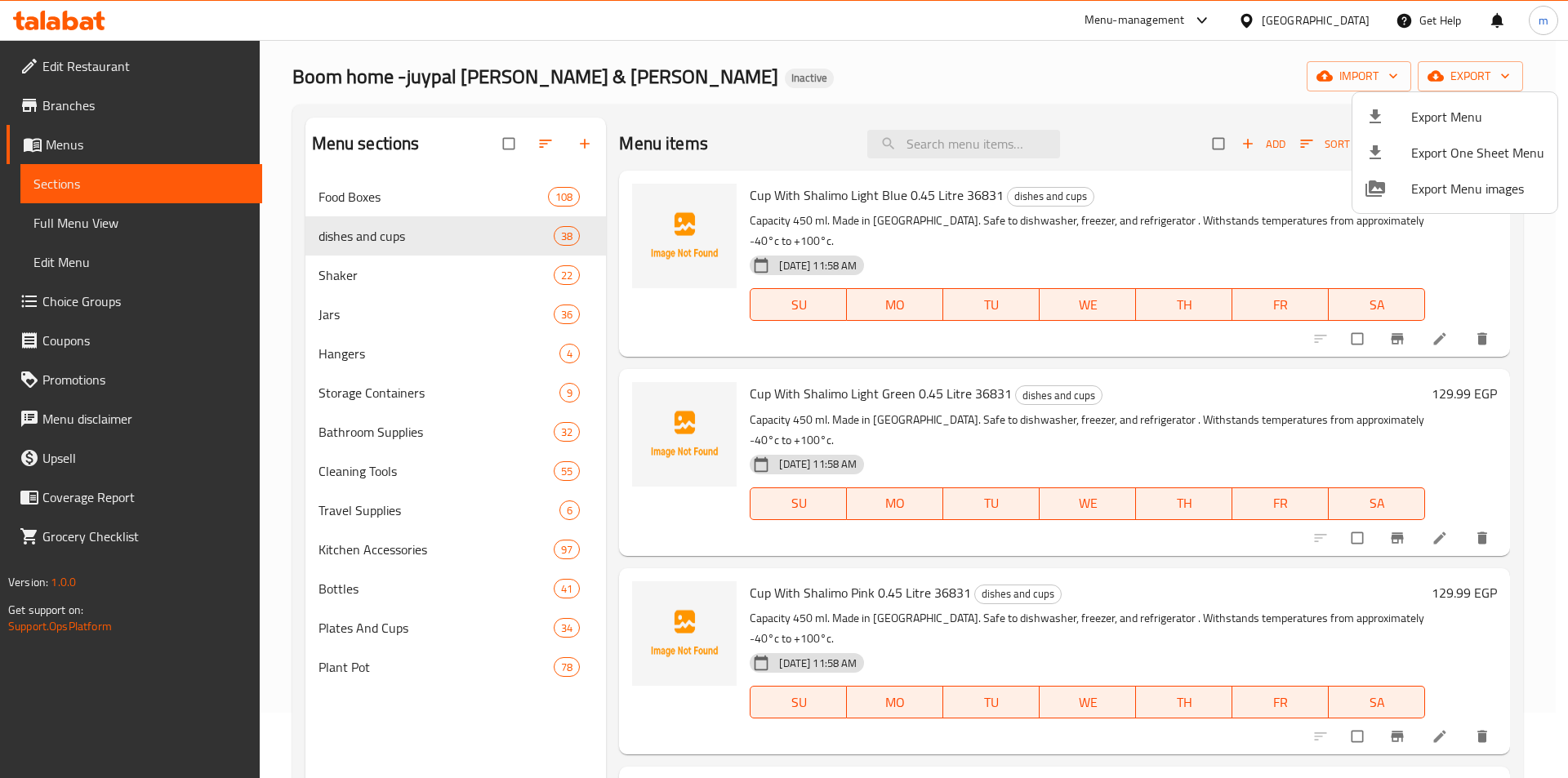
click at [1142, 117] on div at bounding box center [784, 389] width 1568 height 778
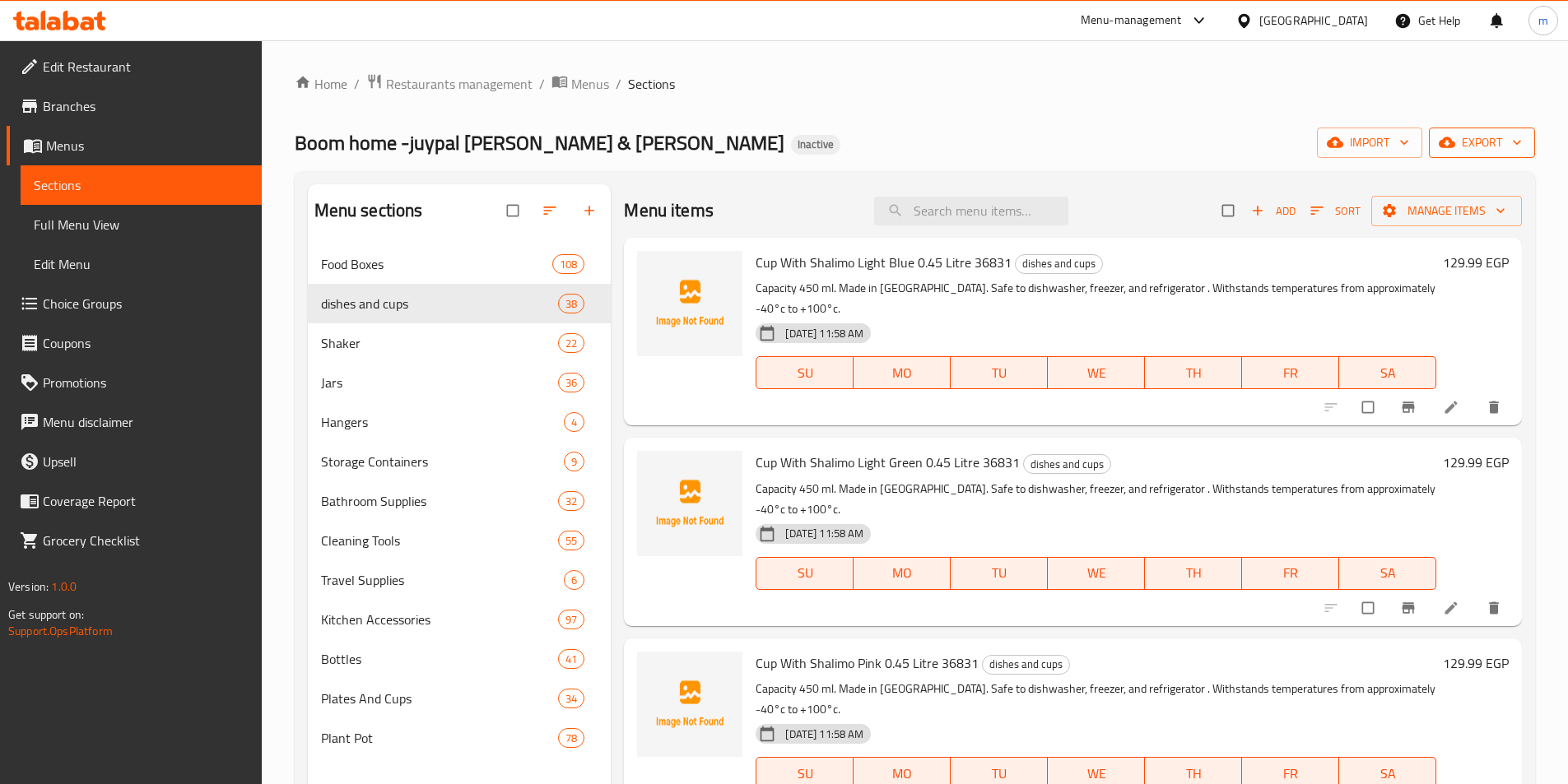
click at [1504, 152] on span "export" at bounding box center [1483, 143] width 80 height 21
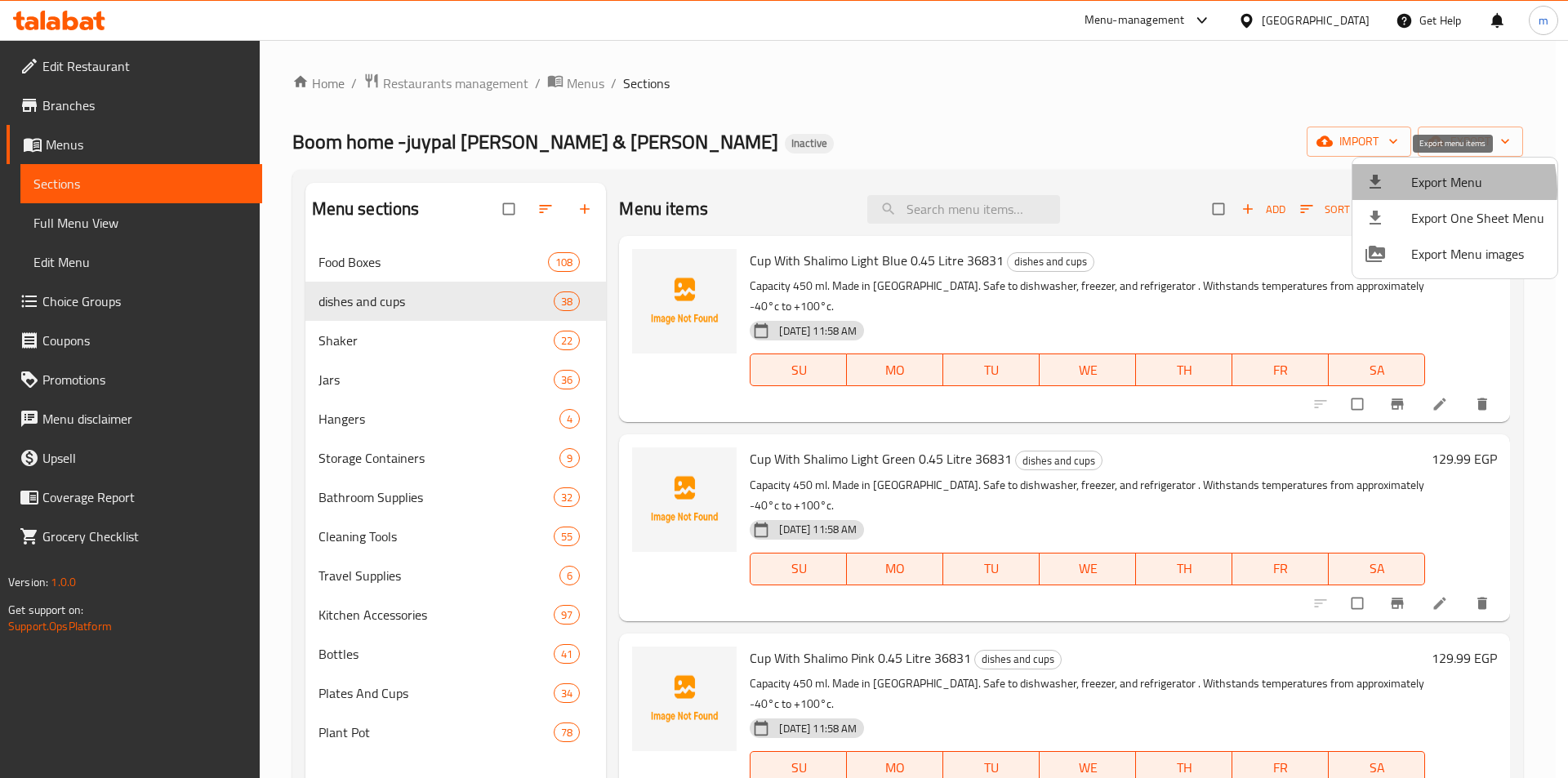
click at [1427, 189] on span "Export Menu" at bounding box center [1478, 182] width 133 height 20
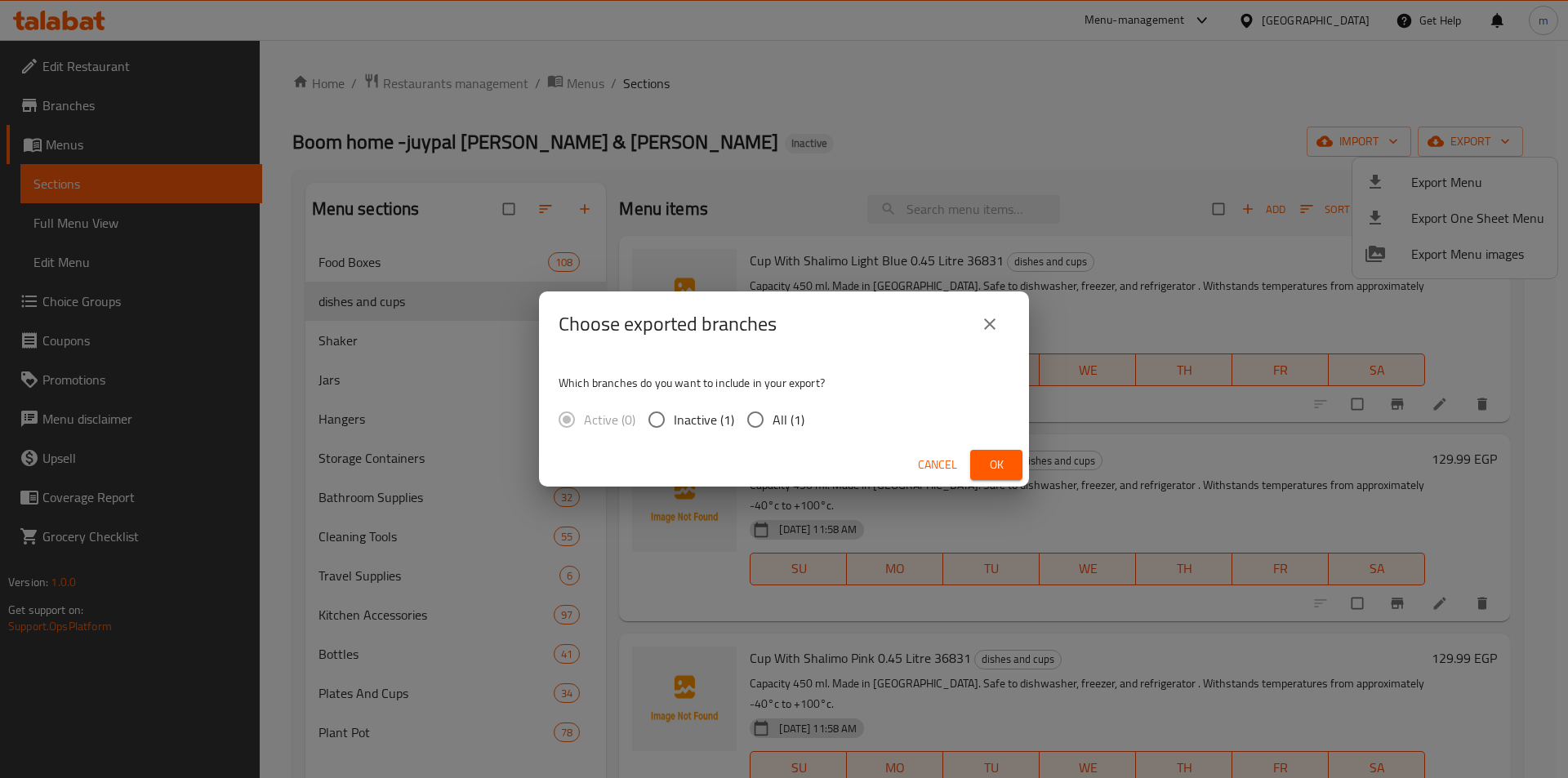
click at [763, 426] on input "All (1)" at bounding box center [756, 420] width 35 height 35
radio input "true"
click at [988, 454] on button "Ok" at bounding box center [996, 464] width 52 height 30
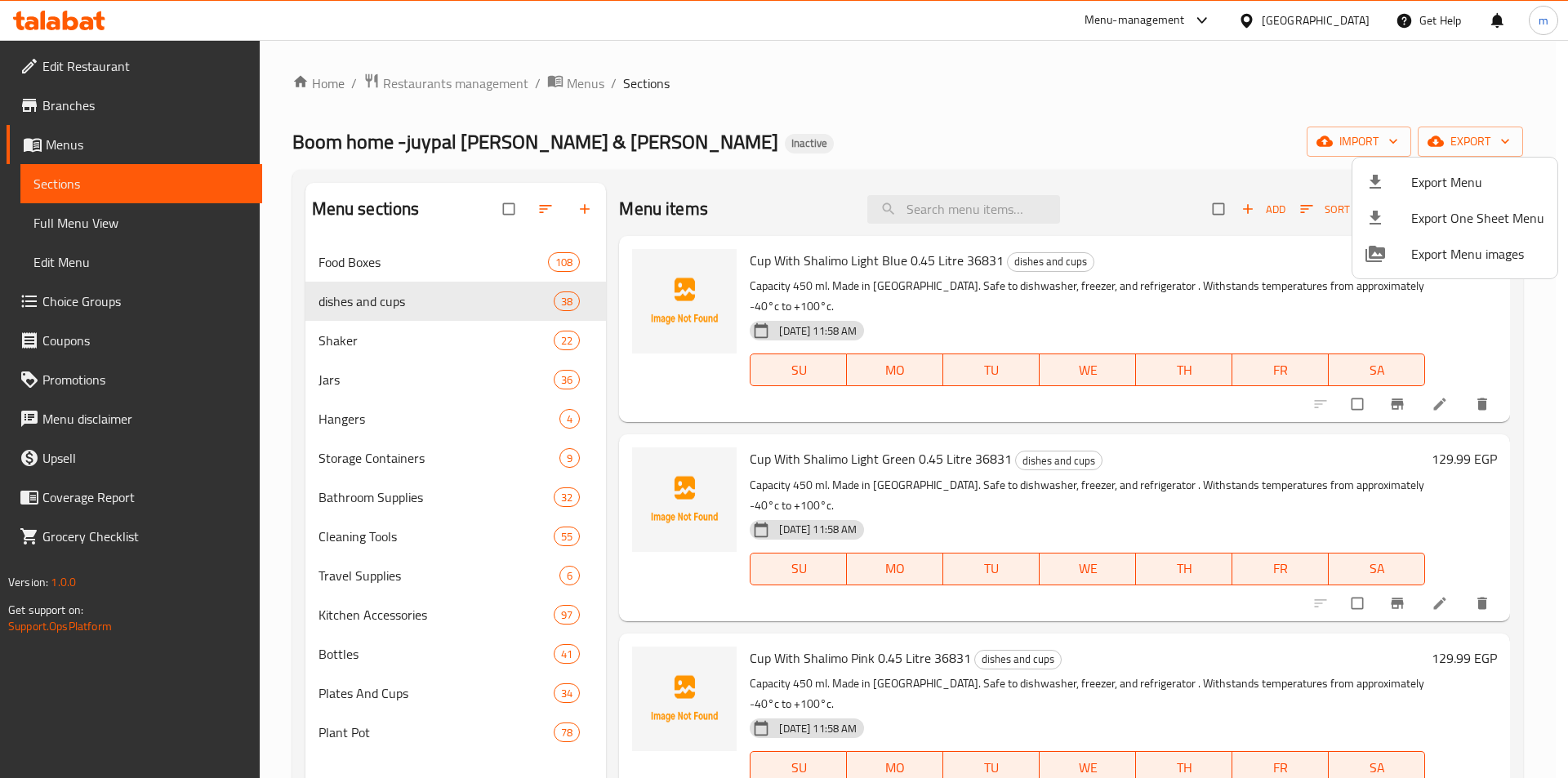
click at [75, 144] on div at bounding box center [784, 389] width 1568 height 778
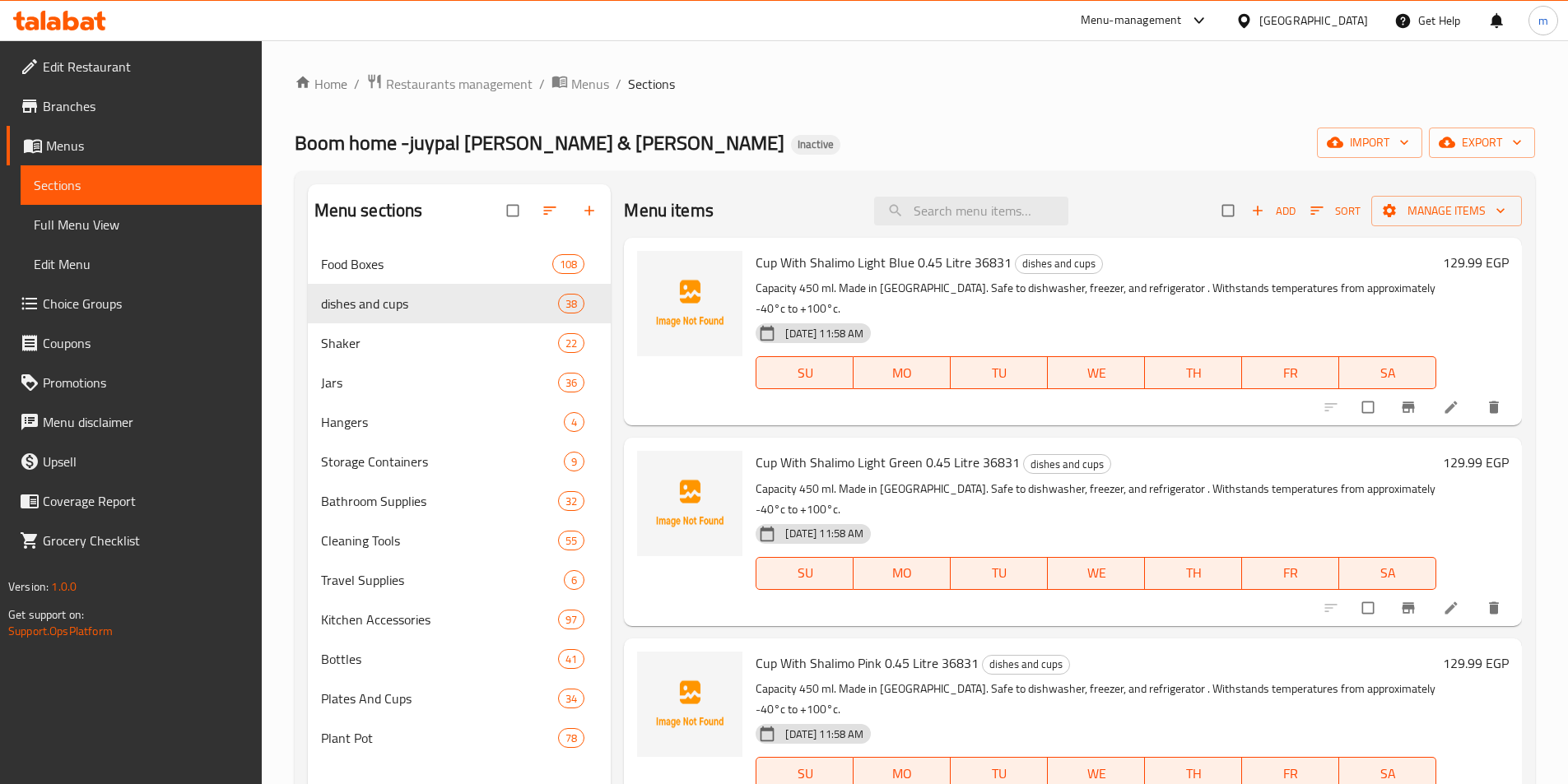
click at [89, 141] on span "Menus" at bounding box center [147, 145] width 202 height 20
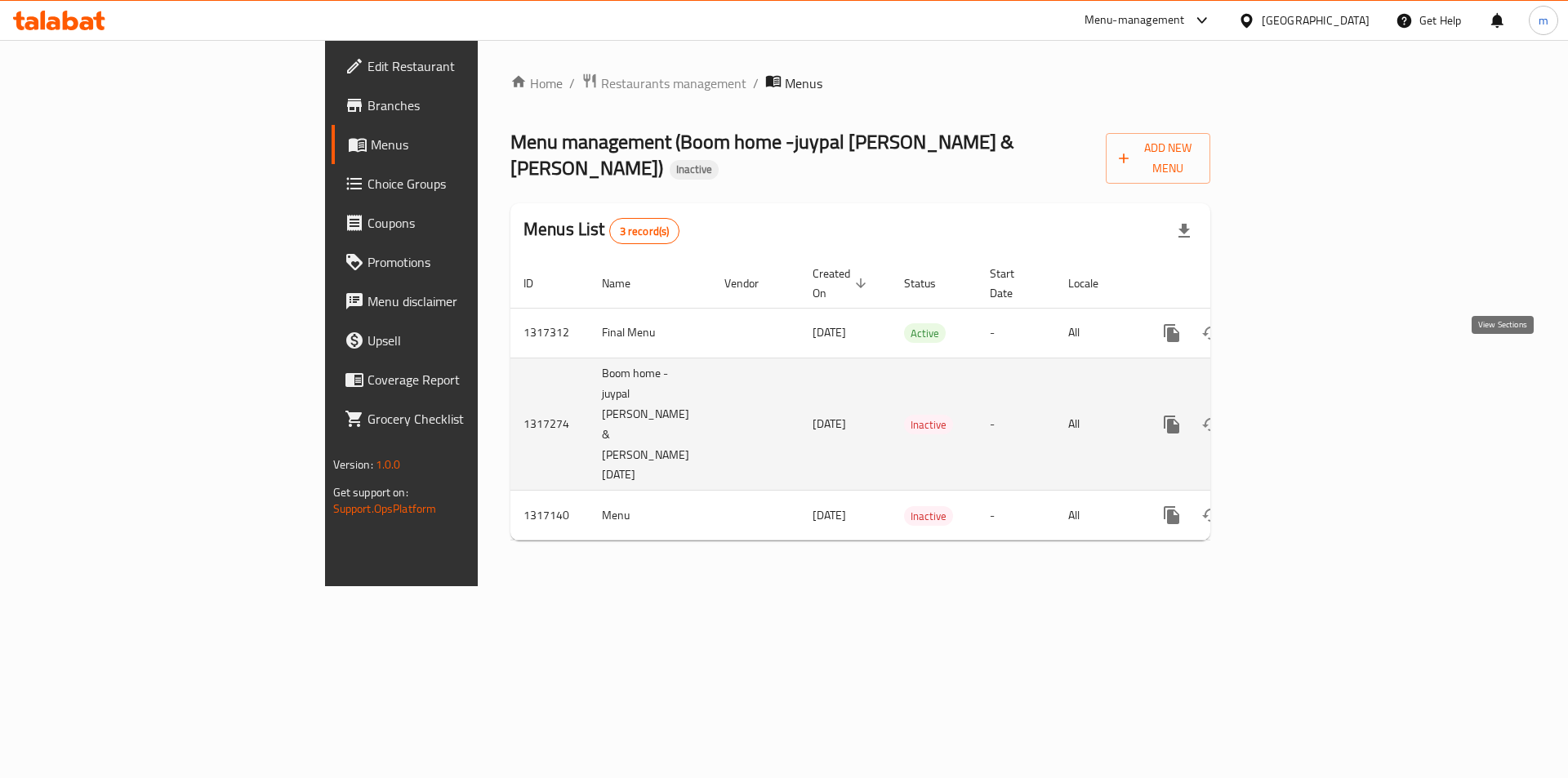
click at [1300, 415] on icon "enhanced table" at bounding box center [1290, 424] width 20 height 20
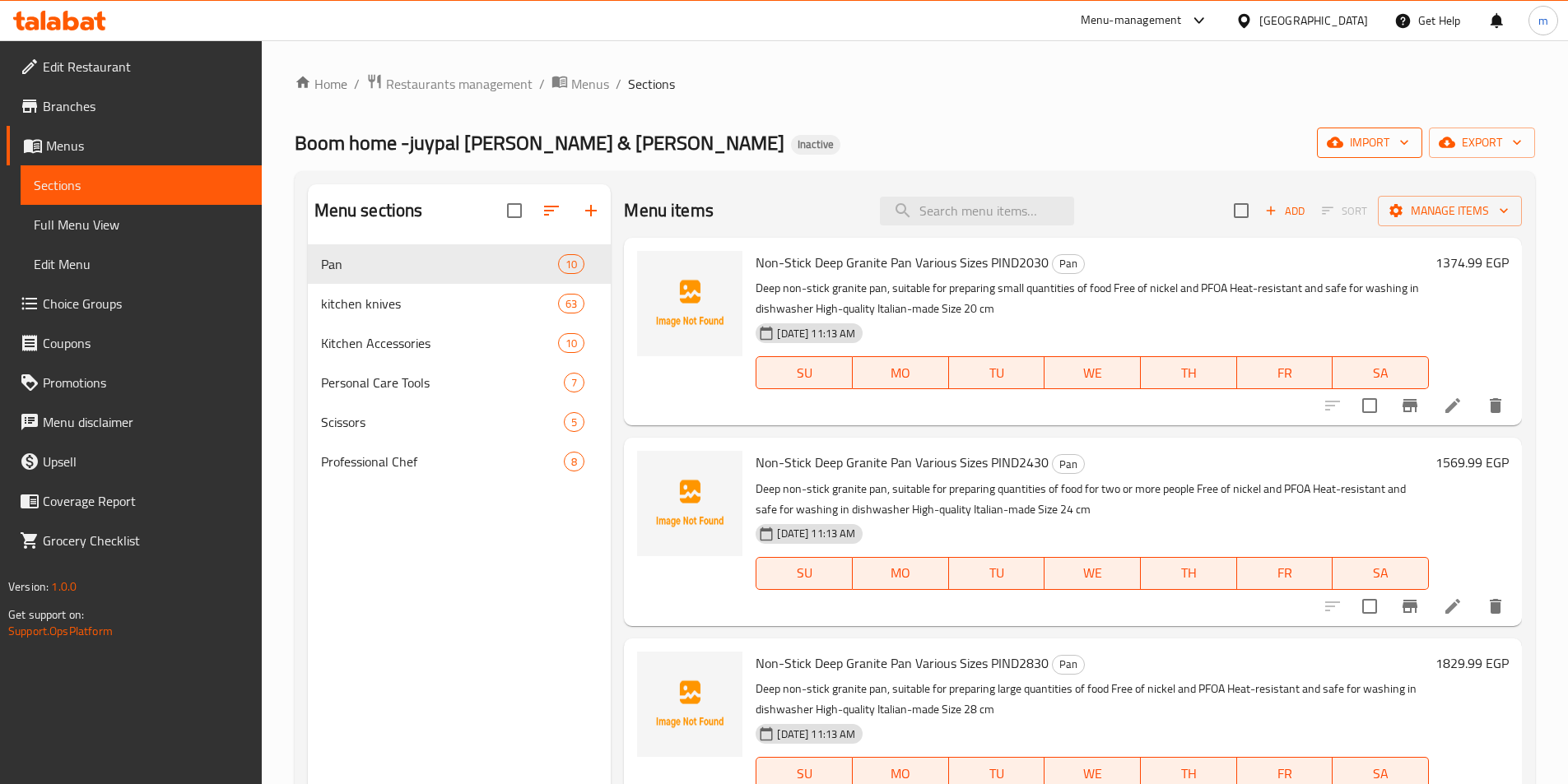
click at [1347, 141] on span "import" at bounding box center [1369, 143] width 79 height 21
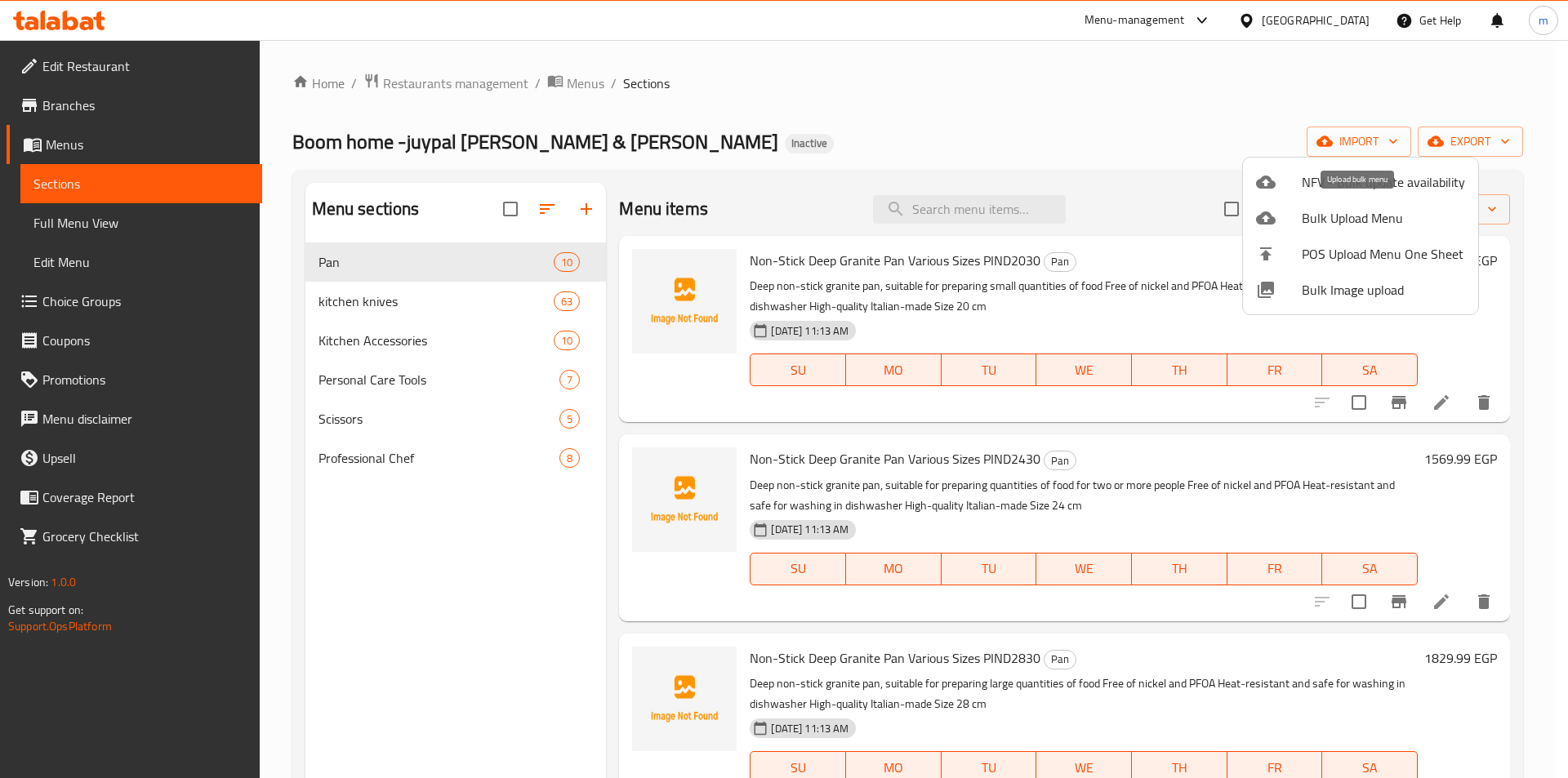
click at [1325, 222] on span "Bulk Upload Menu" at bounding box center [1384, 218] width 163 height 20
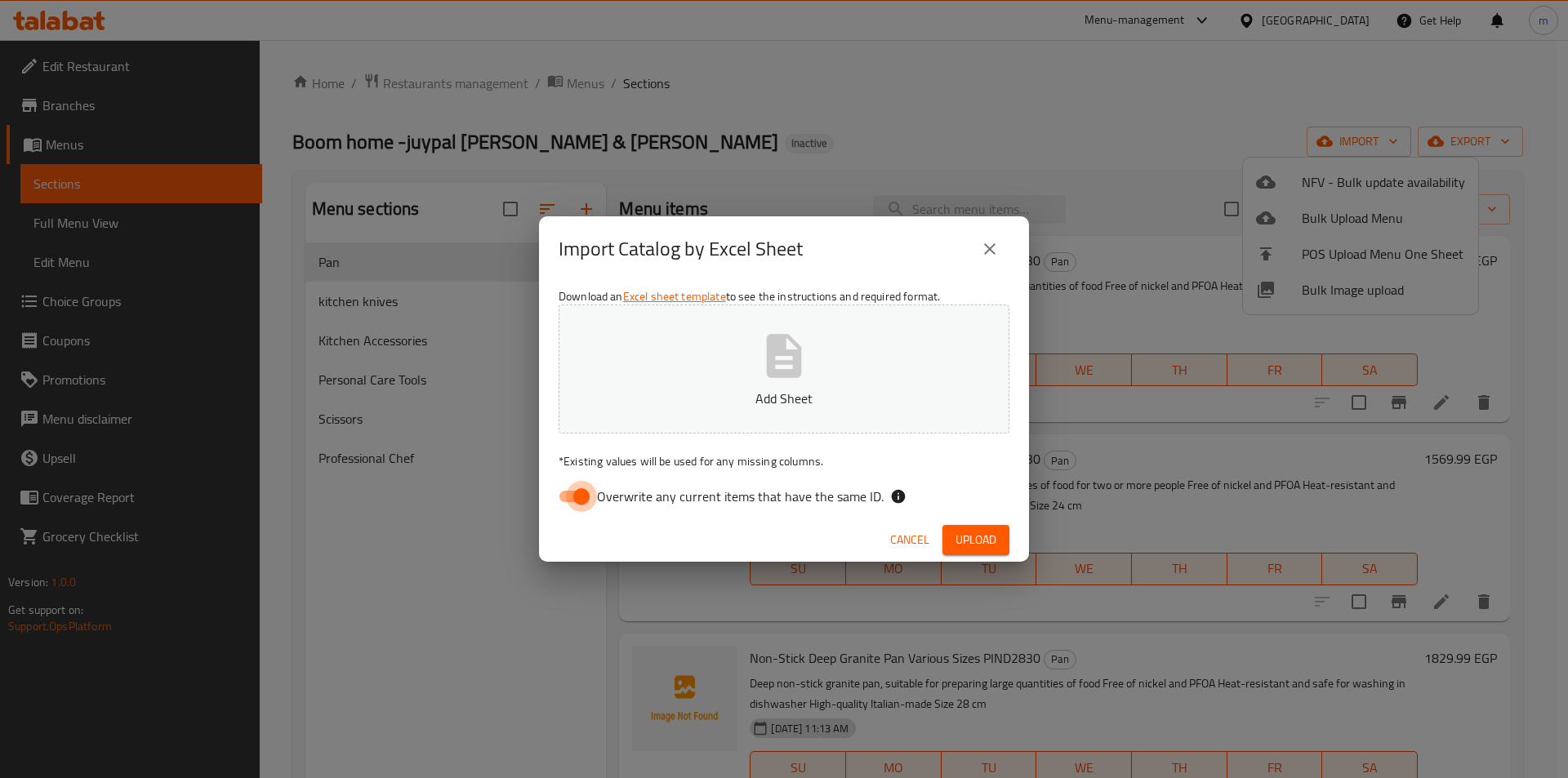
click at [586, 489] on input "Overwrite any current items that have the same ID." at bounding box center [582, 496] width 93 height 31
checkbox input "false"
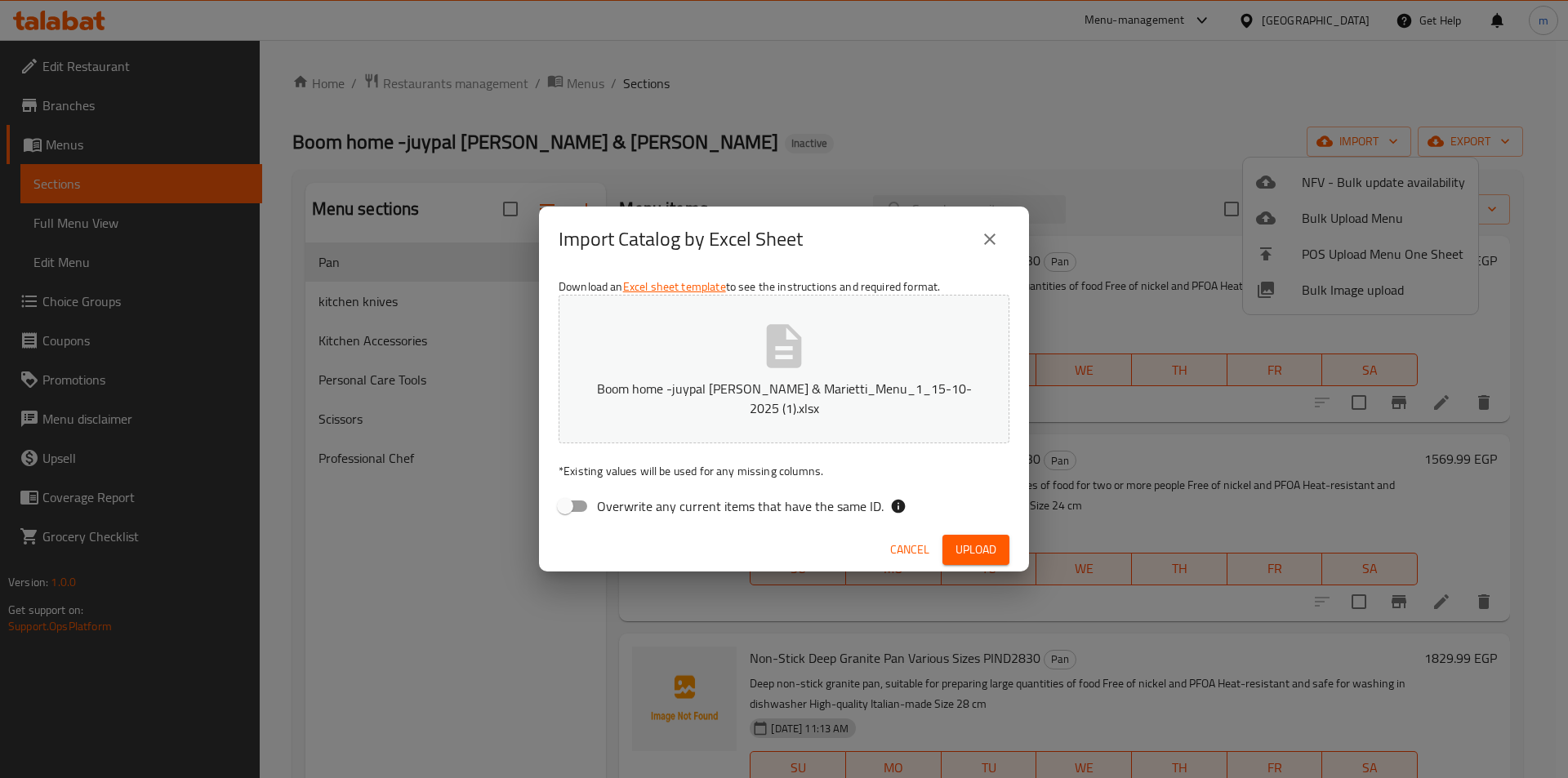
click at [984, 539] on span "Upload" at bounding box center [976, 550] width 41 height 21
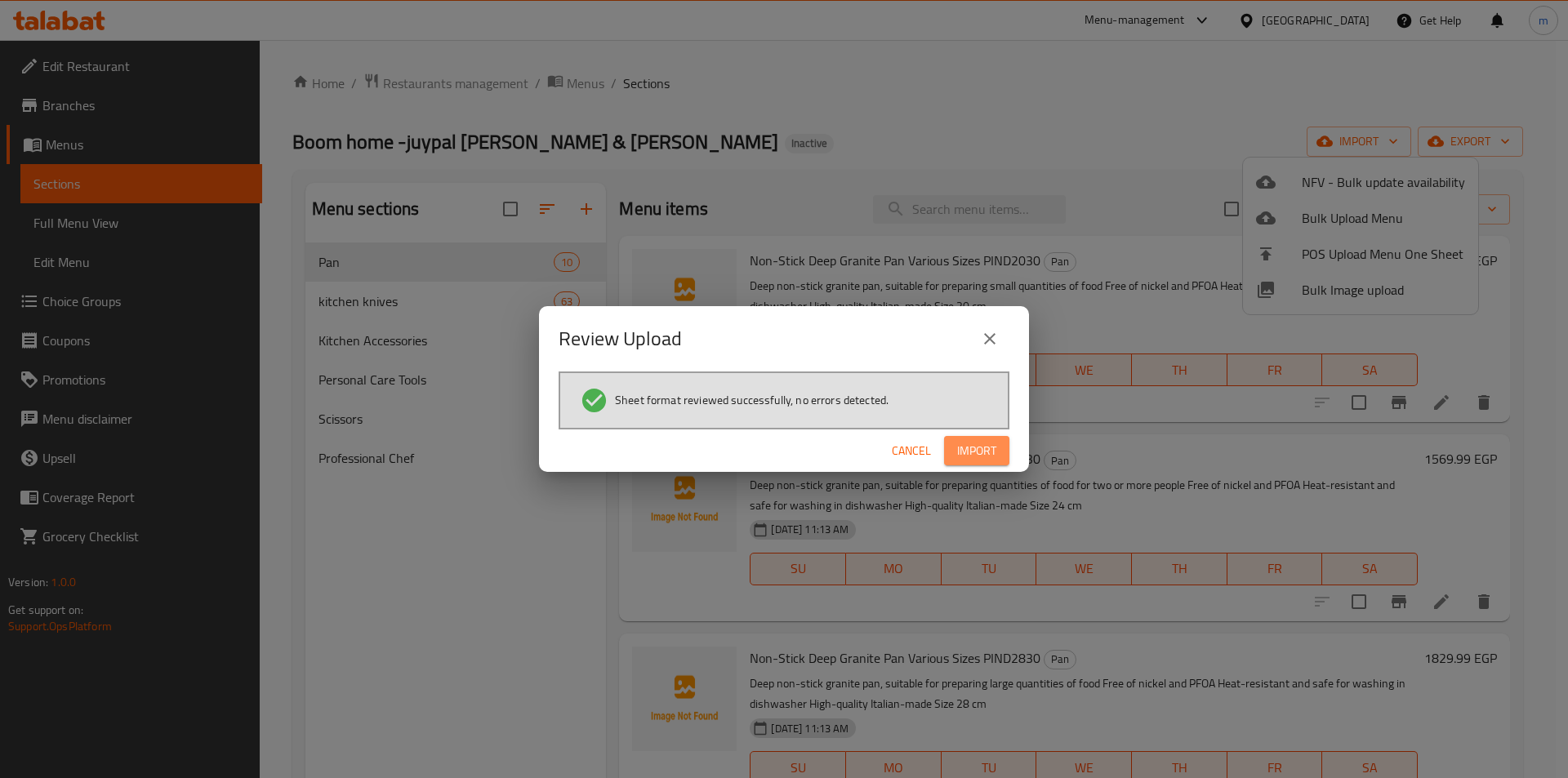
click at [983, 456] on span "Import" at bounding box center [976, 451] width 39 height 21
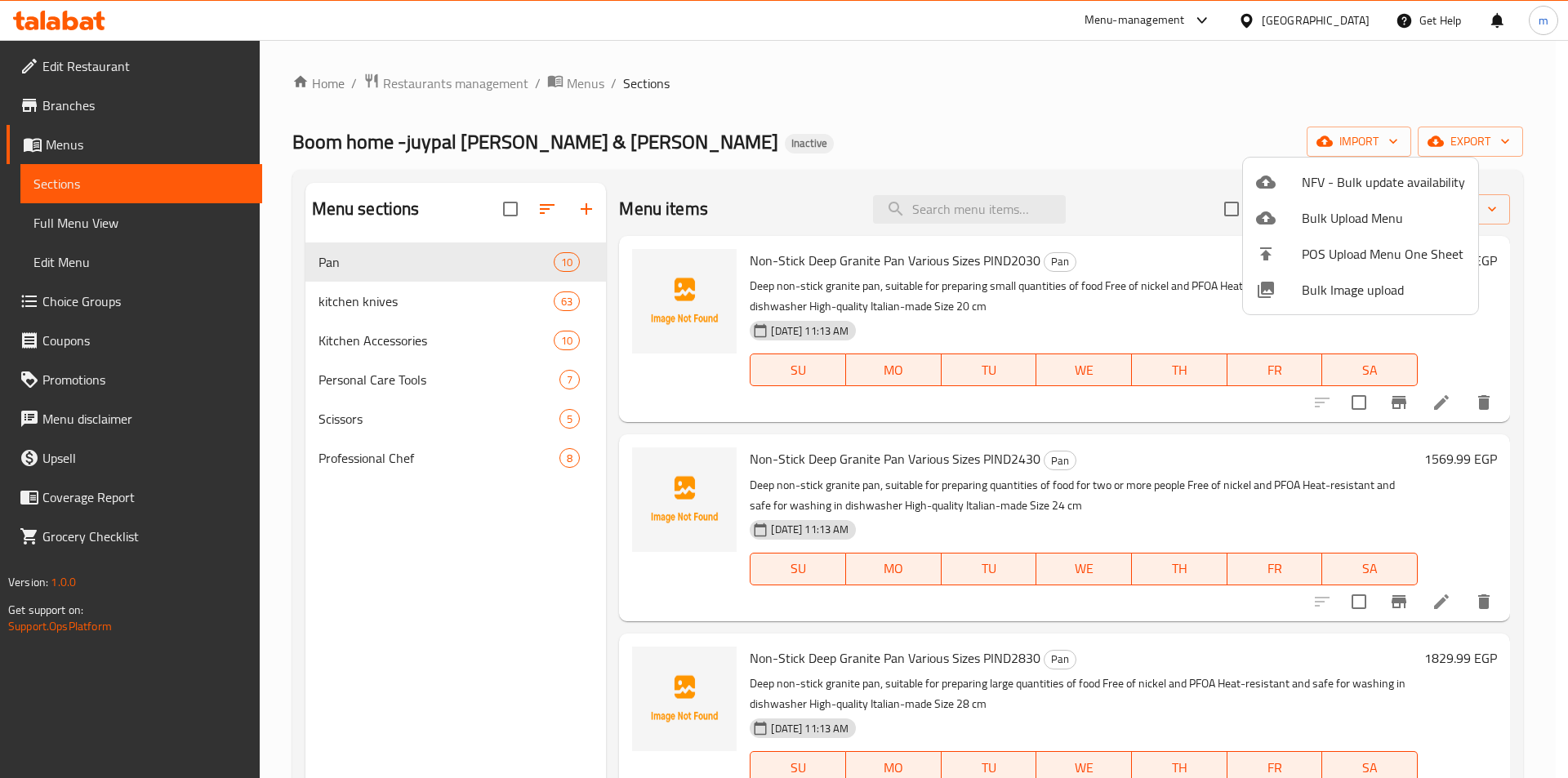
click at [790, 206] on div at bounding box center [784, 389] width 1568 height 778
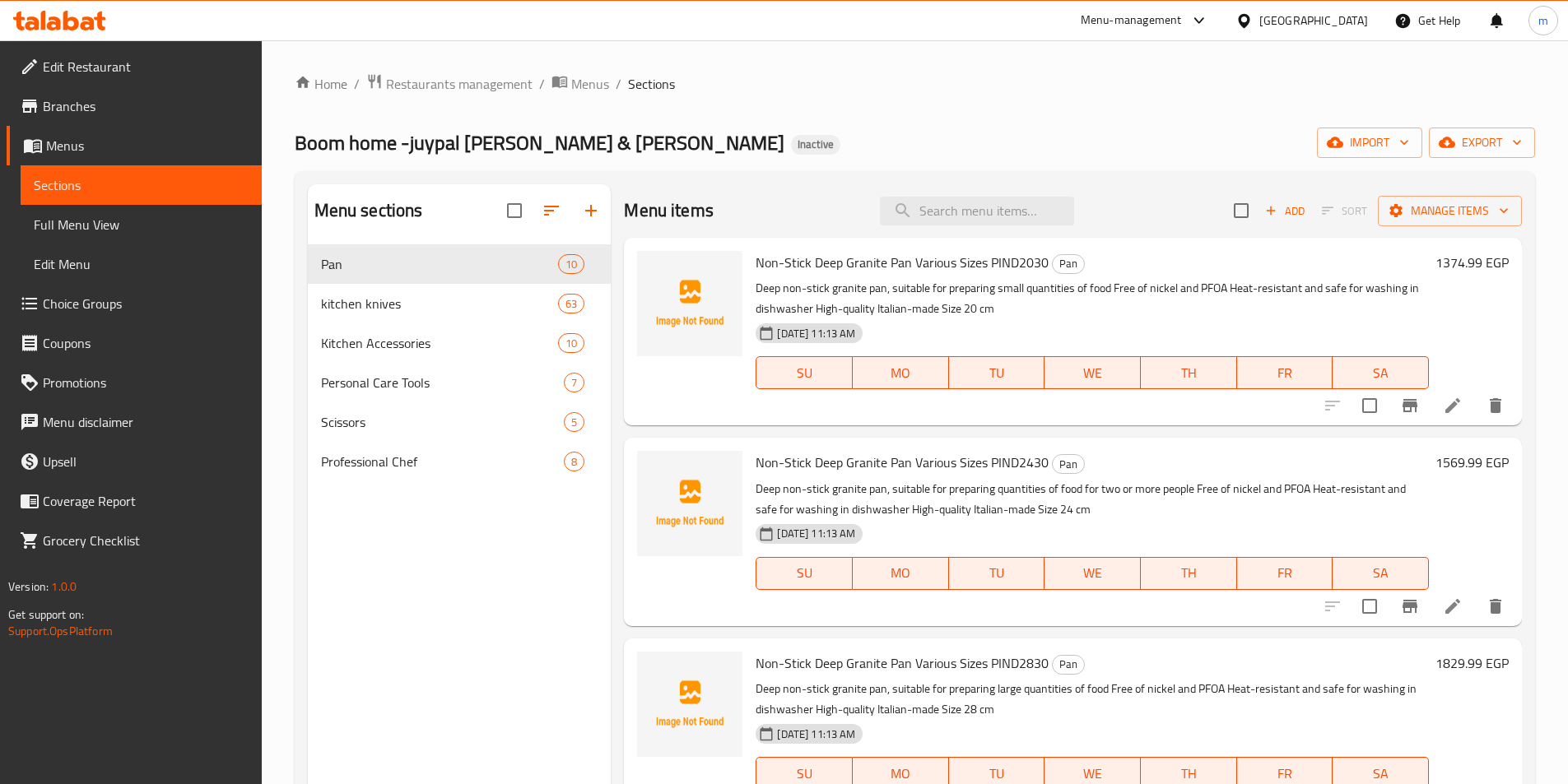
click at [472, 563] on div "Menu sections Pan 10 kitchen knives 63 Kitchen Accessories 10 Personal Care Too…" at bounding box center [459, 577] width 304 height 784
click at [452, 585] on div "Menu sections Pan 10 kitchen knives 63 Kitchen Accessories 10 Personal Care Too…" at bounding box center [459, 577] width 304 height 784
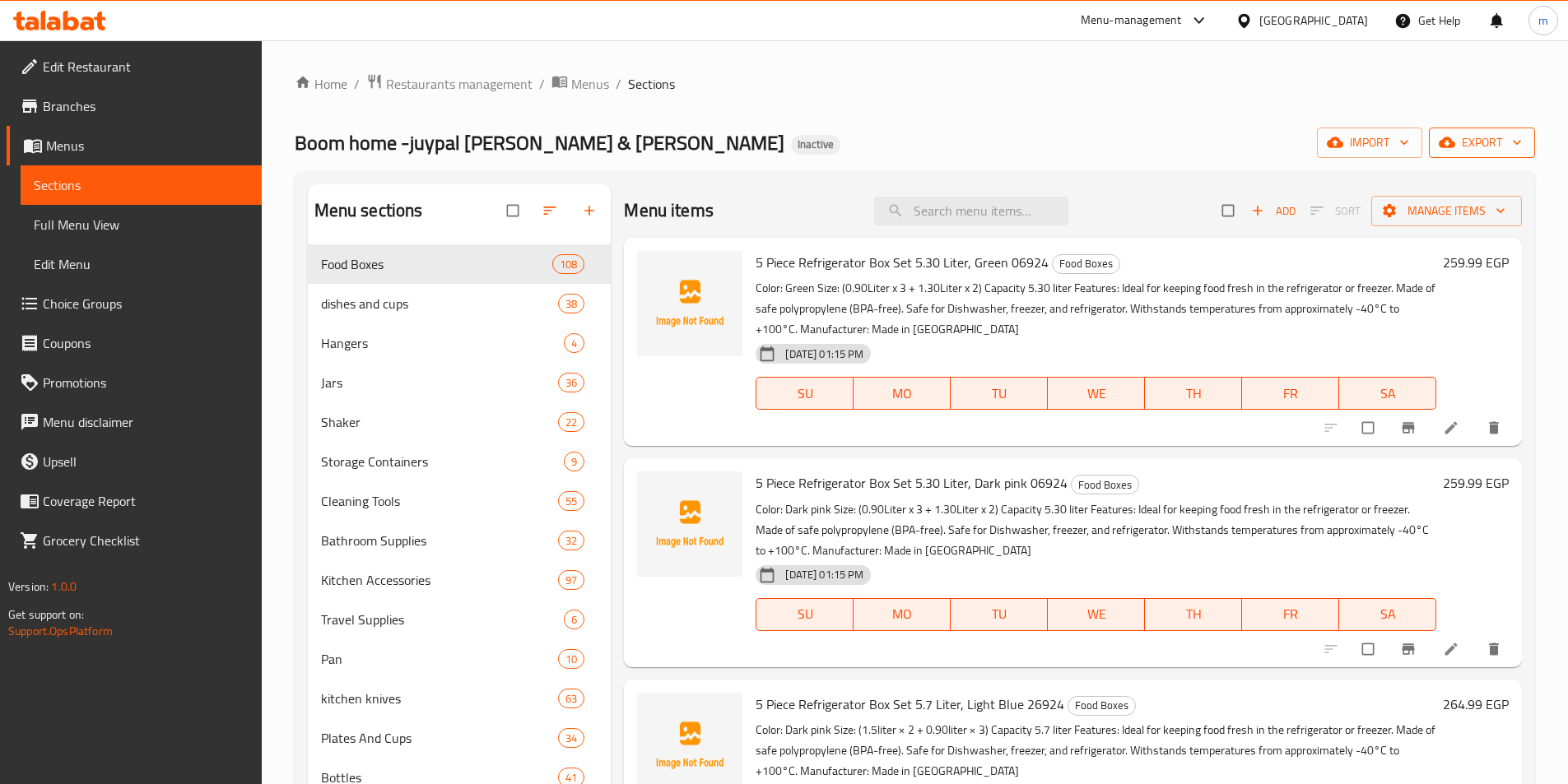
click at [1505, 141] on span "export" at bounding box center [1483, 143] width 80 height 21
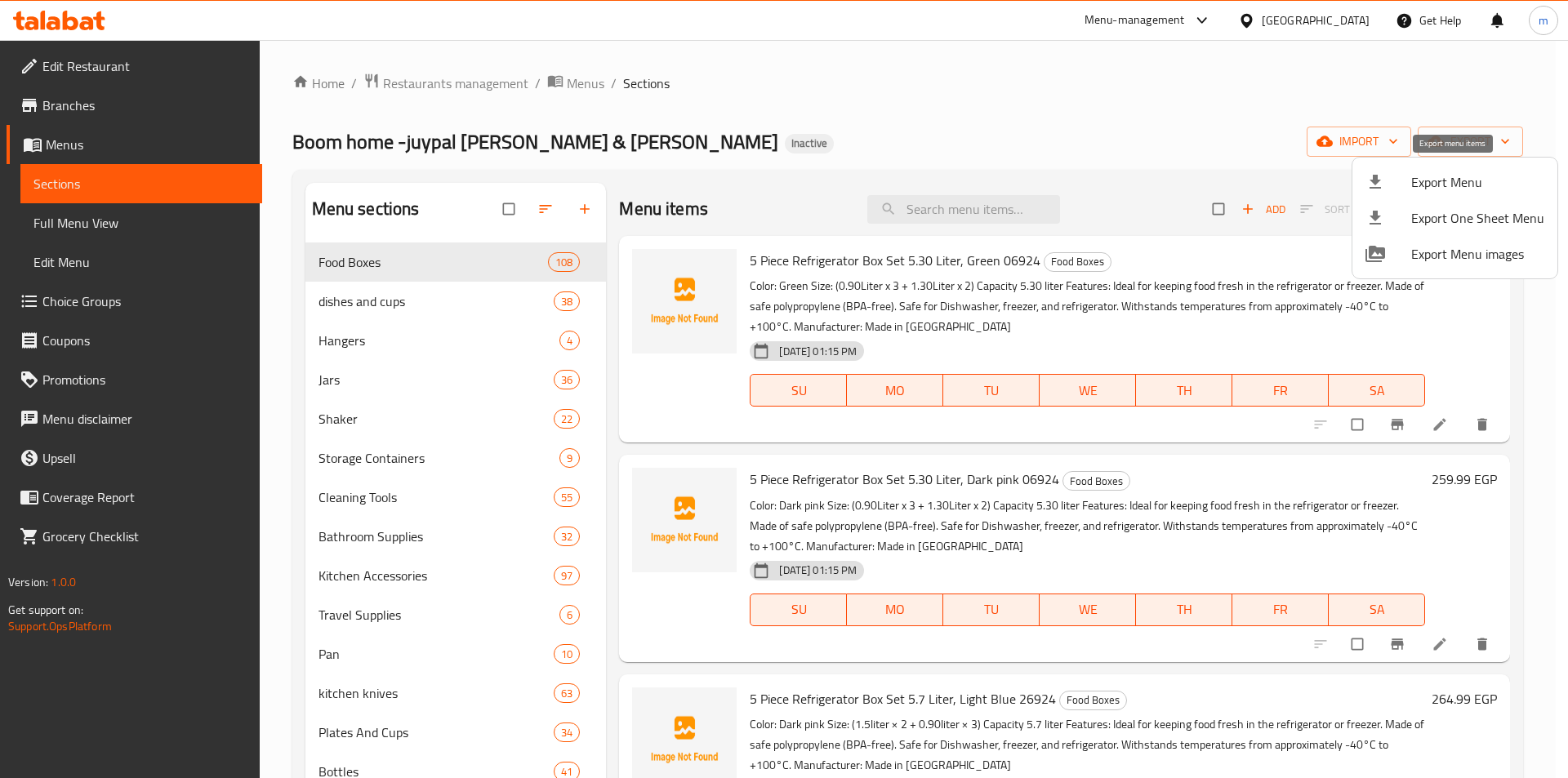
click at [1492, 179] on span "Export Menu" at bounding box center [1478, 182] width 133 height 20
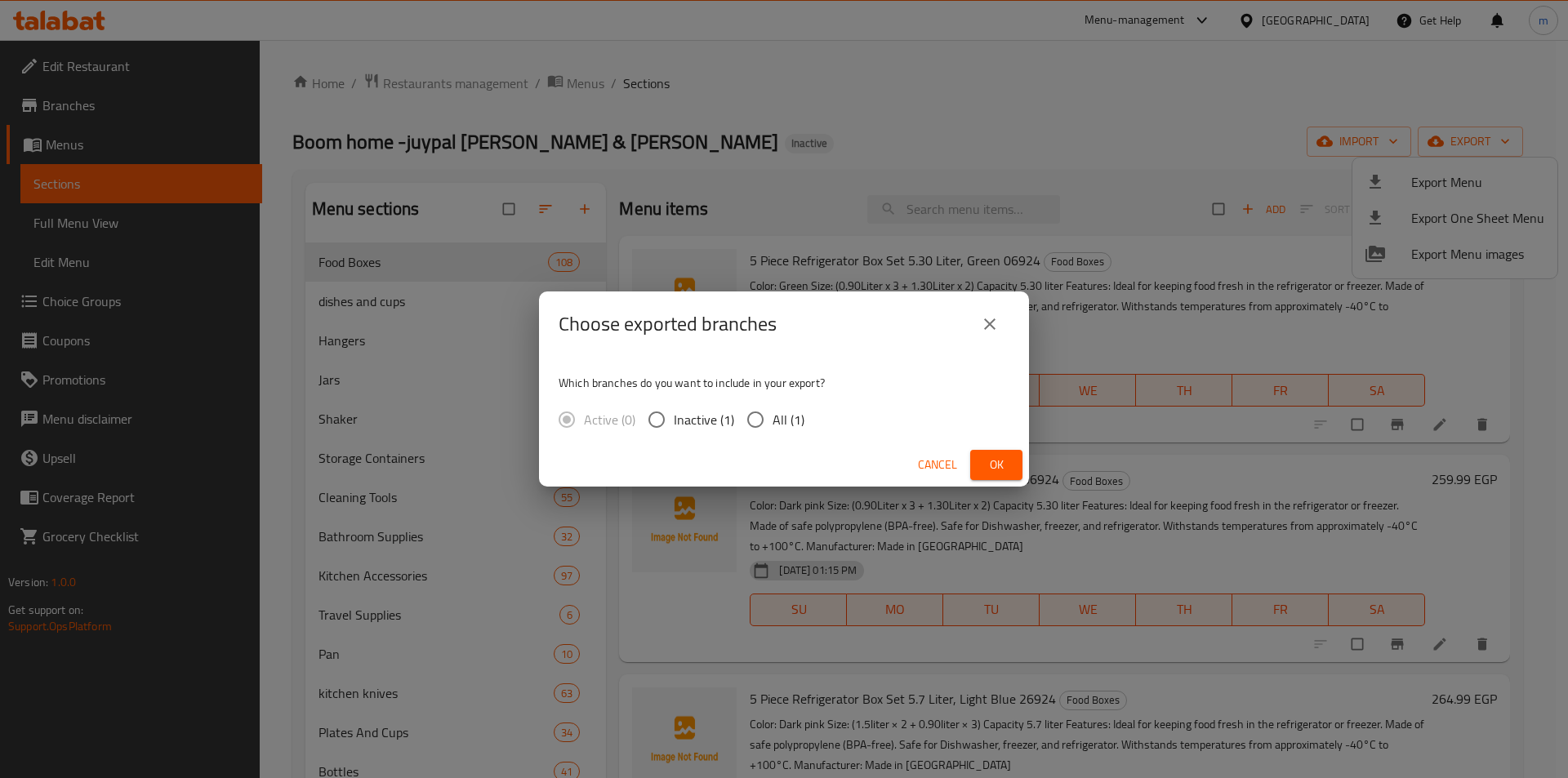
click at [773, 420] on span "All (1)" at bounding box center [789, 419] width 32 height 20
click at [772, 420] on input "All (1)" at bounding box center [756, 420] width 35 height 35
radio input "true"
click at [980, 463] on button "Ok" at bounding box center [996, 464] width 52 height 30
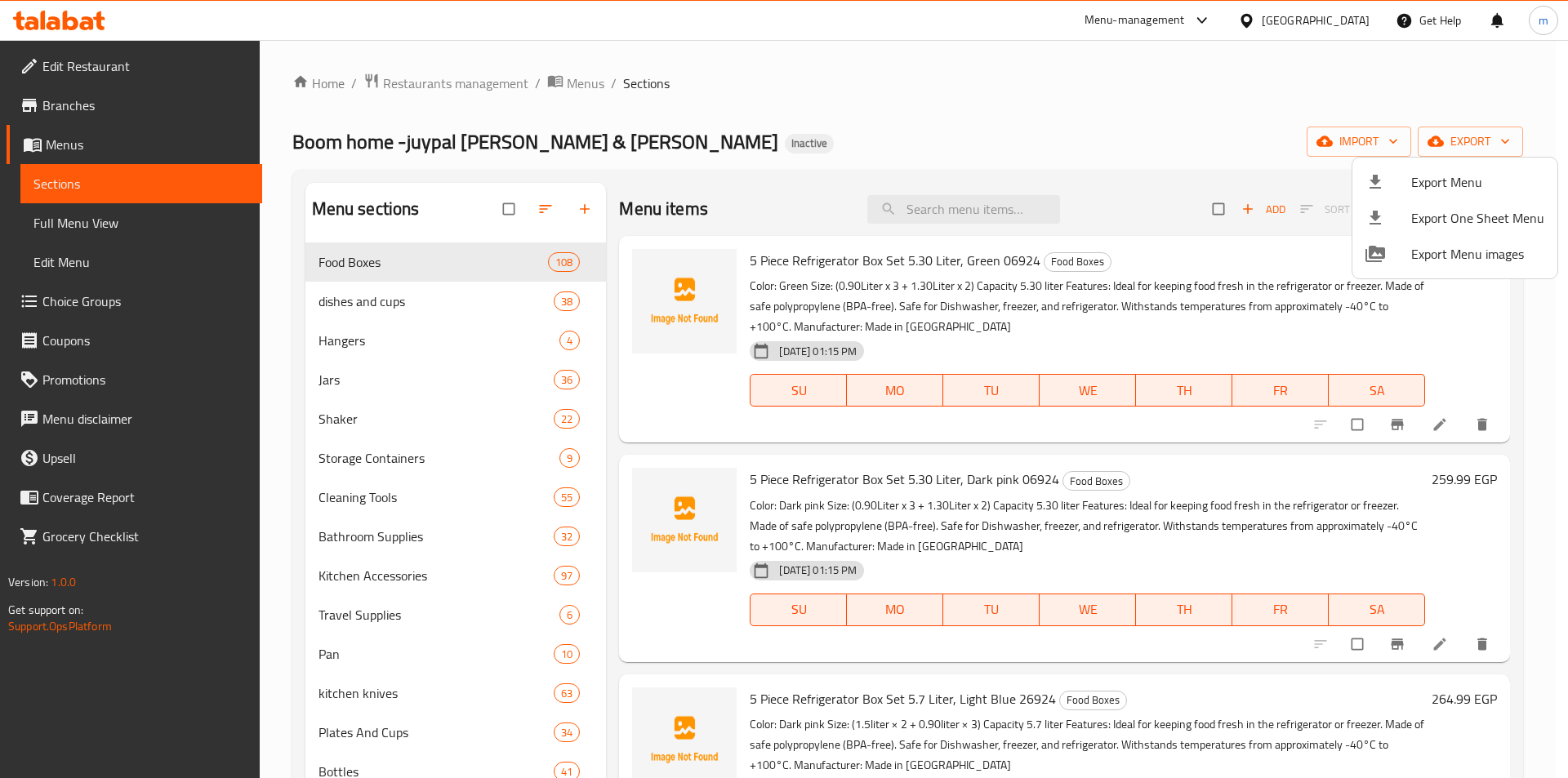
click at [706, 114] on div at bounding box center [784, 389] width 1568 height 778
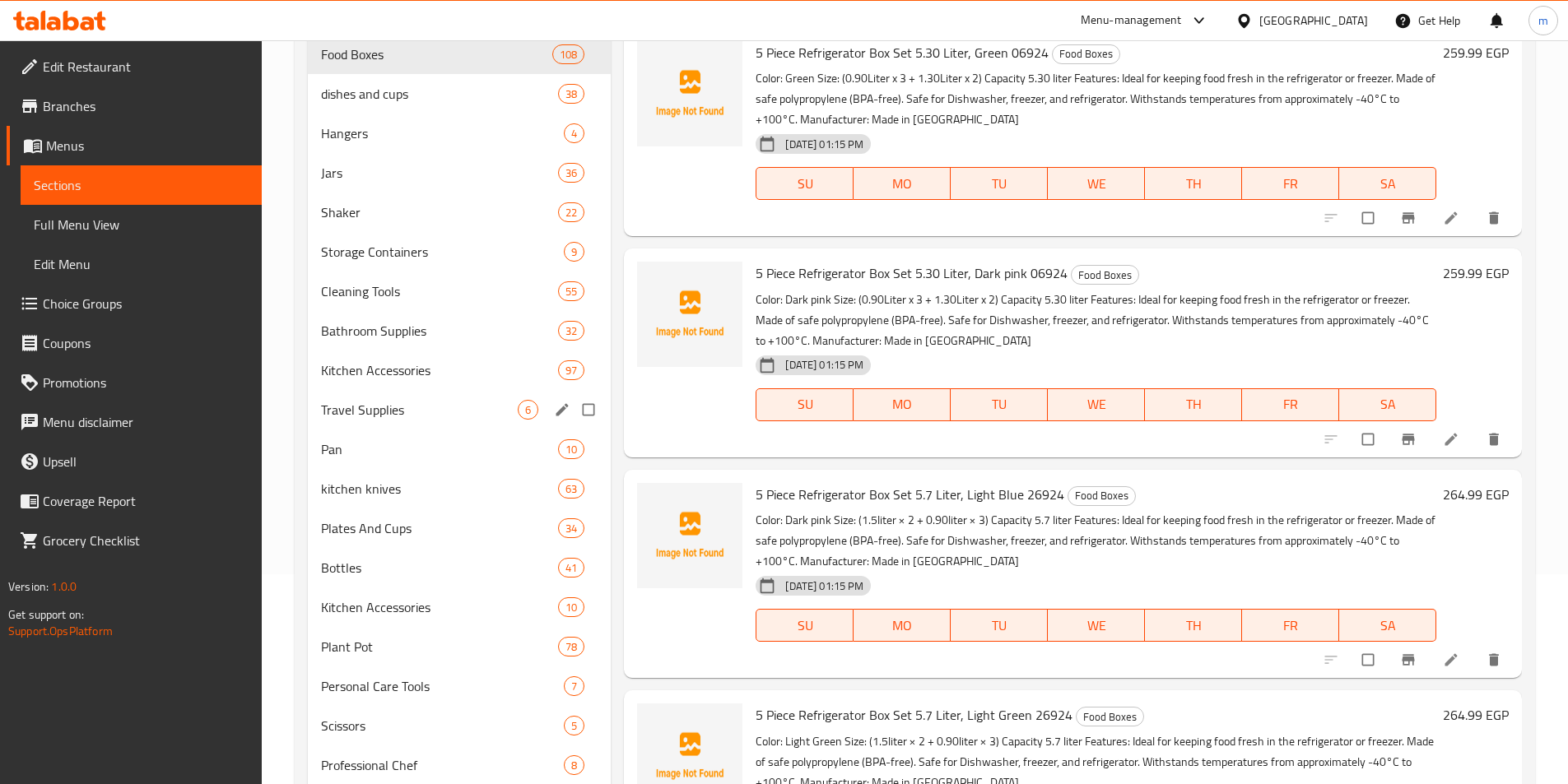
scroll to position [247, 0]
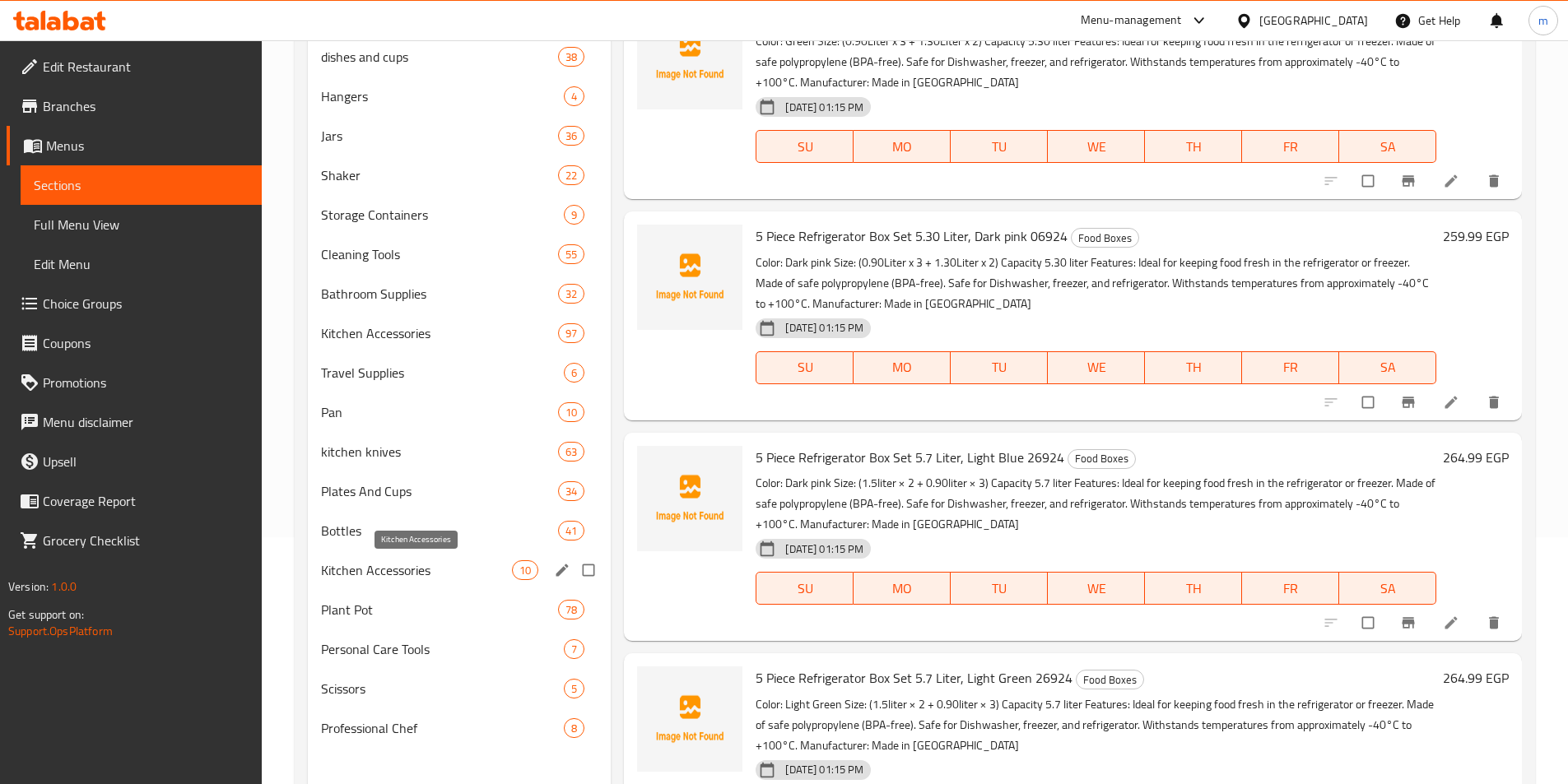
click at [458, 571] on span "Kitchen Accessories" at bounding box center [417, 570] width 192 height 20
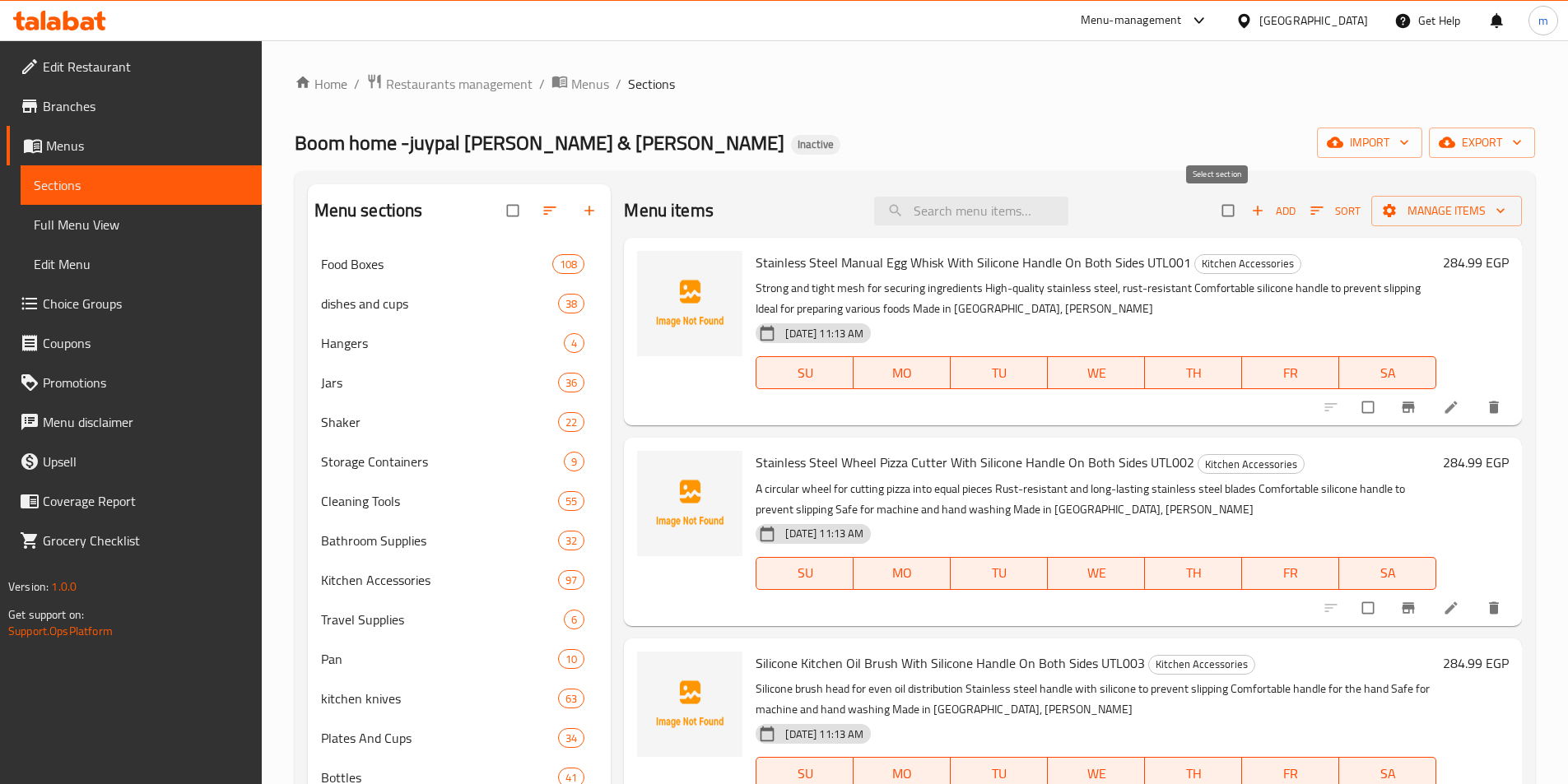
click at [1225, 208] on input "checkbox" at bounding box center [1230, 211] width 35 height 31
checkbox input "true"
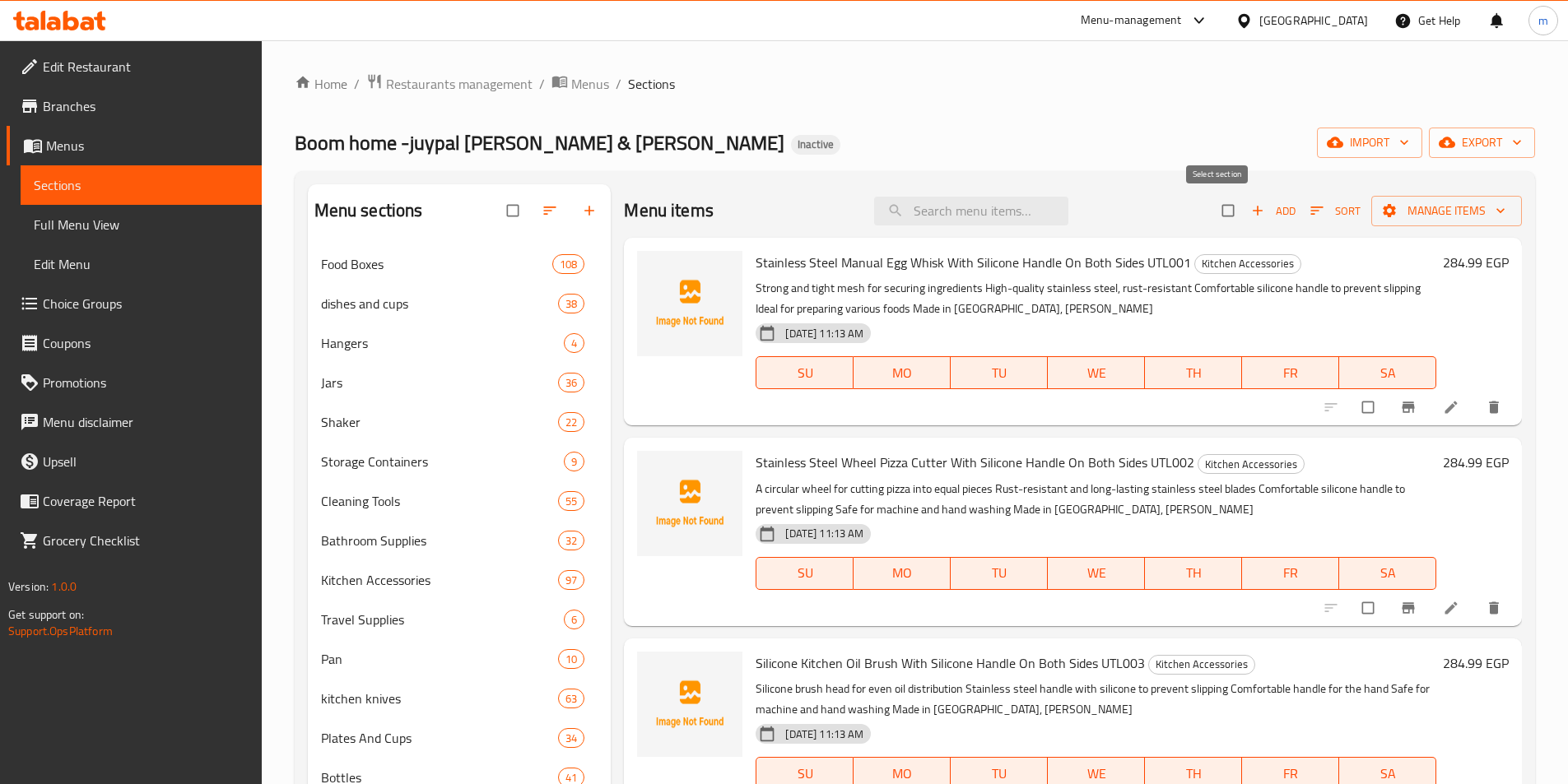
checkbox input "true"
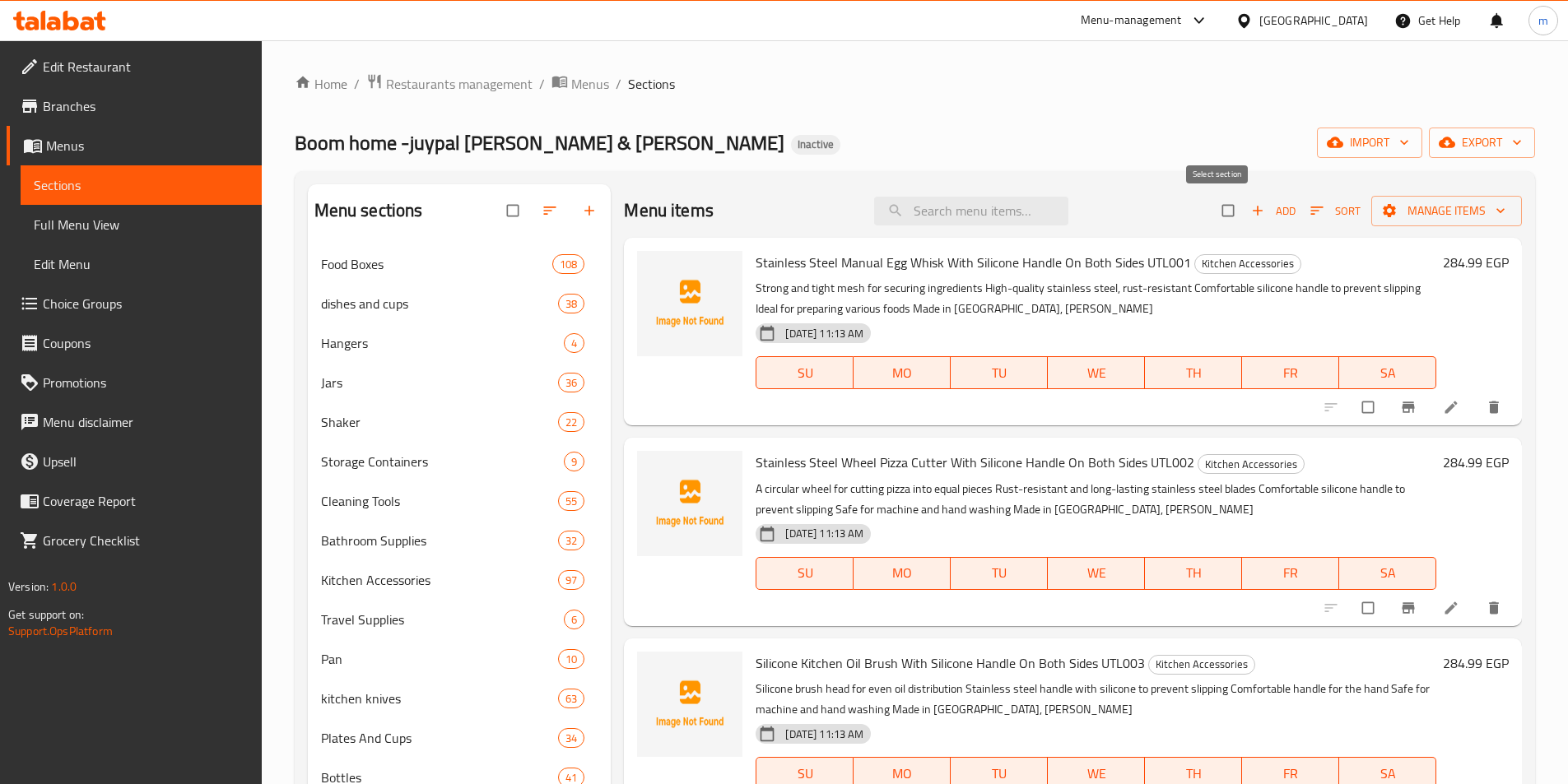
checkbox input "true"
click at [1420, 206] on span "Manage items" at bounding box center [1447, 211] width 125 height 21
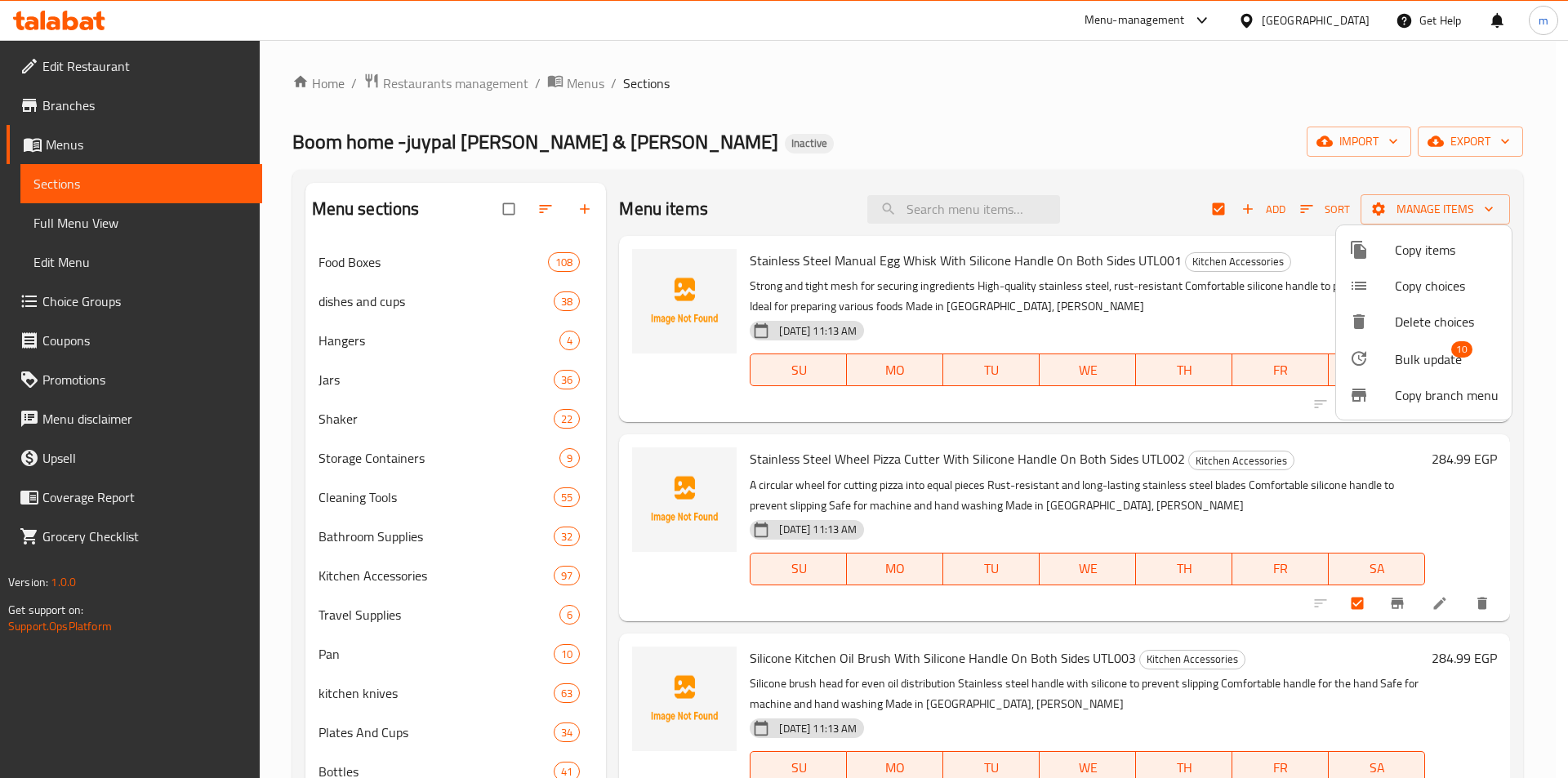
click at [1409, 361] on span "Bulk update" at bounding box center [1428, 359] width 67 height 20
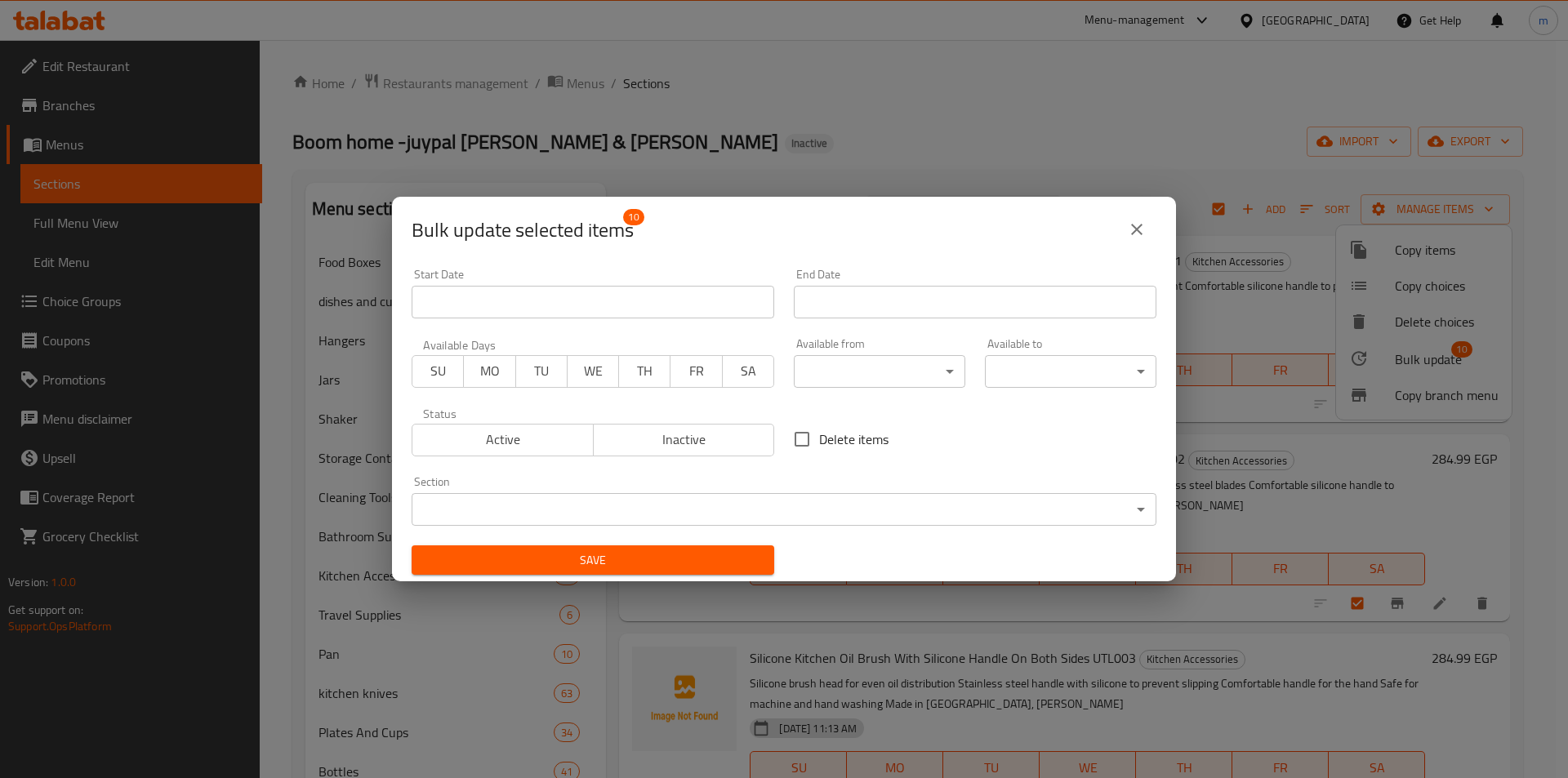
click at [609, 501] on body "​ Menu-management Egypt Get Help m Edit Restaurant Branches Menus Sections Full…" at bounding box center [784, 409] width 1568 height 738
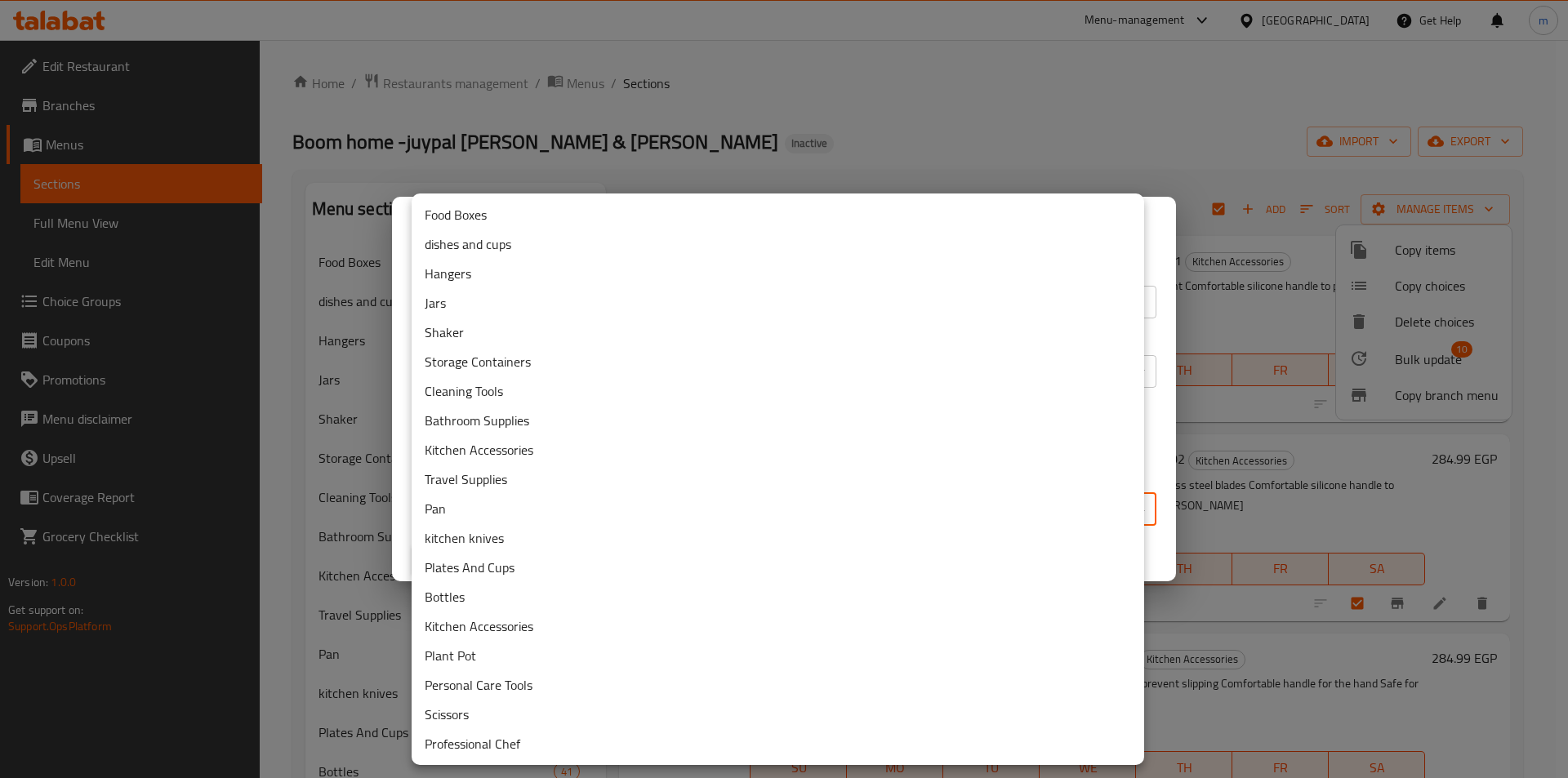
click at [465, 449] on li "Kitchen Accessories" at bounding box center [778, 450] width 733 height 29
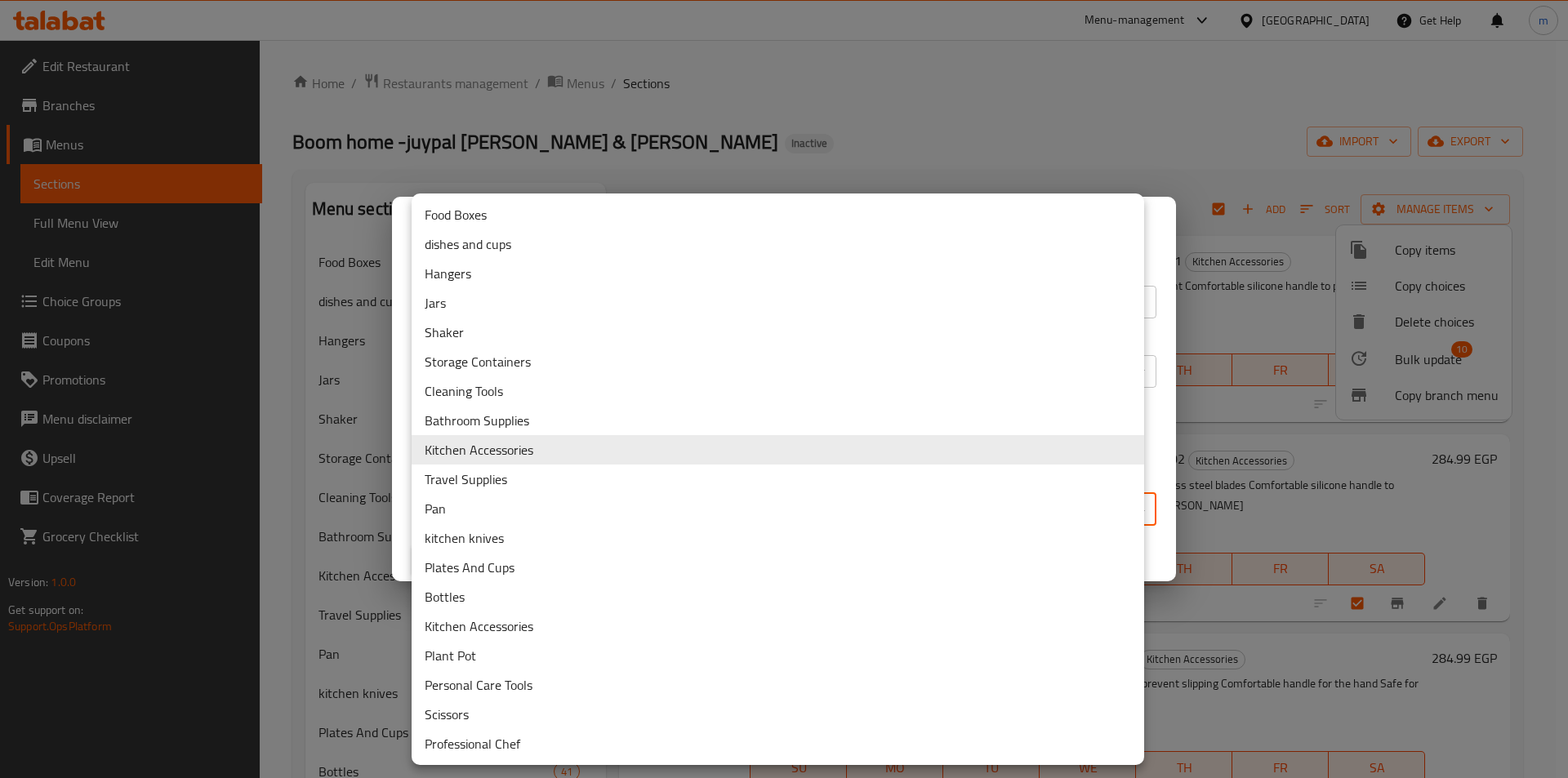
click at [606, 508] on body "​ Menu-management Egypt Get Help m Edit Restaurant Branches Menus Sections Full…" at bounding box center [784, 409] width 1568 height 738
click at [498, 450] on li "Kitchen Accessories" at bounding box center [778, 450] width 733 height 29
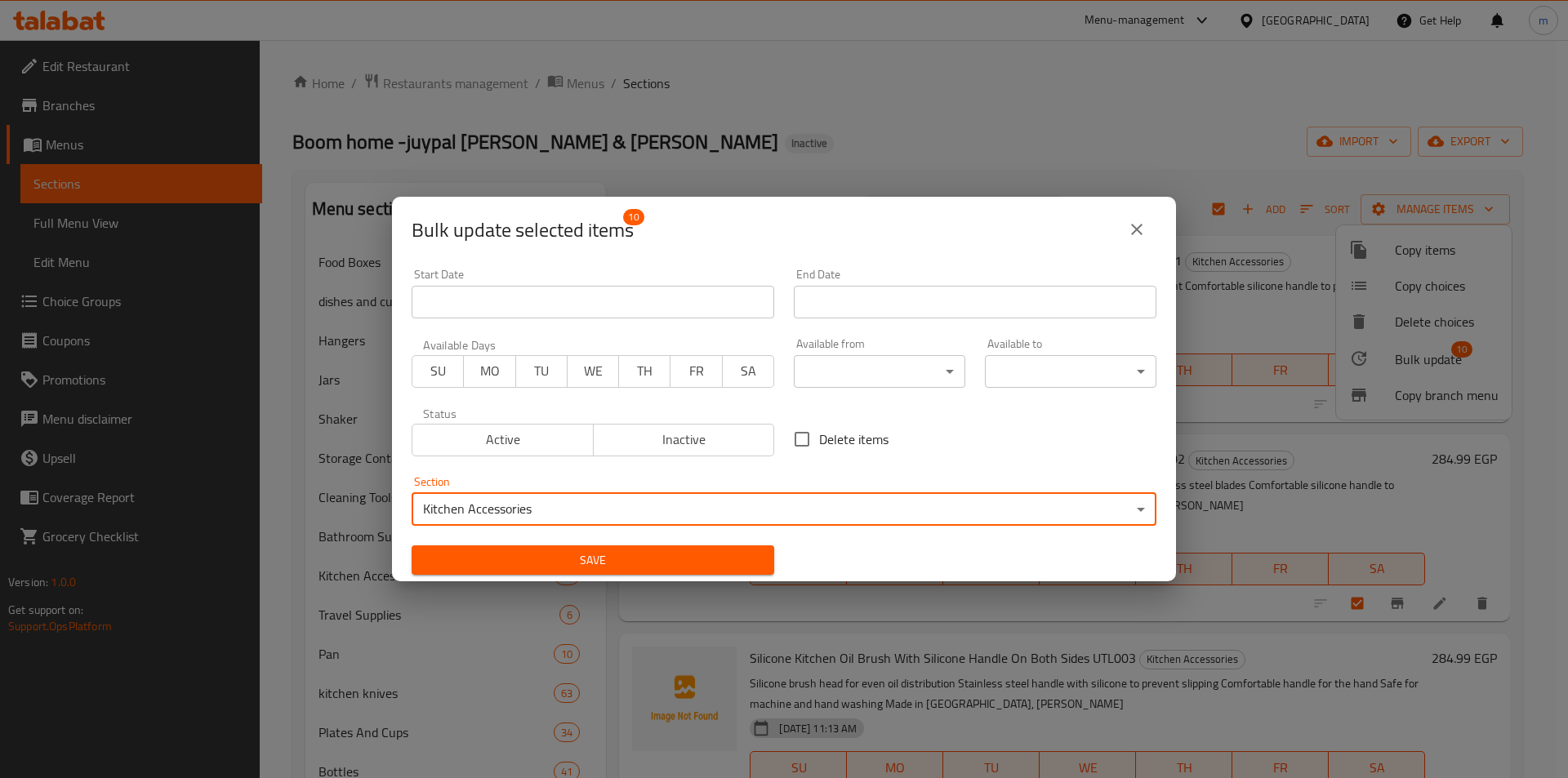
click at [586, 563] on span "Save" at bounding box center [592, 561] width 336 height 21
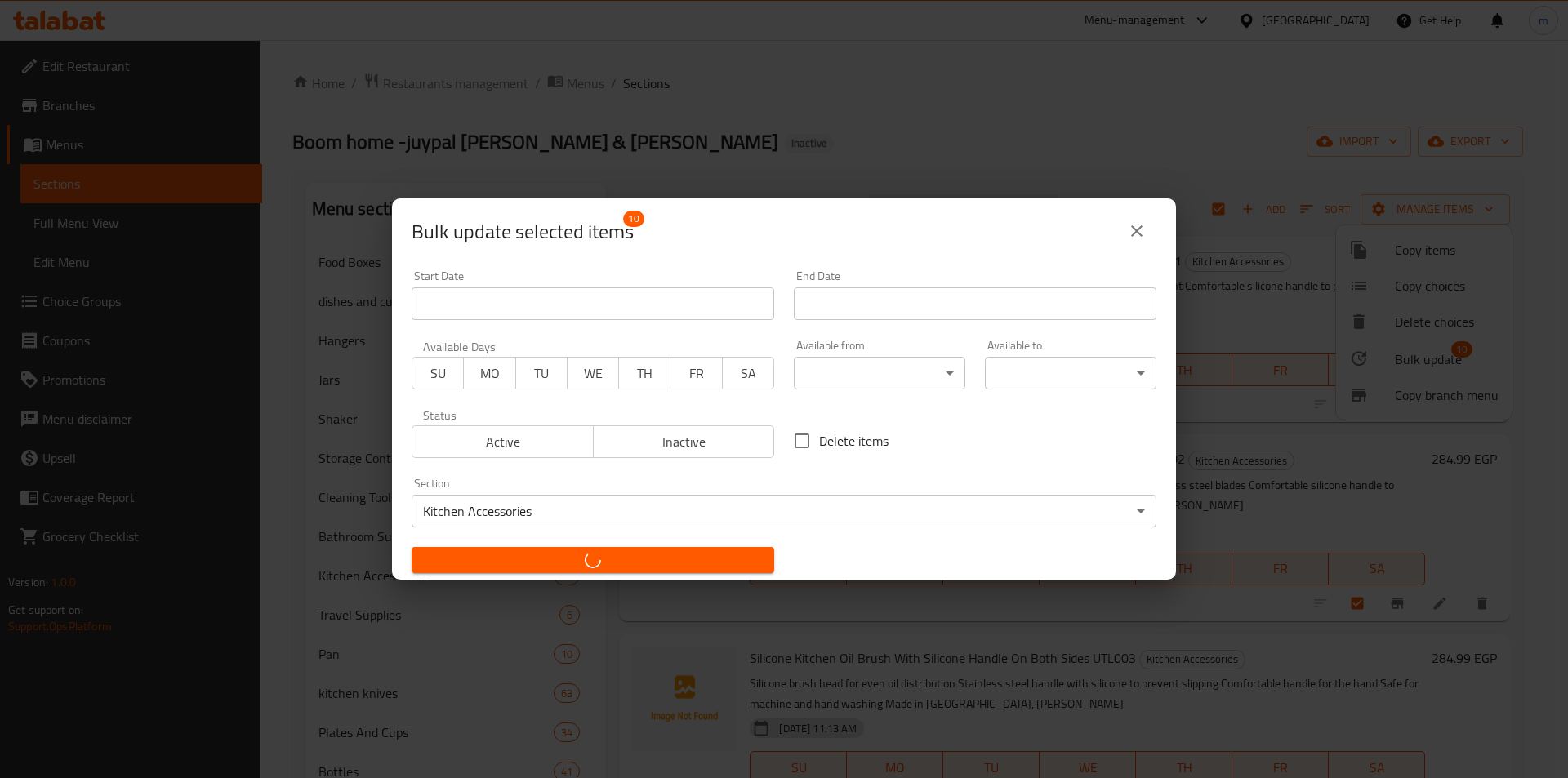
checkbox input "false"
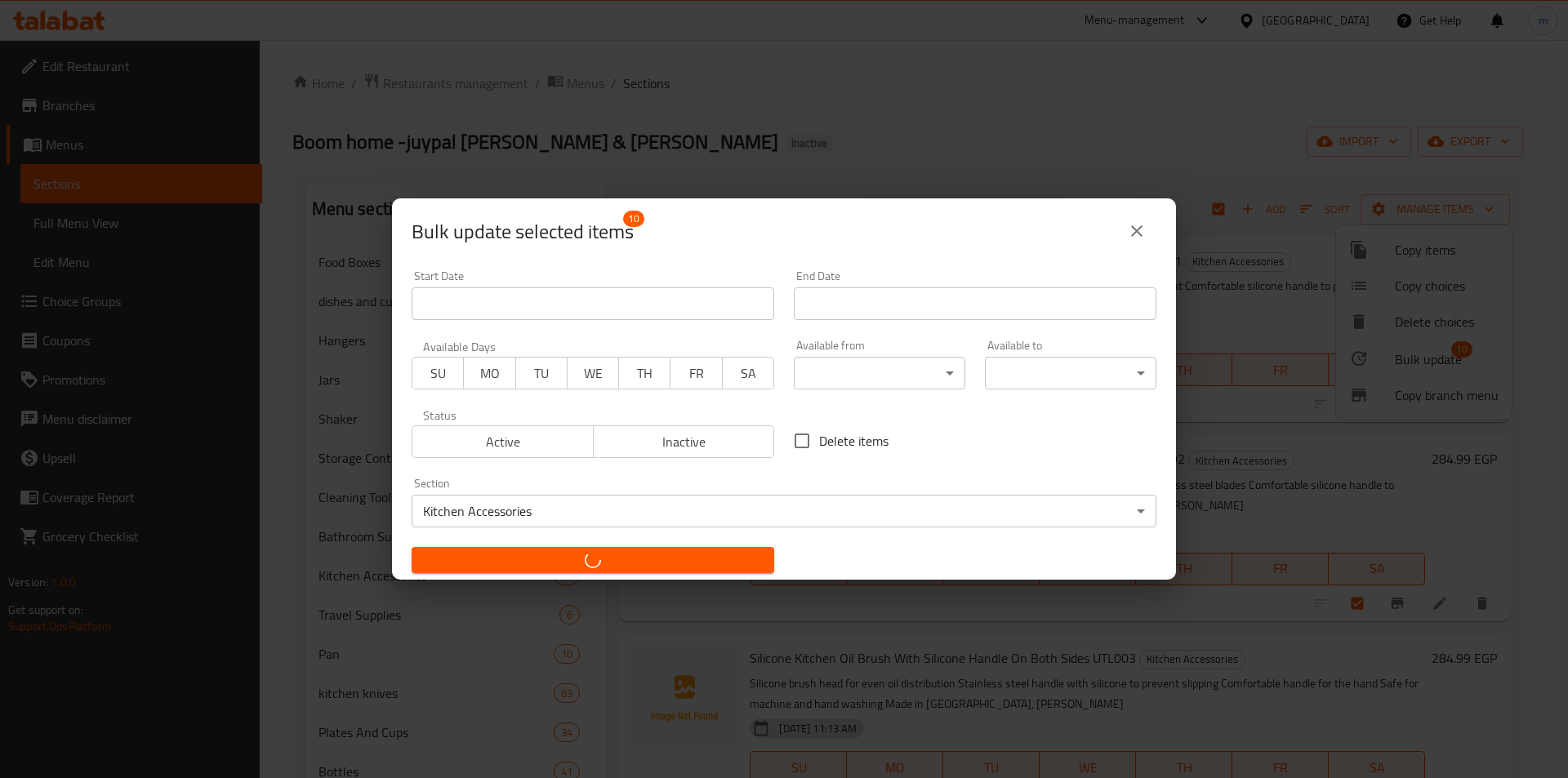
checkbox input "false"
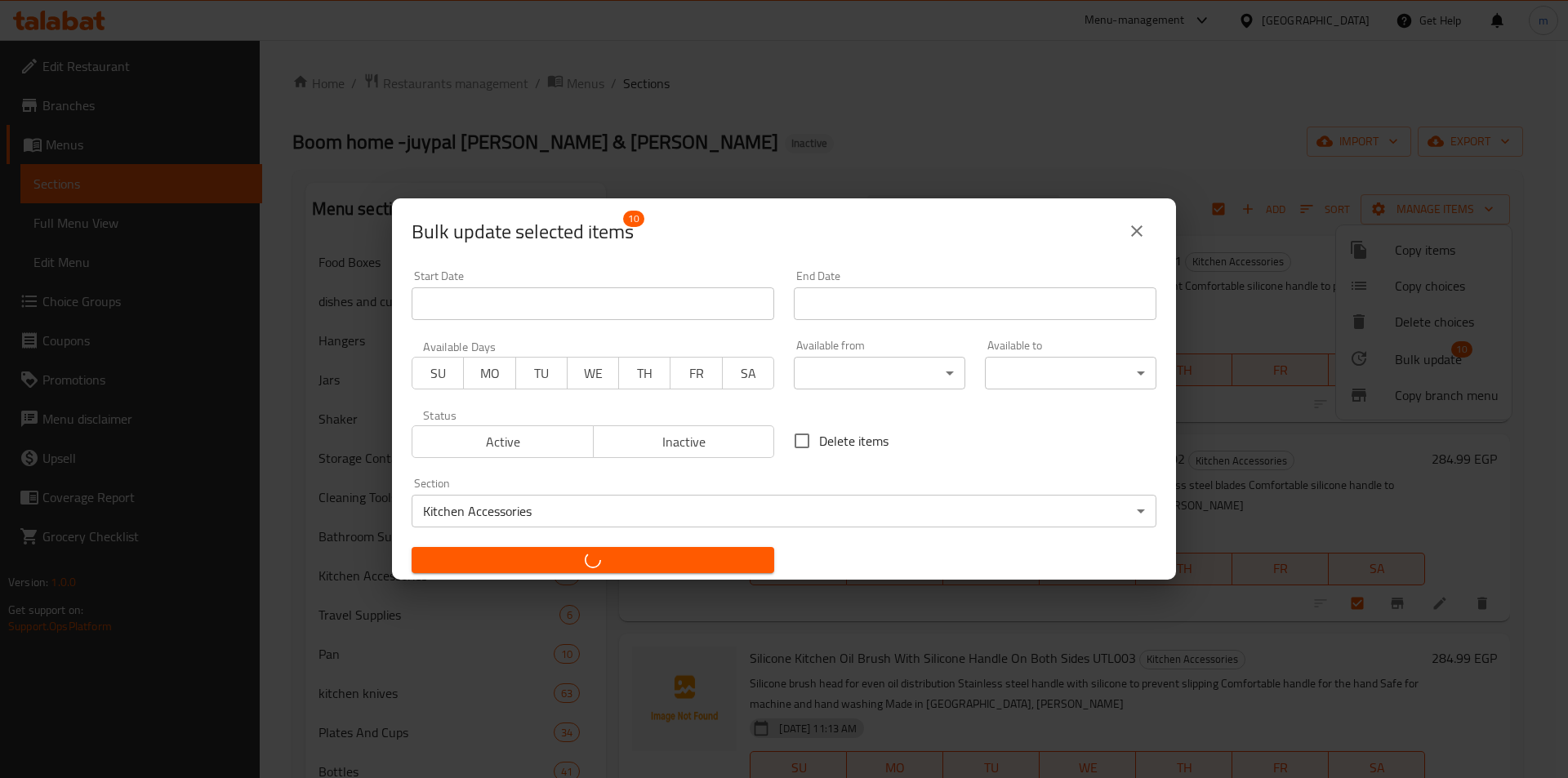
checkbox input "false"
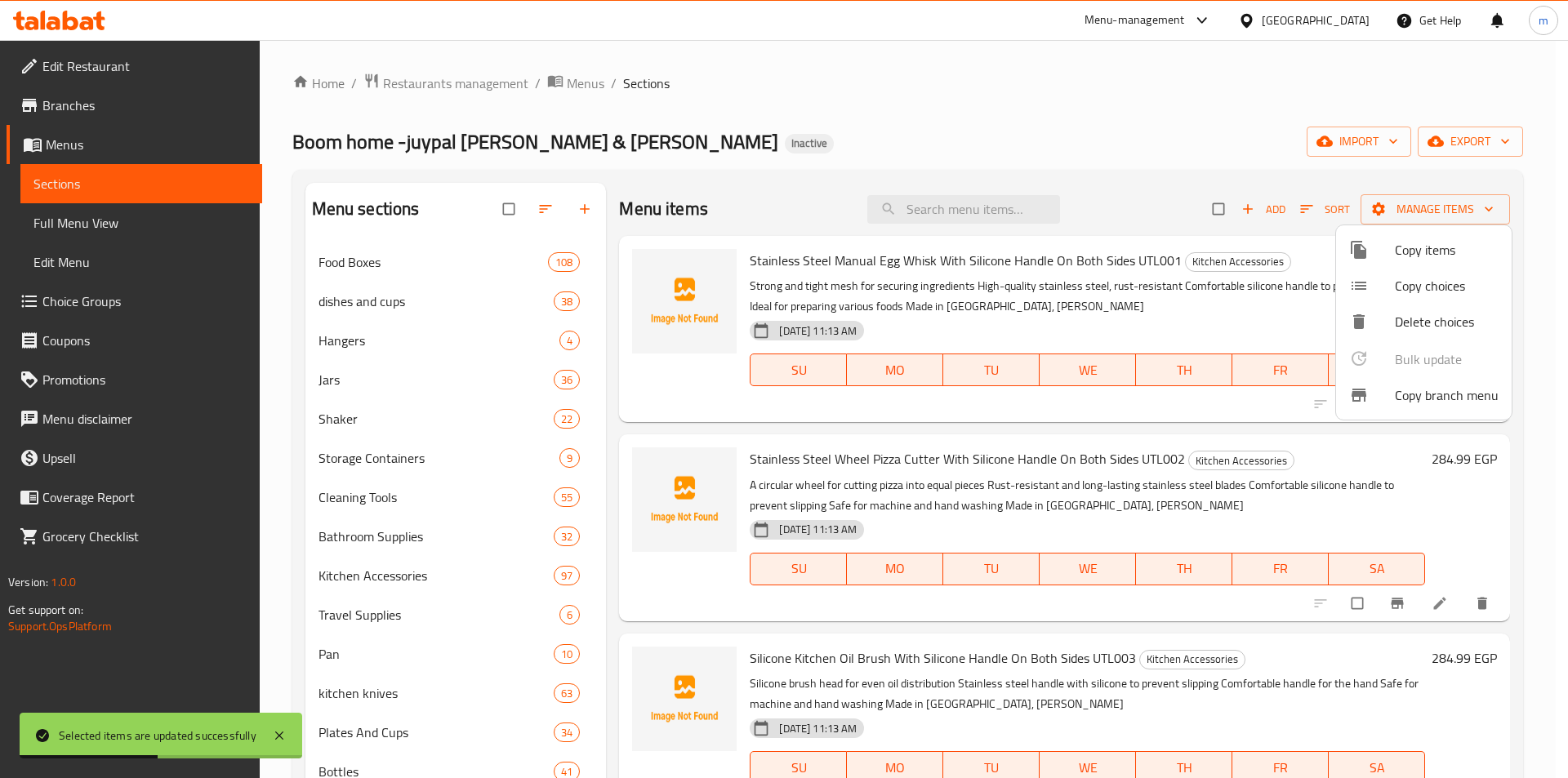
click at [290, 493] on div at bounding box center [784, 389] width 1568 height 778
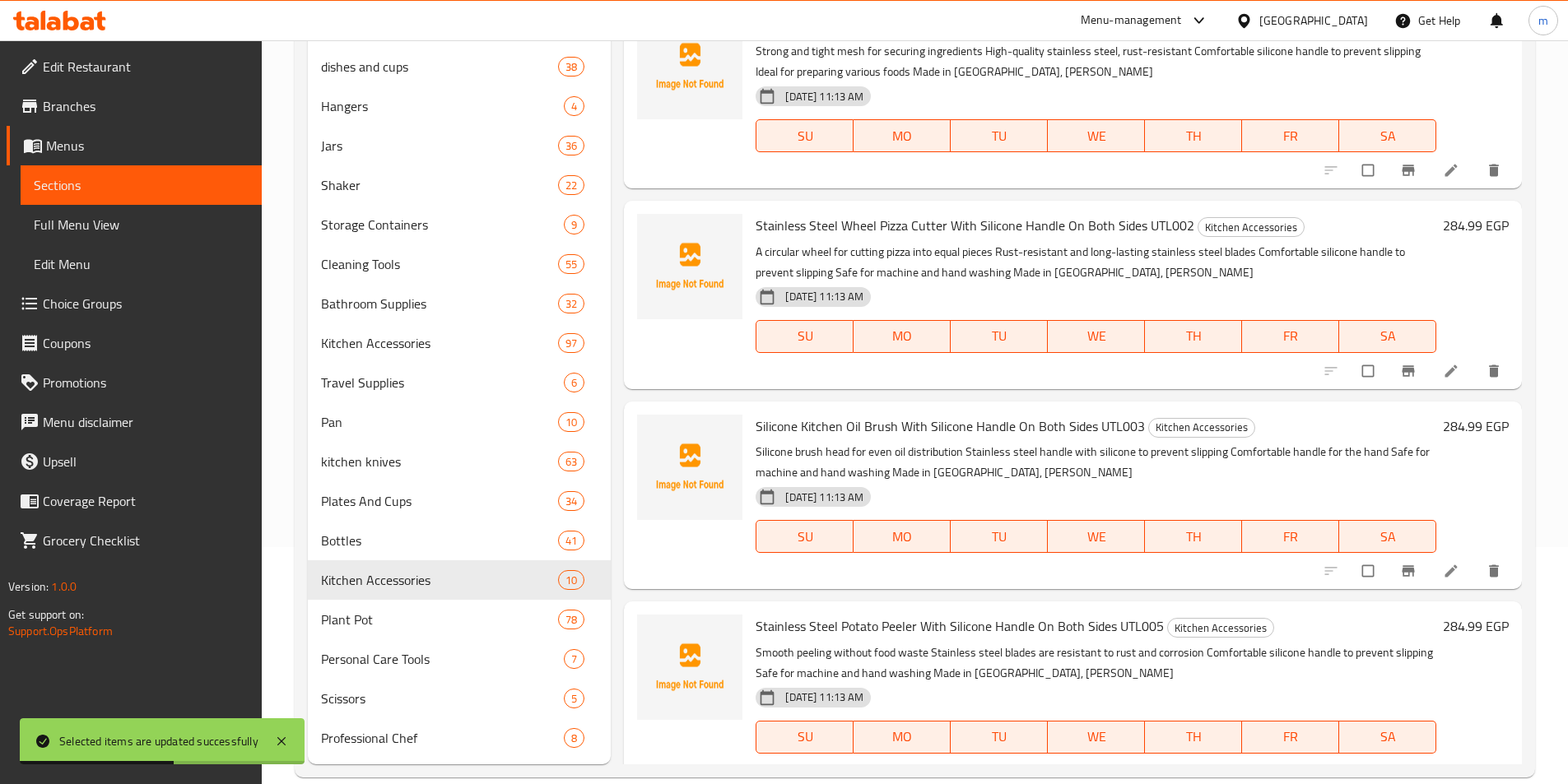
scroll to position [247, 0]
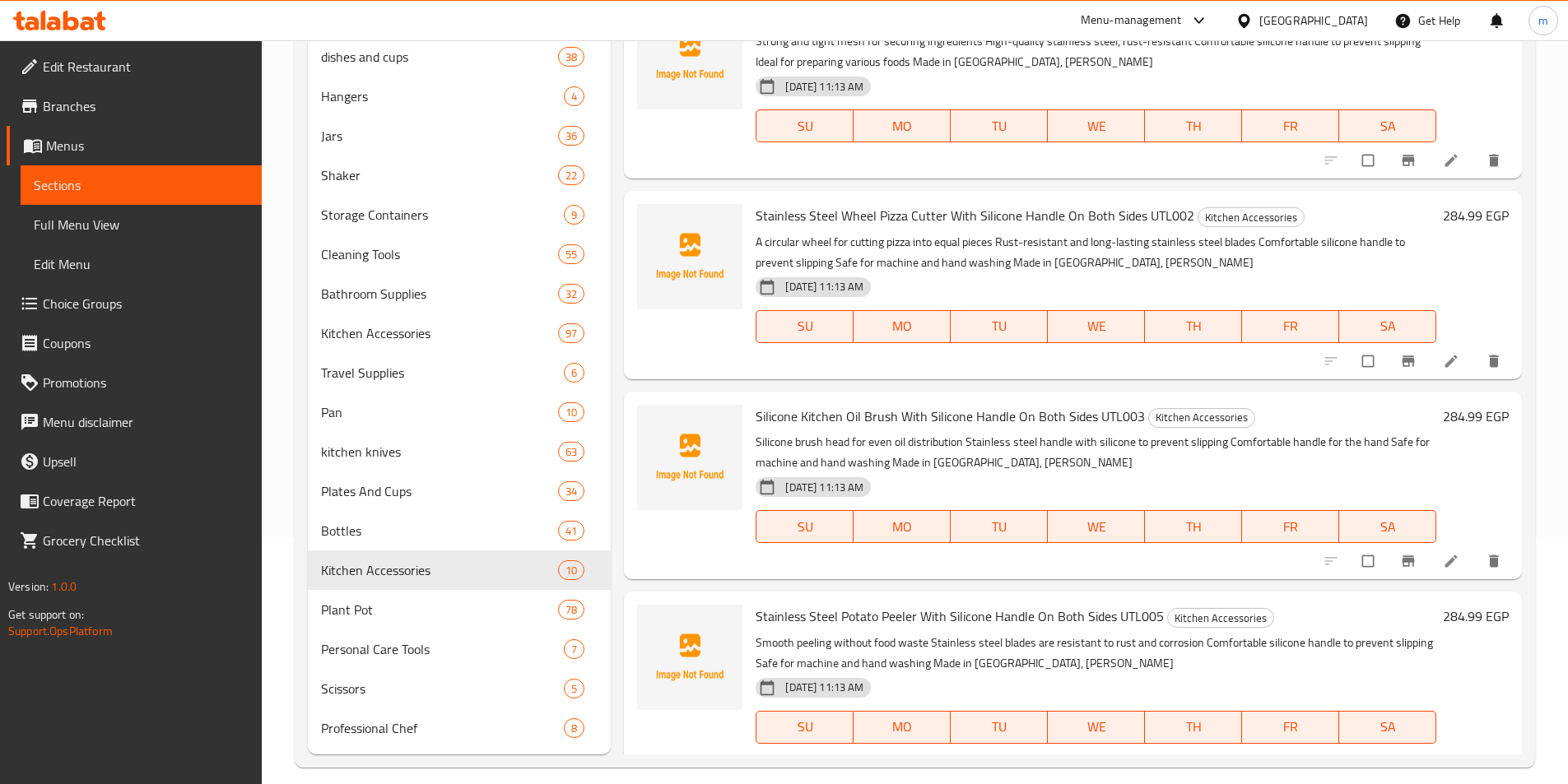
click at [282, 539] on div "Home / Restaurants management / Menus / Sections Boom home -juypal Hogar & Mari…" at bounding box center [914, 297] width 1307 height 1007
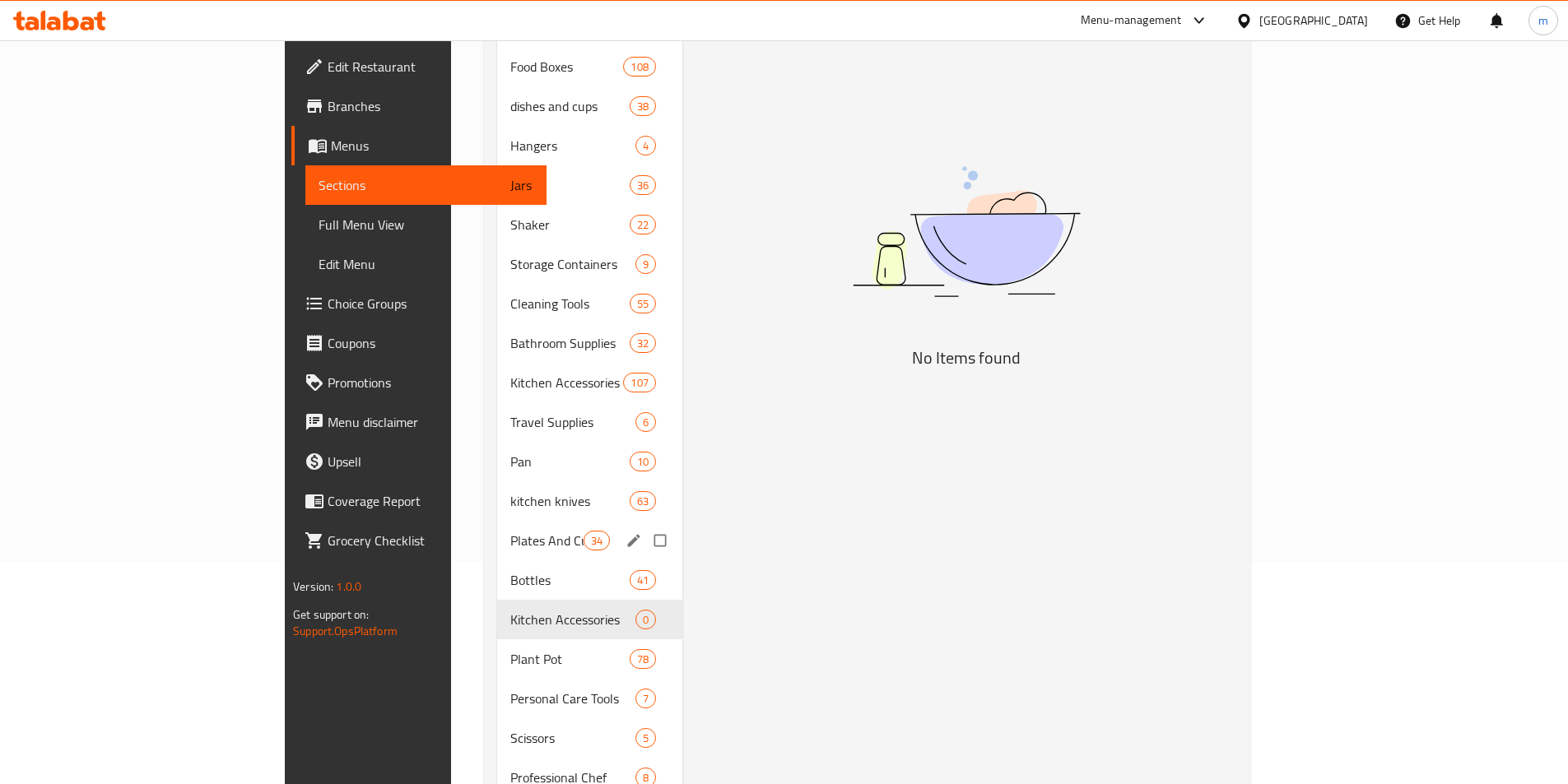
scroll to position [247, 0]
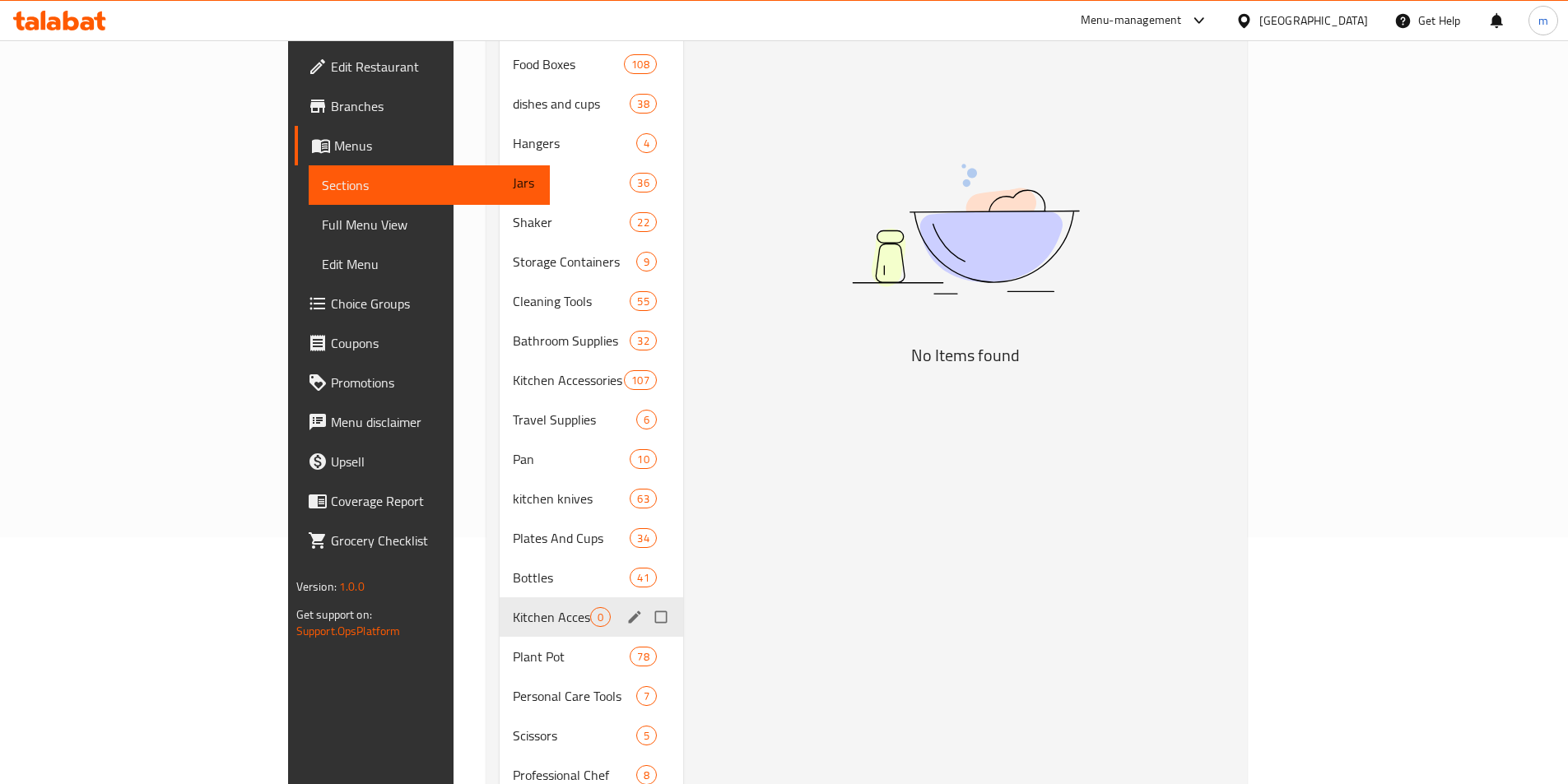
click at [645, 601] on input "Menu sections" at bounding box center [662, 617] width 35 height 31
checkbox input "true"
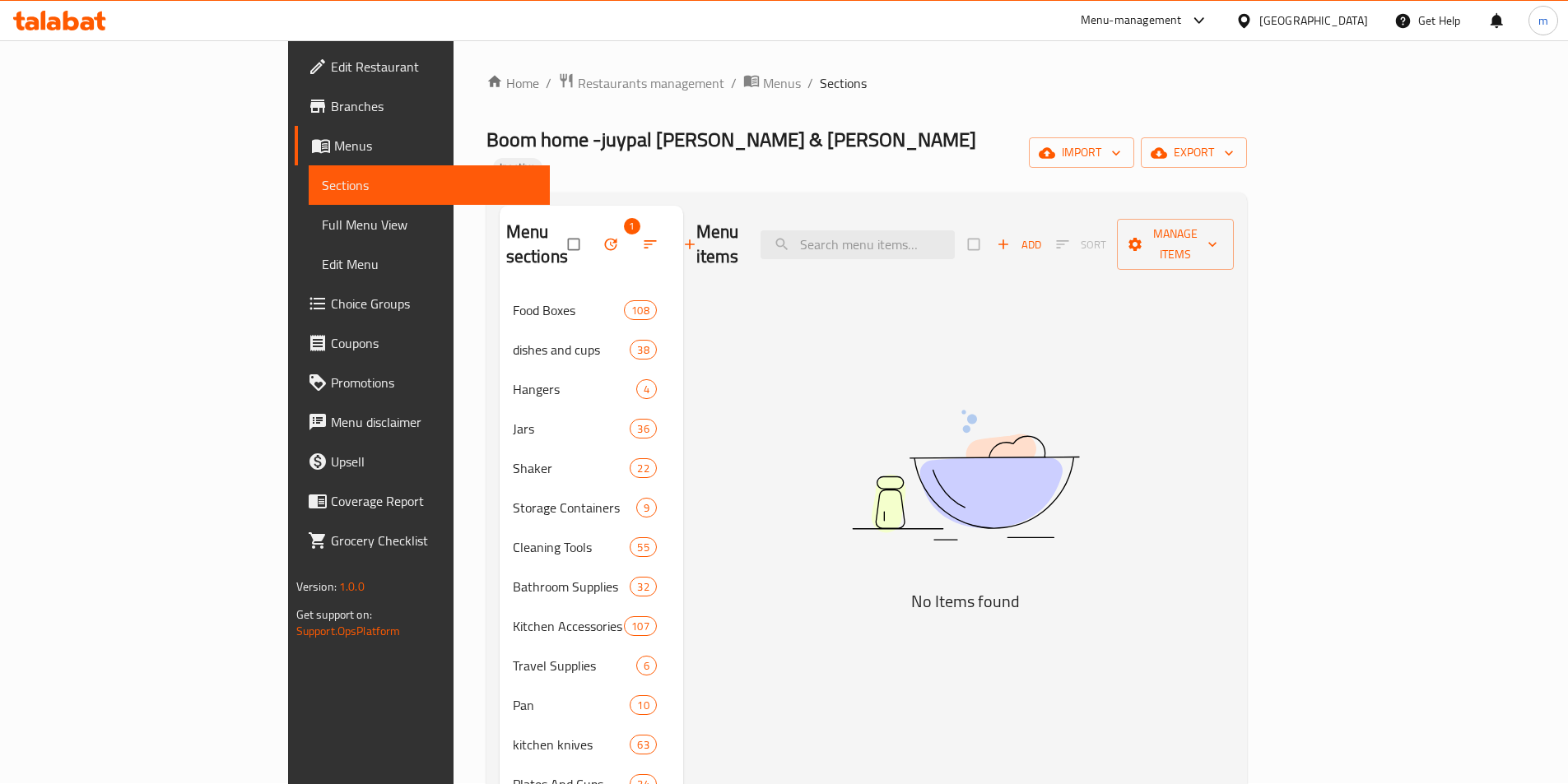
scroll to position [0, 0]
click at [602, 237] on icon "button" at bounding box center [610, 245] width 17 height 17
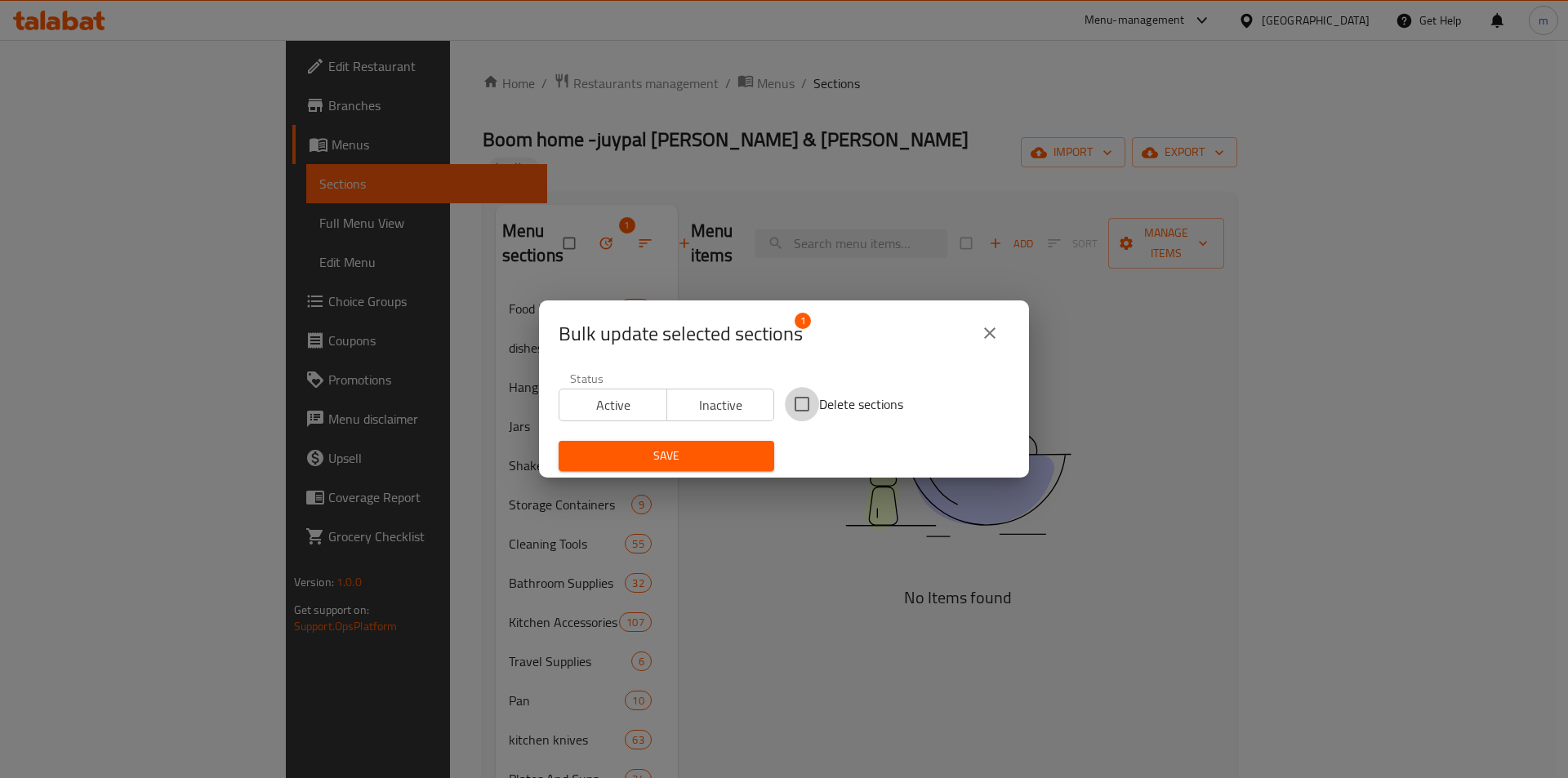
click at [807, 398] on input "Delete sections" at bounding box center [803, 405] width 35 height 35
checkbox input "true"
click at [699, 462] on span "Save" at bounding box center [666, 456] width 189 height 21
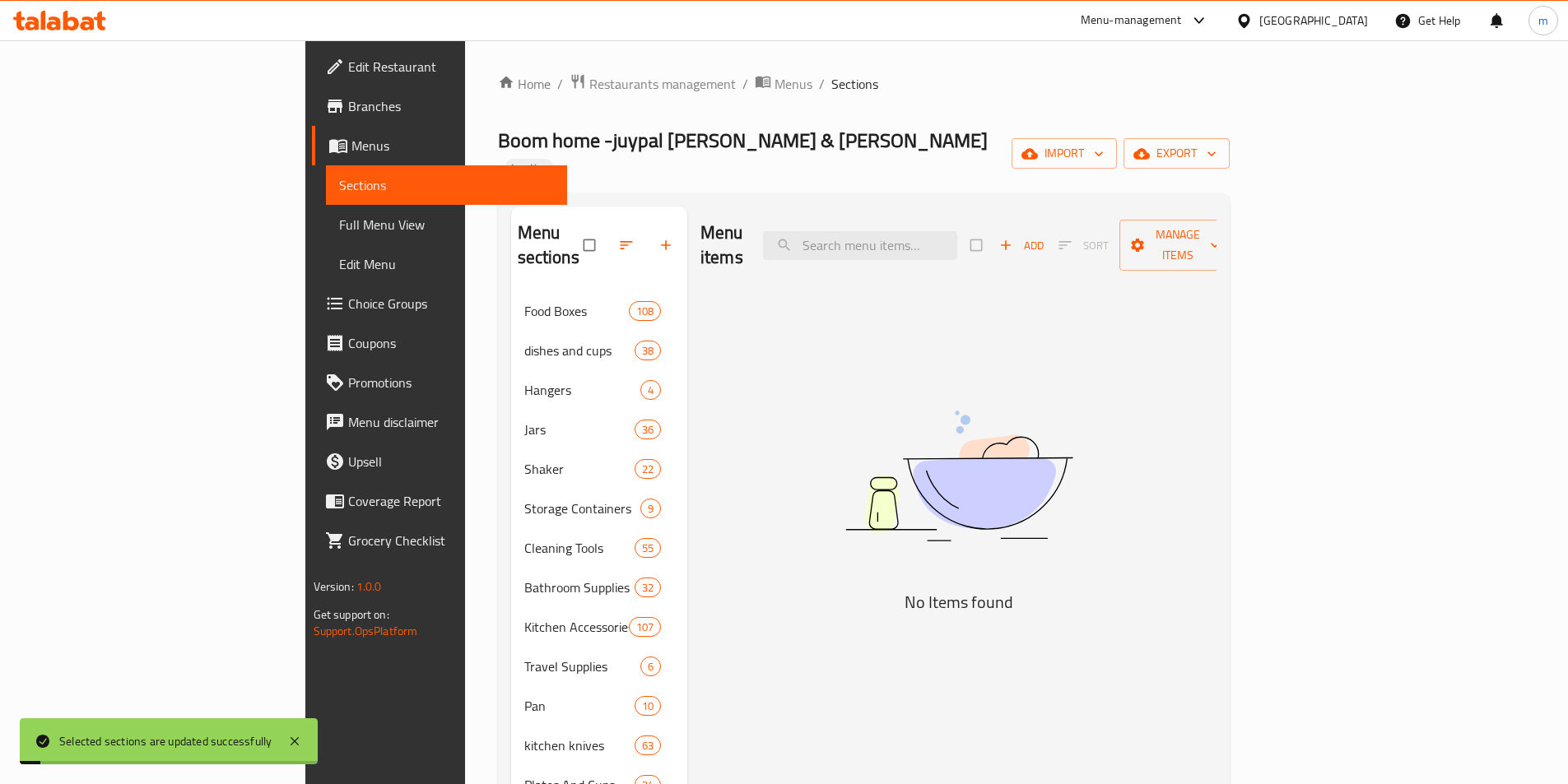
scroll to position [263, 0]
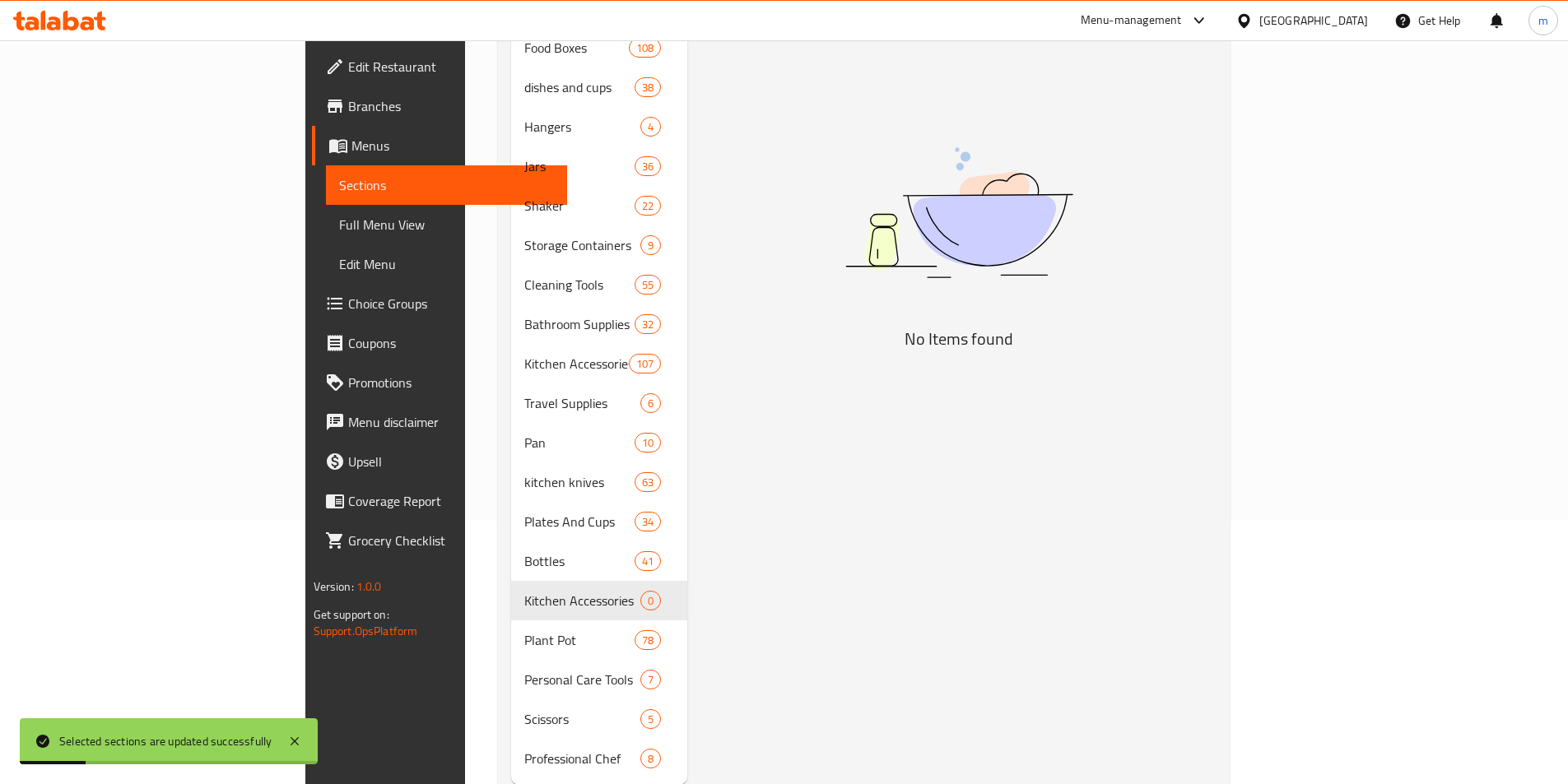
click at [842, 511] on div "Menu items Add Sort Manage items No Items found" at bounding box center [952, 364] width 529 height 841
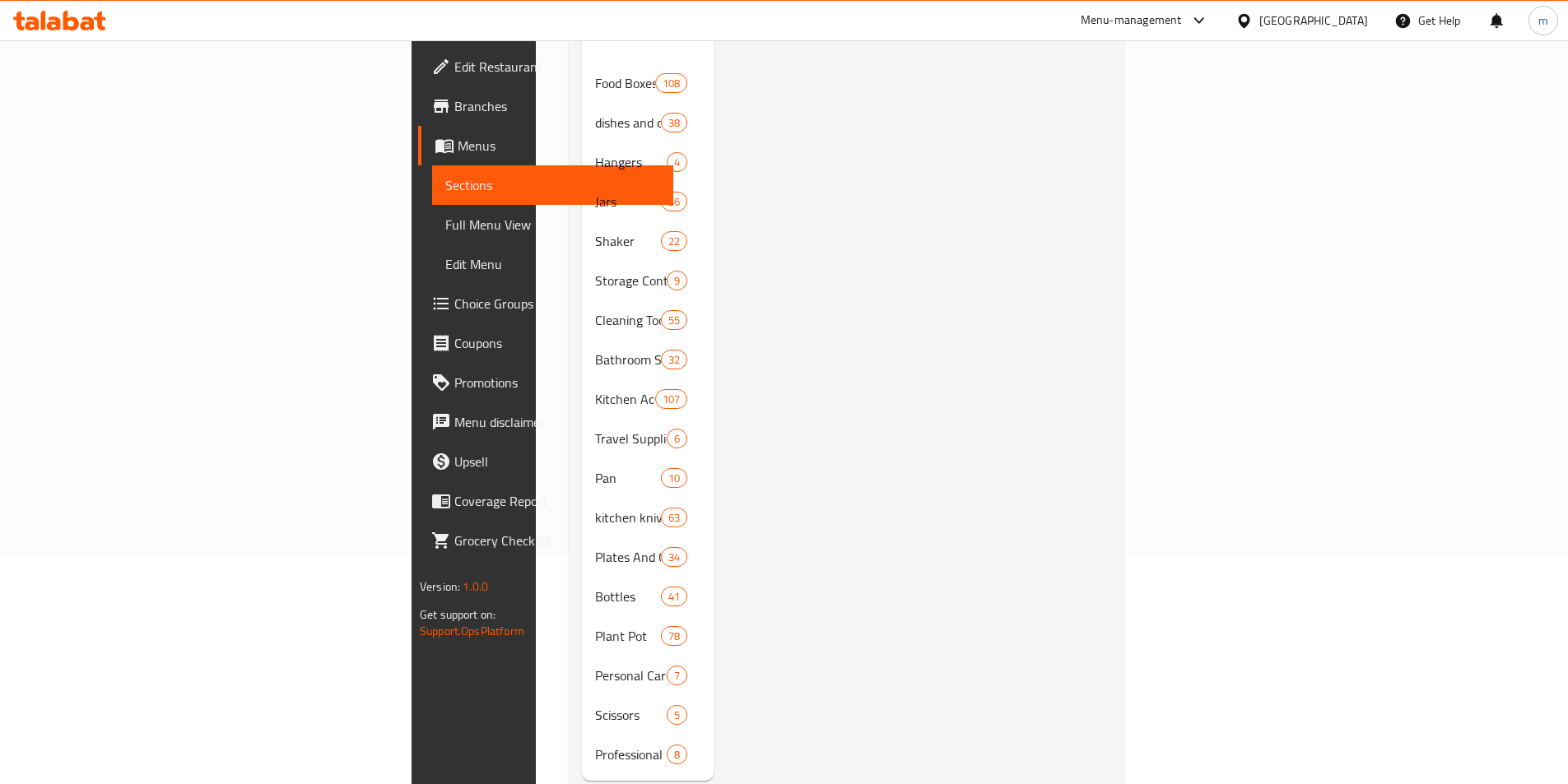
scroll to position [230, 0]
click at [779, 448] on div at bounding box center [912, 377] width 397 height 802
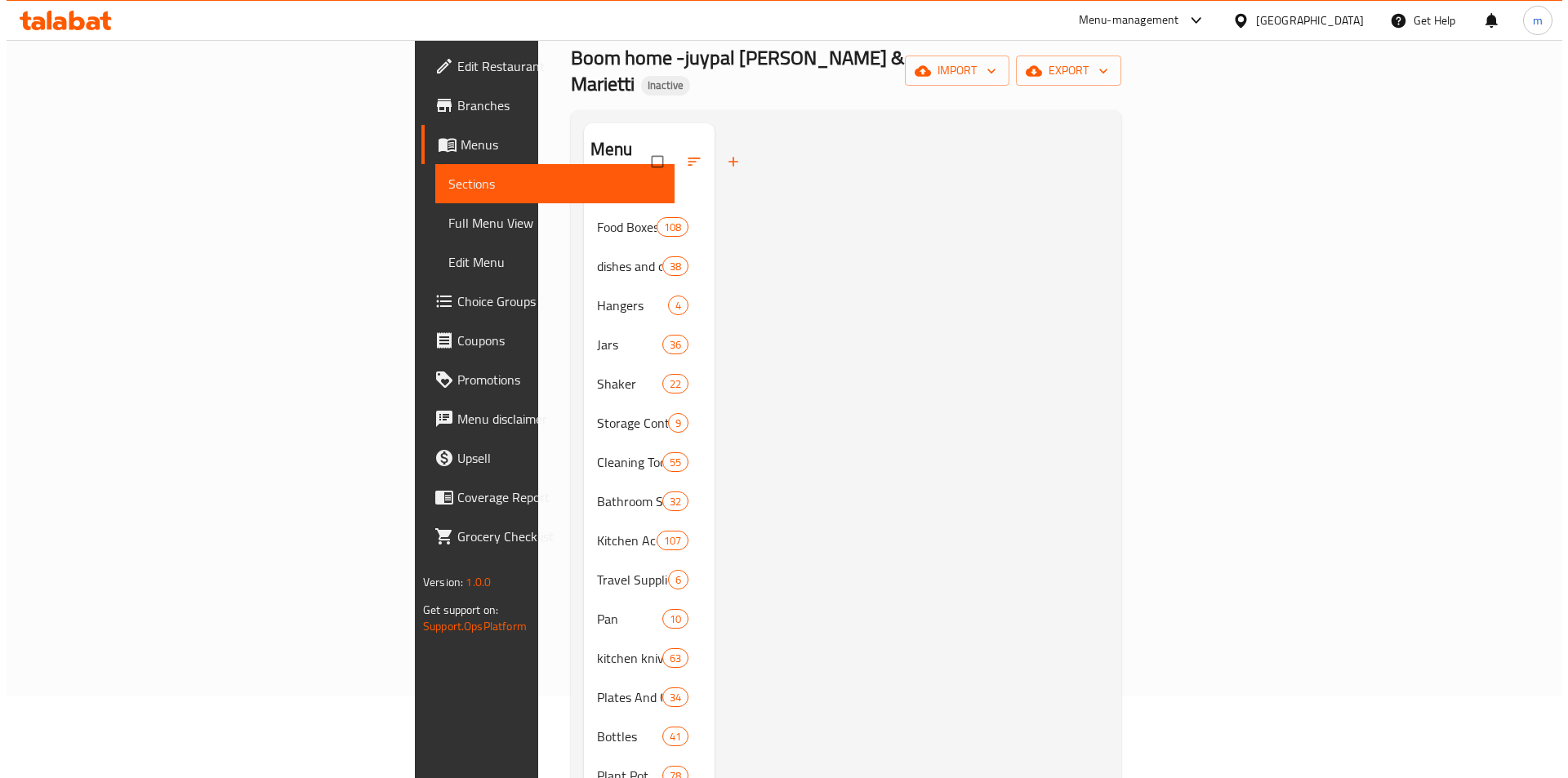
scroll to position [0, 0]
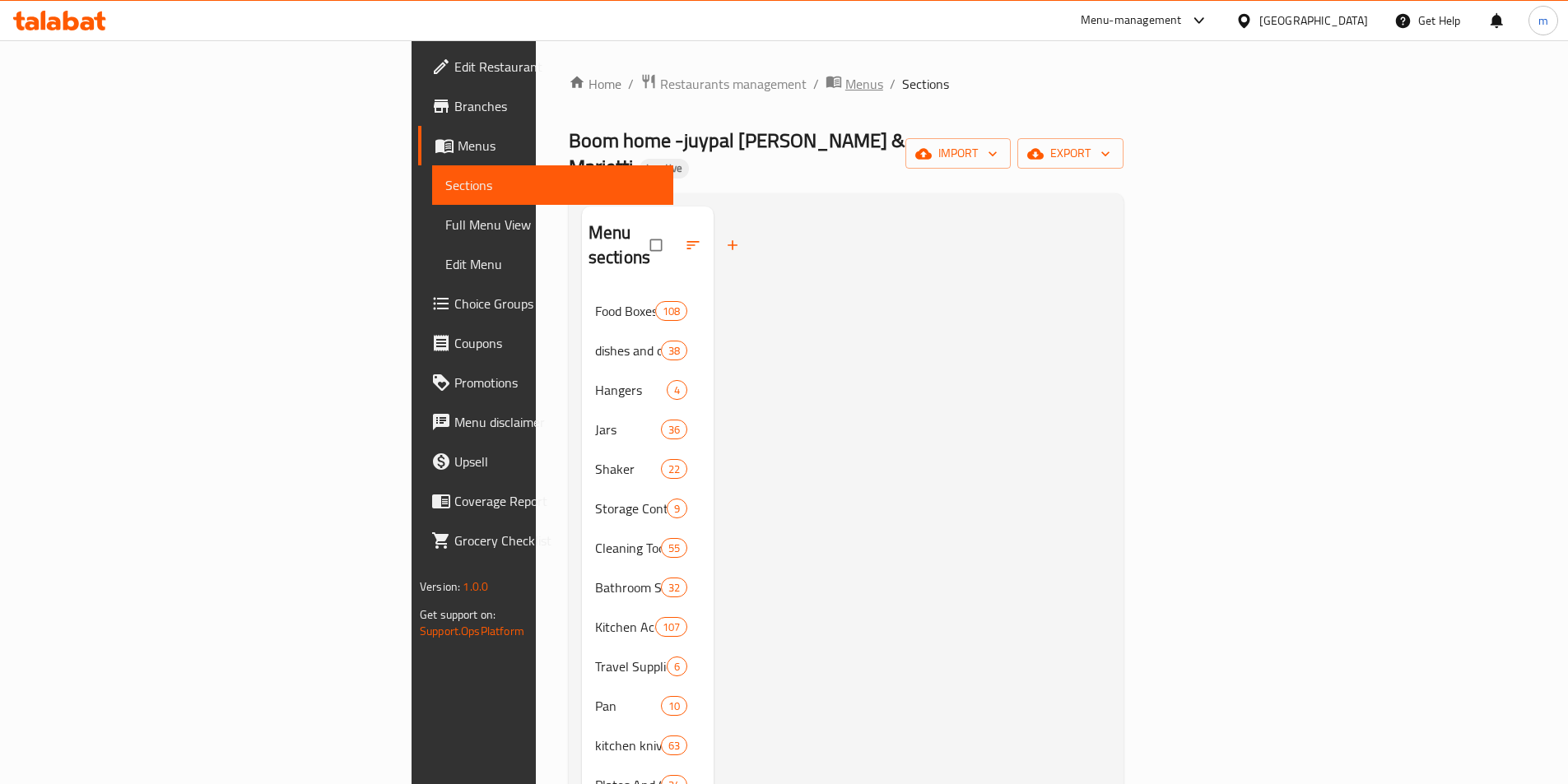
click at [845, 86] on span "Menus" at bounding box center [864, 84] width 37 height 20
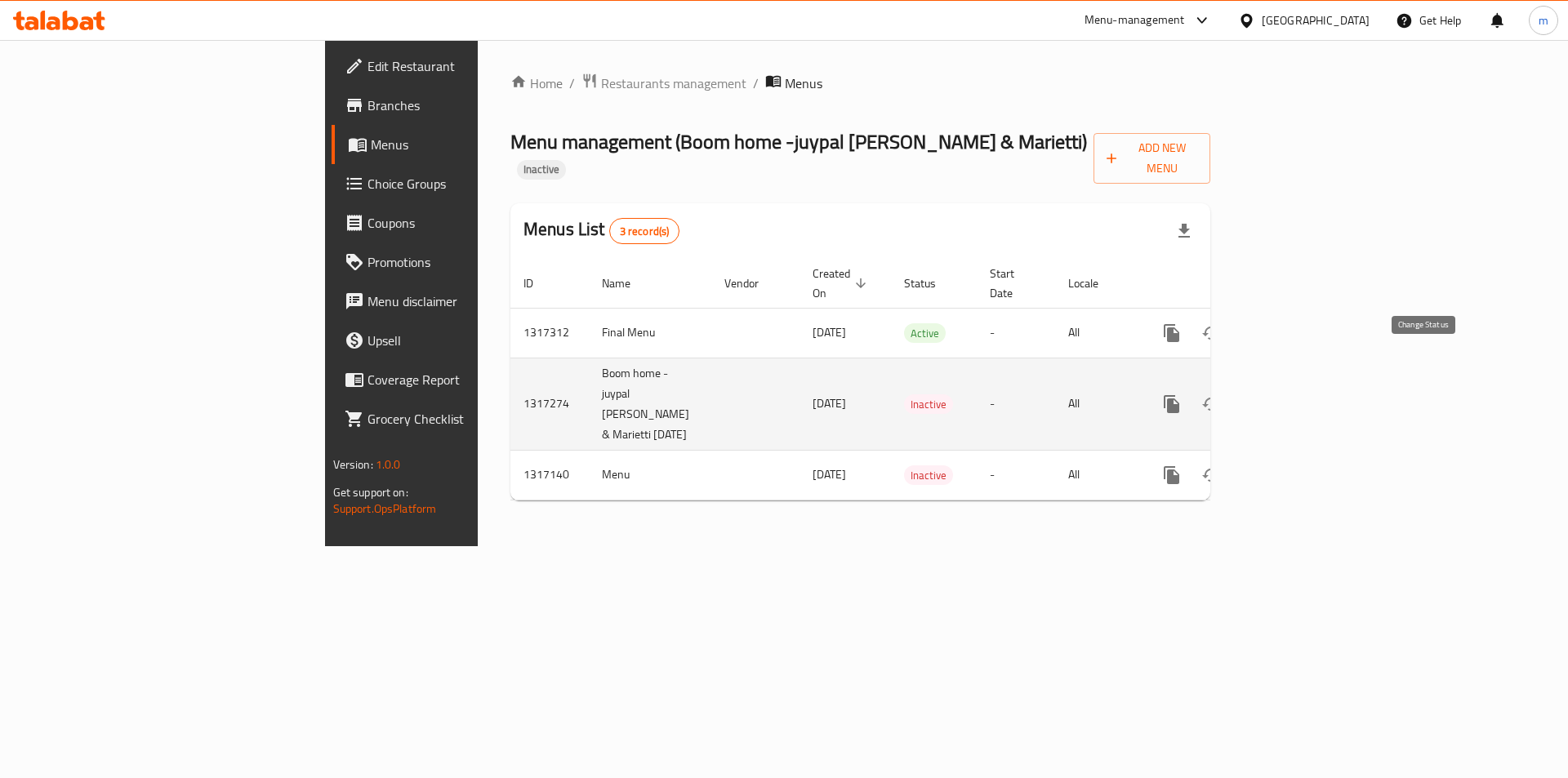
click at [1220, 398] on icon "enhanced table" at bounding box center [1211, 404] width 18 height 13
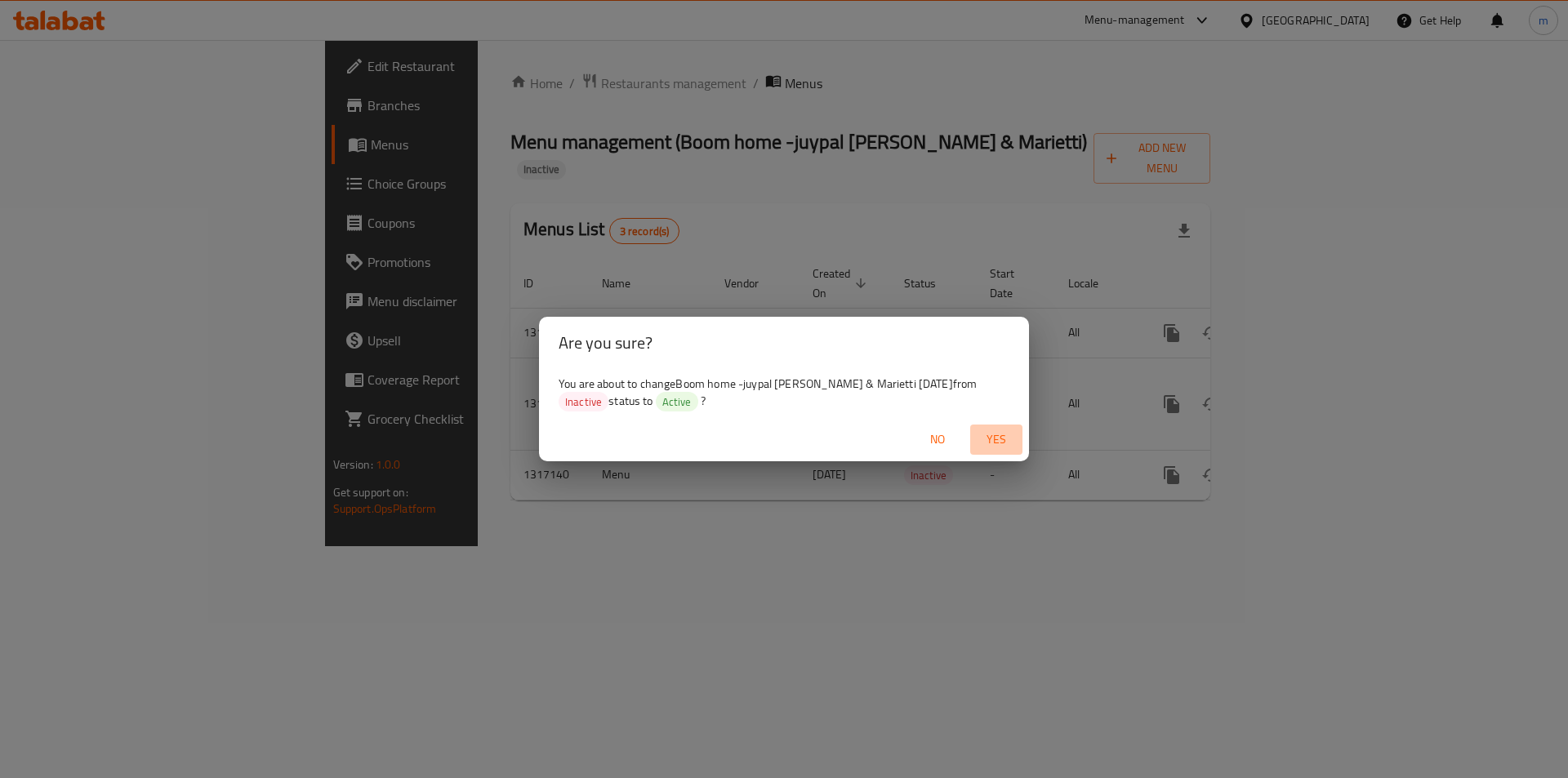
click at [1001, 441] on span "Yes" at bounding box center [996, 440] width 39 height 21
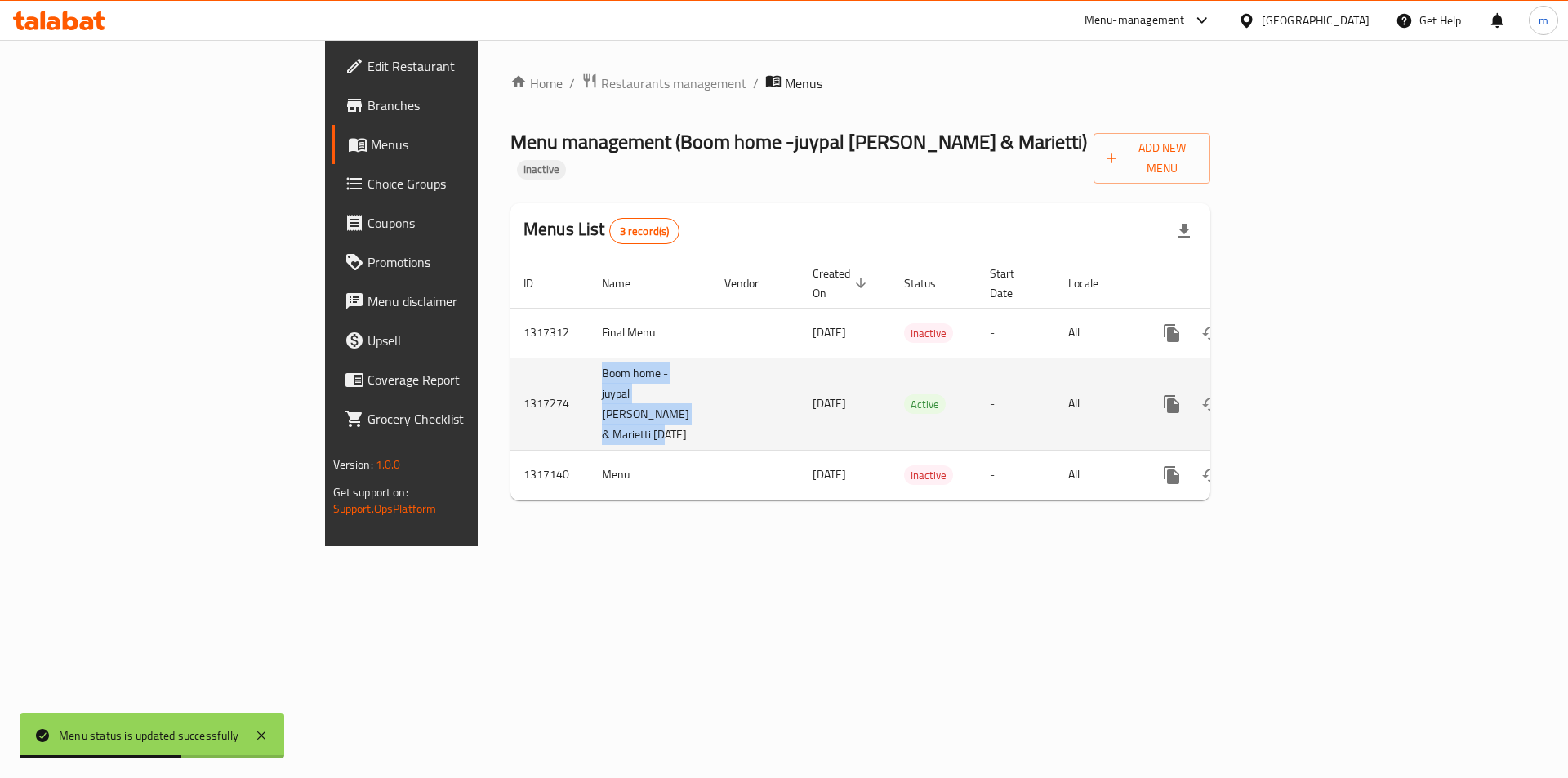
drag, startPoint x: 382, startPoint y: 332, endPoint x: 455, endPoint y: 399, distance: 99.1
click at [589, 399] on td "Boom home -juypal [PERSON_NAME] & Marietti [DATE]" at bounding box center [650, 404] width 123 height 92
copy td "Boom home -juypal [PERSON_NAME] & Marietti [DATE]"
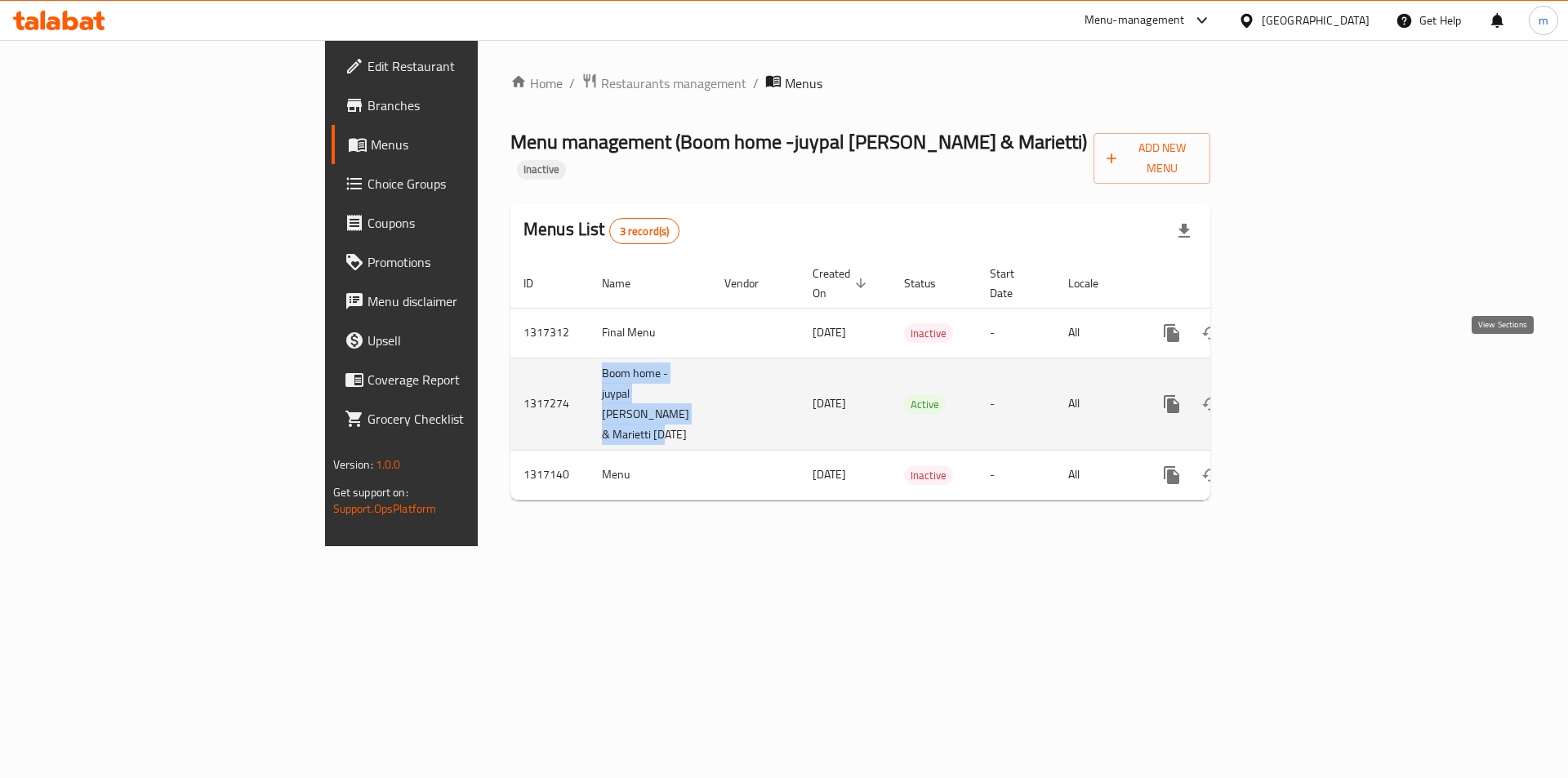
click at [1297, 397] on icon "enhanced table" at bounding box center [1290, 404] width 15 height 15
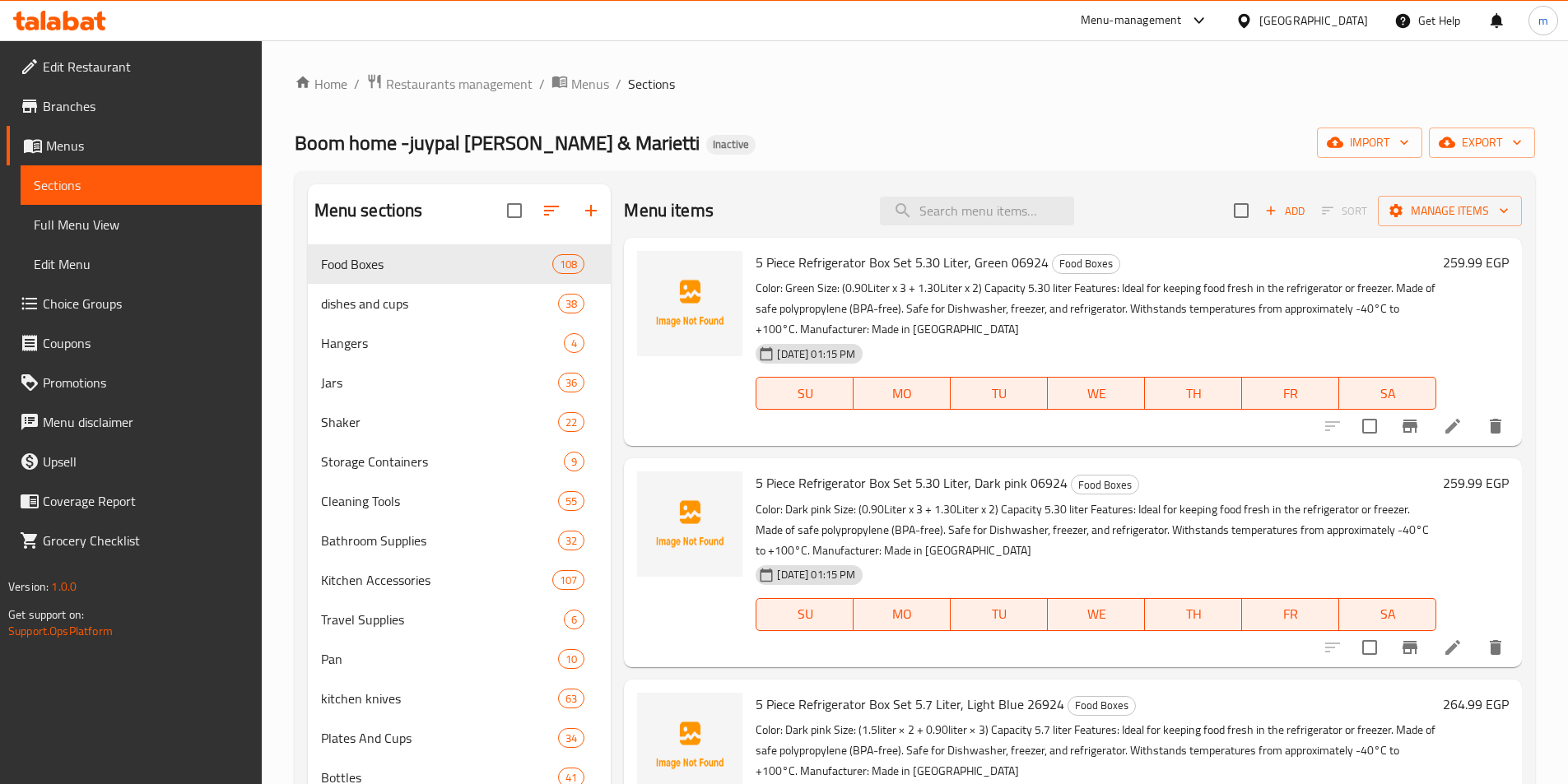
drag, startPoint x: 41, startPoint y: 218, endPoint x: 104, endPoint y: 234, distance: 65.0
click at [41, 218] on span "Full Menu View" at bounding box center [141, 225] width 215 height 20
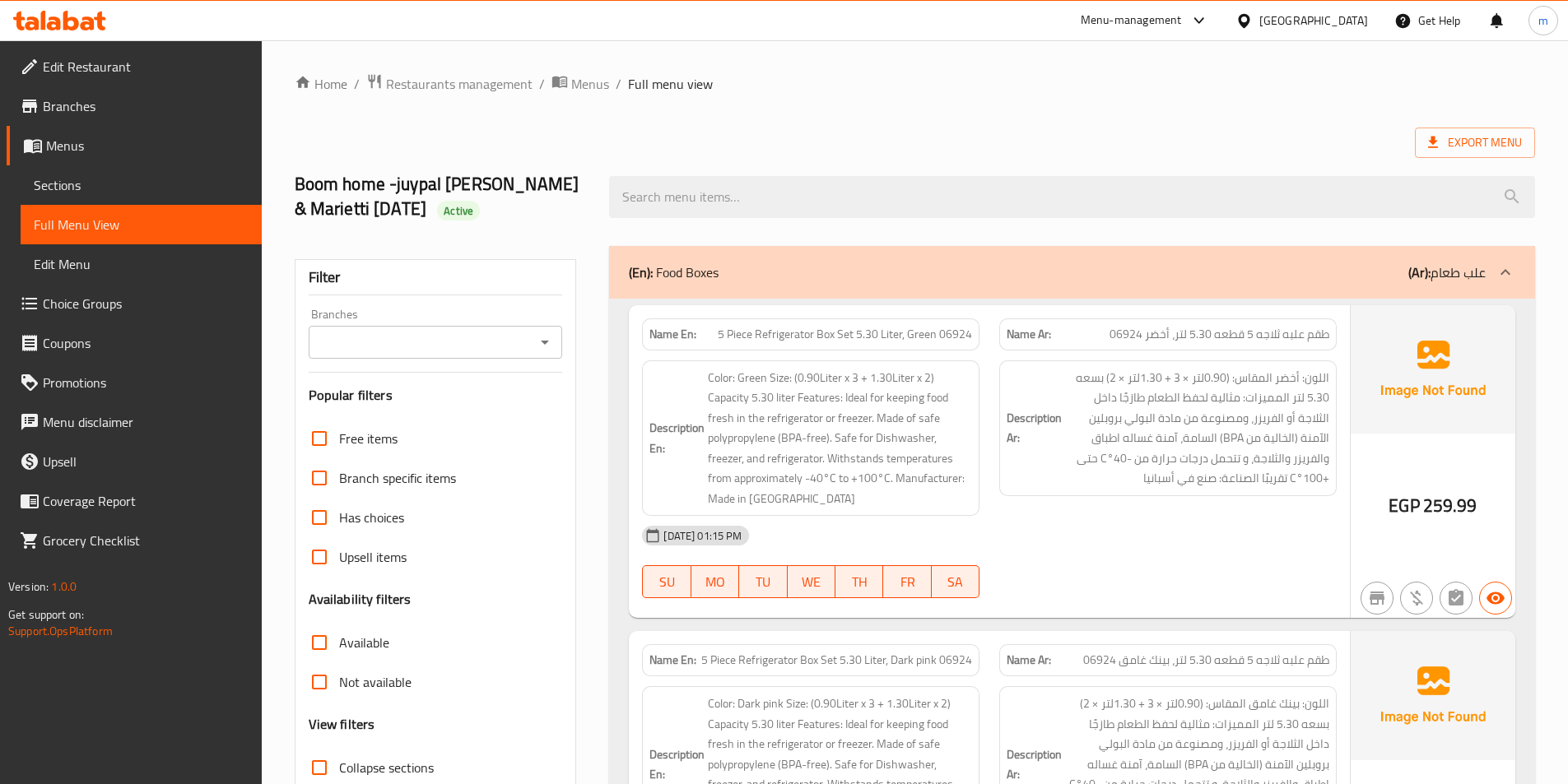
click at [553, 145] on div "Export Menu" at bounding box center [914, 142] width 1240 height 30
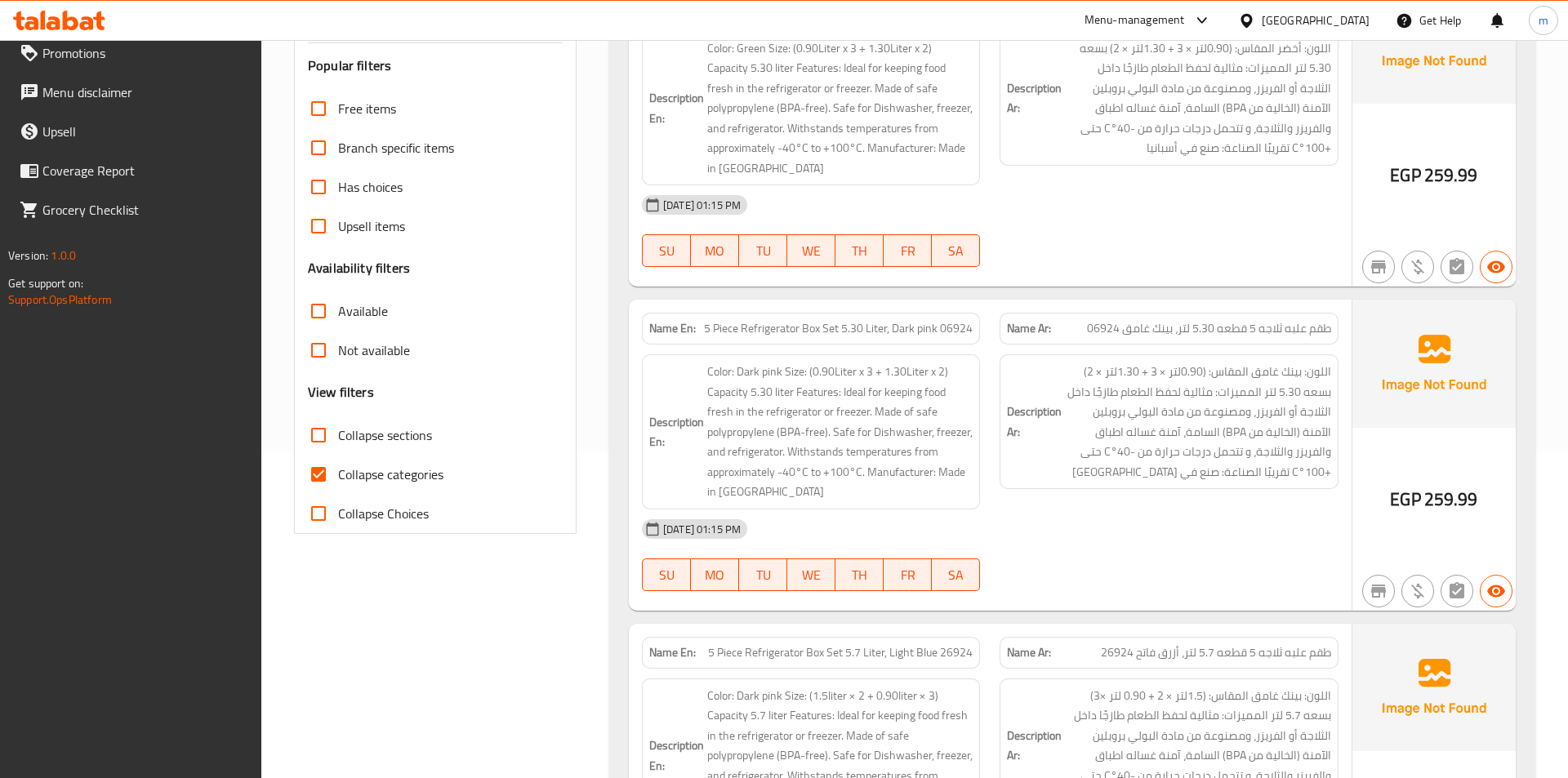
click at [330, 469] on input "Collapse categories" at bounding box center [318, 474] width 39 height 39
checkbox input "false"
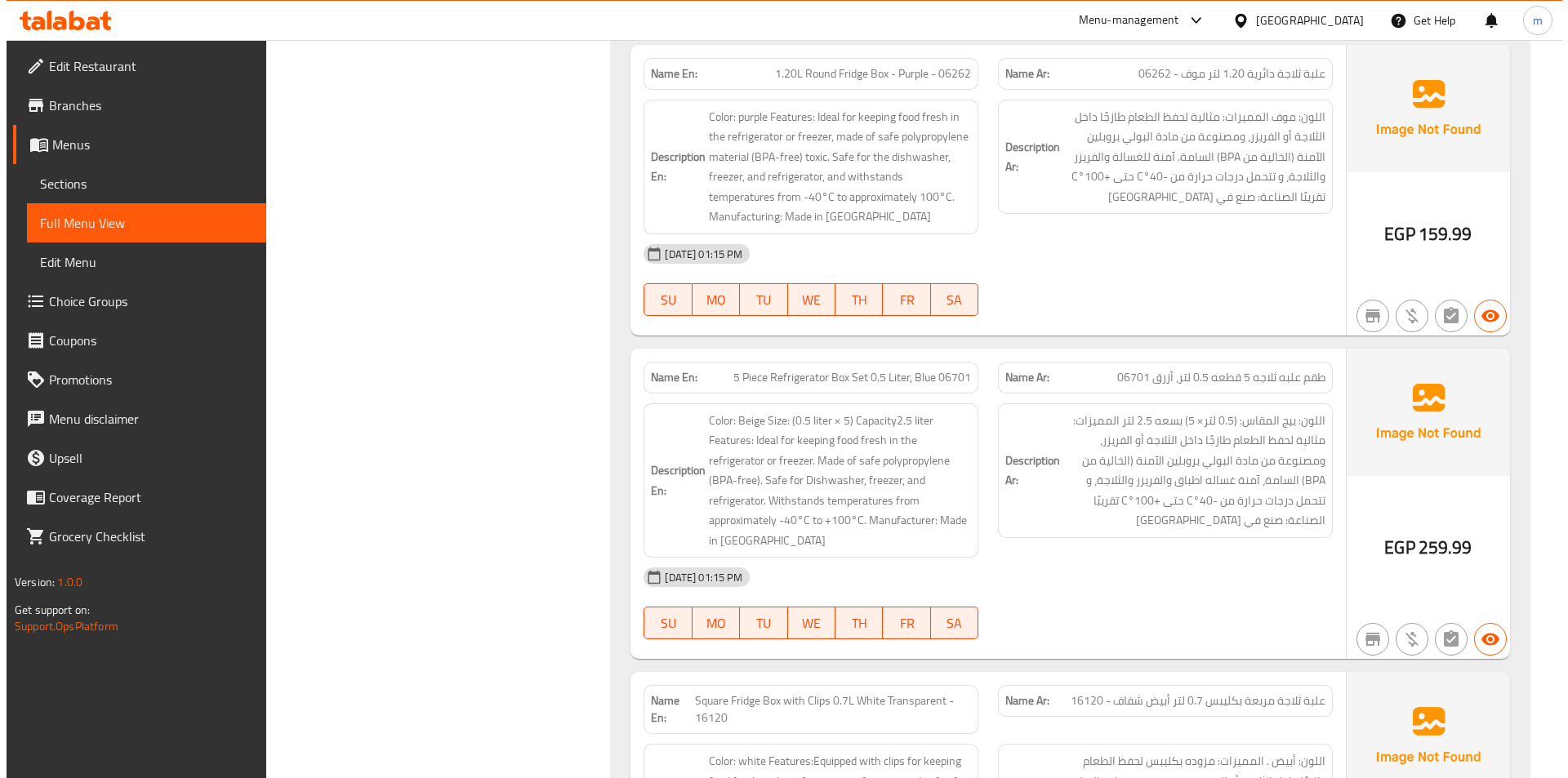
scroll to position [0, 0]
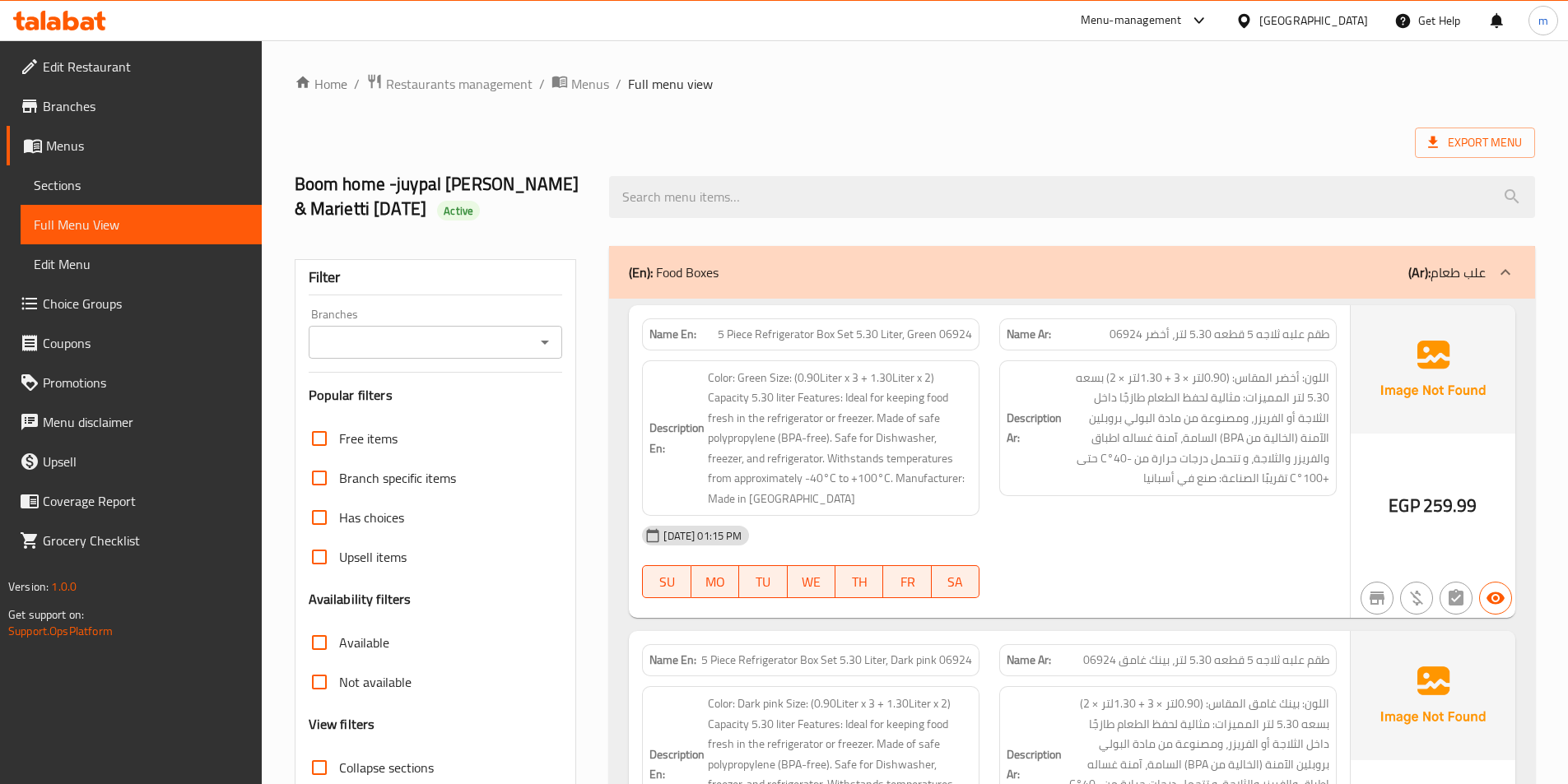
click at [704, 148] on div "Boom home -juypal [PERSON_NAME] & Marietti [DATE] Active" at bounding box center [915, 197] width 1260 height 98
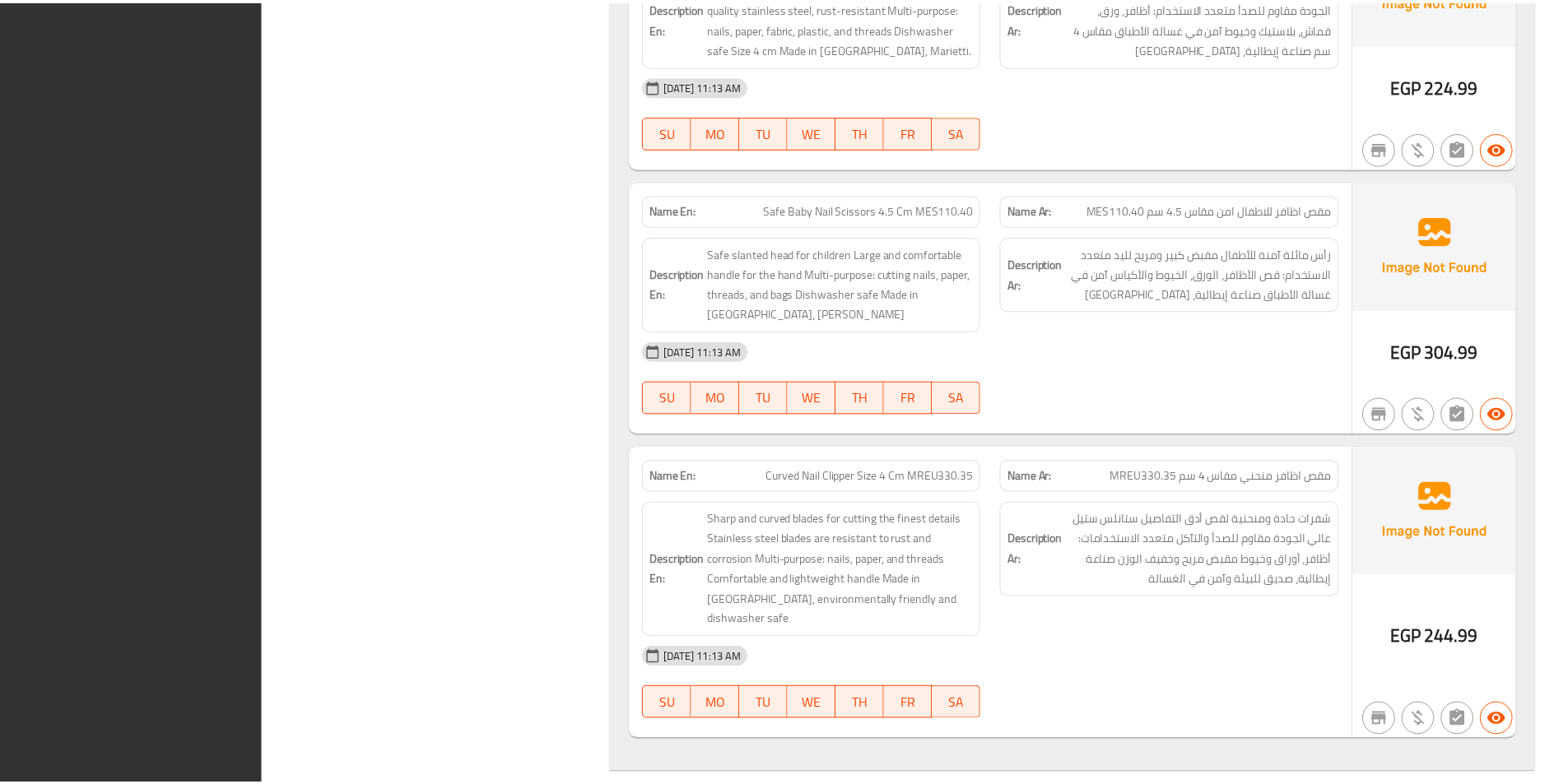
scroll to position [189730, 0]
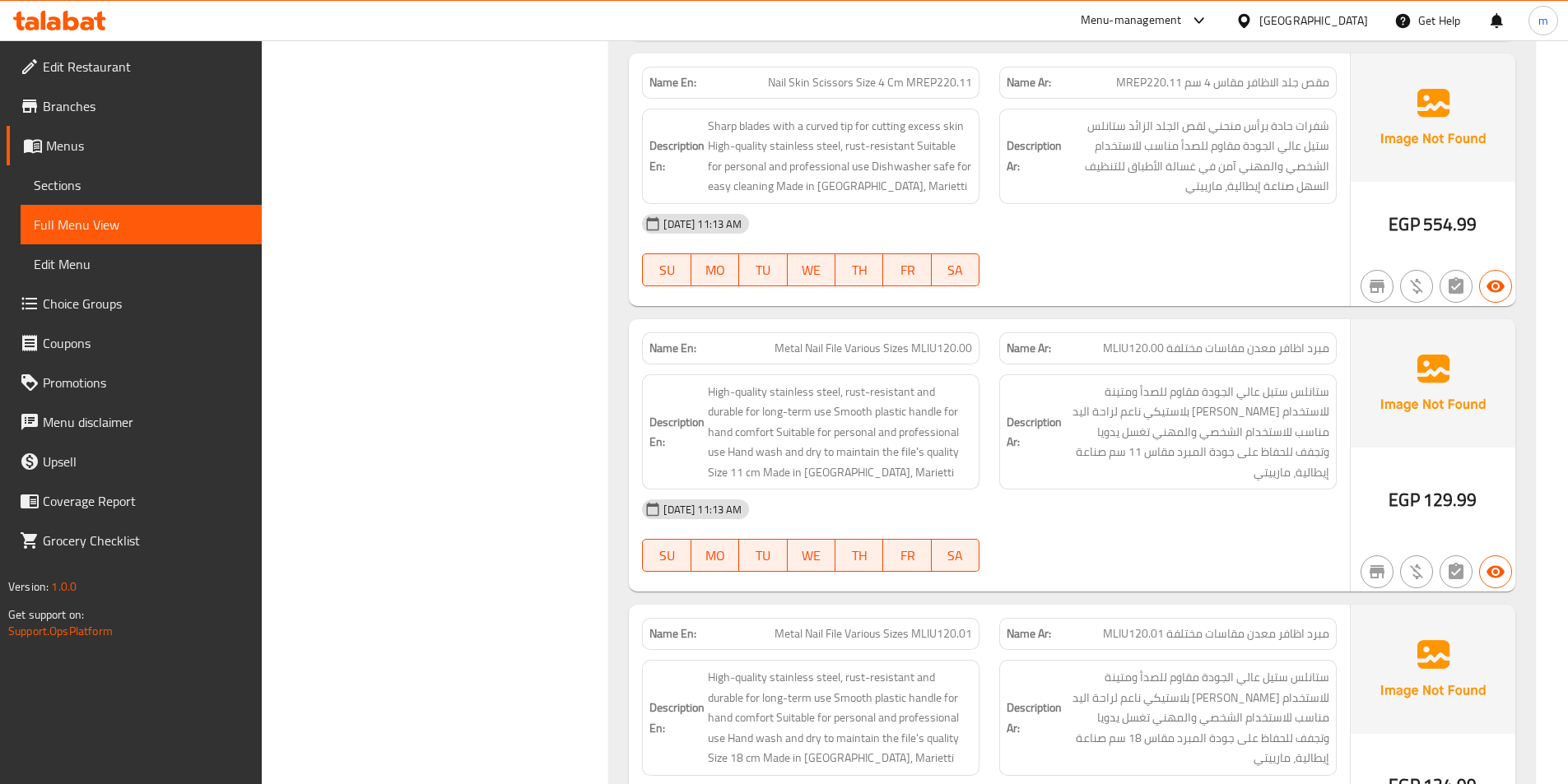
click at [58, 97] on span "Branches" at bounding box center [146, 106] width 206 height 20
